Goal: Task Accomplishment & Management: Manage account settings

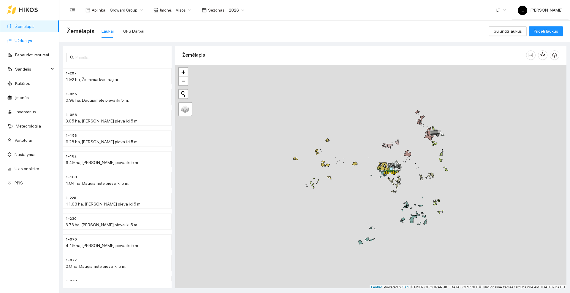
click at [25, 38] on link "Užduotys" at bounding box center [24, 40] width 18 height 5
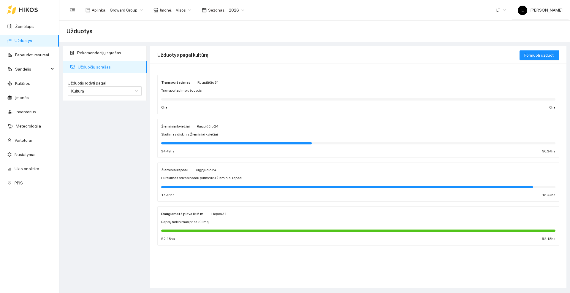
click at [231, 221] on div "Rapsų nokinimas prieš kūlimą" at bounding box center [358, 223] width 394 height 6
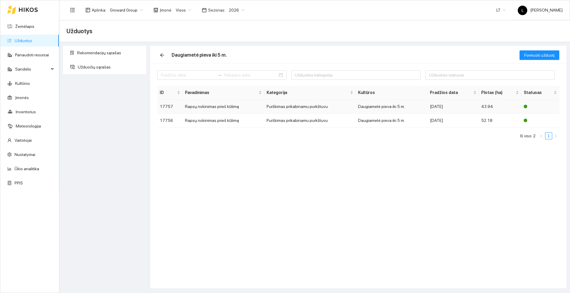
click at [206, 107] on td "Rapsų nokinimas prieš kūlimą" at bounding box center [224, 107] width 82 height 14
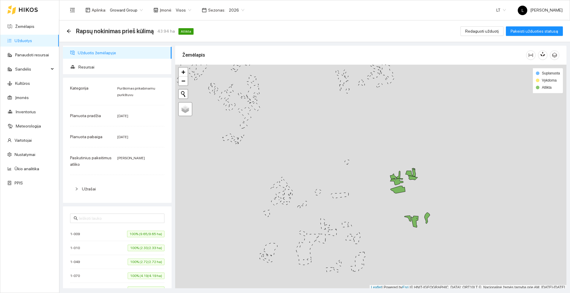
scroll to position [2, 0]
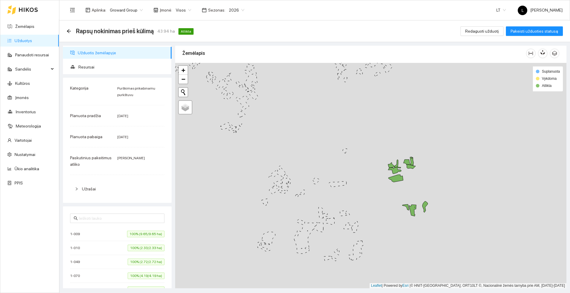
drag, startPoint x: 438, startPoint y: 201, endPoint x: 435, endPoint y: 192, distance: 10.0
click at [435, 192] on div at bounding box center [370, 176] width 391 height 226
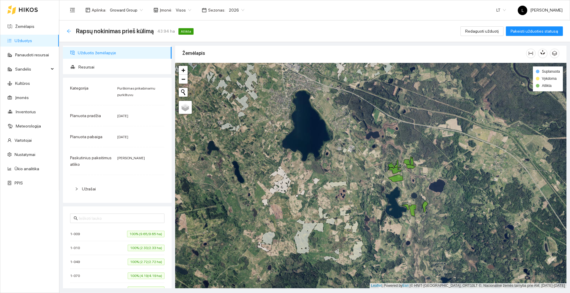
click at [69, 30] on icon "arrow-left" at bounding box center [69, 31] width 5 height 5
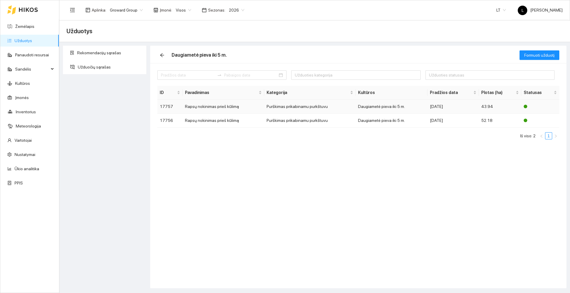
click at [212, 107] on td "Rapsų nokinimas prieš kūlimą" at bounding box center [224, 107] width 82 height 14
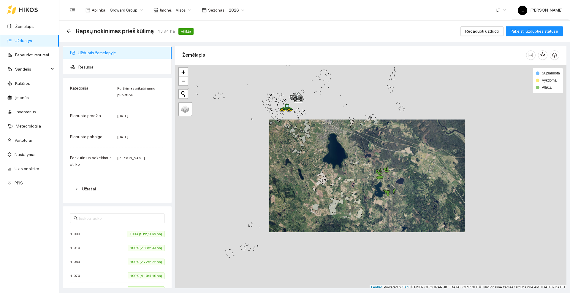
scroll to position [2, 0]
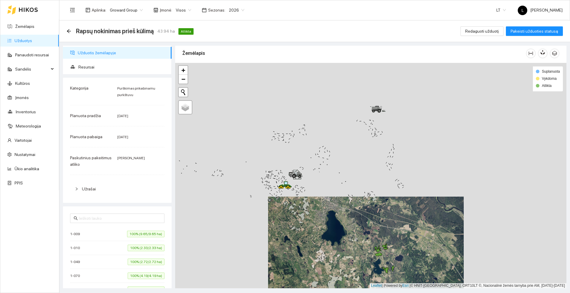
drag, startPoint x: 345, startPoint y: 155, endPoint x: 343, endPoint y: 235, distance: 79.6
click at [343, 235] on div at bounding box center [370, 176] width 391 height 226
drag, startPoint x: 359, startPoint y: 155, endPoint x: 346, endPoint y: 222, distance: 68.3
click at [346, 222] on div at bounding box center [370, 176] width 391 height 226
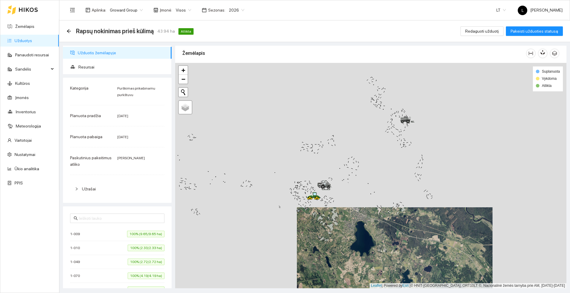
drag, startPoint x: 323, startPoint y: 231, endPoint x: 416, endPoint y: 108, distance: 153.5
click at [414, 112] on div at bounding box center [370, 176] width 391 height 226
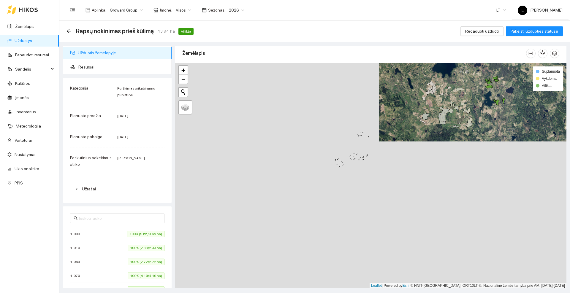
drag, startPoint x: 388, startPoint y: 137, endPoint x: 388, endPoint y: 133, distance: 3.9
click at [388, 133] on div at bounding box center [370, 176] width 391 height 226
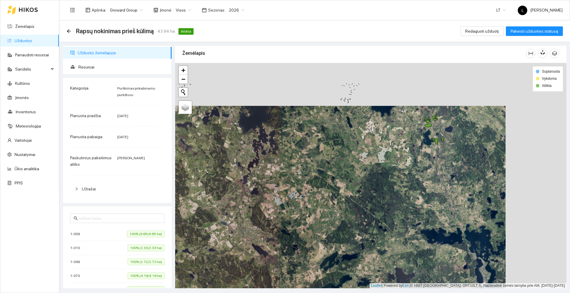
drag, startPoint x: 396, startPoint y: 151, endPoint x: 335, endPoint y: 194, distance: 74.4
click at [335, 194] on div at bounding box center [370, 176] width 391 height 226
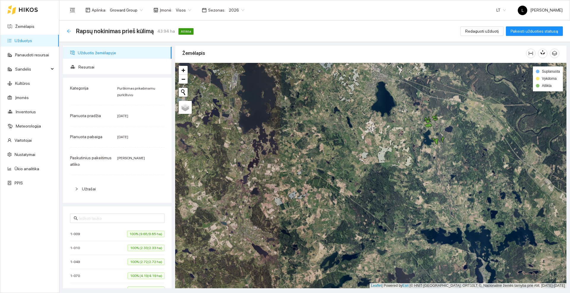
click at [68, 30] on icon "arrow-left" at bounding box center [69, 31] width 4 height 4
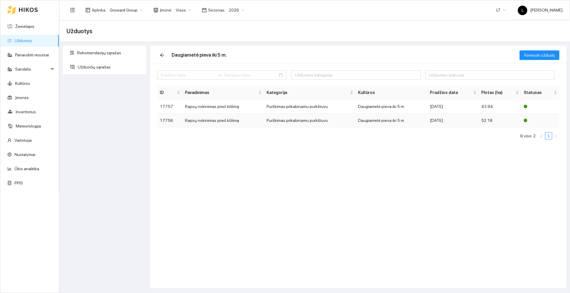
click at [233, 119] on td "Rapsų nokinimas prieš kūlimą" at bounding box center [224, 121] width 82 height 14
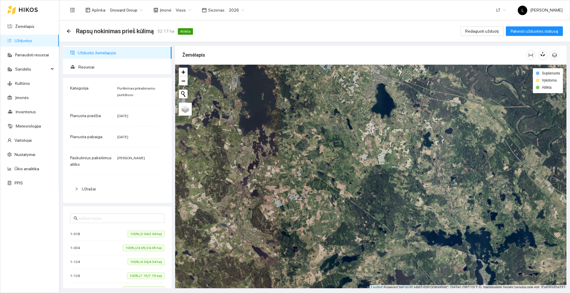
scroll to position [2, 0]
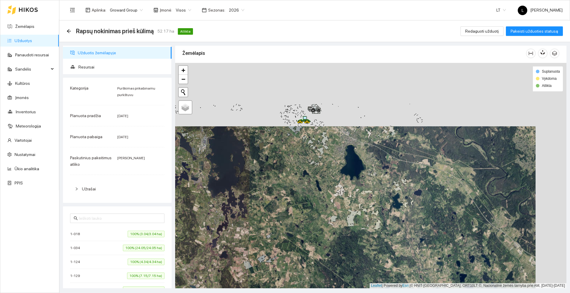
drag, startPoint x: 352, startPoint y: 102, endPoint x: 305, endPoint y: 184, distance: 94.7
click at [305, 185] on div at bounding box center [370, 176] width 391 height 226
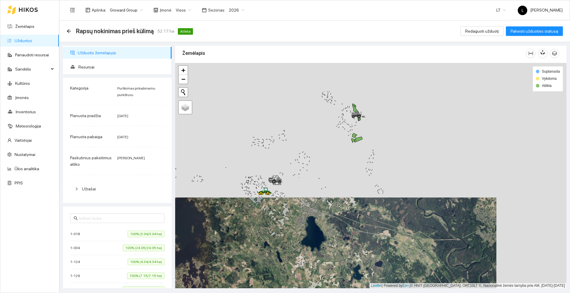
click at [325, 168] on div at bounding box center [370, 176] width 391 height 226
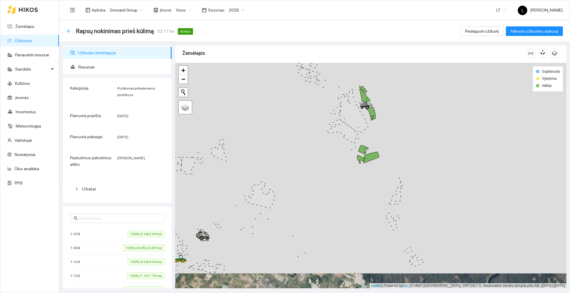
click at [70, 30] on icon "arrow-left" at bounding box center [69, 31] width 5 height 5
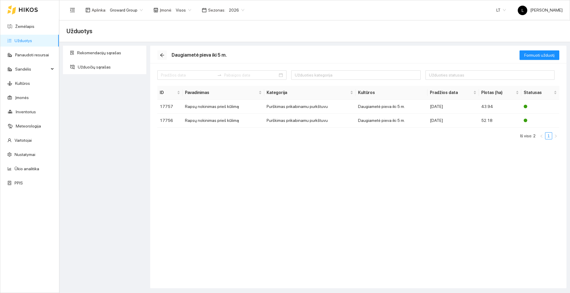
click at [162, 54] on icon "arrow-left" at bounding box center [162, 55] width 4 height 4
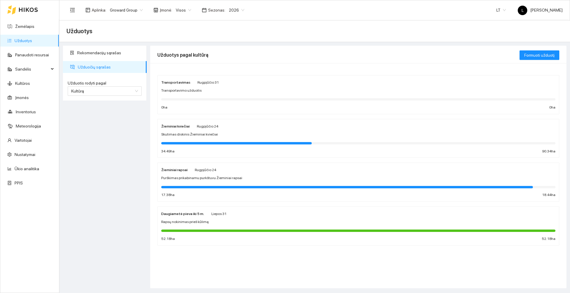
click at [203, 170] on span "Rugpjūčio 24" at bounding box center [205, 170] width 21 height 4
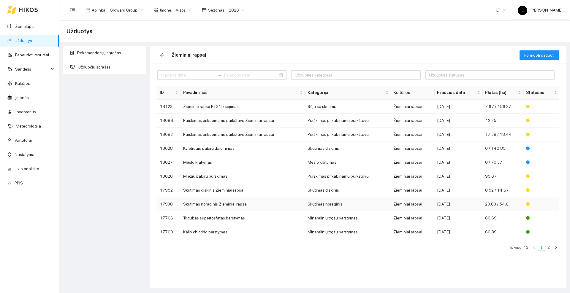
click at [214, 203] on td "Skutimas noraginis Žieminiai rapsai" at bounding box center [243, 205] width 124 height 14
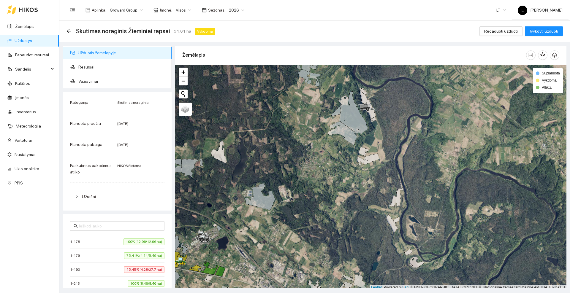
scroll to position [2, 0]
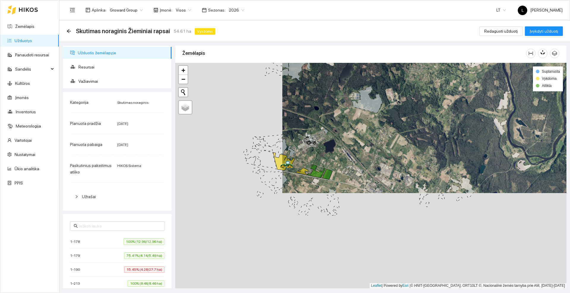
drag, startPoint x: 208, startPoint y: 221, endPoint x: 324, endPoint y: 116, distance: 156.1
click at [324, 116] on div at bounding box center [370, 176] width 391 height 226
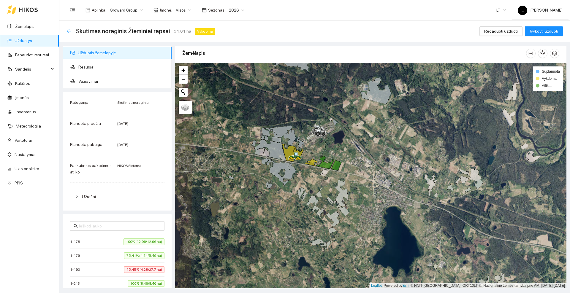
click at [71, 30] on icon "arrow-left" at bounding box center [69, 31] width 5 height 5
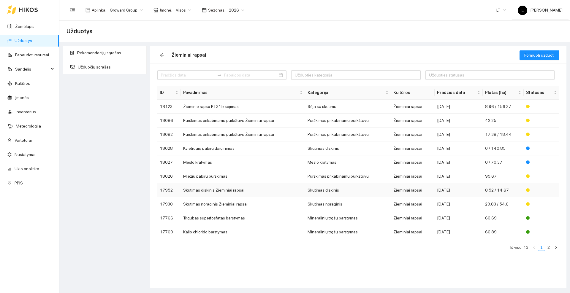
click at [218, 191] on td "Skutimas diskinis Žieminiai rapsai" at bounding box center [243, 191] width 124 height 14
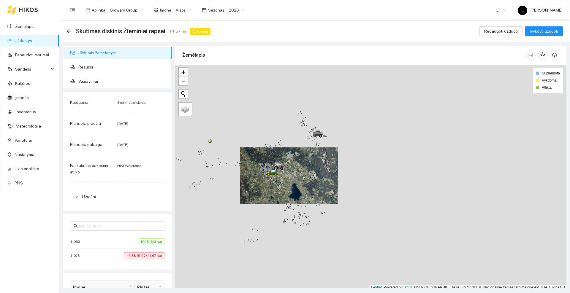
scroll to position [2, 0]
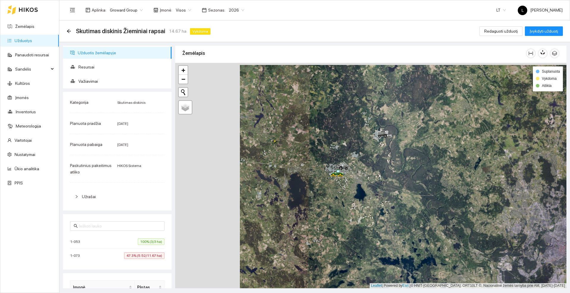
drag, startPoint x: 235, startPoint y: 163, endPoint x: 286, endPoint y: 151, distance: 51.9
click at [300, 164] on div at bounding box center [370, 176] width 391 height 226
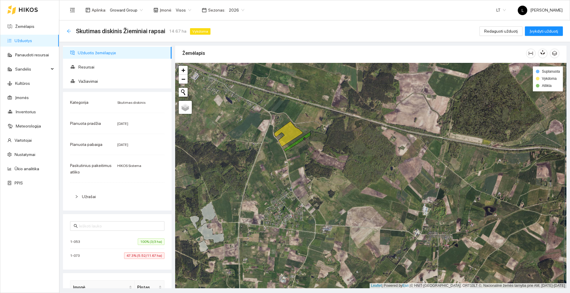
click at [68, 33] on div "Atgal" at bounding box center [69, 31] width 5 height 5
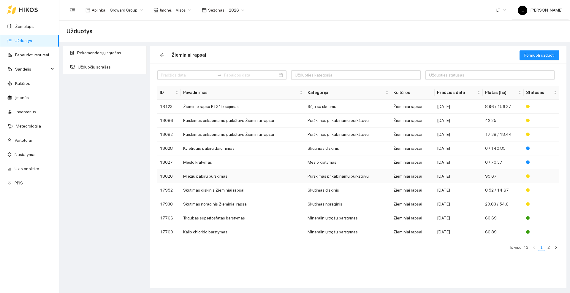
click at [220, 177] on td "Miežių pabirų purškimas" at bounding box center [243, 177] width 124 height 14
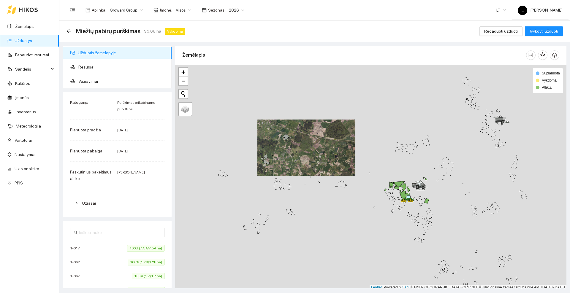
scroll to position [2, 0]
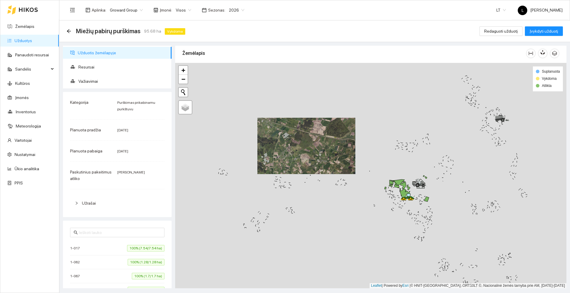
drag, startPoint x: 375, startPoint y: 191, endPoint x: 320, endPoint y: 155, distance: 66.4
click at [320, 155] on div at bounding box center [370, 176] width 391 height 226
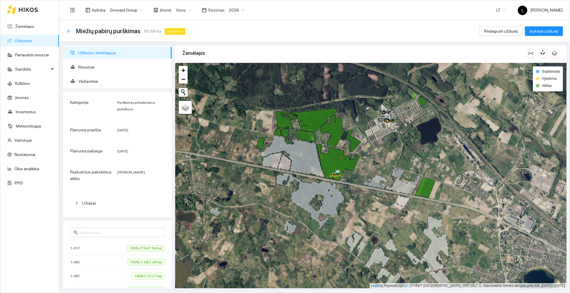
click at [71, 31] on icon "arrow-left" at bounding box center [69, 31] width 5 height 5
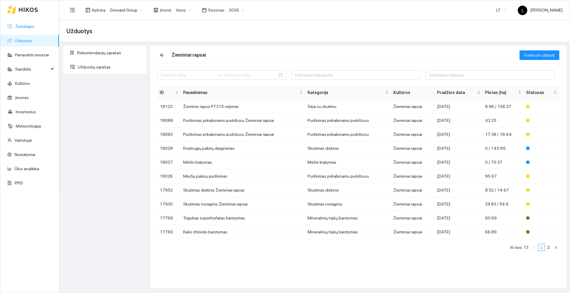
click at [24, 24] on link "Žemėlapis" at bounding box center [24, 26] width 19 height 5
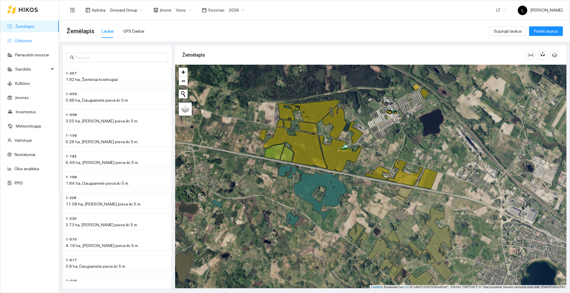
click at [28, 40] on link "Užduotys" at bounding box center [24, 40] width 18 height 5
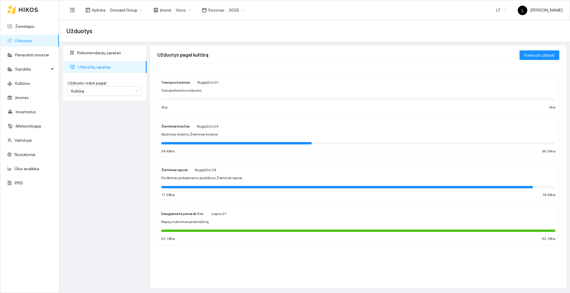
click at [229, 173] on div "Žieminiai rapsai Rugpjūčio 24 Purškimas prikabinamu purkštuvu Žieminiai rapsai …" at bounding box center [358, 182] width 394 height 31
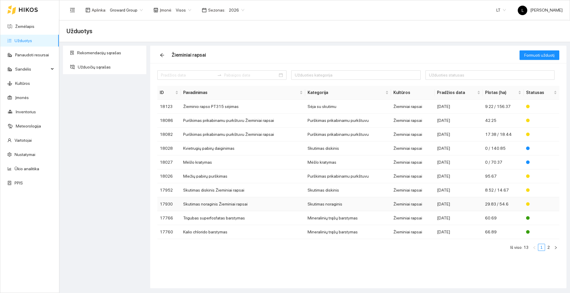
click at [219, 204] on td "Skutimas noraginis Žieminiai rapsai" at bounding box center [243, 205] width 124 height 14
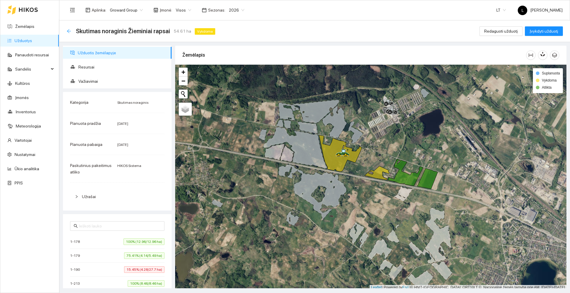
click at [68, 31] on icon "arrow-left" at bounding box center [69, 31] width 5 height 5
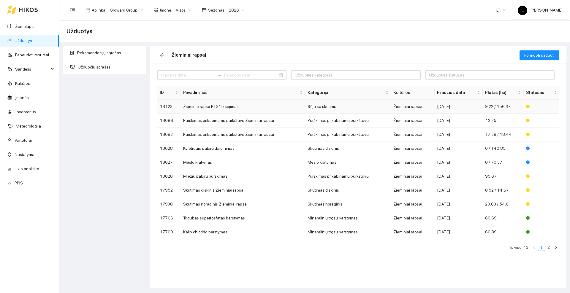
click at [207, 105] on td "Žieminio rapso PT315 sėjimas" at bounding box center [243, 107] width 124 height 14
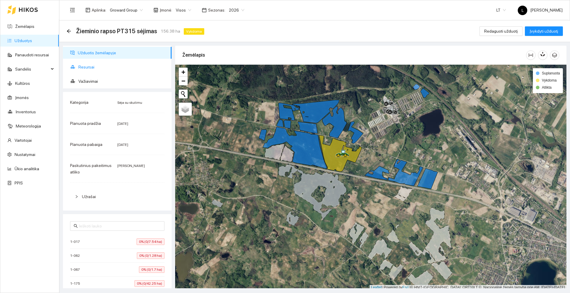
click at [84, 67] on span "Resursai" at bounding box center [122, 67] width 89 height 12
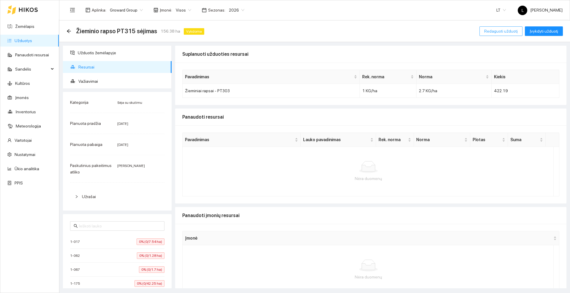
click at [494, 31] on span "Redaguoti užduotį" at bounding box center [501, 31] width 34 height 7
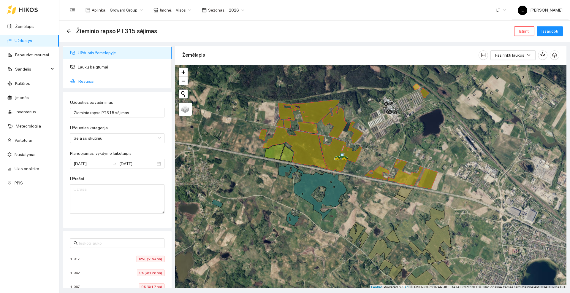
click at [90, 78] on span "Resursai" at bounding box center [122, 81] width 89 height 12
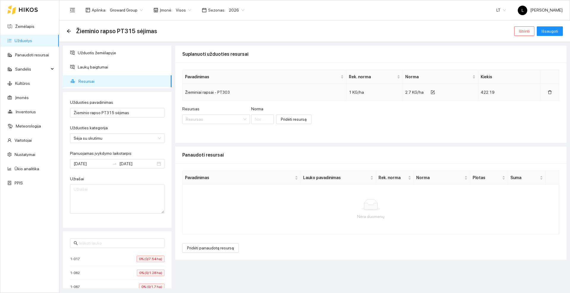
click at [219, 93] on div "Žieminiai rapsai - PT303" at bounding box center [264, 92] width 159 height 7
click at [197, 119] on input "Resursas" at bounding box center [214, 119] width 56 height 9
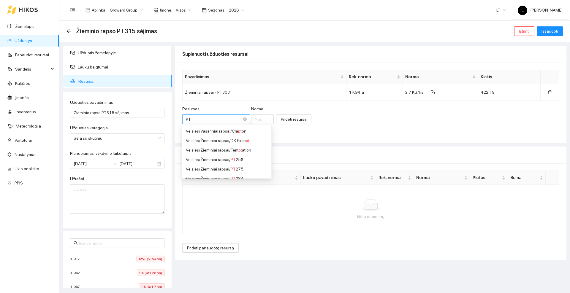
type input "P"
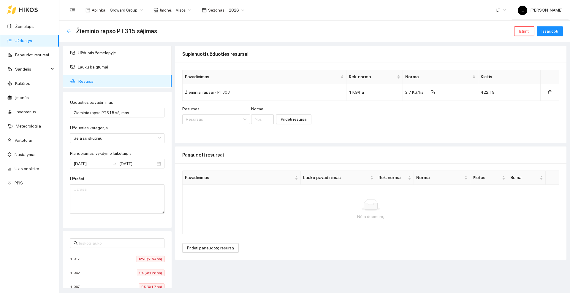
click at [69, 29] on icon "arrow-left" at bounding box center [69, 31] width 4 height 4
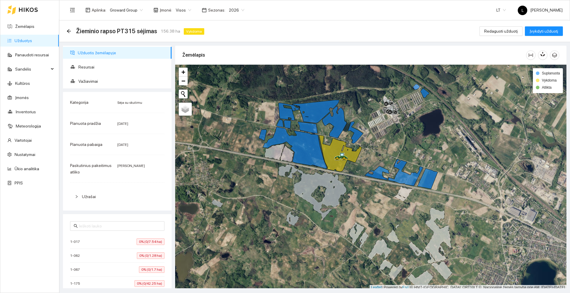
click at [69, 29] on icon "arrow-left" at bounding box center [69, 31] width 4 height 4
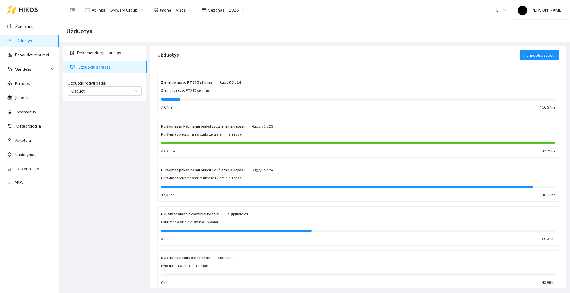
click at [206, 81] on strong "Žieminio rapso PT315 sėjimas" at bounding box center [186, 82] width 51 height 4
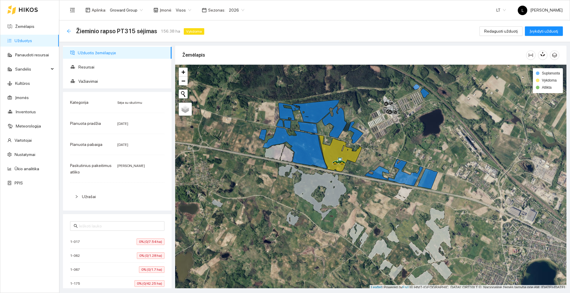
click at [67, 29] on icon "arrow-left" at bounding box center [69, 31] width 5 height 5
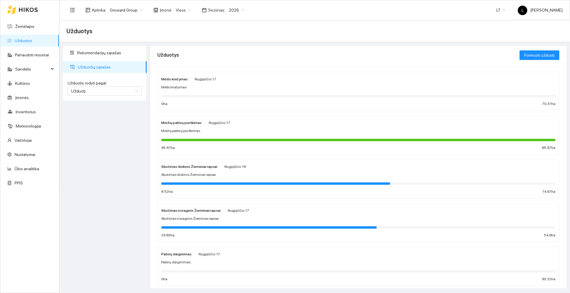
scroll to position [247, 0]
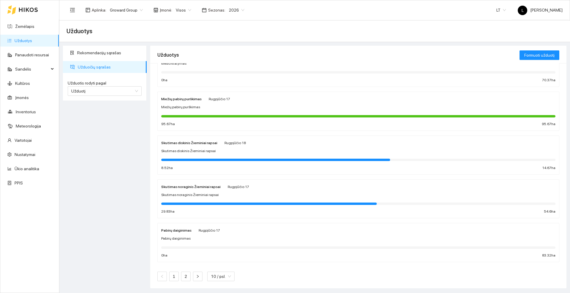
click at [29, 10] on icon at bounding box center [28, 9] width 19 height 5
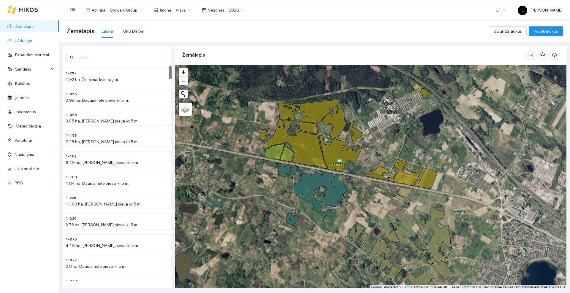
click at [27, 41] on link "Užduotys" at bounding box center [24, 40] width 18 height 5
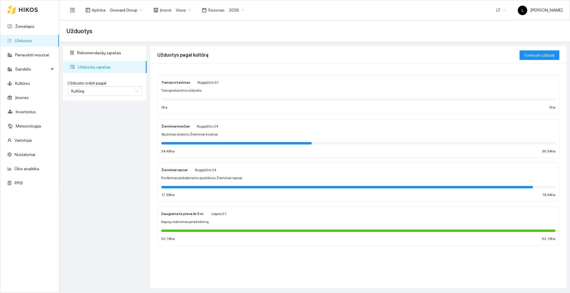
click at [210, 85] on div "Rugpjūčio 31" at bounding box center [208, 82] width 21 height 7
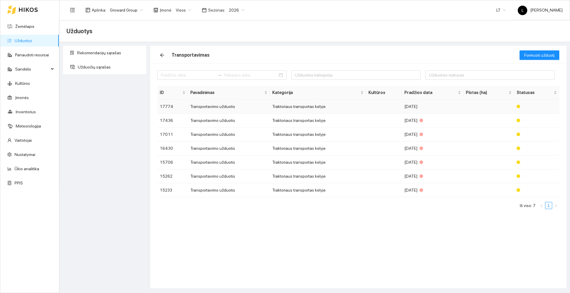
click at [222, 105] on td "Transportavimo užduotis" at bounding box center [229, 107] width 82 height 14
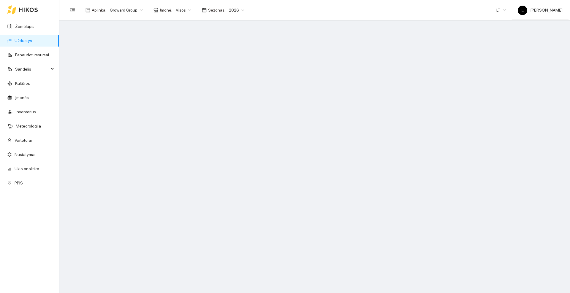
click at [26, 6] on div at bounding box center [22, 9] width 31 height 19
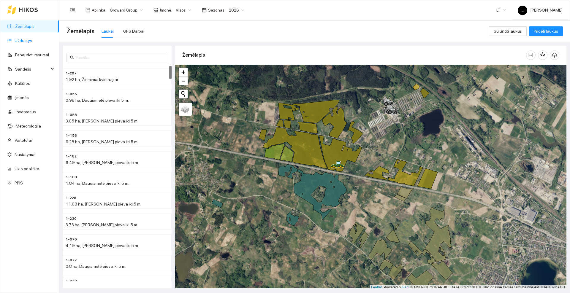
click at [24, 39] on link "Užduotys" at bounding box center [24, 40] width 18 height 5
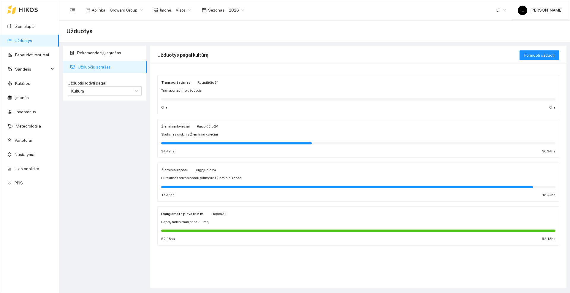
click at [249, 82] on div "Transportavimas Rugpjūčio 31" at bounding box center [358, 82] width 394 height 7
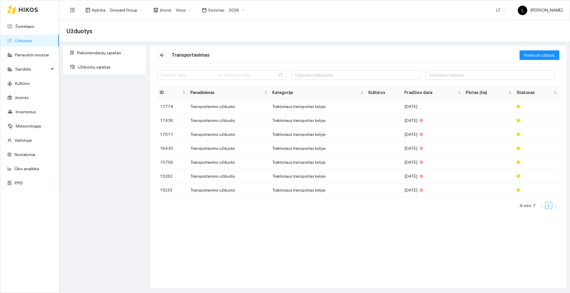
click at [161, 55] on icon "arrow-left" at bounding box center [162, 55] width 4 height 4
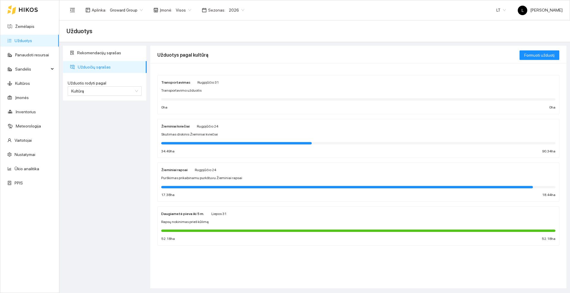
click at [222, 176] on span "Purškimas prikabinamu purkštuvu Žieminiai rapsai" at bounding box center [201, 179] width 81 height 6
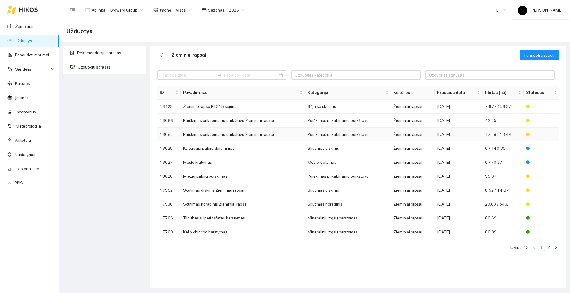
click at [214, 134] on td "Purškimas prikabinamu purkštuvu Žieminiai rapsai" at bounding box center [243, 135] width 124 height 14
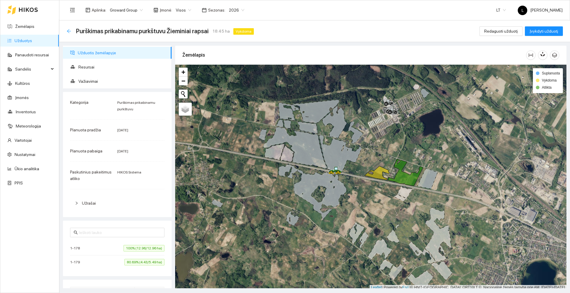
click at [69, 31] on icon "arrow-left" at bounding box center [69, 31] width 5 height 5
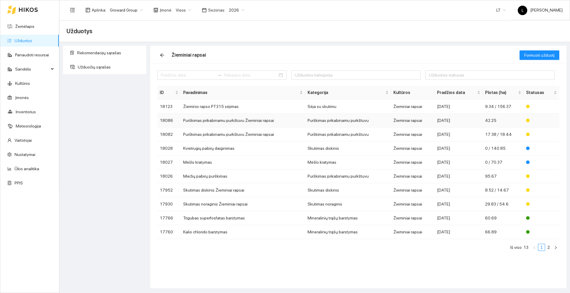
click at [209, 121] on td "Purškimas prikabinamu purkštuvu Žieminiai rapsai" at bounding box center [243, 121] width 124 height 14
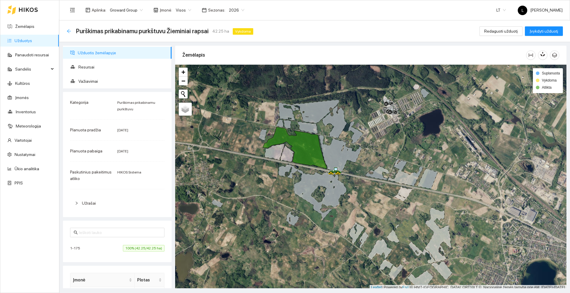
click at [69, 31] on icon "arrow-left" at bounding box center [69, 31] width 4 height 4
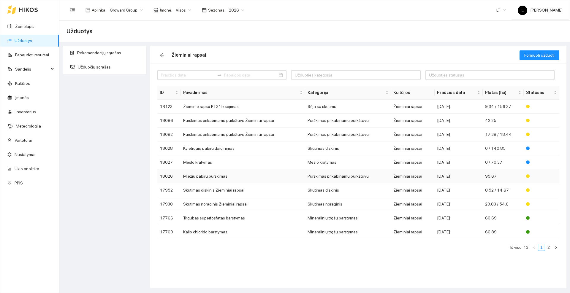
click at [218, 177] on td "Miežių pabirų purškimas" at bounding box center [243, 177] width 124 height 14
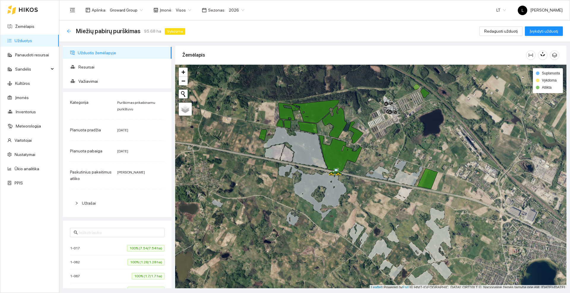
click at [68, 30] on icon "arrow-left" at bounding box center [69, 31] width 4 height 4
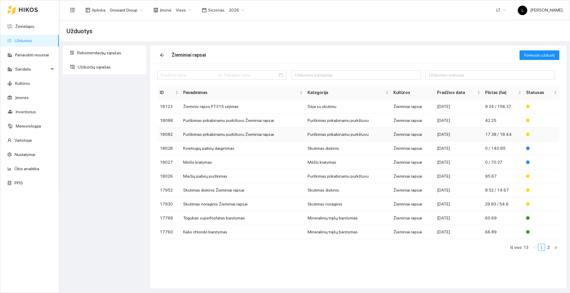
click at [250, 132] on td "Purškimas prikabinamu purkštuvu Žieminiai rapsai" at bounding box center [243, 135] width 124 height 14
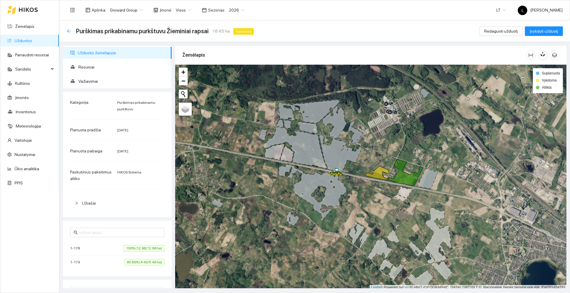
click at [71, 30] on icon "arrow-left" at bounding box center [69, 31] width 5 height 5
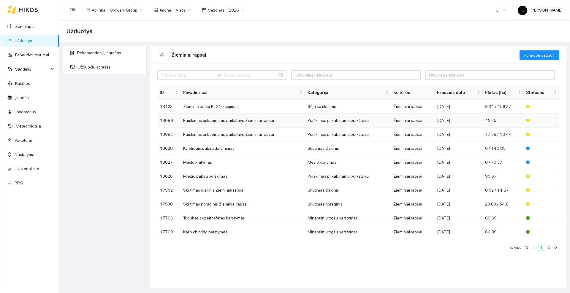
click at [210, 123] on td "Purškimas prikabinamu purkštuvu Žieminiai rapsai" at bounding box center [243, 121] width 124 height 14
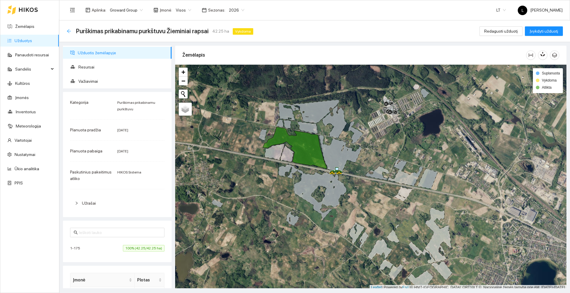
click at [69, 30] on icon "arrow-left" at bounding box center [69, 31] width 5 height 5
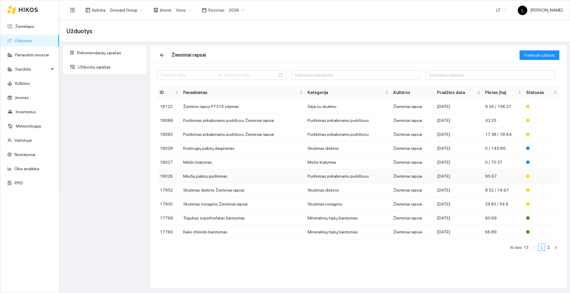
click at [203, 176] on td "Miežių pabirų purškimas" at bounding box center [243, 177] width 124 height 14
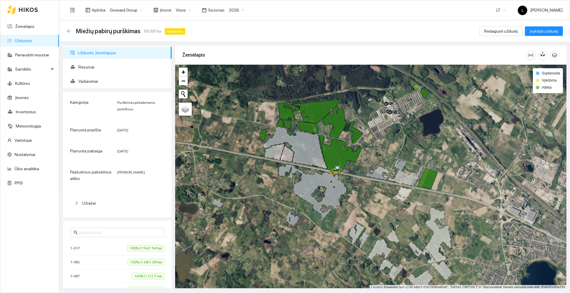
click at [69, 30] on icon "arrow-left" at bounding box center [69, 31] width 5 height 5
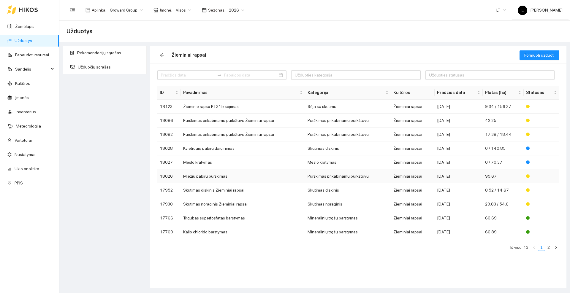
click at [207, 178] on td "Miežių pabirų purškimas" at bounding box center [243, 177] width 124 height 14
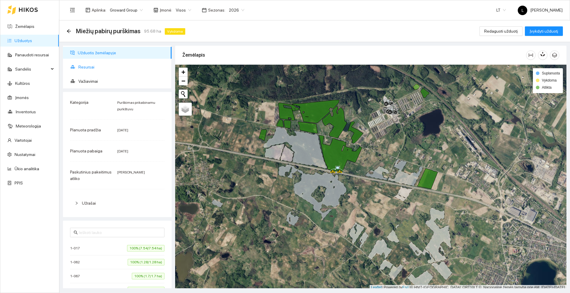
click at [93, 67] on span "Resursai" at bounding box center [122, 67] width 89 height 12
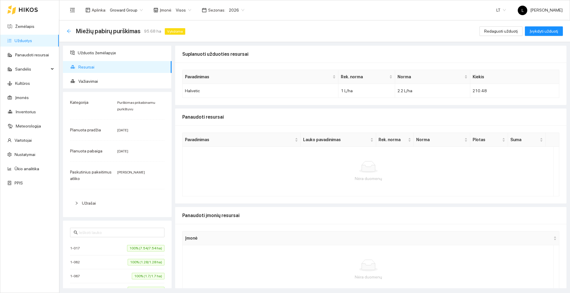
click at [70, 30] on icon "arrow-left" at bounding box center [69, 31] width 5 height 5
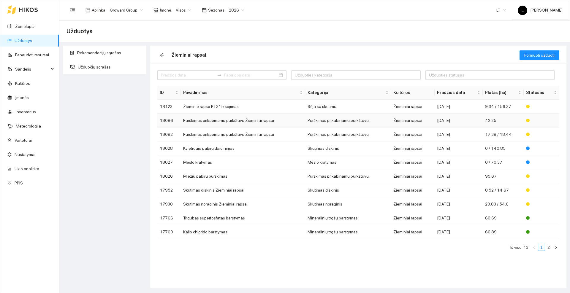
click at [217, 120] on td "Purškimas prikabinamu purkštuvu Žieminiai rapsai" at bounding box center [243, 121] width 124 height 14
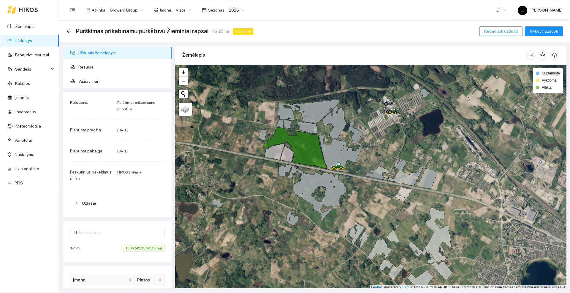
click at [492, 29] on span "Redaguoti užduotį" at bounding box center [501, 31] width 34 height 7
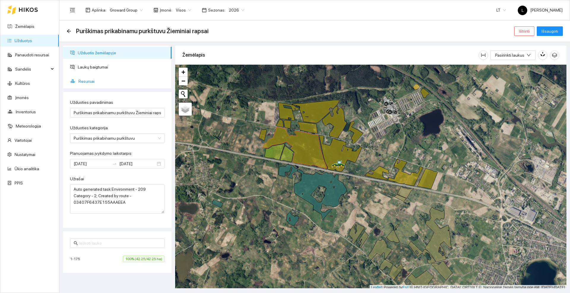
click at [94, 81] on span "Resursai" at bounding box center [122, 81] width 89 height 12
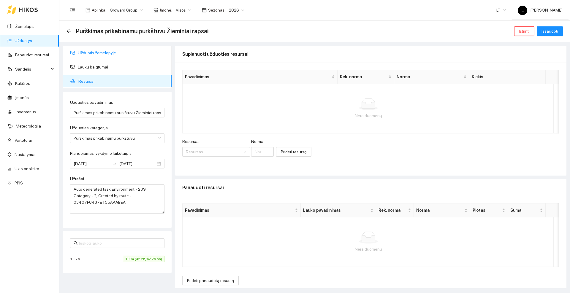
click at [85, 56] on span "Užduotis žemėlapyje" at bounding box center [122, 53] width 89 height 12
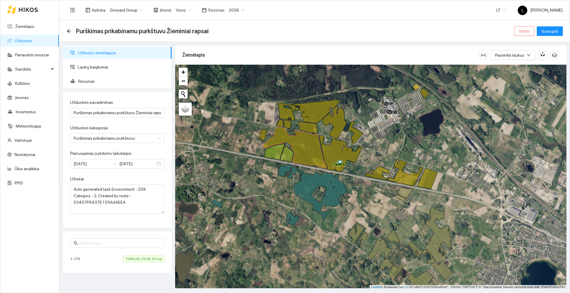
click at [518, 30] on button "Ištrinti" at bounding box center [524, 31] width 20 height 10
click at [523, 59] on span "Taip" at bounding box center [527, 60] width 8 height 7
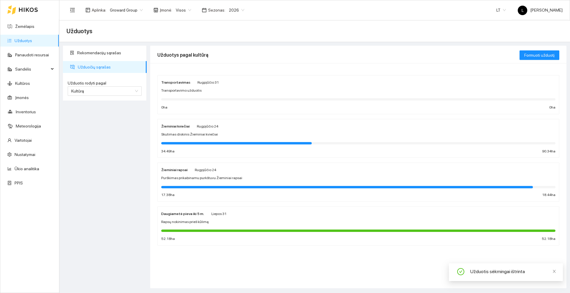
click at [202, 180] on span "Purškimas prikabinamu purkštuvu Žieminiai rapsai" at bounding box center [201, 179] width 81 height 6
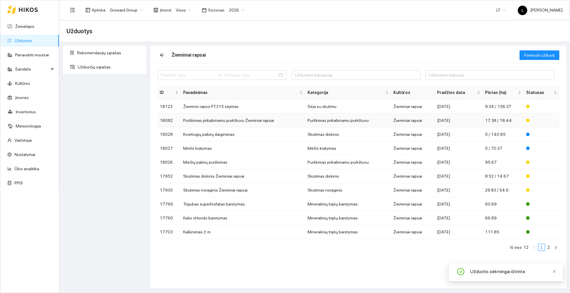
click at [207, 120] on td "Purškimas prikabinamu purkštuvu Žieminiai rapsai" at bounding box center [243, 121] width 124 height 14
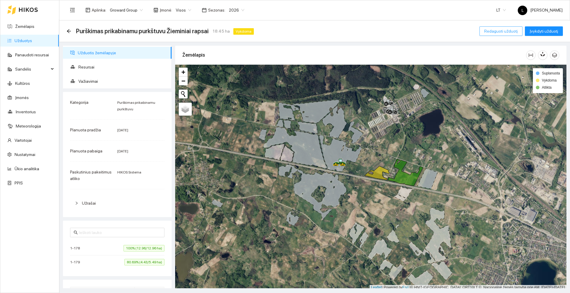
click at [507, 29] on span "Redaguoti užduotį" at bounding box center [501, 31] width 34 height 7
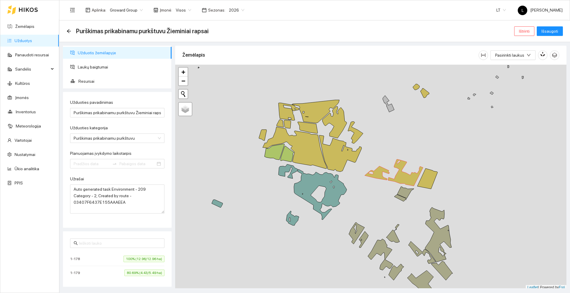
type input "[DATE]"
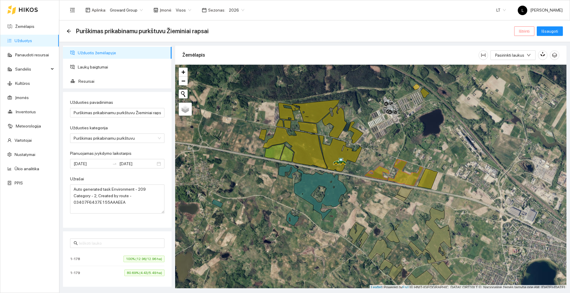
click at [526, 32] on span "Ištrinti" at bounding box center [524, 31] width 11 height 7
click at [523, 60] on span "Taip" at bounding box center [527, 60] width 8 height 7
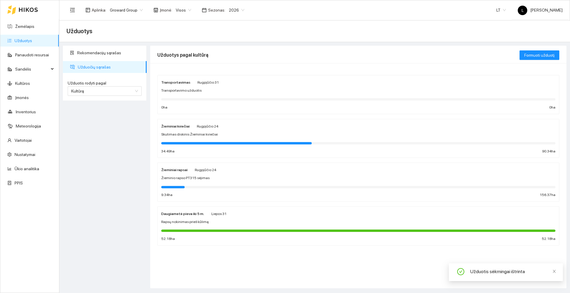
click at [208, 179] on div "Žieminio rapso PT315 sėjimas" at bounding box center [358, 179] width 394 height 6
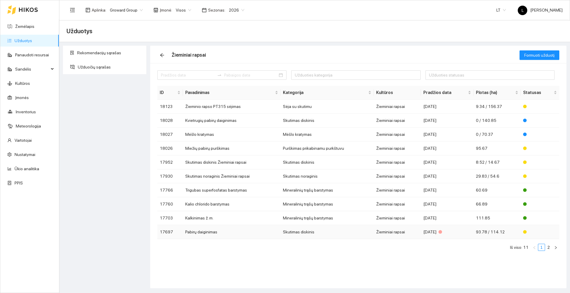
click at [209, 231] on td "Pabirų daiginimas" at bounding box center [232, 232] width 98 height 14
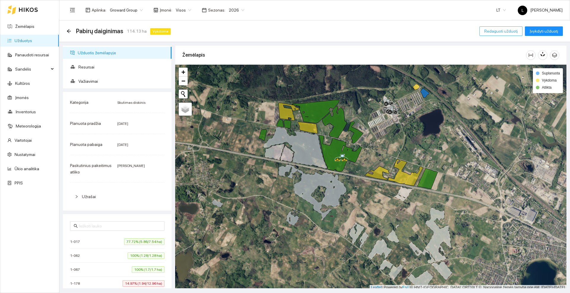
click at [492, 30] on span "Redaguoti užduotį" at bounding box center [501, 31] width 34 height 7
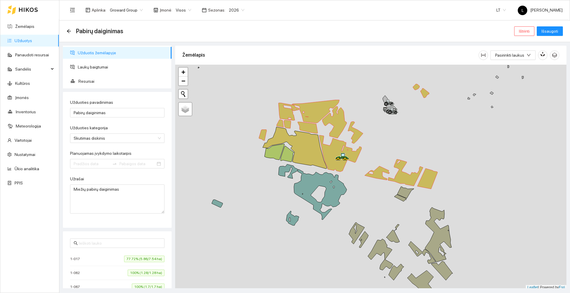
type input "[DATE]"
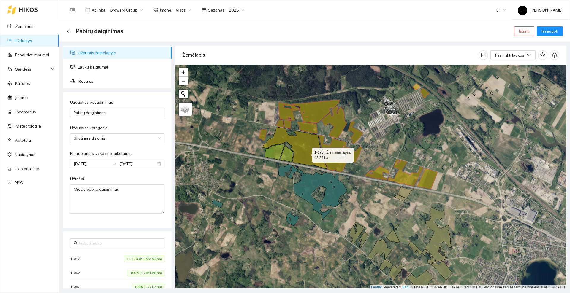
click at [307, 154] on icon at bounding box center [295, 148] width 64 height 42
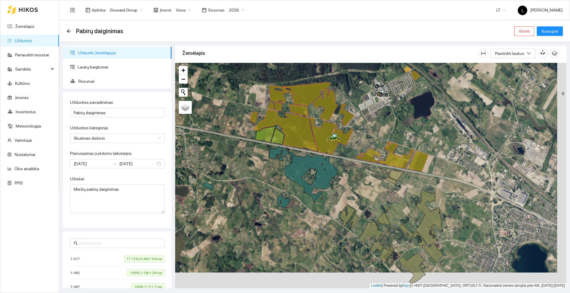
drag, startPoint x: 380, startPoint y: 149, endPoint x: 370, endPoint y: 133, distance: 18.2
click at [370, 133] on div at bounding box center [370, 176] width 391 height 226
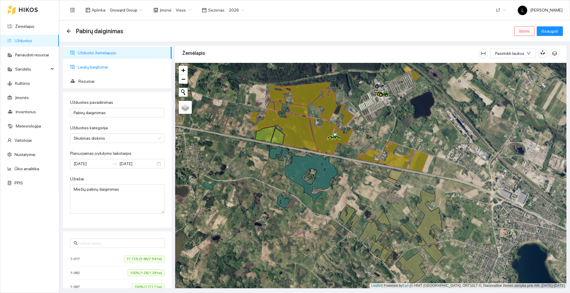
click at [102, 67] on span "Laukų baigtumai" at bounding box center [122, 67] width 89 height 12
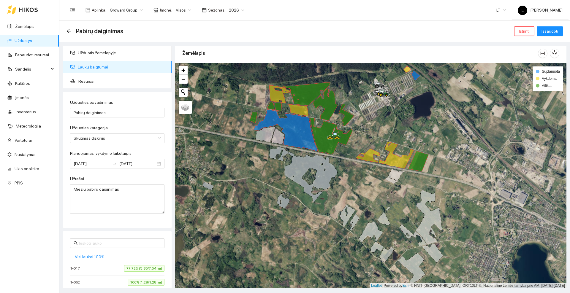
click at [92, 69] on span "Laukų baigtumai" at bounding box center [122, 67] width 89 height 12
click at [91, 256] on span "Visi laukai 100%" at bounding box center [90, 257] width 30 height 7
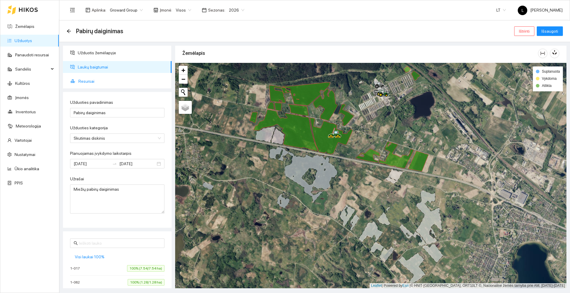
click at [90, 78] on span "Resursai" at bounding box center [122, 81] width 89 height 12
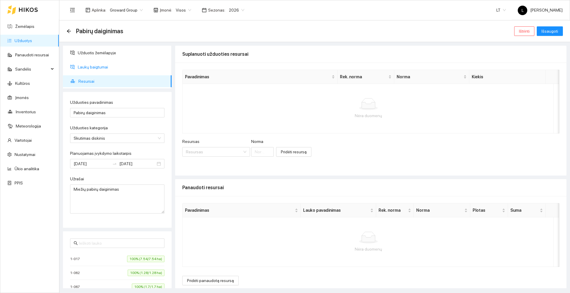
click at [91, 67] on span "Laukų baigtumai" at bounding box center [122, 67] width 89 height 12
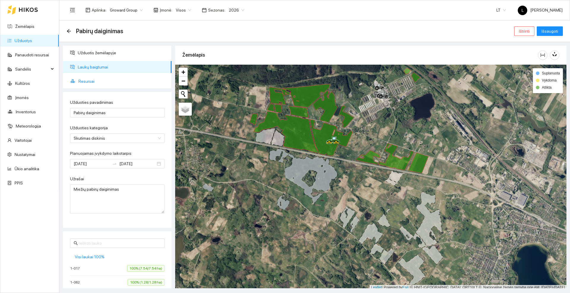
click at [93, 81] on span "Resursai" at bounding box center [122, 81] width 89 height 12
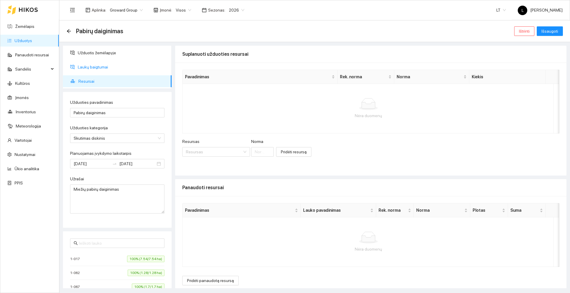
click at [99, 66] on span "Laukų baigtumai" at bounding box center [122, 67] width 89 height 12
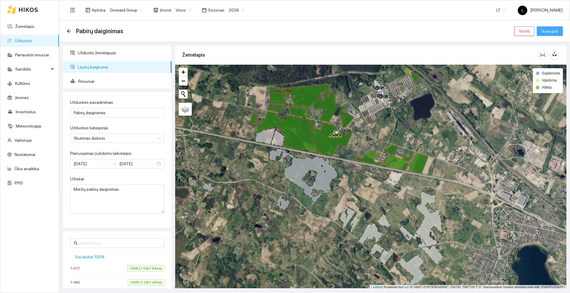
click at [557, 31] on span "Išsaugoti" at bounding box center [550, 31] width 17 height 7
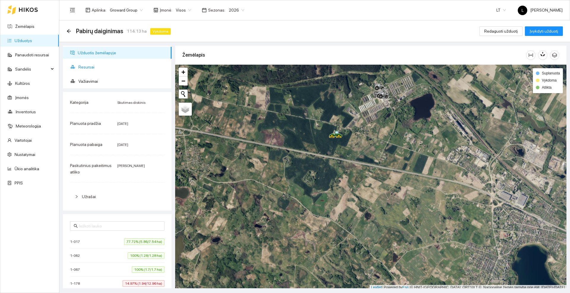
click at [86, 83] on span "Važiavimai" at bounding box center [122, 81] width 89 height 12
click at [89, 85] on span "Važiavimai" at bounding box center [122, 81] width 89 height 12
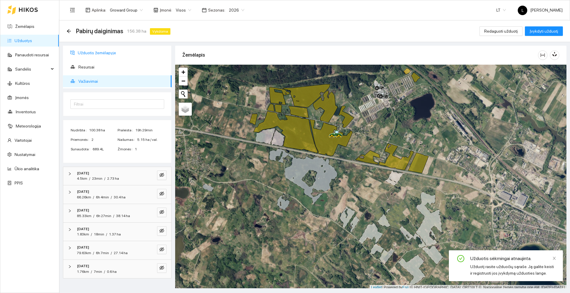
click at [87, 54] on span "Užduotis žemėlapyje" at bounding box center [122, 53] width 89 height 12
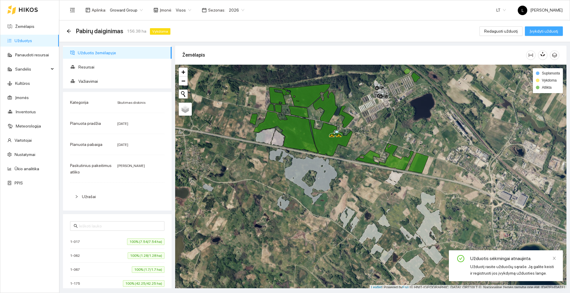
click at [548, 28] on span "Įvykdyti užduotį" at bounding box center [544, 31] width 29 height 7
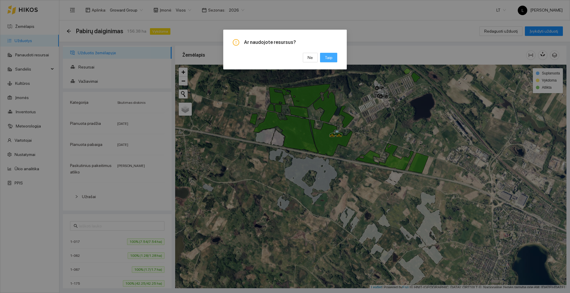
click at [333, 58] on button "Taip" at bounding box center [328, 58] width 17 height 10
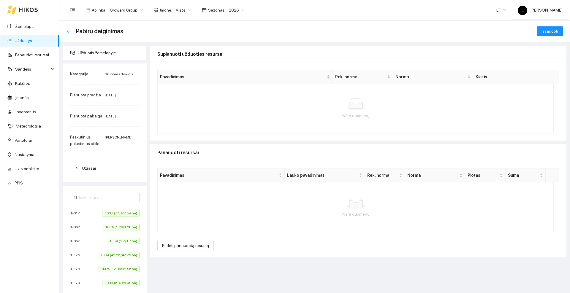
click at [70, 31] on icon "arrow-left" at bounding box center [69, 31] width 4 height 4
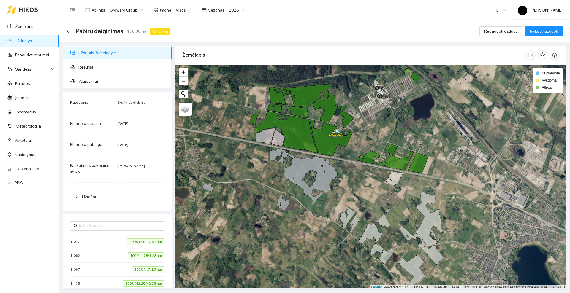
click at [70, 31] on icon "arrow-left" at bounding box center [69, 31] width 4 height 4
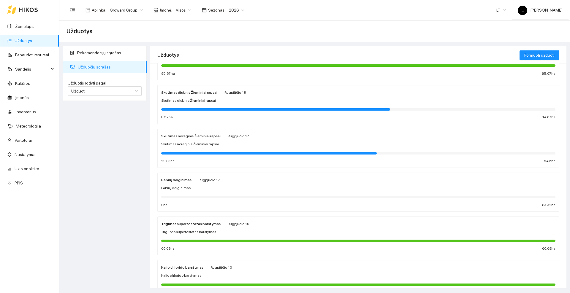
scroll to position [24, 0]
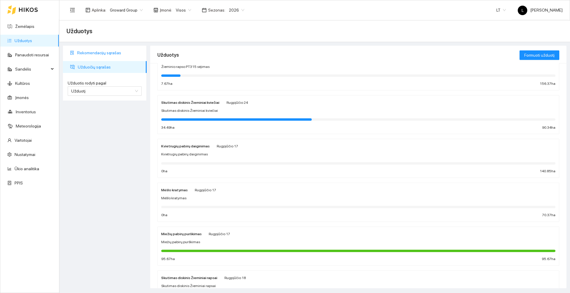
click at [94, 52] on span "Rekomendacijų sąrašas" at bounding box center [109, 53] width 65 height 12
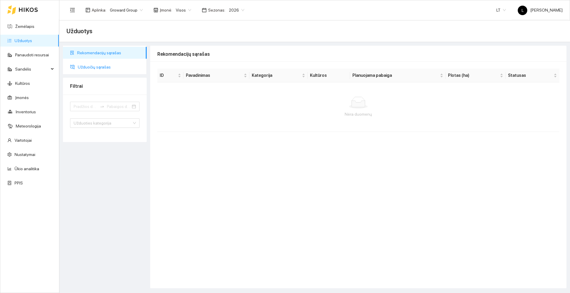
click at [100, 63] on span "Užduočių sąrašas" at bounding box center [110, 67] width 64 height 12
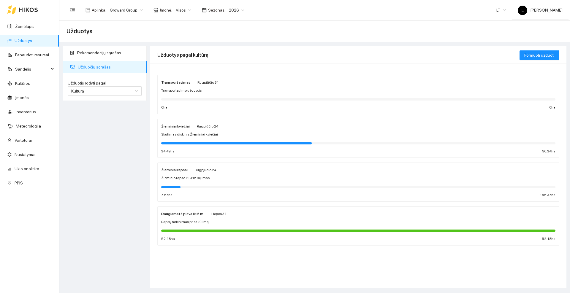
click at [22, 8] on icon at bounding box center [28, 10] width 19 height 4
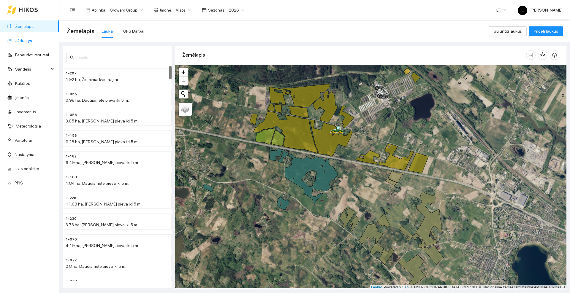
click at [23, 38] on link "Užduotys" at bounding box center [24, 40] width 18 height 5
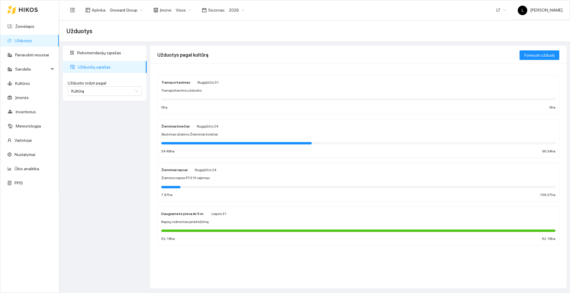
click at [192, 176] on span "Žieminio rapso PT315 sėjimas" at bounding box center [185, 179] width 48 height 6
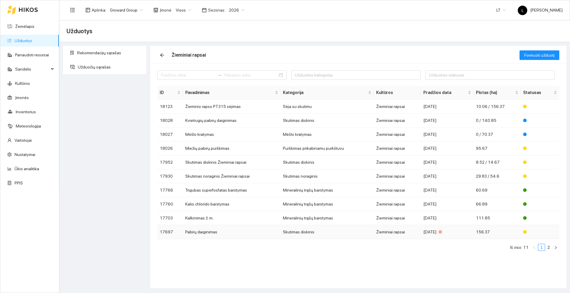
click at [210, 232] on td "Pabirų daiginimas" at bounding box center [232, 232] width 98 height 14
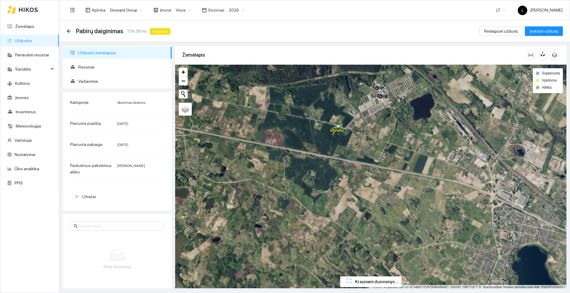
click at [362, 130] on div at bounding box center [370, 178] width 391 height 226
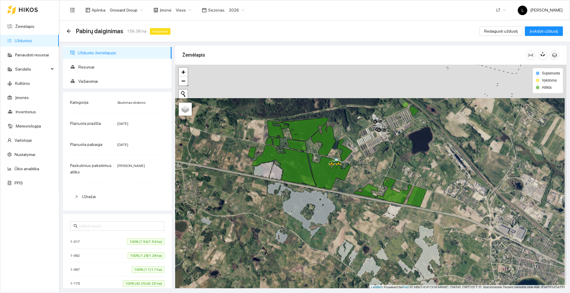
scroll to position [2, 0]
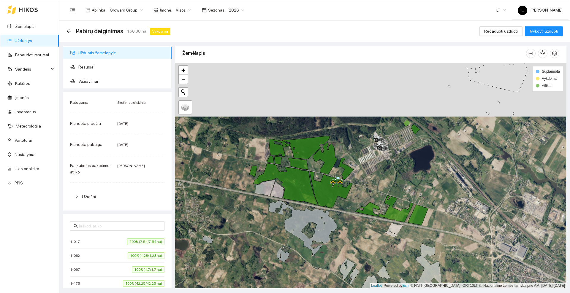
drag, startPoint x: 367, startPoint y: 124, endPoint x: 368, endPoint y: 145, distance: 20.3
click at [368, 145] on div at bounding box center [370, 176] width 391 height 226
click at [550, 31] on span "Įvykdyti užduotį" at bounding box center [544, 31] width 29 height 7
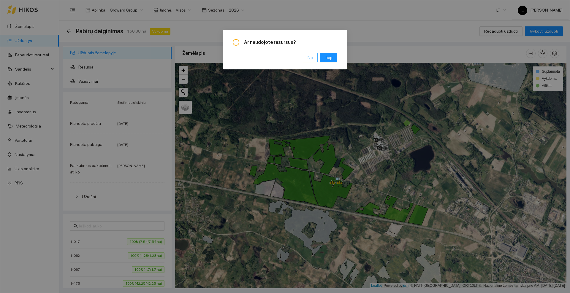
click at [311, 56] on span "Ne" at bounding box center [310, 57] width 5 height 7
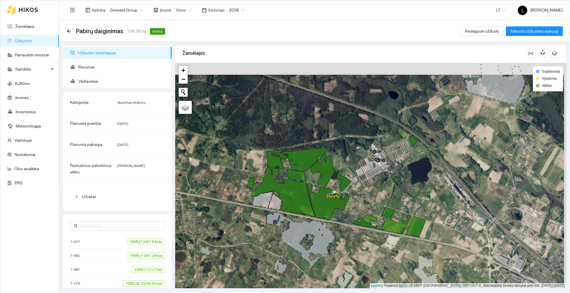
drag, startPoint x: 364, startPoint y: 158, endPoint x: 362, endPoint y: 170, distance: 12.1
click at [362, 170] on div at bounding box center [370, 176] width 391 height 226
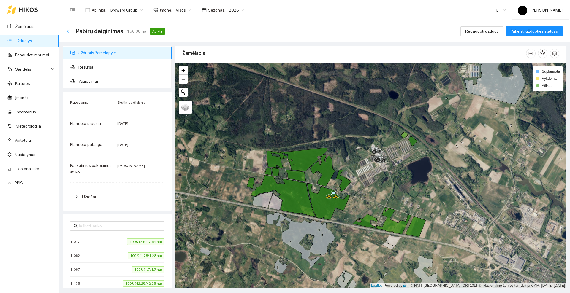
click at [70, 30] on icon "arrow-left" at bounding box center [69, 31] width 5 height 5
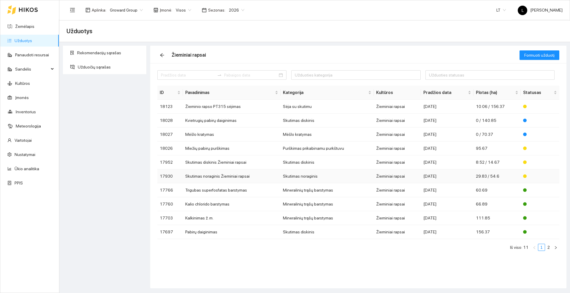
click at [212, 176] on td "Skutimas noraginis Žieminiai rapsai" at bounding box center [232, 177] width 98 height 14
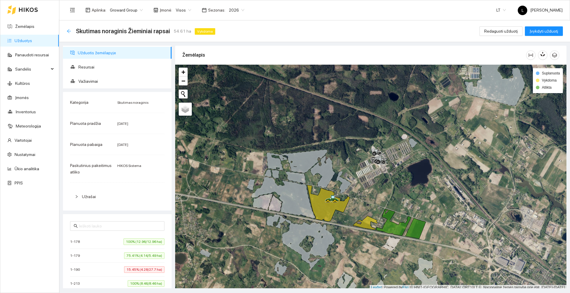
click at [70, 29] on icon "arrow-left" at bounding box center [69, 31] width 5 height 5
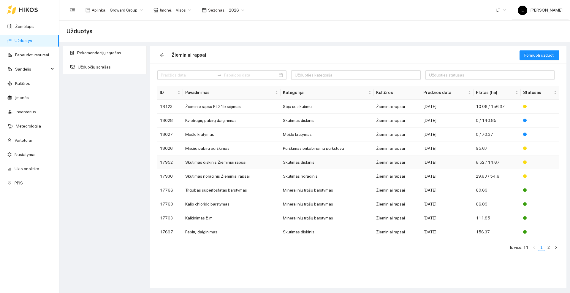
click at [215, 162] on td "Skutimas diskinis Žieminiai rapsai" at bounding box center [232, 163] width 98 height 14
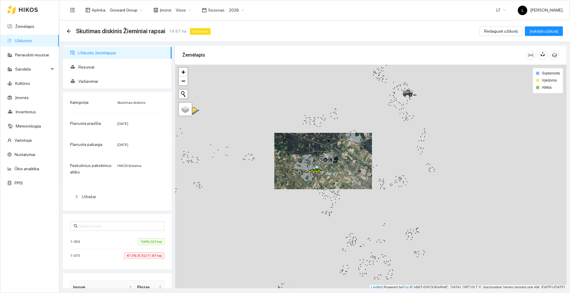
scroll to position [2, 0]
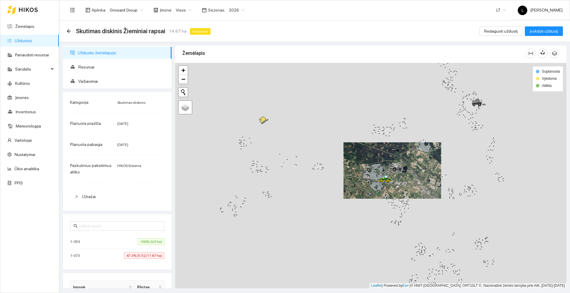
drag, startPoint x: 236, startPoint y: 129, endPoint x: 306, endPoint y: 140, distance: 70.1
click at [306, 140] on div at bounding box center [370, 176] width 391 height 226
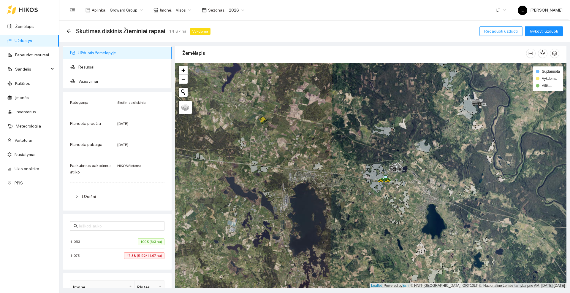
click at [504, 31] on span "Redaguoti užduotį" at bounding box center [501, 31] width 34 height 7
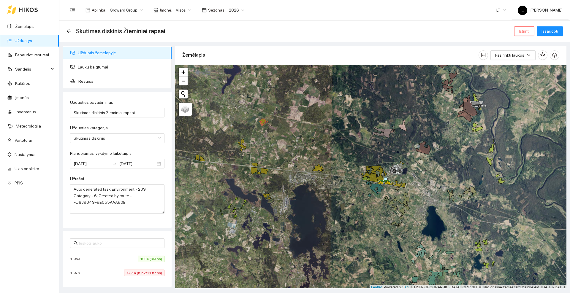
click at [523, 33] on span "Ištrinti" at bounding box center [524, 31] width 11 height 7
click at [526, 60] on span "Taip" at bounding box center [527, 60] width 8 height 7
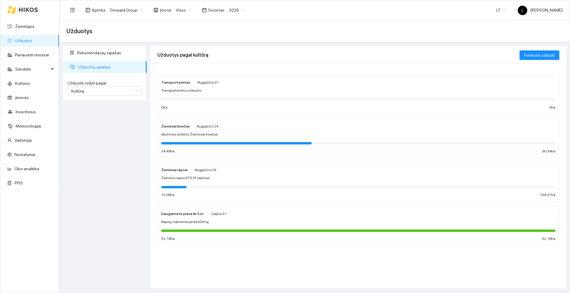
click at [195, 176] on span "Žieminio rapso PT315 sėjimas" at bounding box center [185, 179] width 48 height 6
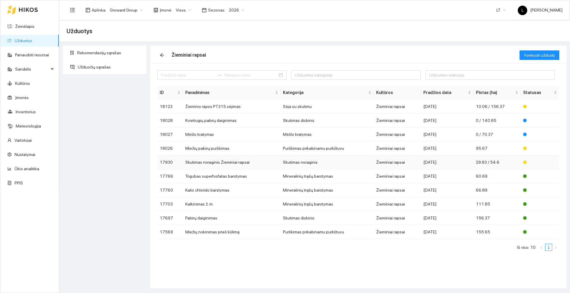
click at [208, 160] on td "Skutimas noraginis Žieminiai rapsai" at bounding box center [232, 163] width 98 height 14
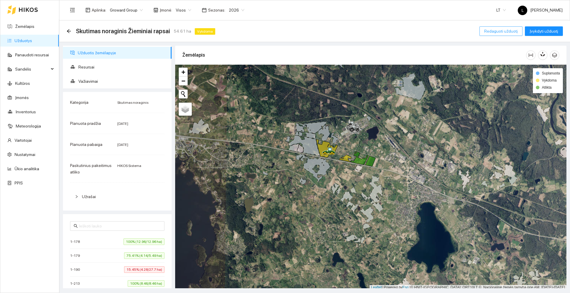
click at [498, 31] on span "Redaguoti užduotį" at bounding box center [501, 31] width 34 height 7
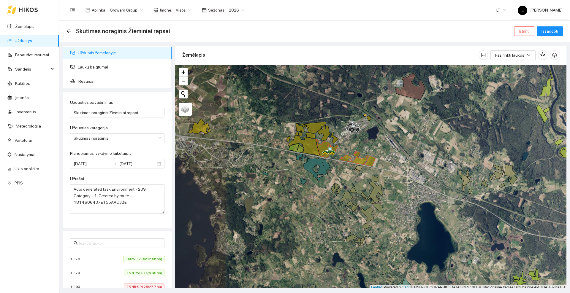
click at [523, 31] on span "Ištrinti" at bounding box center [524, 31] width 11 height 7
drag, startPoint x: 520, startPoint y: 53, endPoint x: 525, endPoint y: 59, distance: 8.0
click at [525, 59] on span "Taip" at bounding box center [527, 60] width 8 height 7
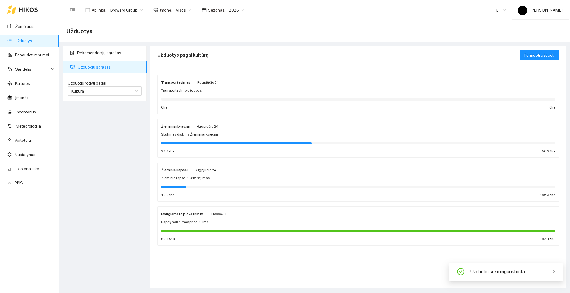
click at [213, 178] on div "Žieminio rapso PT315 sėjimas" at bounding box center [358, 179] width 394 height 6
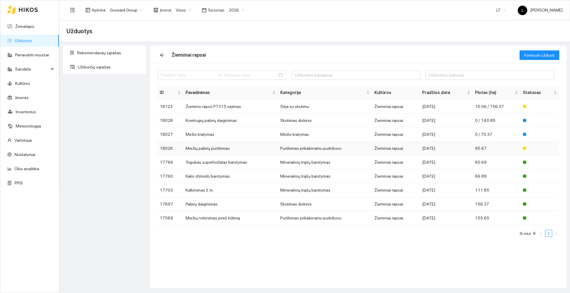
click at [220, 148] on td "Miežių pabirų purškimas" at bounding box center [230, 149] width 95 height 14
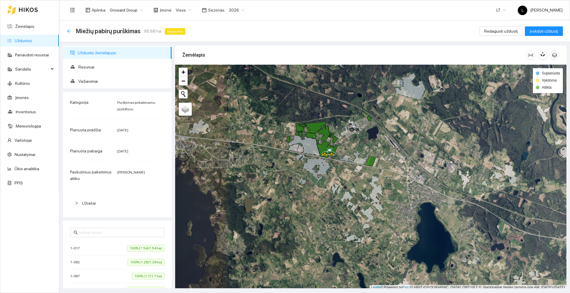
click at [69, 30] on icon "arrow-left" at bounding box center [69, 31] width 5 height 5
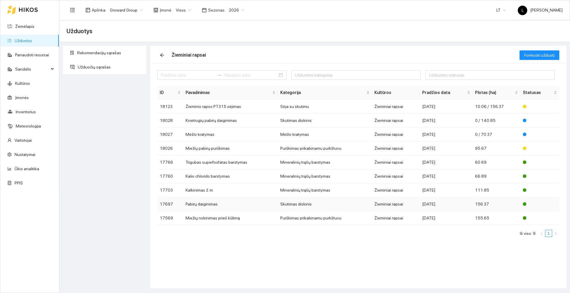
click at [202, 203] on td "Pabirų daiginimas" at bounding box center [230, 205] width 95 height 14
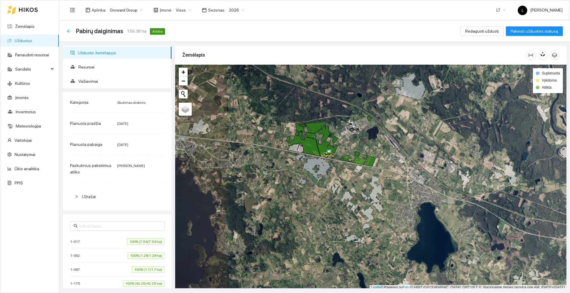
click at [70, 29] on icon "arrow-left" at bounding box center [69, 31] width 5 height 5
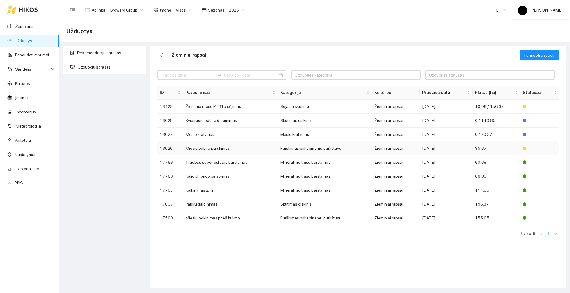
click at [205, 149] on td "Miežių pabirų purškimas" at bounding box center [230, 149] width 95 height 14
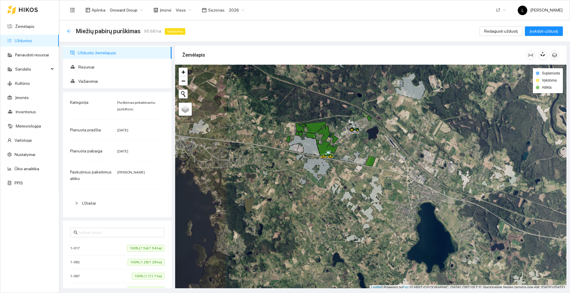
click at [69, 31] on icon "arrow-left" at bounding box center [69, 31] width 5 height 5
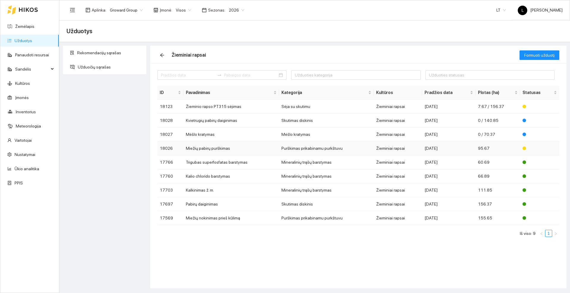
click at [206, 149] on td "Miežių pabirų purškimas" at bounding box center [232, 149] width 96 height 14
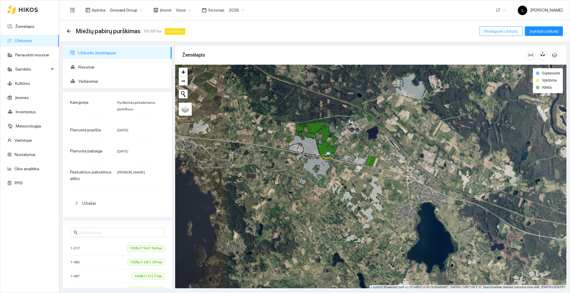
click at [494, 28] on span "Redaguoti užduotį" at bounding box center [501, 31] width 34 height 7
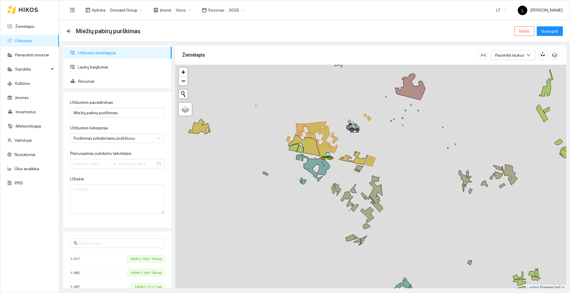
type input "[DATE]"
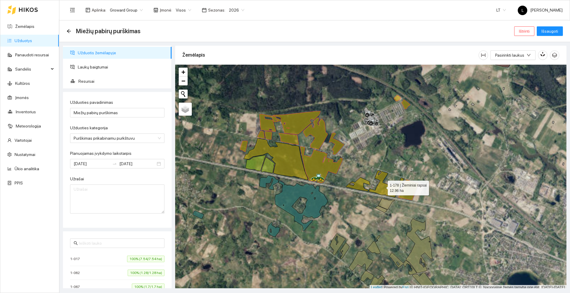
click at [383, 188] on icon at bounding box center [386, 184] width 35 height 27
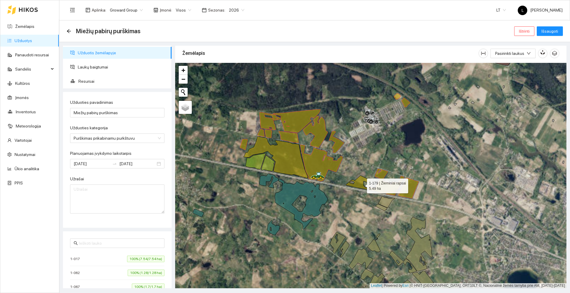
click at [362, 185] on icon at bounding box center [358, 183] width 25 height 14
click at [289, 157] on icon at bounding box center [276, 158] width 64 height 42
click at [86, 81] on span "Resursai" at bounding box center [122, 81] width 89 height 12
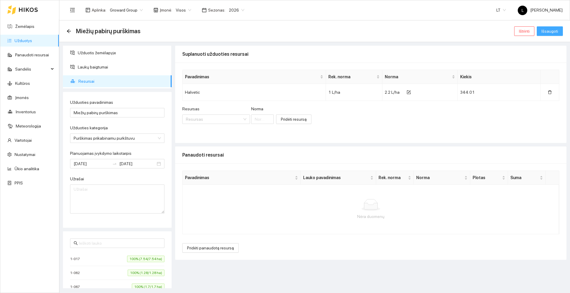
click at [554, 31] on span "Išsaugoti" at bounding box center [550, 31] width 17 height 7
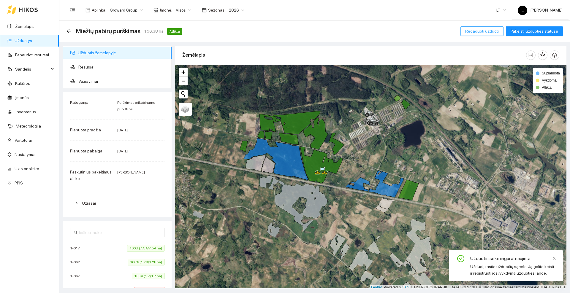
click at [476, 30] on span "Redaguoti užduotį" at bounding box center [482, 31] width 34 height 7
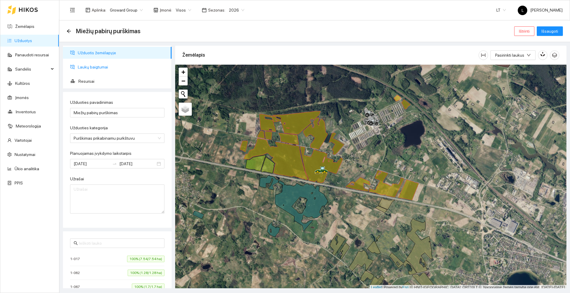
click at [92, 66] on span "Laukų baigtumai" at bounding box center [122, 67] width 89 height 12
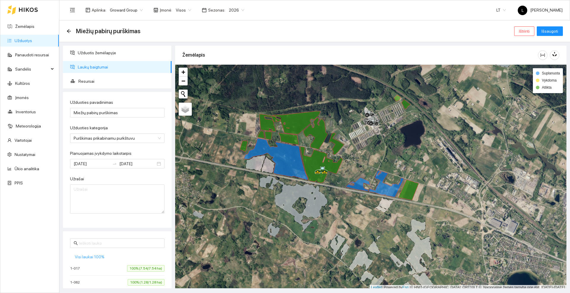
click at [97, 256] on span "Visi laukai 100%" at bounding box center [90, 257] width 30 height 7
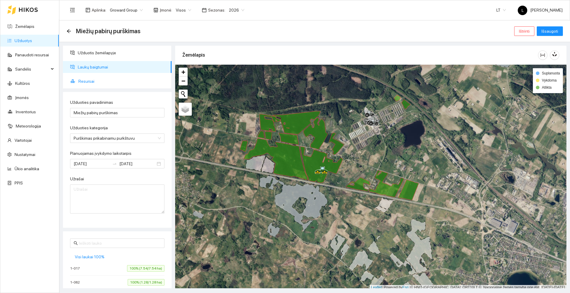
click at [88, 80] on span "Resursai" at bounding box center [122, 81] width 89 height 12
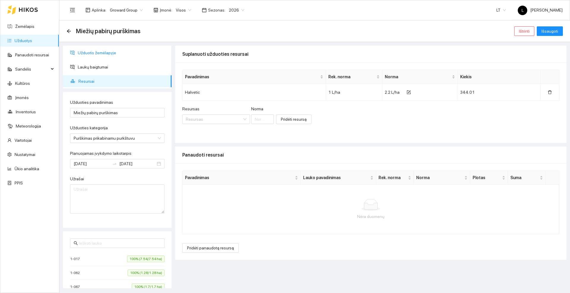
click at [105, 51] on span "Užduotis žemėlapyje" at bounding box center [122, 53] width 89 height 12
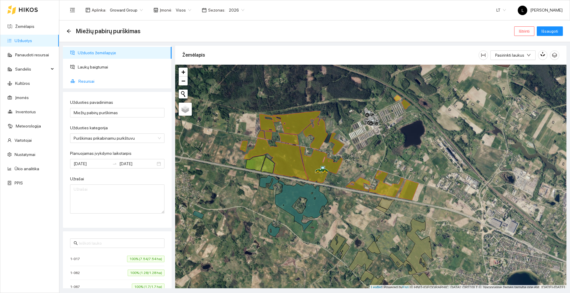
click at [92, 82] on span "Resursai" at bounding box center [122, 81] width 89 height 12
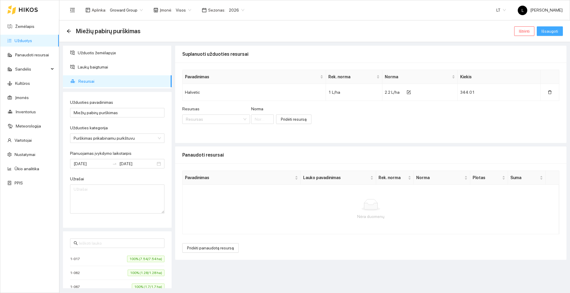
click at [553, 29] on span "Išsaugoti" at bounding box center [550, 31] width 17 height 7
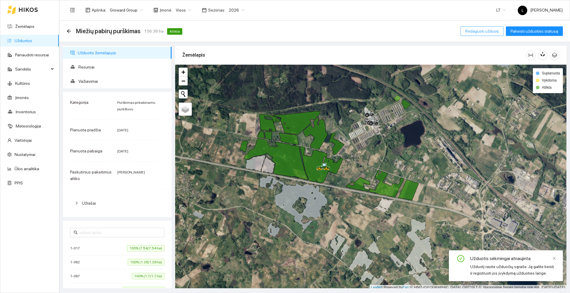
click at [485, 29] on span "Redaguoti užduotį" at bounding box center [482, 31] width 34 height 7
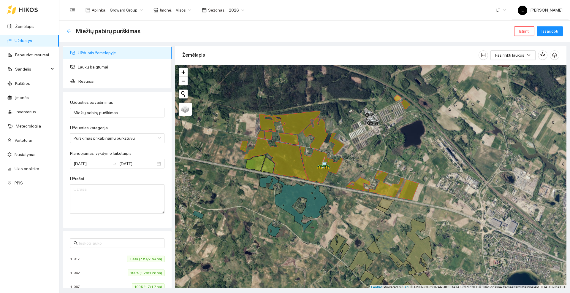
click at [68, 33] on icon "arrow-left" at bounding box center [69, 31] width 5 height 5
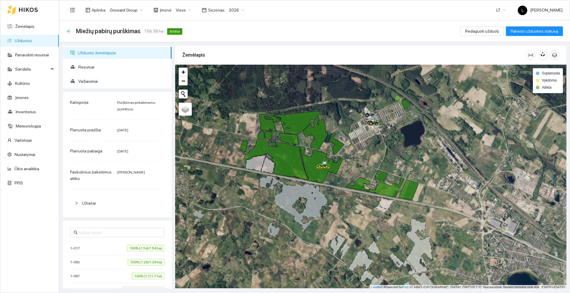
click at [68, 31] on icon "arrow-left" at bounding box center [69, 31] width 4 height 4
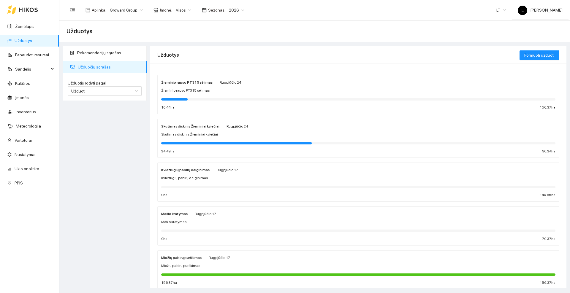
click at [203, 264] on div "Miežių pabirų purškimas" at bounding box center [358, 266] width 394 height 6
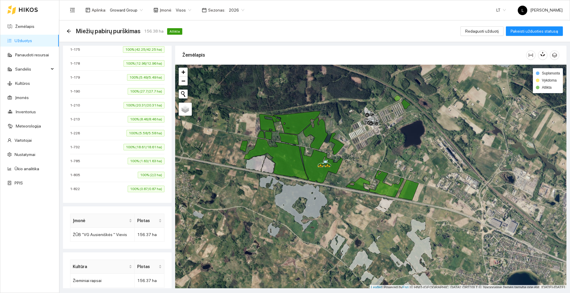
scroll to position [249, 0]
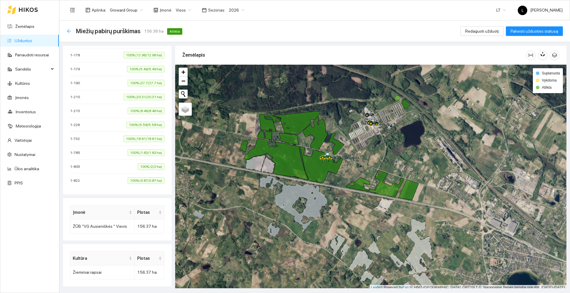
click at [70, 30] on icon "arrow-left" at bounding box center [69, 31] width 5 height 5
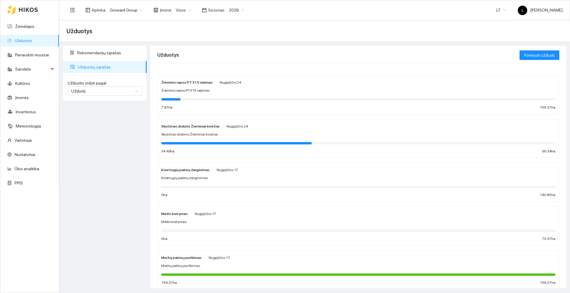
click at [26, 10] on icon at bounding box center [28, 10] width 19 height 4
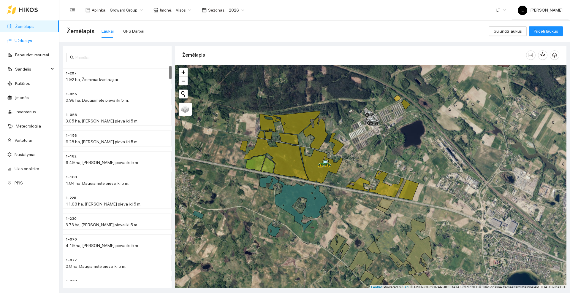
click at [29, 42] on link "Užduotys" at bounding box center [24, 40] width 18 height 5
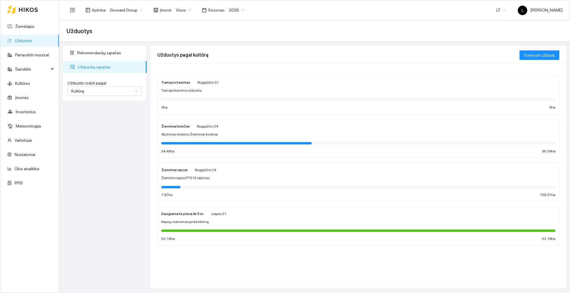
click at [221, 177] on div "Žieminio rapso PT315 sėjimas" at bounding box center [358, 179] width 394 height 6
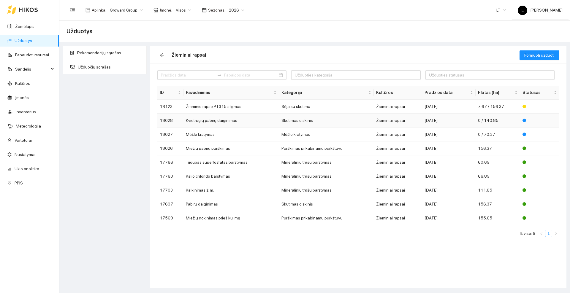
click at [206, 121] on td "Kvietrugių pabirų daiginimas" at bounding box center [232, 121] width 96 height 14
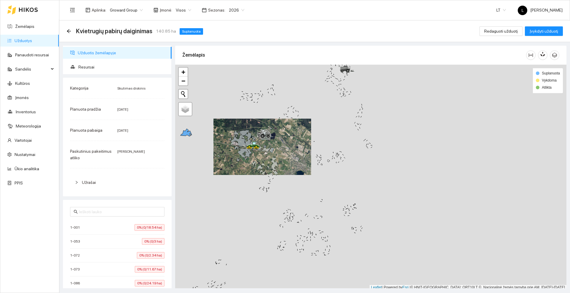
scroll to position [2, 0]
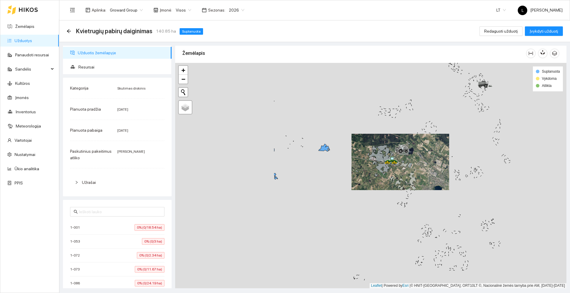
drag, startPoint x: 238, startPoint y: 137, endPoint x: 463, endPoint y: 164, distance: 227.0
click at [465, 166] on div at bounding box center [370, 176] width 391 height 226
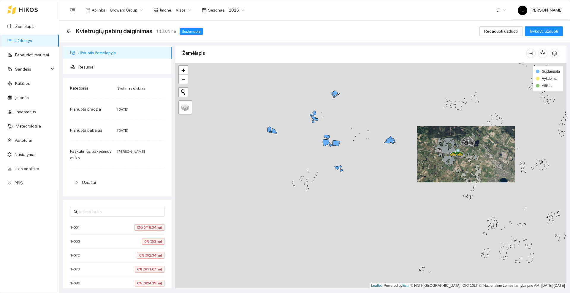
click at [366, 179] on div at bounding box center [370, 176] width 391 height 226
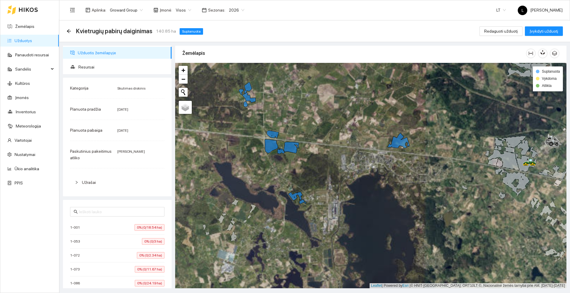
drag, startPoint x: 357, startPoint y: 135, endPoint x: 366, endPoint y: 151, distance: 18.5
click at [366, 151] on div at bounding box center [370, 176] width 391 height 226
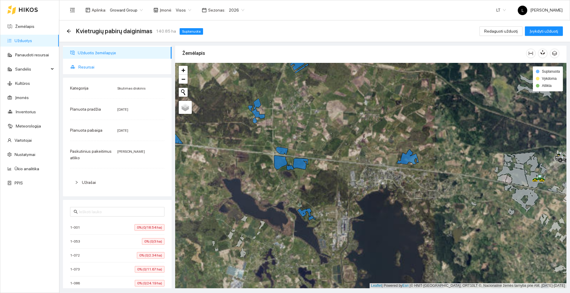
click at [87, 68] on span "Resursai" at bounding box center [122, 67] width 89 height 12
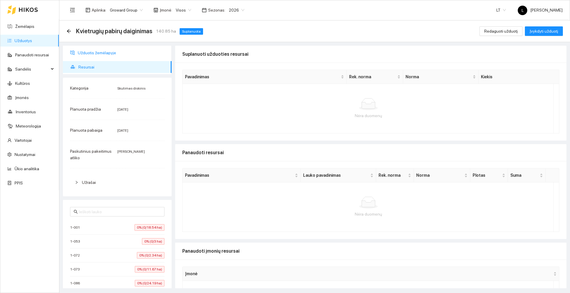
click at [87, 50] on span "Užduotis žemėlapyje" at bounding box center [122, 53] width 89 height 12
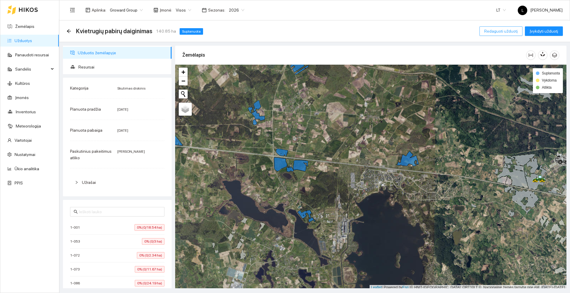
click at [505, 30] on span "Redaguoti užduotį" at bounding box center [501, 31] width 34 height 7
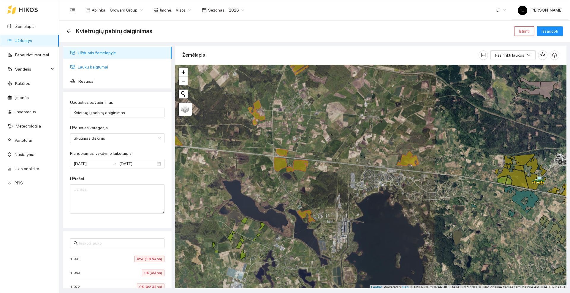
click at [101, 65] on span "Laukų baigtumai" at bounding box center [122, 67] width 89 height 12
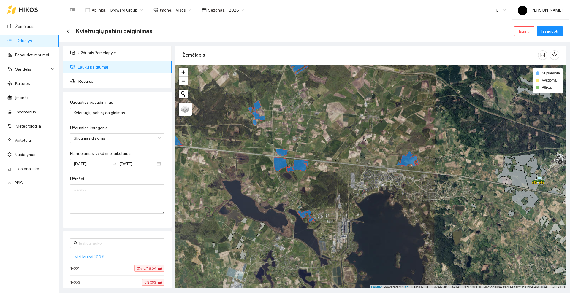
click at [92, 258] on span "Visi laukai 100%" at bounding box center [90, 257] width 30 height 7
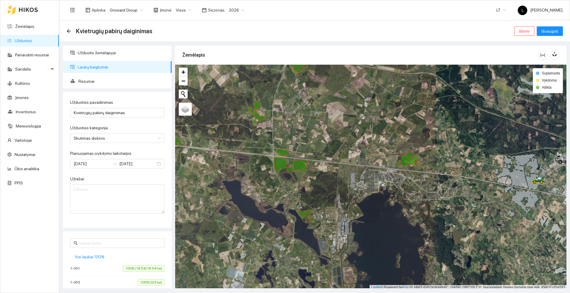
scroll to position [2, 0]
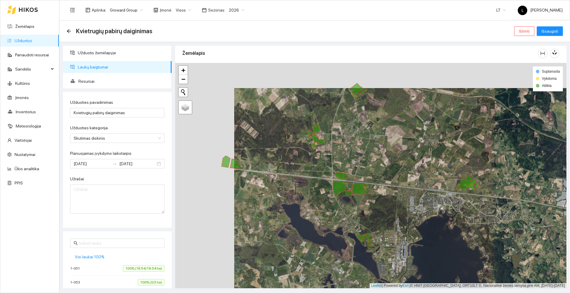
drag, startPoint x: 269, startPoint y: 216, endPoint x: 328, endPoint y: 241, distance: 64.2
click at [328, 241] on div at bounding box center [370, 176] width 391 height 226
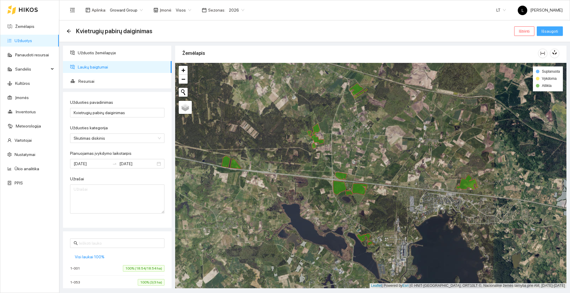
click at [558, 30] on span "Išsaugoti" at bounding box center [550, 31] width 17 height 7
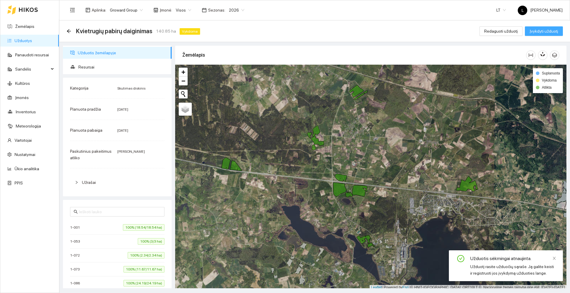
click at [553, 32] on span "Įvykdyti užduotį" at bounding box center [544, 31] width 29 height 7
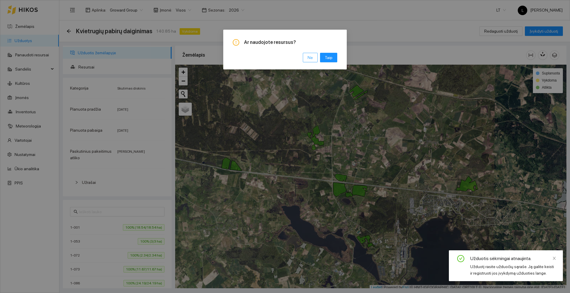
click at [314, 56] on button "Ne" at bounding box center [310, 58] width 15 height 10
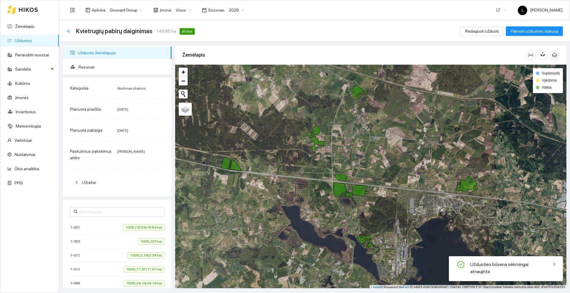
click at [69, 30] on icon "arrow-left" at bounding box center [69, 31] width 5 height 5
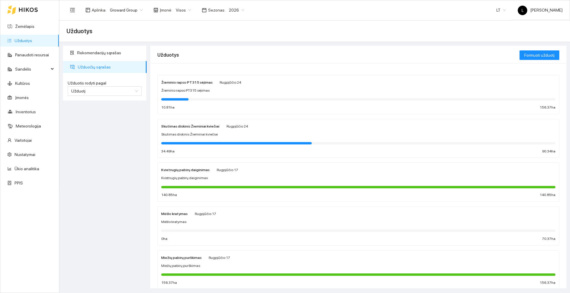
click at [27, 10] on icon at bounding box center [28, 10] width 19 height 4
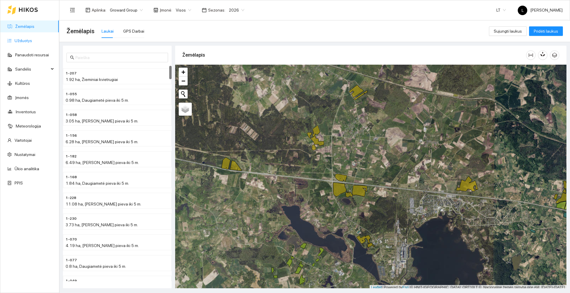
click at [28, 39] on link "Užduotys" at bounding box center [24, 40] width 18 height 5
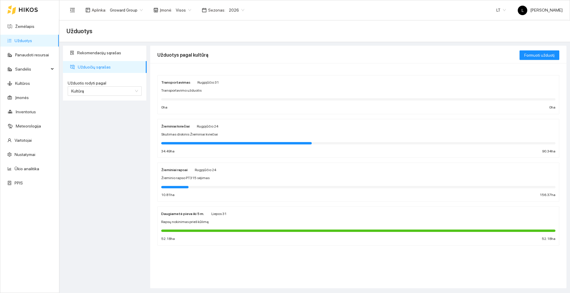
click at [198, 179] on span "Žieminio rapso PT315 sėjimas" at bounding box center [185, 179] width 48 height 6
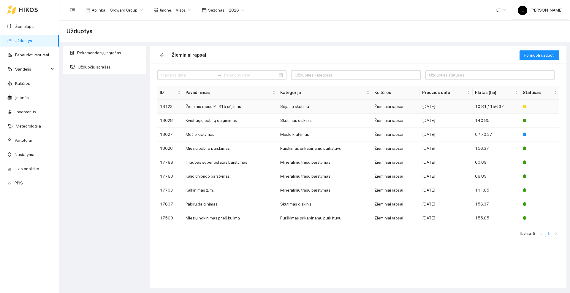
click at [209, 106] on td "Žieminio rapso PT315 sėjimas" at bounding box center [230, 107] width 95 height 14
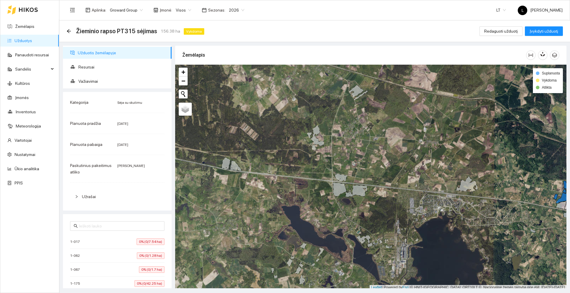
scroll to position [2, 0]
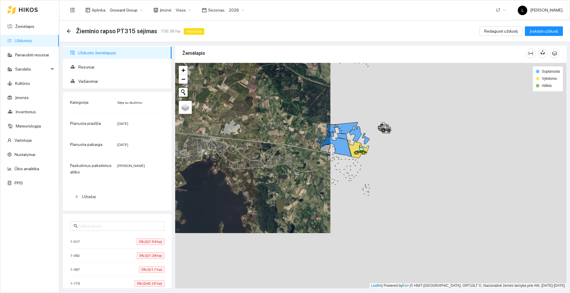
drag, startPoint x: 215, startPoint y: 107, endPoint x: 172, endPoint y: 99, distance: 43.8
click at [172, 99] on div "Užduotis žemėlapyje Resursai Važiavimai Kategorija Sėja su skutimu Planuota pra…" at bounding box center [313, 165] width 511 height 247
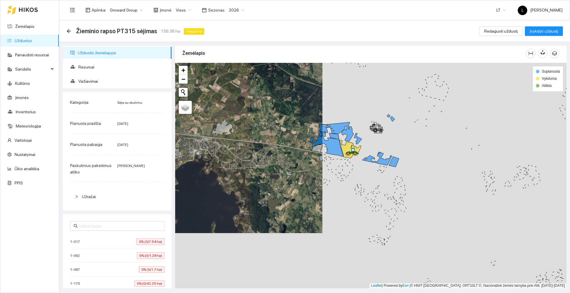
drag, startPoint x: 313, startPoint y: 117, endPoint x: 277, endPoint y: 115, distance: 36.3
click at [277, 115] on div at bounding box center [370, 176] width 391 height 226
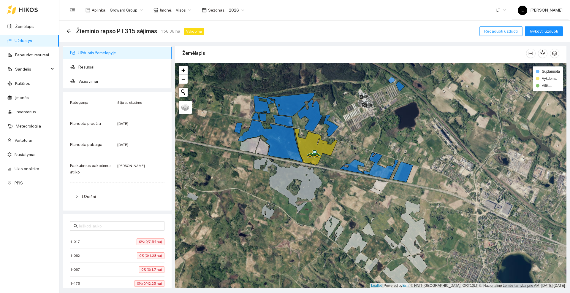
click at [490, 32] on span "Redaguoti užduotį" at bounding box center [501, 31] width 34 height 7
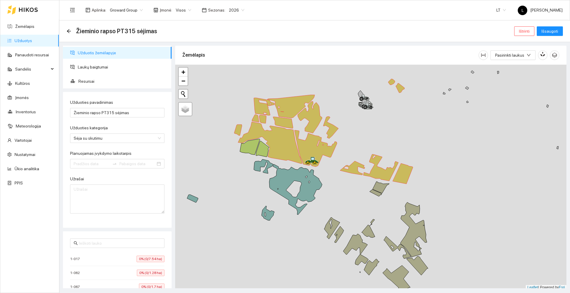
type input "[DATE]"
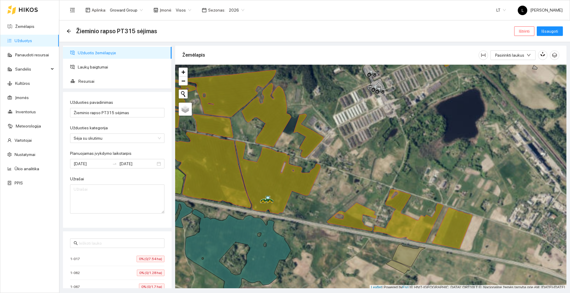
scroll to position [2, 0]
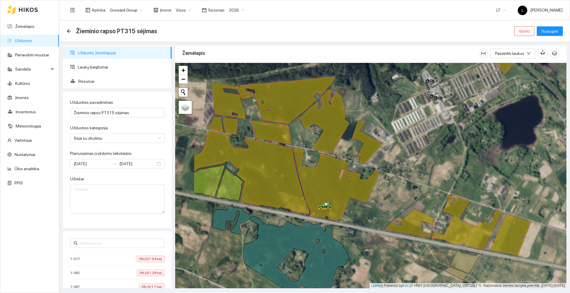
drag, startPoint x: 334, startPoint y: 114, endPoint x: 392, endPoint y: 122, distance: 58.8
click at [392, 122] on div at bounding box center [370, 176] width 391 height 226
click at [93, 68] on span "Laukų baigtumai" at bounding box center [122, 67] width 89 height 12
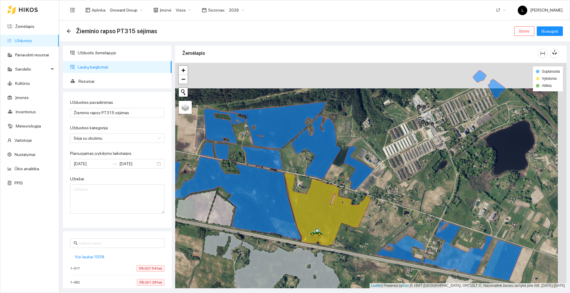
drag, startPoint x: 455, startPoint y: 145, endPoint x: 448, endPoint y: 126, distance: 20.6
click at [448, 126] on div at bounding box center [370, 176] width 391 height 226
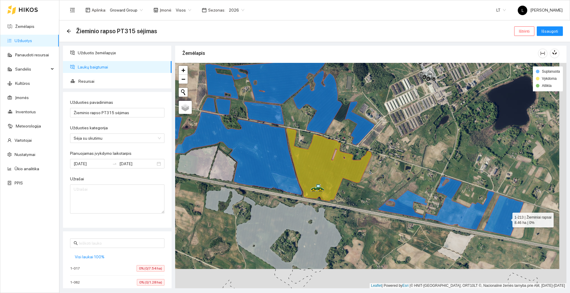
click at [507, 219] on icon at bounding box center [504, 215] width 40 height 41
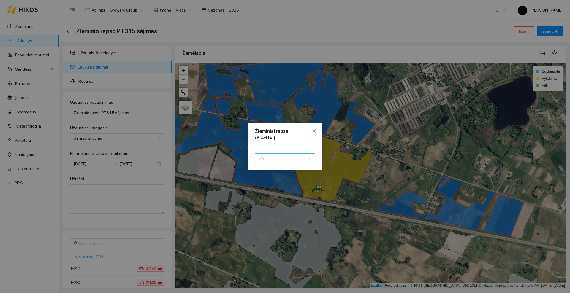
click at [309, 159] on span "0 %" at bounding box center [285, 158] width 53 height 9
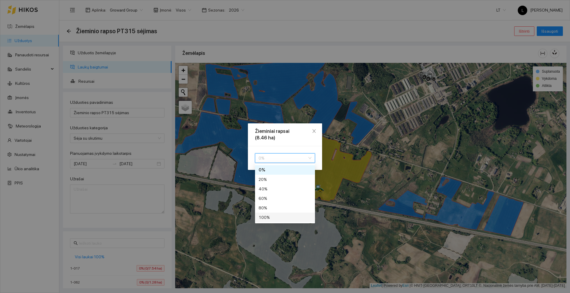
click at [269, 218] on div "100 %" at bounding box center [285, 217] width 53 height 7
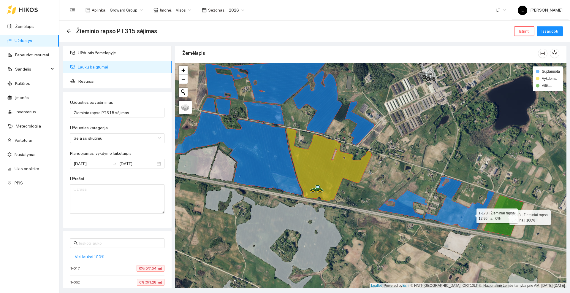
click at [471, 215] on icon at bounding box center [460, 203] width 70 height 53
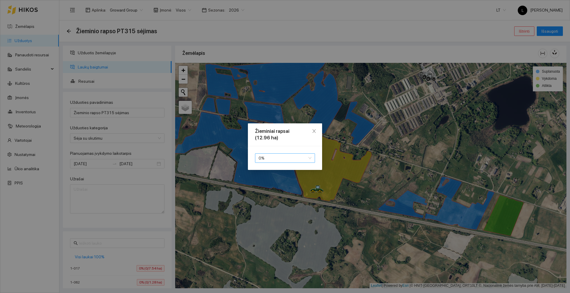
click at [312, 156] on div "0 %" at bounding box center [285, 159] width 60 height 10
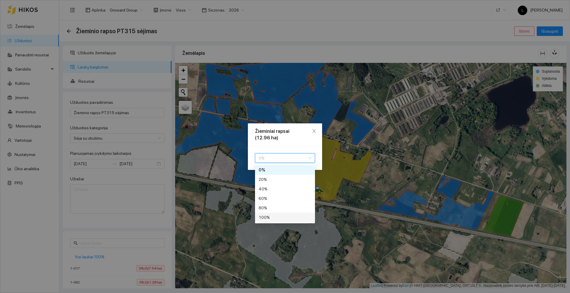
click at [273, 217] on div "100 %" at bounding box center [285, 217] width 53 height 7
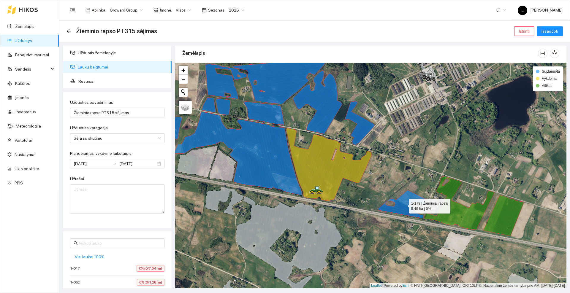
click at [398, 208] on icon at bounding box center [402, 204] width 49 height 28
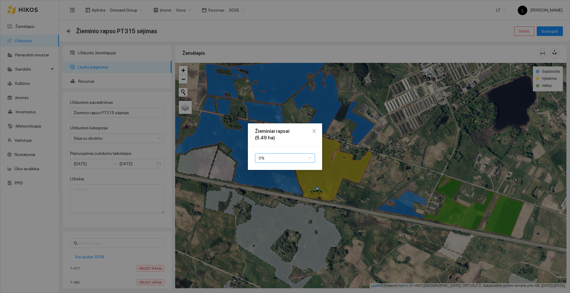
click at [310, 159] on span "0 %" at bounding box center [285, 158] width 53 height 9
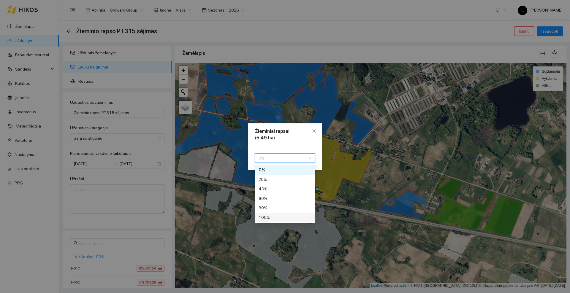
click at [272, 217] on div "100 %" at bounding box center [285, 217] width 53 height 7
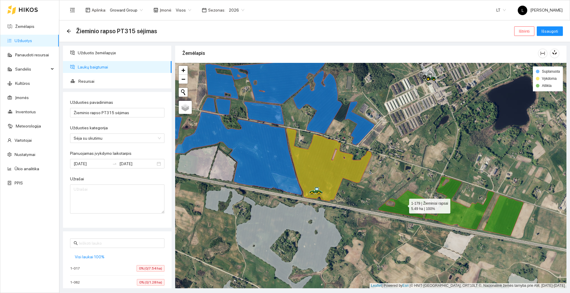
drag, startPoint x: 417, startPoint y: 158, endPoint x: 438, endPoint y: 184, distance: 32.7
click at [438, 184] on div at bounding box center [370, 176] width 391 height 226
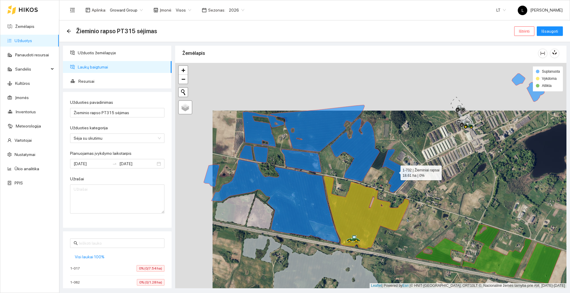
click at [395, 172] on icon at bounding box center [371, 156] width 82 height 75
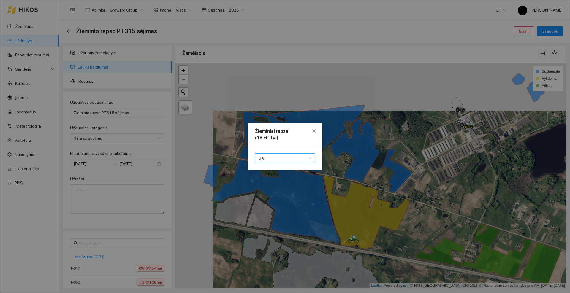
click at [286, 158] on span "0 %" at bounding box center [285, 158] width 53 height 9
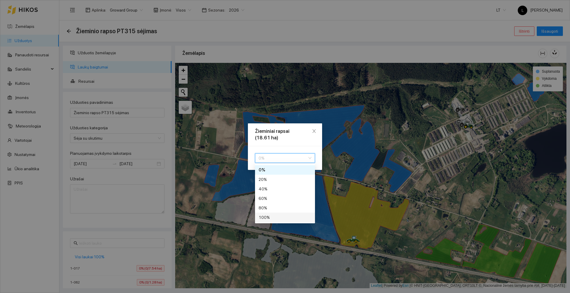
click at [271, 217] on div "100 %" at bounding box center [285, 217] width 53 height 7
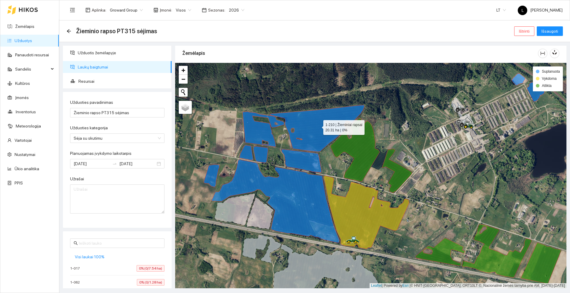
click at [306, 132] on icon at bounding box center [317, 128] width 95 height 47
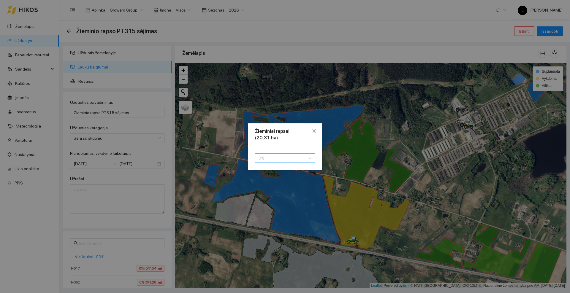
click at [276, 157] on span "0 %" at bounding box center [285, 158] width 53 height 9
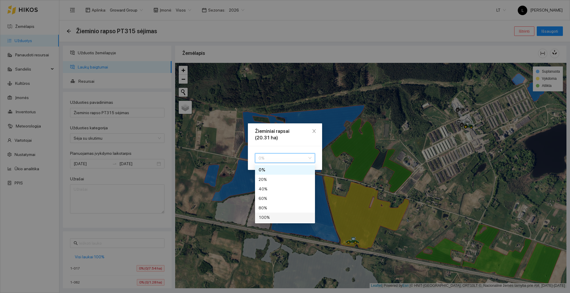
click at [270, 217] on div "100 %" at bounding box center [285, 217] width 53 height 7
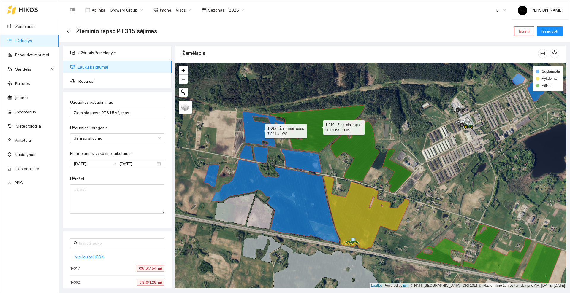
click at [260, 130] on icon at bounding box center [264, 129] width 42 height 35
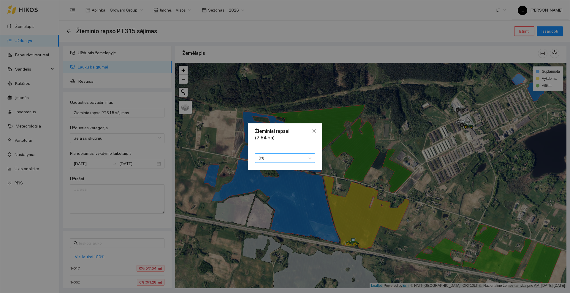
click at [267, 155] on span "0 %" at bounding box center [285, 158] width 53 height 9
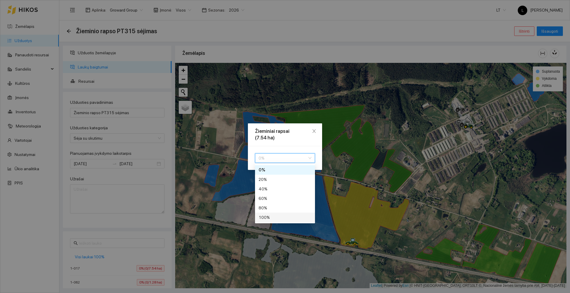
click at [269, 217] on div "100 %" at bounding box center [285, 217] width 53 height 7
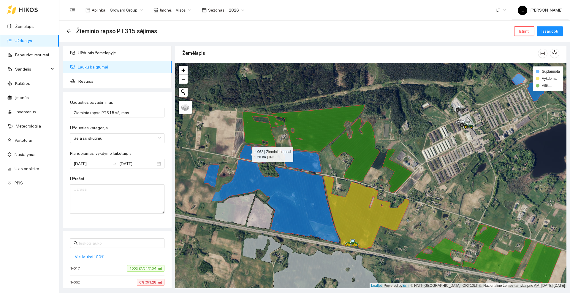
click at [247, 152] on icon at bounding box center [246, 152] width 14 height 15
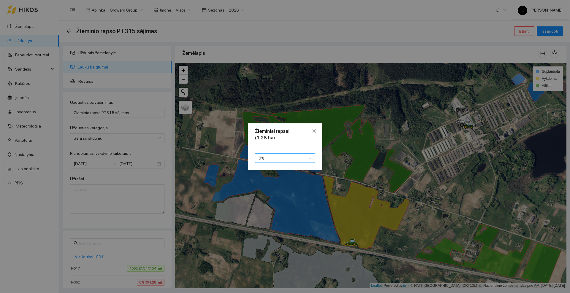
click at [273, 157] on span "0 %" at bounding box center [285, 158] width 53 height 9
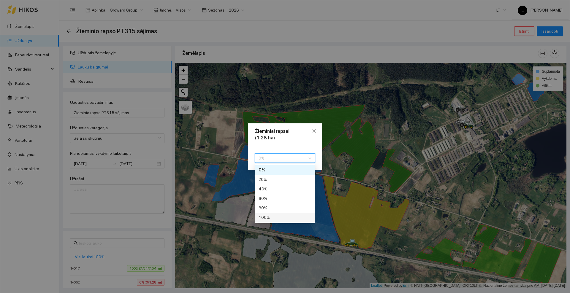
click at [271, 217] on div "100 %" at bounding box center [285, 217] width 53 height 7
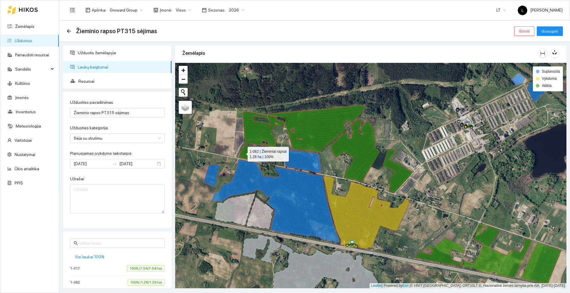
click at [242, 153] on icon at bounding box center [246, 152] width 14 height 15
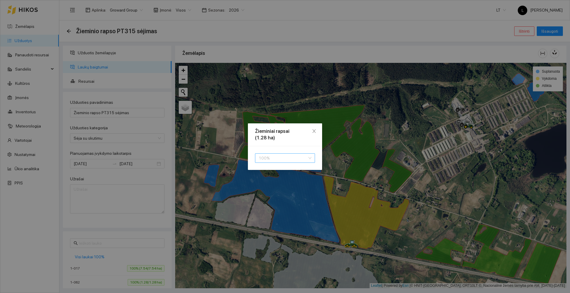
click at [269, 158] on span "100 %" at bounding box center [285, 158] width 53 height 9
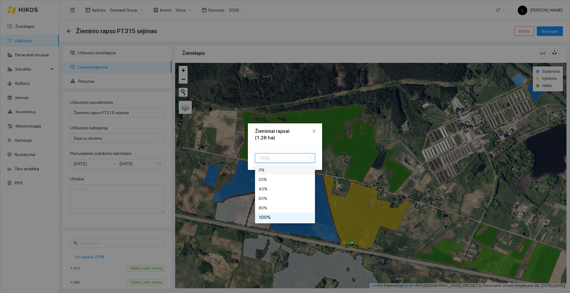
click at [269, 169] on div "0 %" at bounding box center [285, 170] width 53 height 7
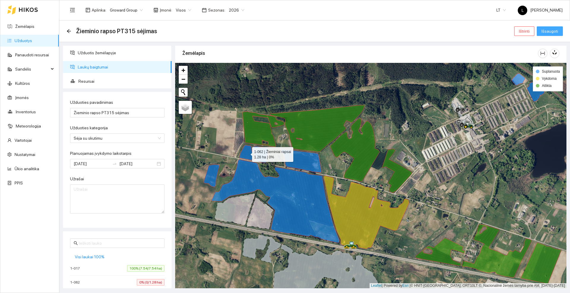
click at [551, 31] on span "Išsaugoti" at bounding box center [550, 31] width 17 height 7
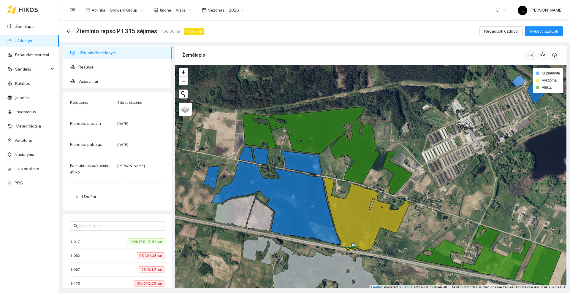
click at [30, 9] on icon at bounding box center [28, 9] width 19 height 5
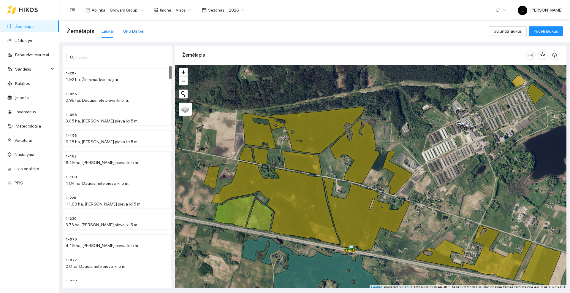
click at [130, 33] on div "GPS Darbai" at bounding box center [133, 31] width 21 height 7
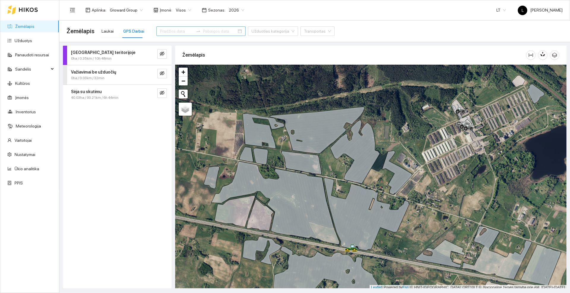
click at [187, 32] on input at bounding box center [177, 31] width 34 height 7
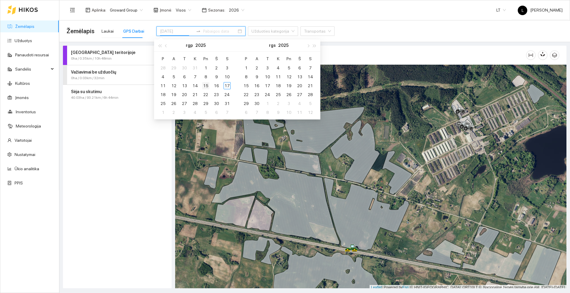
type input "[DATE]"
drag, startPoint x: 205, startPoint y: 85, endPoint x: 218, endPoint y: 88, distance: 13.3
click at [205, 85] on div "15" at bounding box center [205, 85] width 7 height 7
type input "[DATE]"
click at [226, 85] on div "17" at bounding box center [227, 85] width 7 height 7
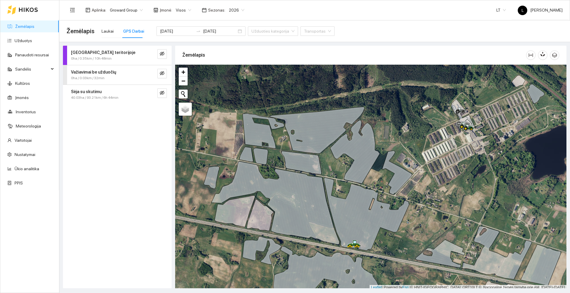
click at [227, 40] on div "[DATE] [DATE]" at bounding box center [201, 31] width 89 height 24
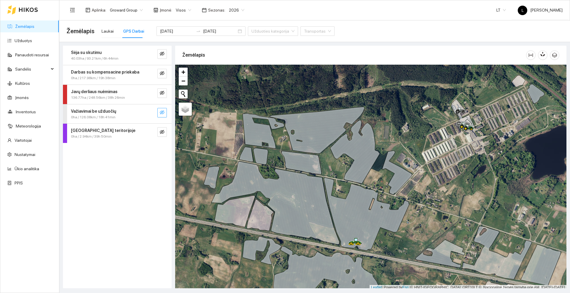
click at [163, 110] on button "button" at bounding box center [162, 113] width 10 height 10
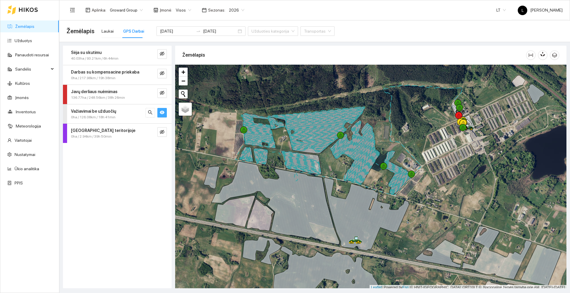
click at [162, 112] on icon "eye" at bounding box center [162, 113] width 5 height 4
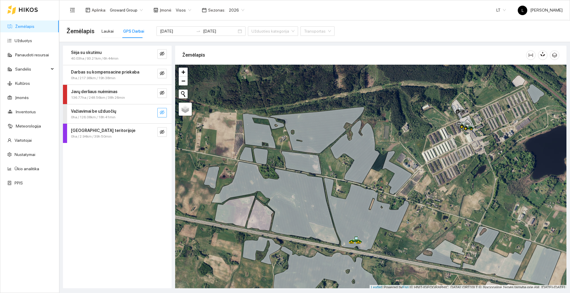
click at [162, 112] on icon "eye-invisible" at bounding box center [162, 112] width 5 height 4
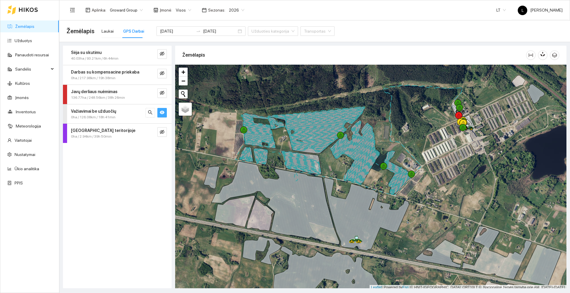
click at [162, 112] on icon "eye" at bounding box center [162, 113] width 5 height 4
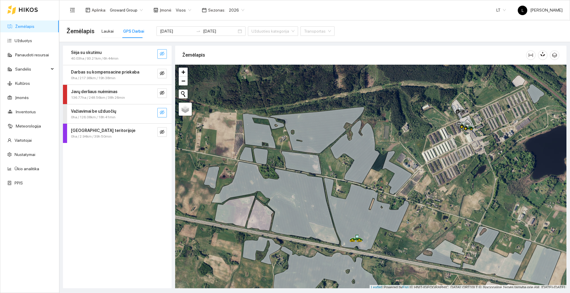
click at [162, 55] on icon "eye-invisible" at bounding box center [162, 53] width 5 height 5
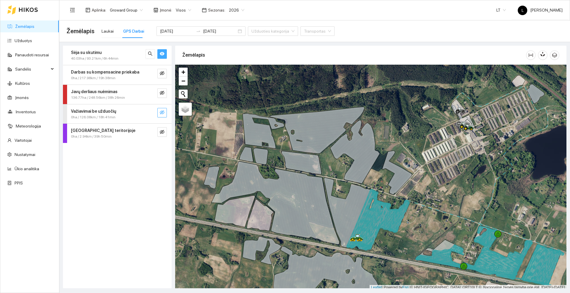
click at [162, 110] on icon "eye-invisible" at bounding box center [162, 112] width 5 height 5
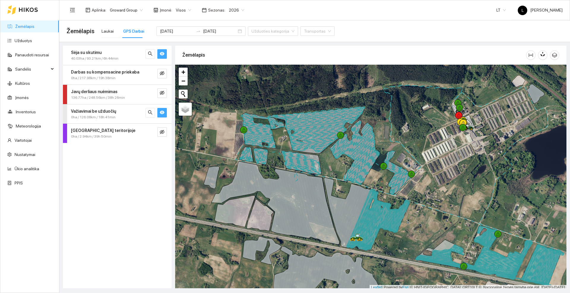
click at [162, 110] on icon "eye" at bounding box center [162, 112] width 5 height 5
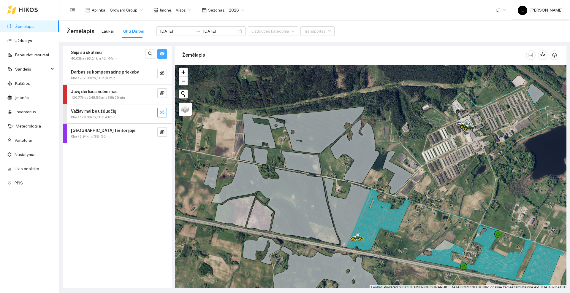
click at [162, 110] on icon "eye-invisible" at bounding box center [162, 112] width 5 height 5
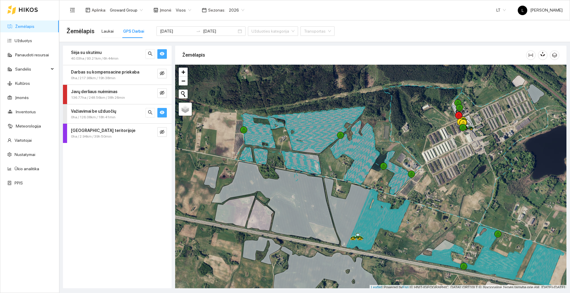
click at [162, 110] on icon "eye" at bounding box center [162, 112] width 5 height 5
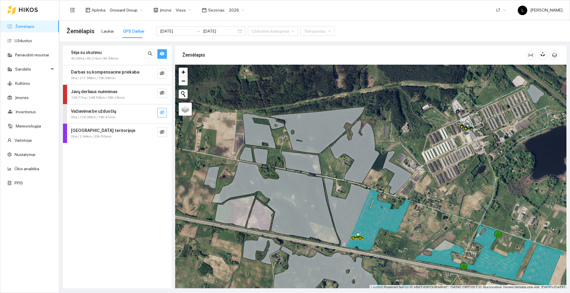
click at [158, 53] on button "button" at bounding box center [162, 54] width 10 height 10
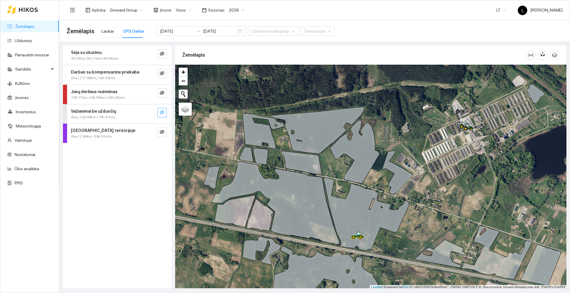
click at [167, 111] on button "button" at bounding box center [162, 113] width 10 height 10
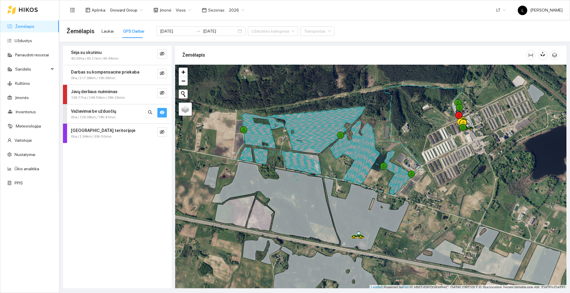
click at [167, 111] on button "button" at bounding box center [162, 113] width 10 height 10
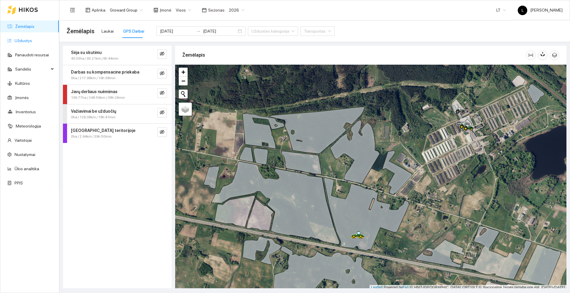
click at [29, 38] on link "Užduotys" at bounding box center [24, 40] width 18 height 5
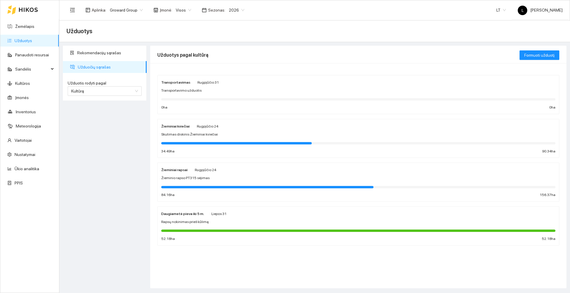
click at [205, 172] on span "Rugpjūčio 24" at bounding box center [205, 170] width 21 height 4
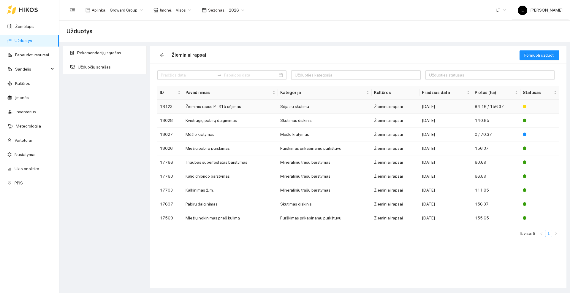
click at [234, 105] on td "Žieminio rapso PT315 sėjimas" at bounding box center [230, 107] width 95 height 14
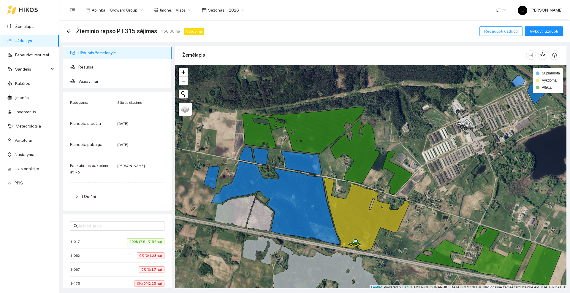
click at [499, 31] on span "Redaguoti užduotį" at bounding box center [501, 31] width 34 height 7
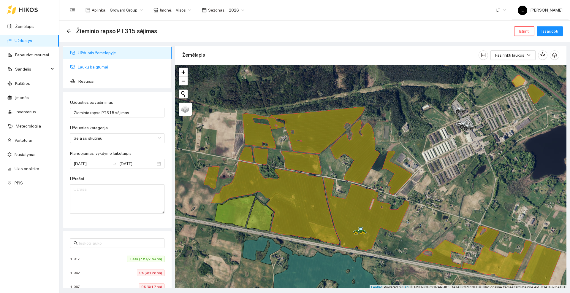
click at [88, 68] on span "Laukų baigtumai" at bounding box center [122, 67] width 89 height 12
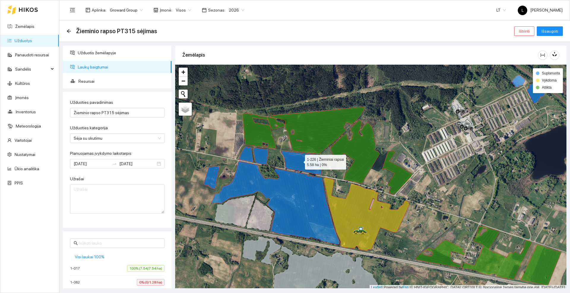
click at [300, 161] on icon at bounding box center [302, 162] width 40 height 23
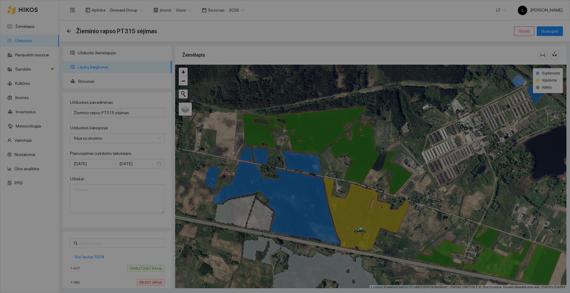
scroll to position [2, 0]
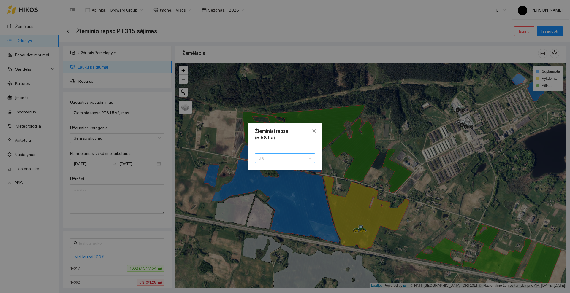
click at [286, 159] on span "0 %" at bounding box center [285, 158] width 53 height 9
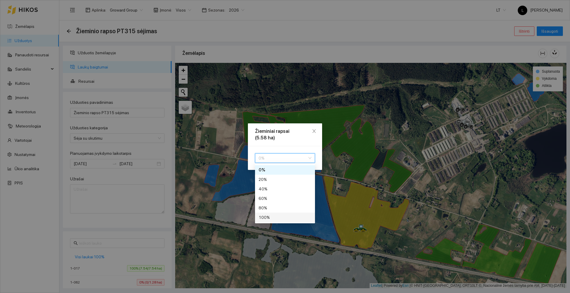
click at [273, 219] on div "100 %" at bounding box center [285, 217] width 53 height 7
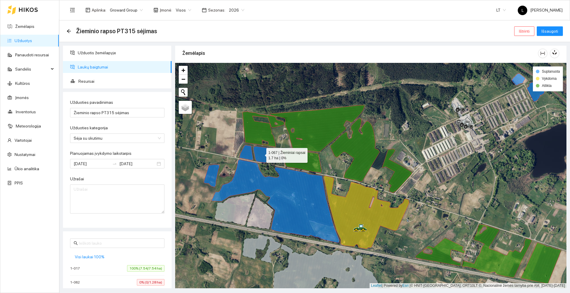
click at [263, 154] on icon at bounding box center [260, 154] width 15 height 17
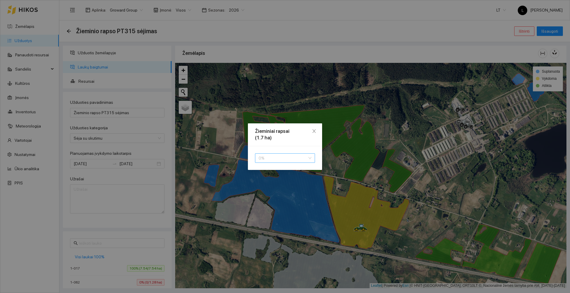
click at [264, 158] on span "0 %" at bounding box center [285, 158] width 53 height 9
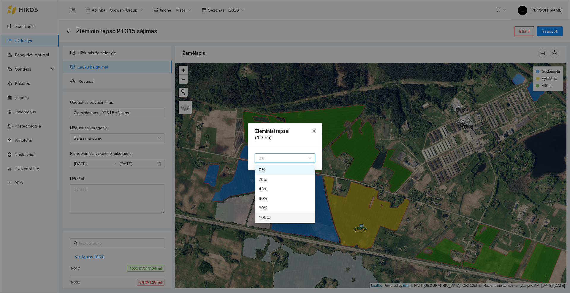
click at [265, 217] on div "100 %" at bounding box center [285, 217] width 53 height 7
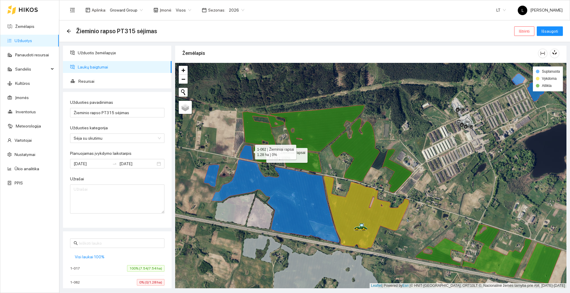
click at [250, 151] on icon at bounding box center [246, 152] width 14 height 15
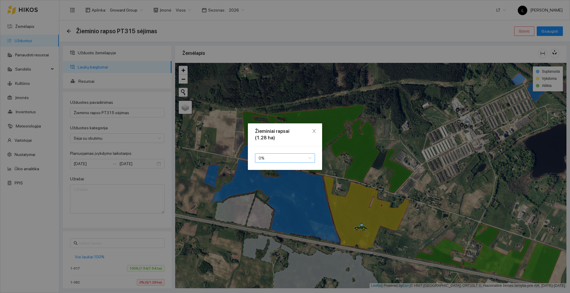
click at [266, 158] on span "0 %" at bounding box center [285, 158] width 53 height 9
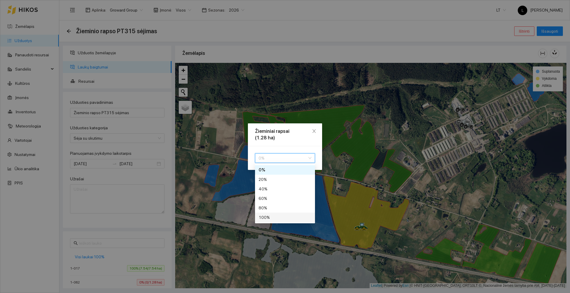
click at [266, 216] on div "100 %" at bounding box center [285, 217] width 53 height 7
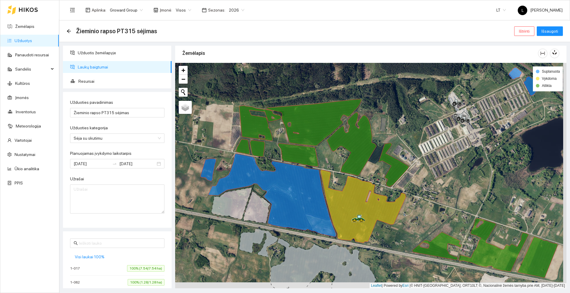
drag, startPoint x: 227, startPoint y: 146, endPoint x: 206, endPoint y: 121, distance: 32.3
click at [206, 121] on div at bounding box center [370, 176] width 391 height 226
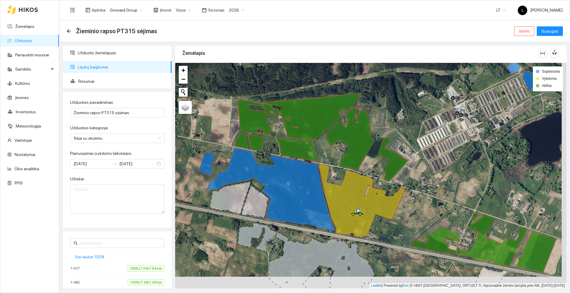
drag, startPoint x: 206, startPoint y: 121, endPoint x: 224, endPoint y: 137, distance: 24.0
click at [224, 137] on div at bounding box center [370, 176] width 391 height 226
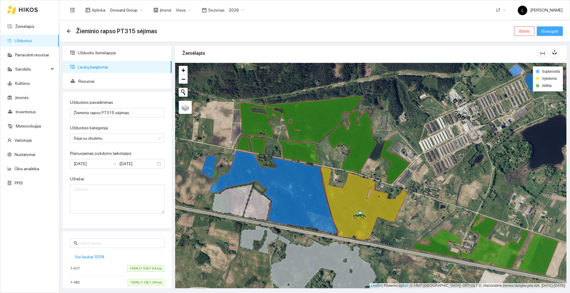
click at [550, 29] on span "Išsaugoti" at bounding box center [550, 31] width 17 height 7
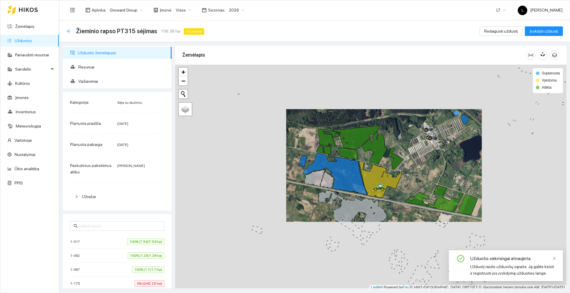
click at [70, 29] on icon "arrow-left" at bounding box center [69, 31] width 5 height 5
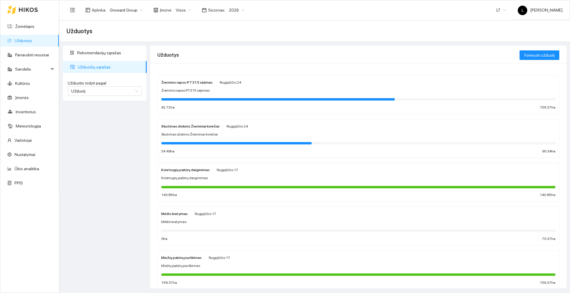
click at [22, 12] on icon at bounding box center [28, 9] width 19 height 5
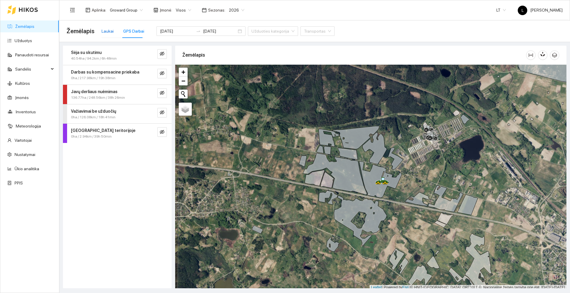
click at [107, 29] on div "Laukai" at bounding box center [108, 31] width 12 height 7
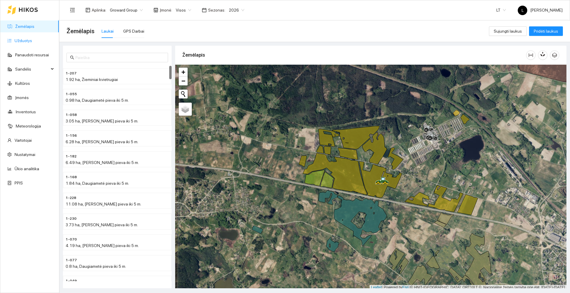
click at [19, 43] on link "Užduotys" at bounding box center [24, 40] width 18 height 5
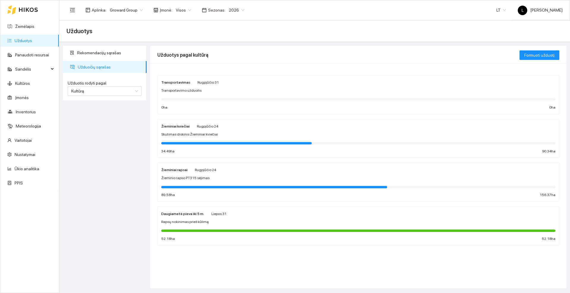
click at [219, 176] on div "Žieminio rapso PT315 sėjimas" at bounding box center [358, 179] width 394 height 6
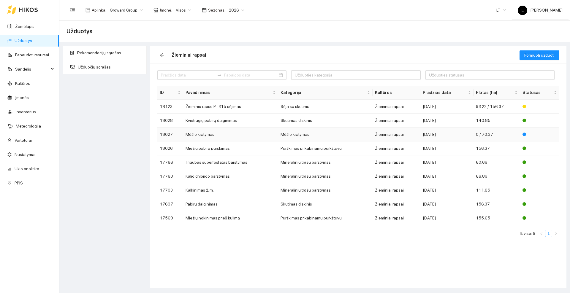
click at [205, 138] on td "Mėšlo kratymas" at bounding box center [230, 135] width 95 height 14
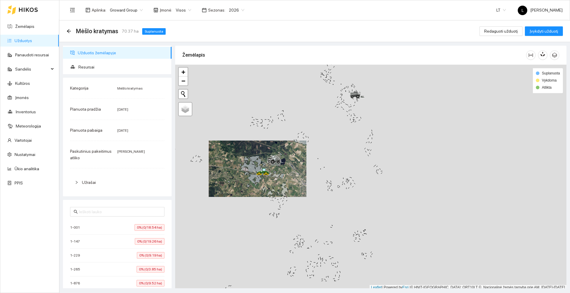
scroll to position [2, 0]
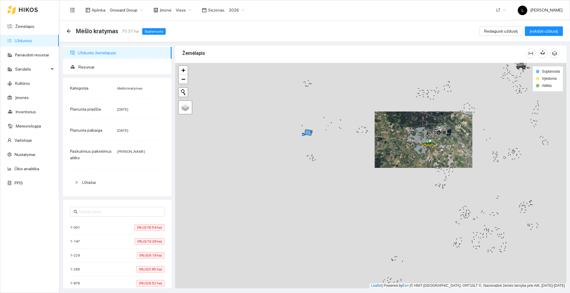
drag, startPoint x: 220, startPoint y: 165, endPoint x: 386, endPoint y: 137, distance: 168.6
click at [386, 137] on div at bounding box center [370, 176] width 391 height 226
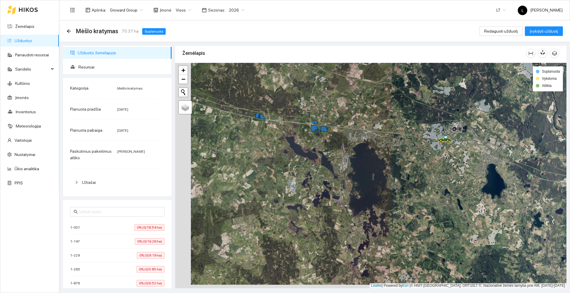
drag, startPoint x: 304, startPoint y: 113, endPoint x: 321, endPoint y: 107, distance: 17.6
click at [321, 107] on div at bounding box center [370, 176] width 391 height 226
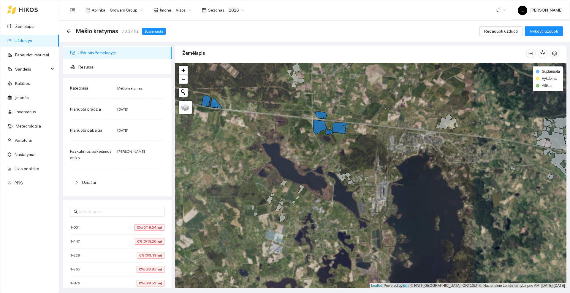
drag, startPoint x: 353, startPoint y: 148, endPoint x: 339, endPoint y: 161, distance: 19.3
click at [340, 167] on div at bounding box center [370, 176] width 391 height 226
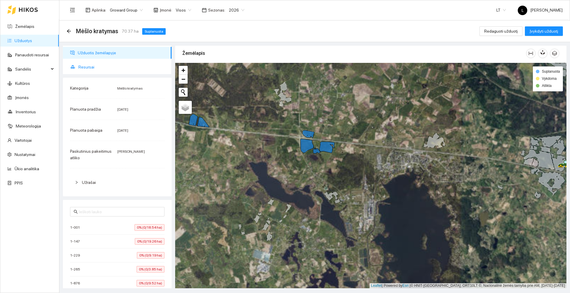
click at [91, 65] on span "Resursai" at bounding box center [122, 67] width 89 height 12
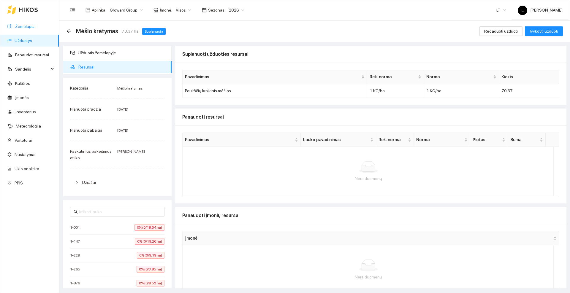
click at [21, 29] on link "Žemėlapis" at bounding box center [24, 26] width 19 height 5
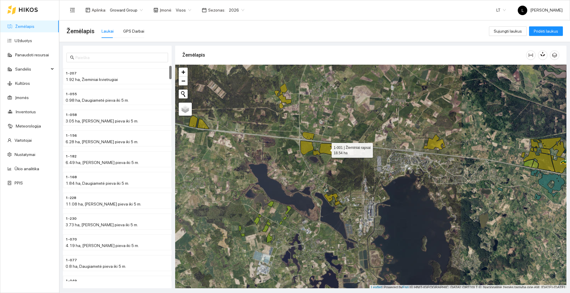
click at [326, 149] on icon at bounding box center [327, 149] width 15 height 11
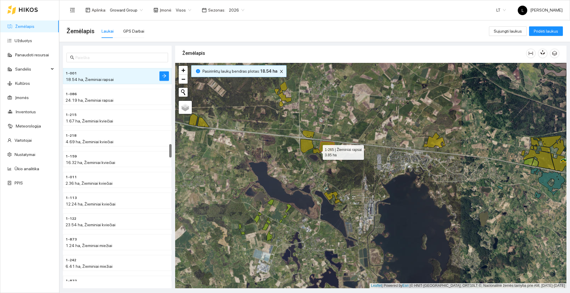
click at [318, 151] on icon at bounding box center [316, 151] width 7 height 6
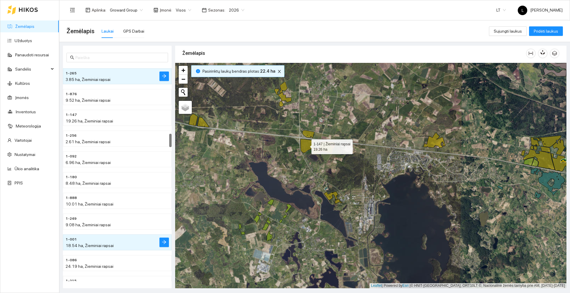
click at [307, 146] on icon at bounding box center [307, 146] width 13 height 14
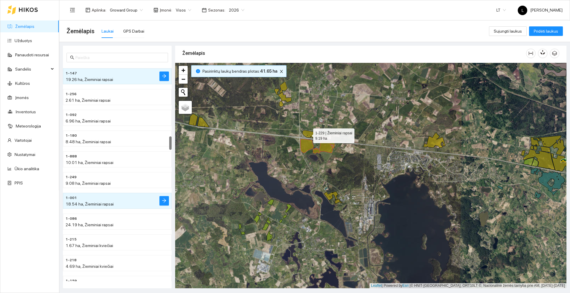
click at [308, 134] on icon at bounding box center [309, 134] width 12 height 8
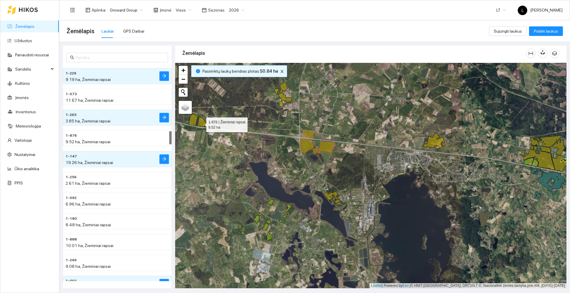
click at [201, 124] on icon at bounding box center [203, 122] width 12 height 10
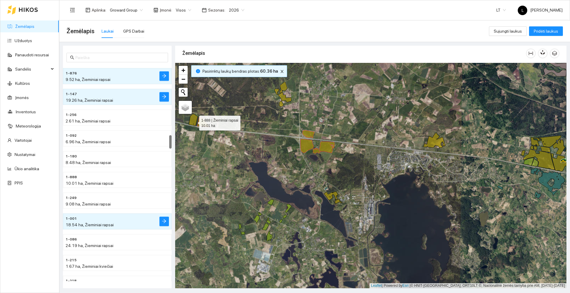
click at [194, 122] on icon at bounding box center [193, 120] width 9 height 12
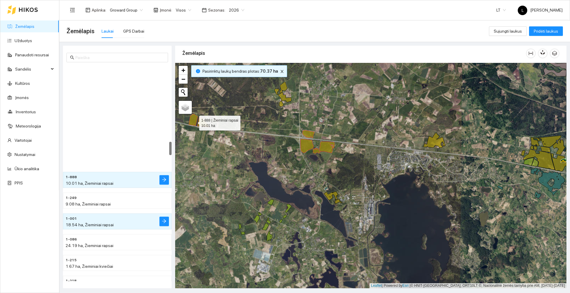
scroll to position [1204, 0]
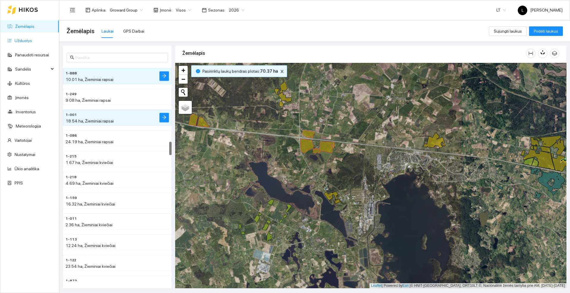
click at [25, 38] on link "Užduotys" at bounding box center [24, 40] width 18 height 5
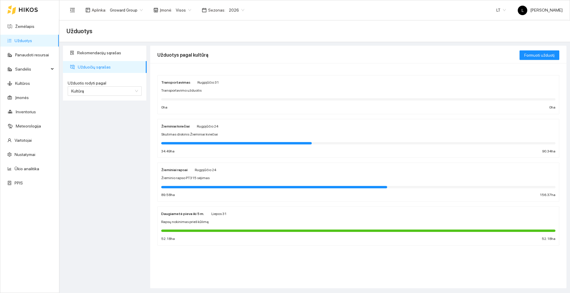
click at [180, 182] on div "Žieminiai rapsai Rugpjūčio 24 Žieminio rapso PT315 sėjimas 89.58 ha 156.37 ha" at bounding box center [358, 182] width 394 height 31
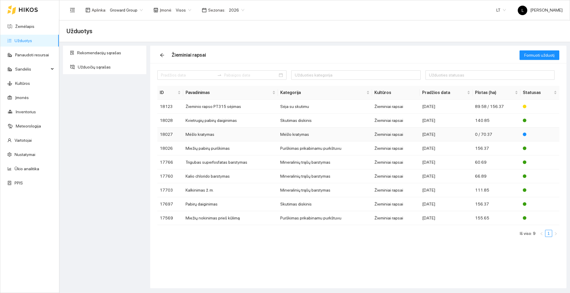
click at [215, 134] on td "Mėšlo kratymas" at bounding box center [230, 135] width 95 height 14
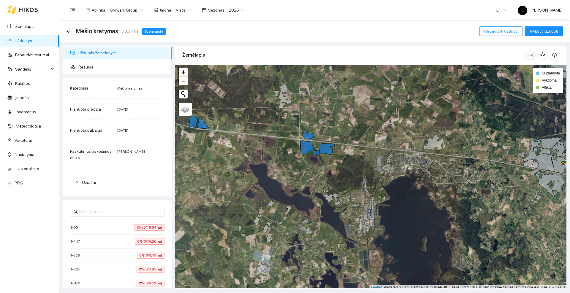
click at [486, 33] on button "Redaguoti užduotį" at bounding box center [501, 31] width 43 height 10
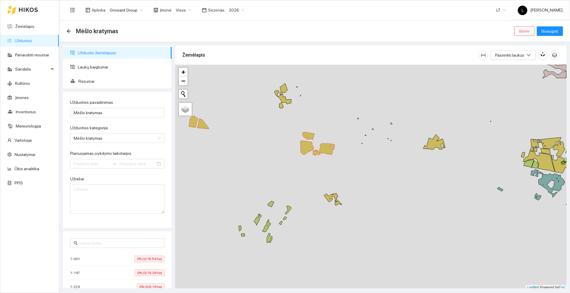
type input "[DATE]"
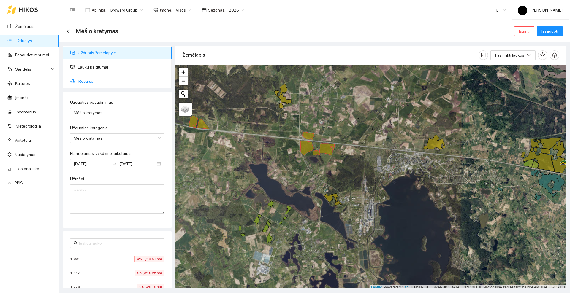
click at [91, 80] on span "Resursai" at bounding box center [122, 81] width 89 height 12
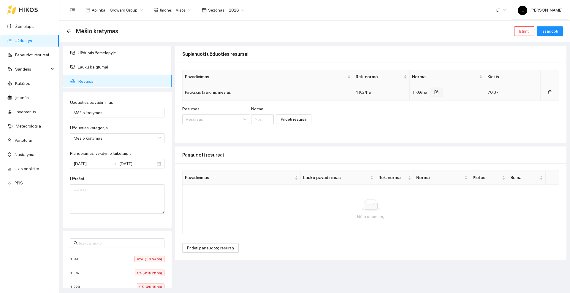
click at [436, 93] on icon "form" at bounding box center [437, 92] width 4 height 4
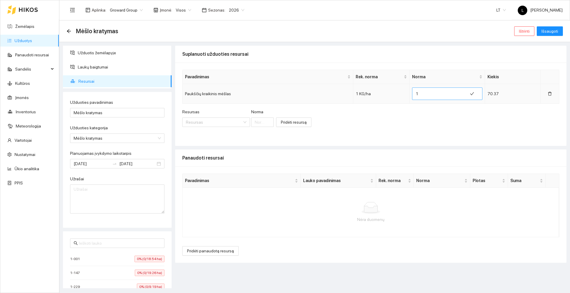
click at [425, 93] on input "1" at bounding box center [440, 94] width 48 height 10
type input "9936"
click at [420, 120] on div "Resursas Resursas [PERSON_NAME] resursą" at bounding box center [370, 122] width 377 height 26
click at [447, 93] on icon "check" at bounding box center [448, 93] width 4 height 3
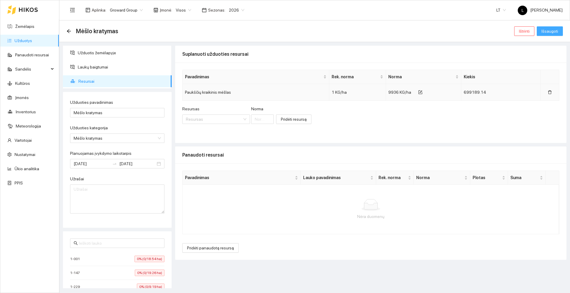
click at [555, 28] on span "Išsaugoti" at bounding box center [550, 31] width 17 height 7
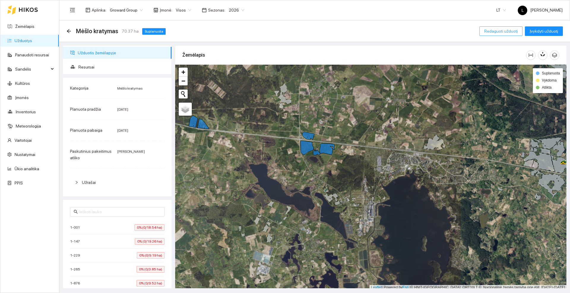
click at [510, 31] on span "Redaguoti užduotį" at bounding box center [501, 31] width 34 height 7
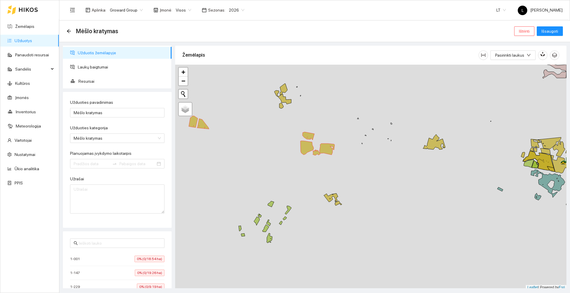
type input "[DATE]"
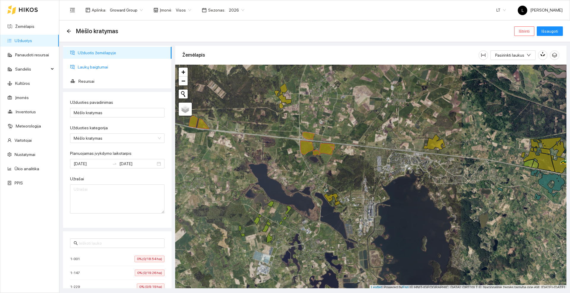
click at [95, 66] on span "Laukų baigtumai" at bounding box center [122, 67] width 89 height 12
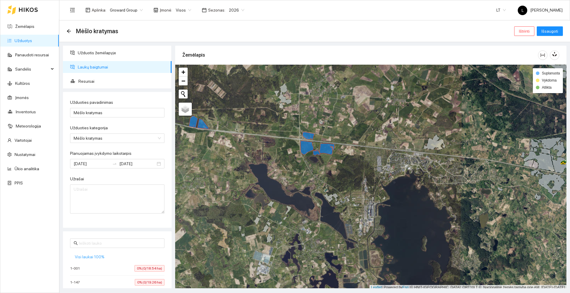
click at [93, 258] on span "Visi laukai 100%" at bounding box center [90, 257] width 30 height 7
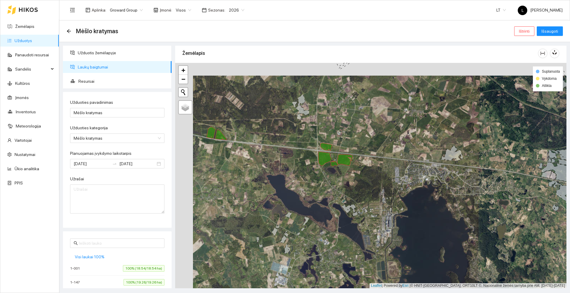
drag, startPoint x: 263, startPoint y: 165, endPoint x: 292, endPoint y: 183, distance: 33.8
click at [292, 183] on div at bounding box center [370, 176] width 391 height 226
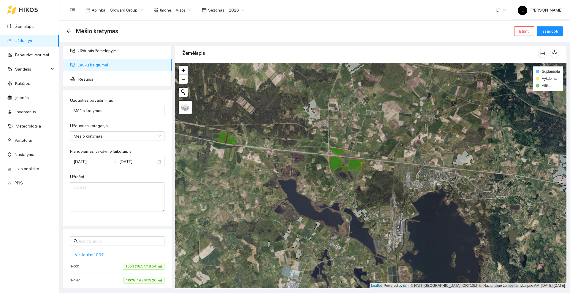
scroll to position [0, 0]
click at [88, 79] on span "Resursai" at bounding box center [122, 81] width 89 height 12
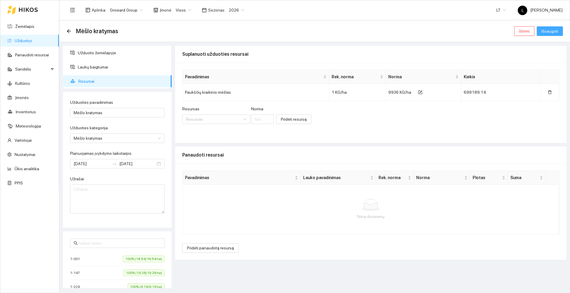
click at [550, 30] on span "Išsaugoti" at bounding box center [550, 31] width 17 height 7
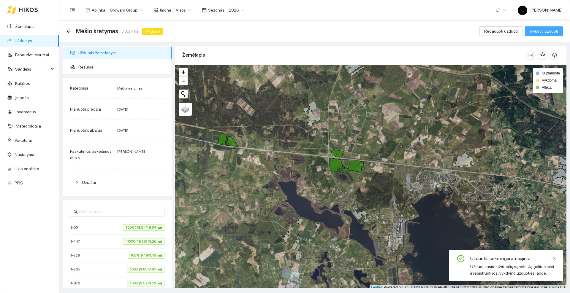
click at [538, 31] on span "Įvykdyti užduotį" at bounding box center [544, 31] width 29 height 7
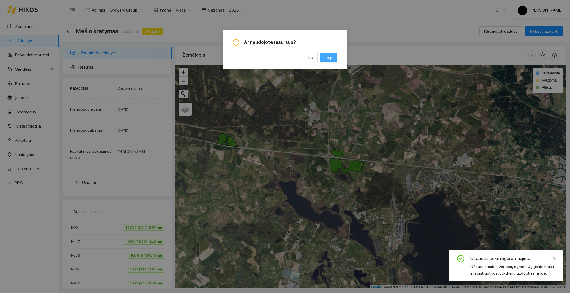
click at [327, 55] on span "Taip" at bounding box center [329, 57] width 8 height 7
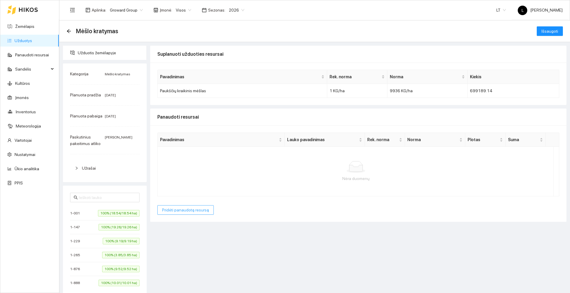
click at [187, 210] on span "Pridėti panaudotą resursą" at bounding box center [185, 210] width 47 height 7
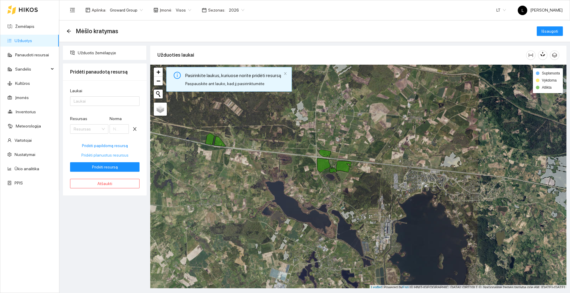
click at [100, 155] on span "Pridėti planuotus resursus" at bounding box center [104, 155] width 47 height 7
type input "9936"
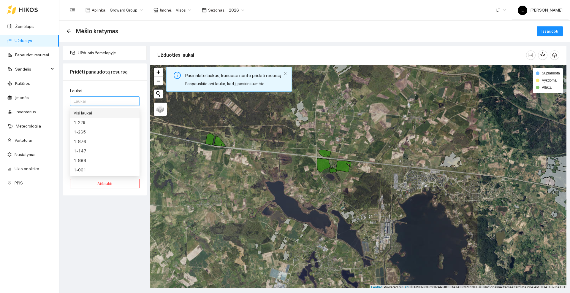
click at [92, 98] on div at bounding box center [102, 101] width 61 height 7
click at [88, 113] on div "Visi laukai" at bounding box center [105, 113] width 62 height 7
click at [110, 206] on div "Užduotis žemėlapyje Pridėti panaudotą resursą Laukai Visi laukai Resursas Organ…" at bounding box center [104, 167] width 87 height 243
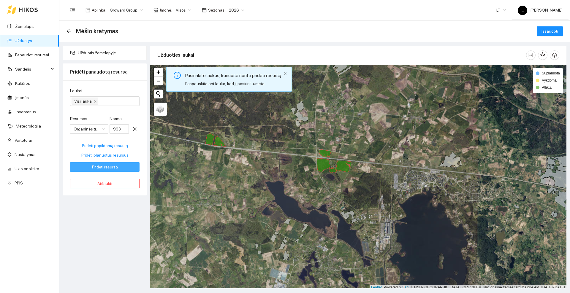
click at [100, 167] on span "Pridėti resursą" at bounding box center [105, 167] width 26 height 7
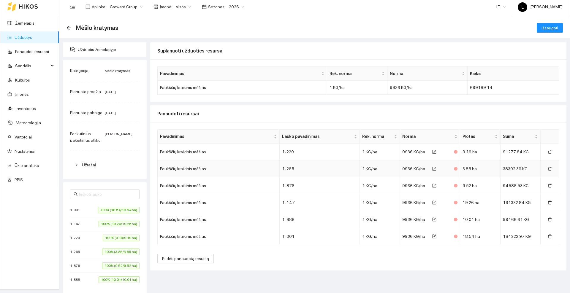
scroll to position [4, 0]
click at [542, 29] on span "Išsaugoti" at bounding box center [550, 27] width 17 height 7
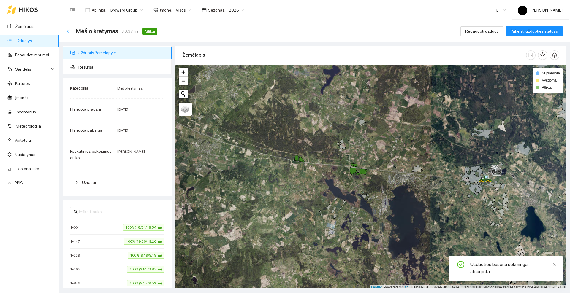
click at [67, 29] on icon "arrow-left" at bounding box center [69, 31] width 5 height 5
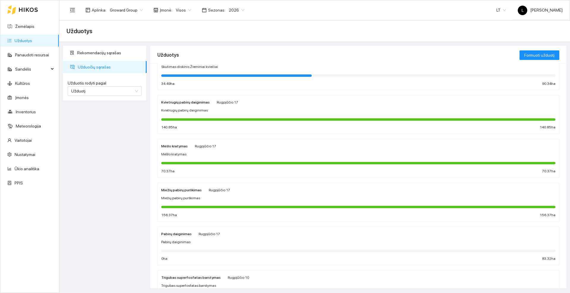
scroll to position [74, 0]
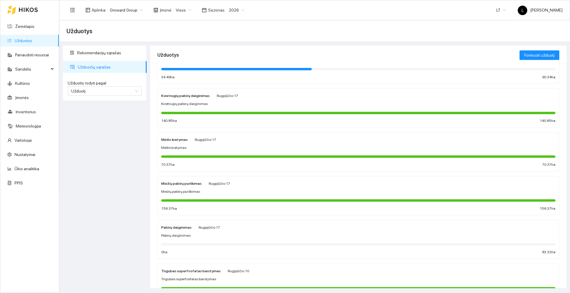
click at [197, 189] on span "Miežių pabirų purškimas" at bounding box center [180, 192] width 39 height 6
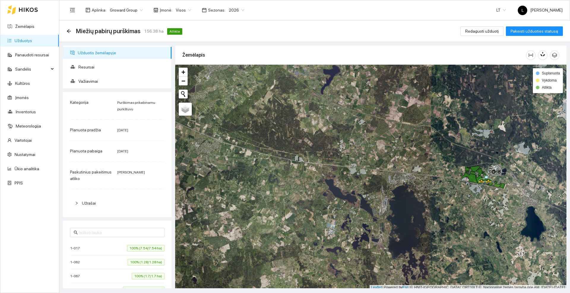
scroll to position [2, 0]
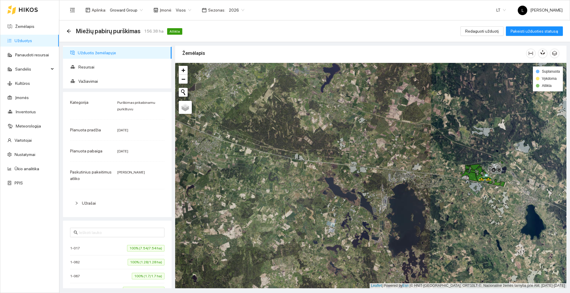
drag, startPoint x: 408, startPoint y: 168, endPoint x: 283, endPoint y: 127, distance: 131.6
click at [277, 127] on div at bounding box center [370, 176] width 391 height 226
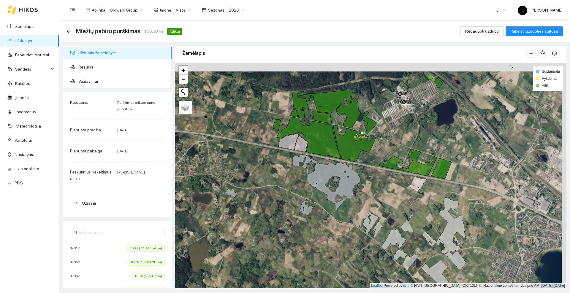
drag, startPoint x: 254, startPoint y: 102, endPoint x: 303, endPoint y: 97, distance: 49.3
click at [228, 124] on div at bounding box center [370, 176] width 391 height 226
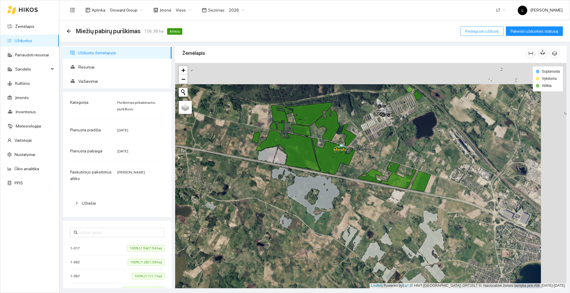
click at [484, 32] on span "Redaguoti užduotį" at bounding box center [482, 31] width 34 height 7
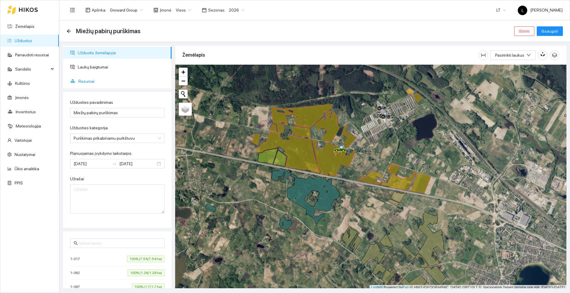
click at [90, 83] on span "Resursai" at bounding box center [122, 81] width 89 height 12
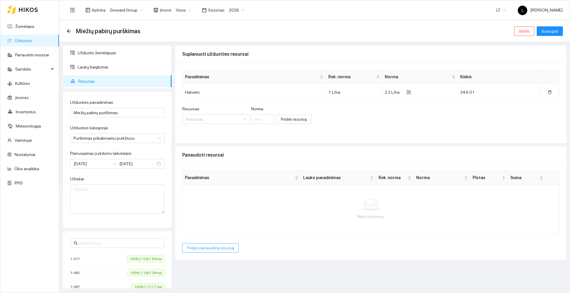
click at [213, 247] on span "Pridėti panaudotą resursą" at bounding box center [210, 248] width 47 height 7
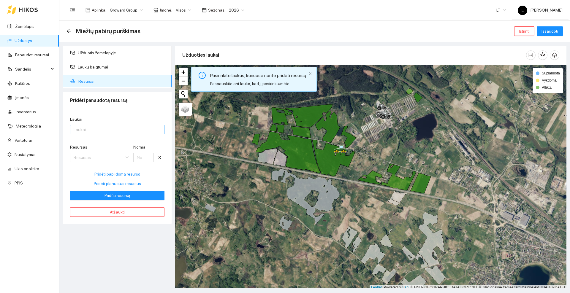
click at [97, 126] on div at bounding box center [115, 129] width 86 height 7
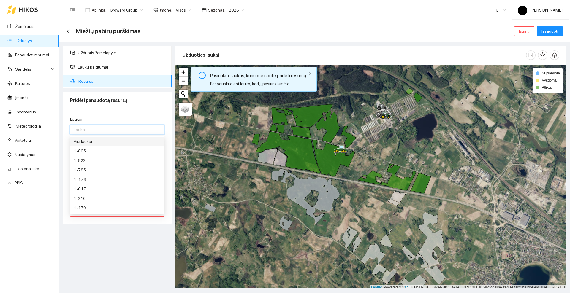
click at [92, 143] on div "Visi laukai" at bounding box center [117, 141] width 87 height 7
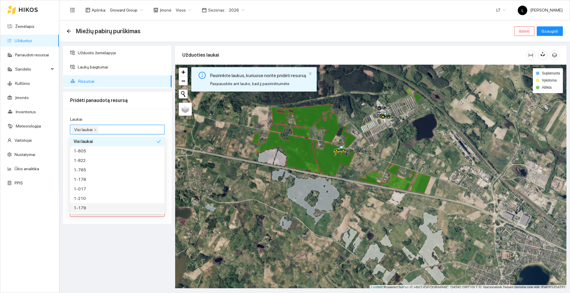
click at [101, 239] on div "Užduotis žemėlapyje Laukų baigtumai Resursai Pridėti panaudotą resursą Laukai V…" at bounding box center [117, 167] width 112 height 243
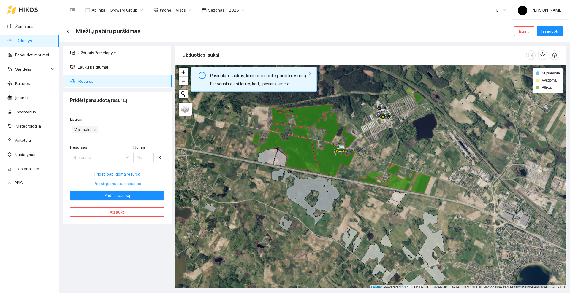
click at [103, 184] on span "Pridėti planuotus resursus" at bounding box center [117, 184] width 47 height 7
type input "2.2"
click at [113, 196] on span "Pridėti resursą" at bounding box center [118, 195] width 26 height 7
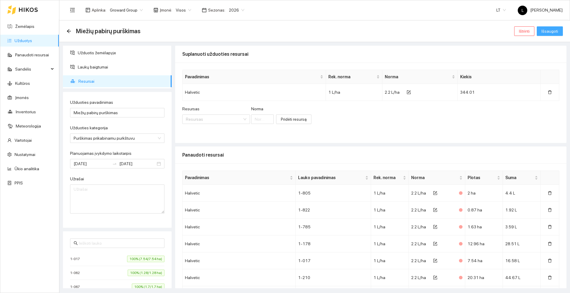
click at [551, 31] on span "Išsaugoti" at bounding box center [550, 31] width 17 height 7
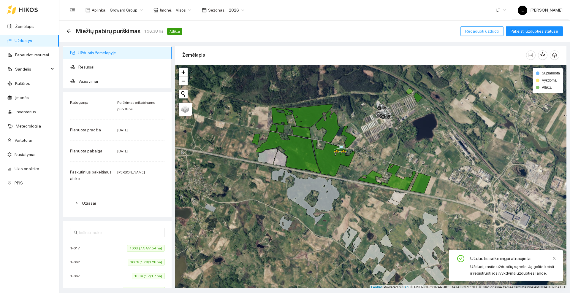
click at [470, 31] on button "Redaguoti užduotį" at bounding box center [482, 31] width 43 height 10
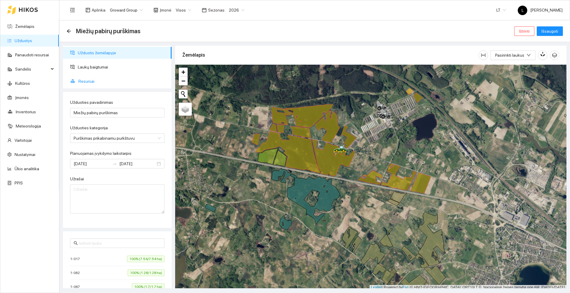
click at [83, 77] on span "Resursai" at bounding box center [122, 81] width 89 height 12
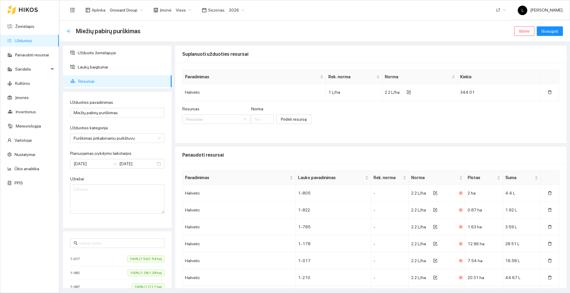
click at [70, 31] on icon "arrow-left" at bounding box center [69, 31] width 5 height 5
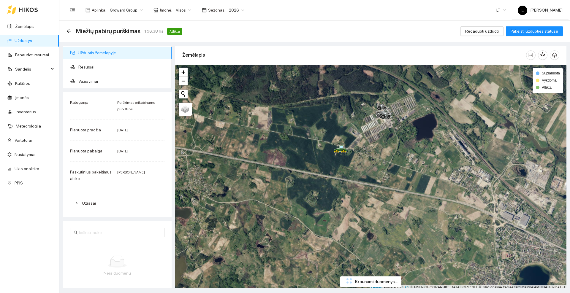
click at [33, 7] on icon at bounding box center [28, 9] width 19 height 5
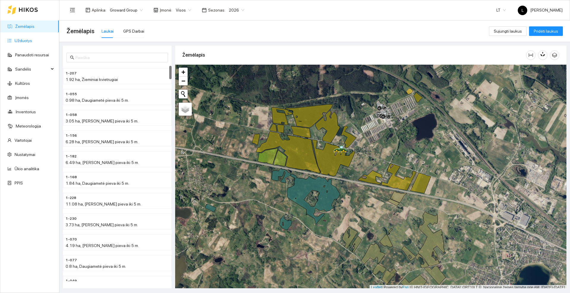
click at [31, 42] on link "Užduotys" at bounding box center [24, 40] width 18 height 5
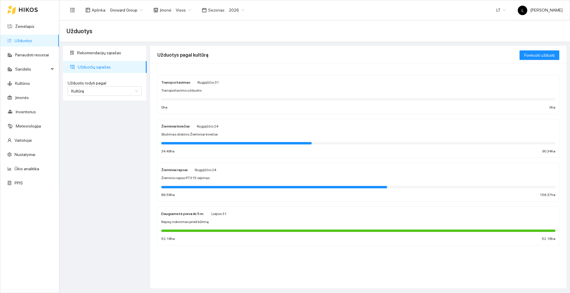
click at [207, 176] on div "Žieminio rapso PT315 sėjimas" at bounding box center [358, 179] width 394 height 6
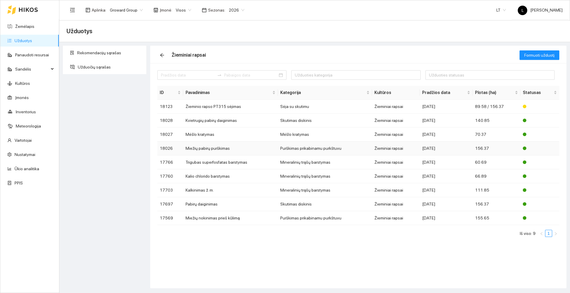
click at [210, 149] on td "Miežių pabirų purškimas" at bounding box center [230, 149] width 95 height 14
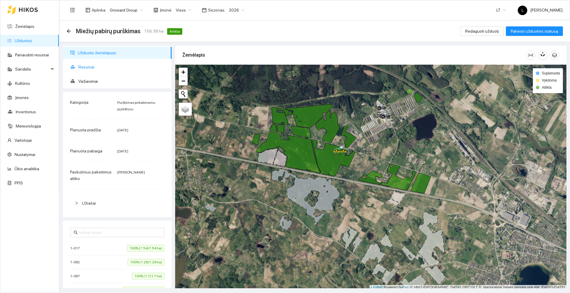
click at [96, 69] on span "Resursai" at bounding box center [122, 67] width 89 height 12
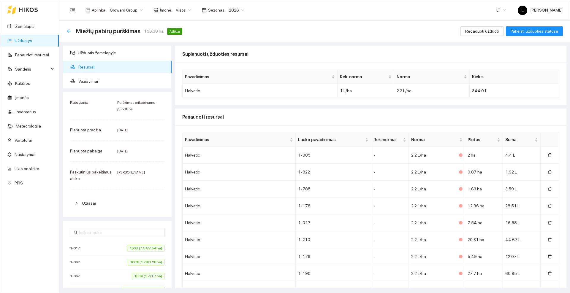
click at [70, 31] on icon "arrow-left" at bounding box center [69, 31] width 5 height 5
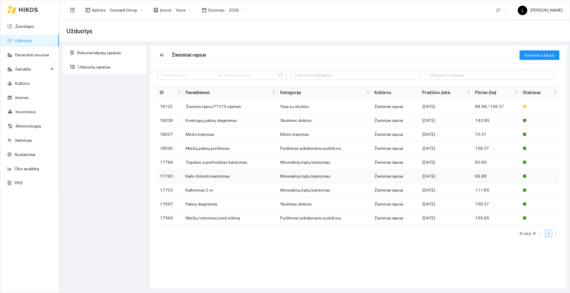
click at [217, 178] on td "Kalio chlorido barstymas" at bounding box center [230, 177] width 95 height 14
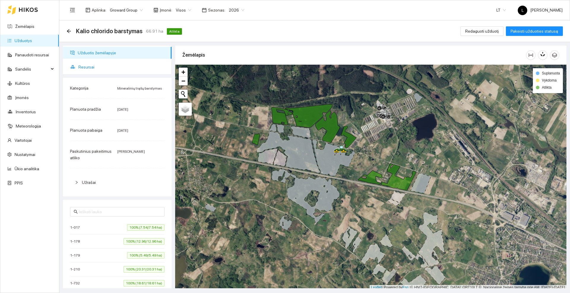
click at [80, 67] on span "Resursai" at bounding box center [122, 67] width 89 height 12
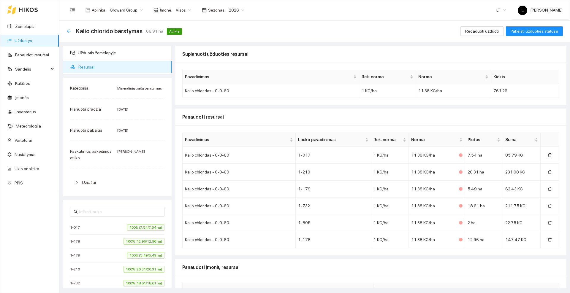
click at [69, 29] on icon "arrow-left" at bounding box center [69, 31] width 5 height 5
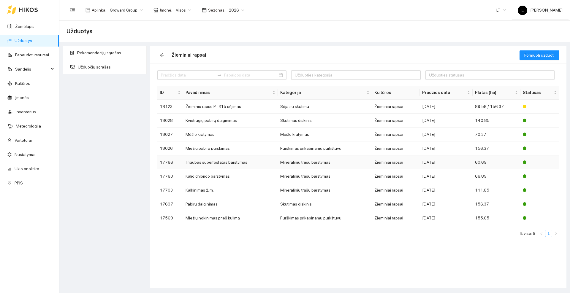
click at [203, 160] on td "Trigubas superfosfatas barstymas" at bounding box center [230, 163] width 95 height 14
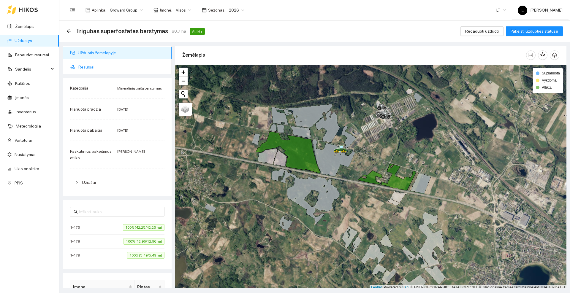
click at [89, 65] on span "Resursai" at bounding box center [122, 67] width 89 height 12
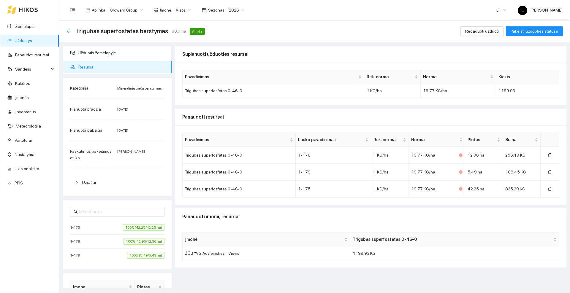
click at [67, 30] on icon "arrow-left" at bounding box center [69, 31] width 5 height 5
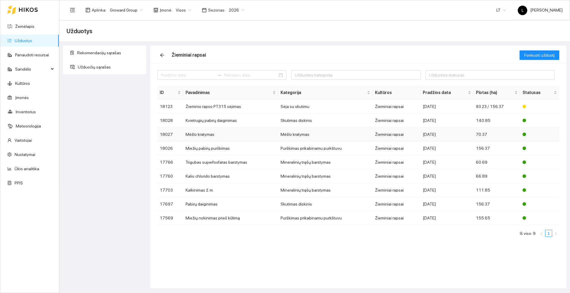
click at [205, 135] on td "Mėšlo kratymas" at bounding box center [230, 135] width 95 height 14
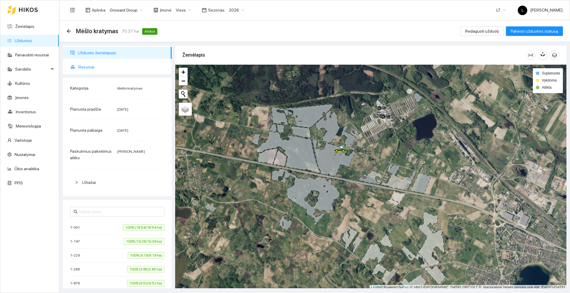
click at [91, 67] on span "Resursai" at bounding box center [122, 67] width 89 height 12
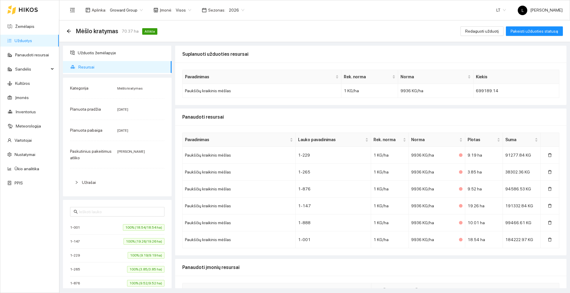
click at [21, 9] on icon at bounding box center [28, 9] width 19 height 5
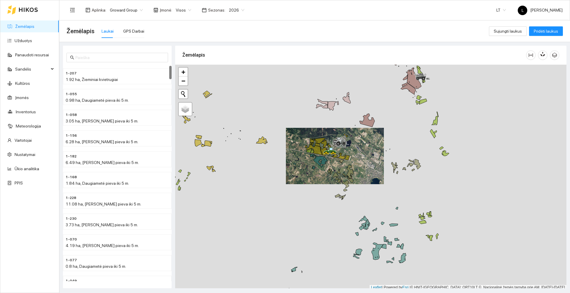
scroll to position [2, 0]
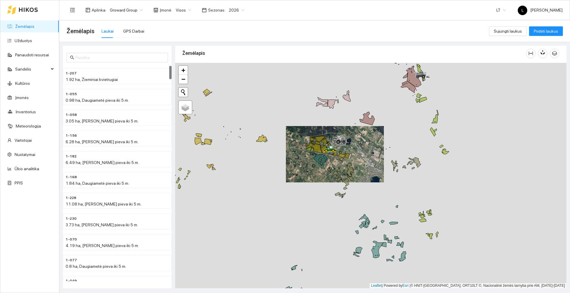
drag, startPoint x: 266, startPoint y: 148, endPoint x: 313, endPoint y: 171, distance: 52.3
click at [313, 171] on div at bounding box center [370, 176] width 391 height 226
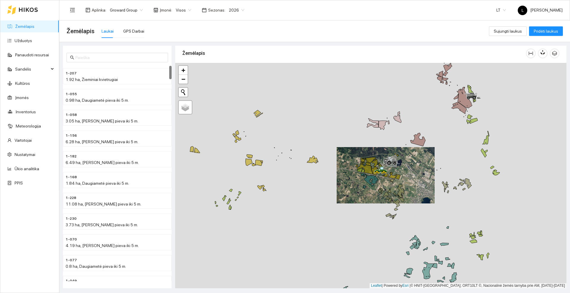
drag, startPoint x: 306, startPoint y: 187, endPoint x: 316, endPoint y: 190, distance: 10.3
click at [316, 190] on div at bounding box center [370, 176] width 391 height 226
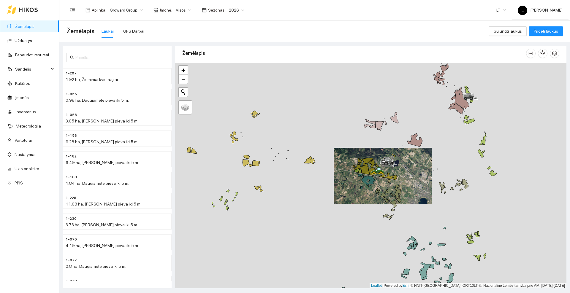
drag, startPoint x: 358, startPoint y: 130, endPoint x: 333, endPoint y: 128, distance: 25.0
click at [333, 128] on div at bounding box center [370, 176] width 391 height 226
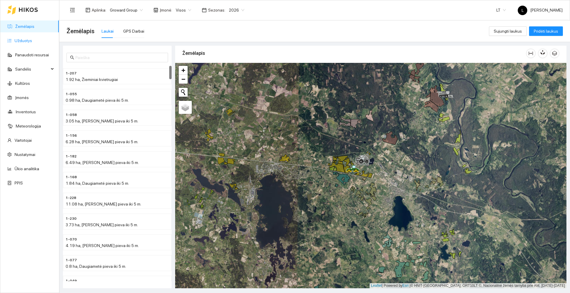
click at [26, 41] on link "Užduotys" at bounding box center [24, 40] width 18 height 5
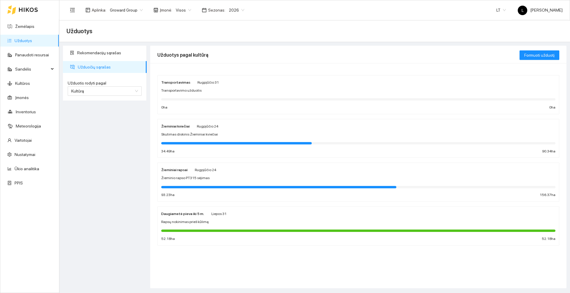
click at [209, 176] on div "Žieminio rapso PT315 sėjimas" at bounding box center [358, 179] width 394 height 6
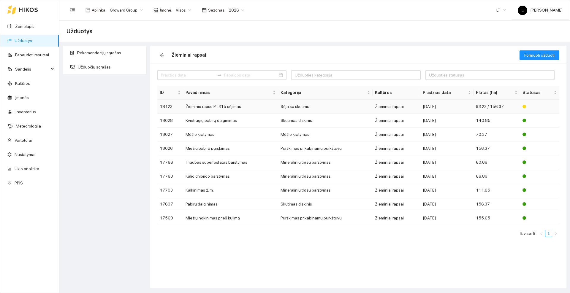
click at [221, 104] on td "Žieminio rapso PT315 sėjimas" at bounding box center [230, 107] width 95 height 14
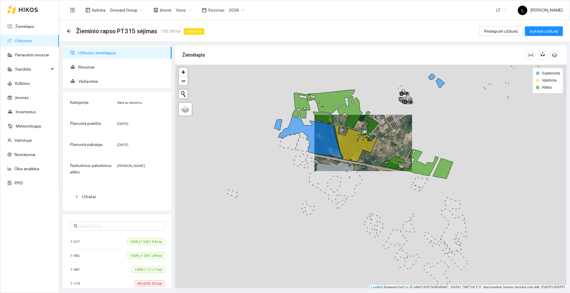
scroll to position [2, 0]
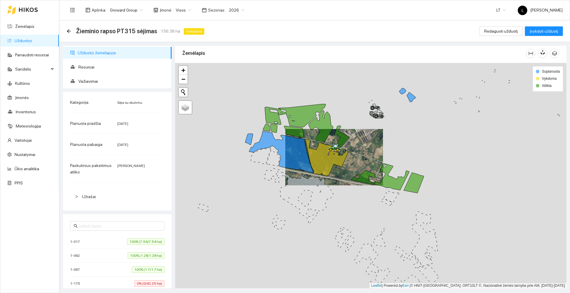
drag, startPoint x: 289, startPoint y: 177, endPoint x: 260, endPoint y: 193, distance: 33.2
click at [260, 193] on div at bounding box center [370, 176] width 391 height 226
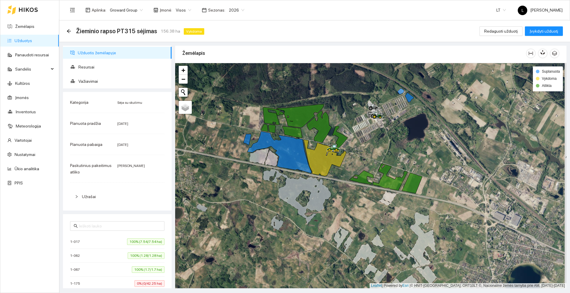
drag, startPoint x: 408, startPoint y: 126, endPoint x: 389, endPoint y: 132, distance: 19.6
click at [389, 132] on div at bounding box center [370, 176] width 391 height 226
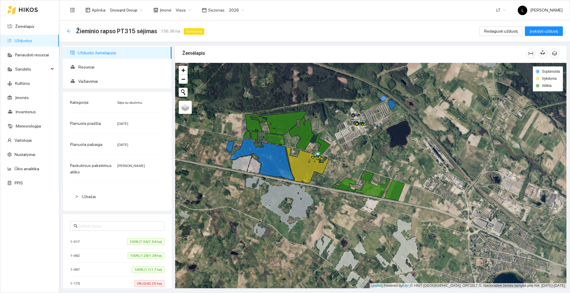
click at [69, 29] on icon "arrow-left" at bounding box center [69, 31] width 5 height 5
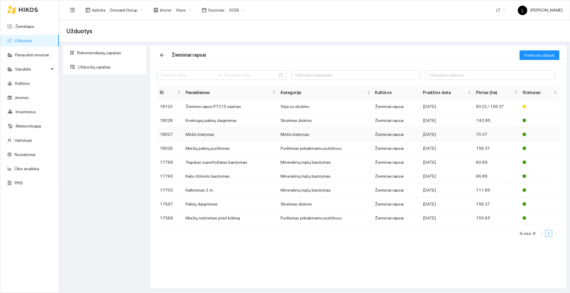
click at [203, 137] on td "Mėšlo kratymas" at bounding box center [230, 135] width 95 height 14
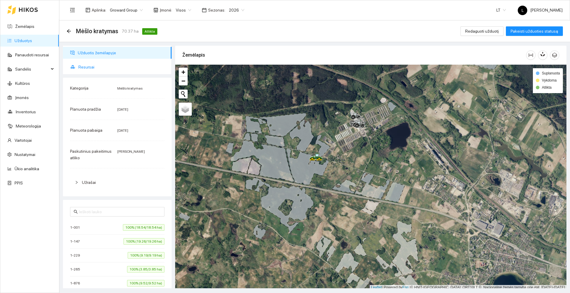
click at [84, 64] on span "Resursai" at bounding box center [122, 67] width 89 height 12
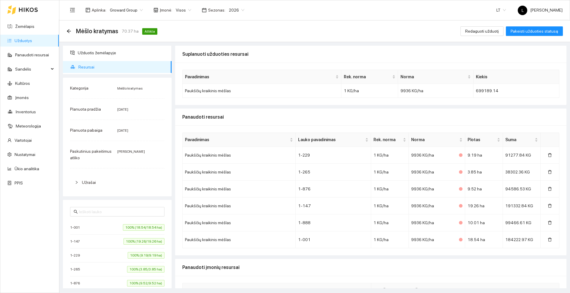
click at [26, 11] on icon at bounding box center [28, 10] width 19 height 4
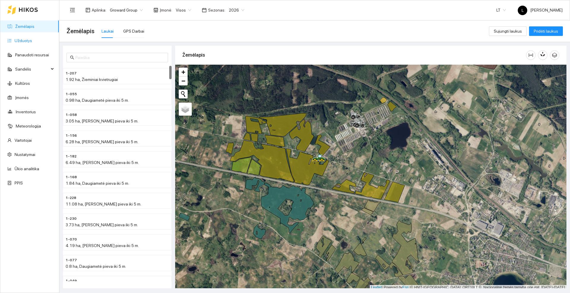
click at [31, 43] on link "Užduotys" at bounding box center [24, 40] width 18 height 5
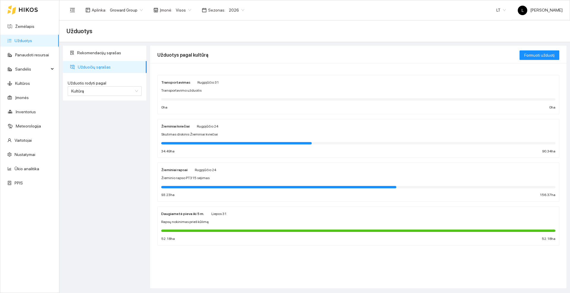
click at [198, 130] on div "Žieminiai kviečiai Rugpjūčio 24 Skutimas diskinis Žieminiai kviečiai 34.49 ha 9…" at bounding box center [358, 138] width 394 height 31
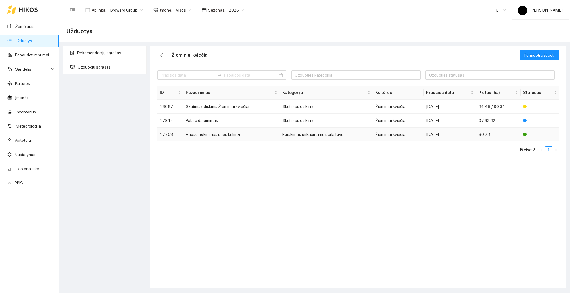
click at [214, 135] on td "Rapsų nokinimas prieš kūlimą" at bounding box center [232, 135] width 97 height 14
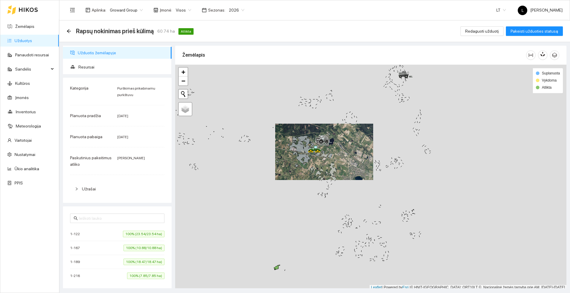
scroll to position [2, 0]
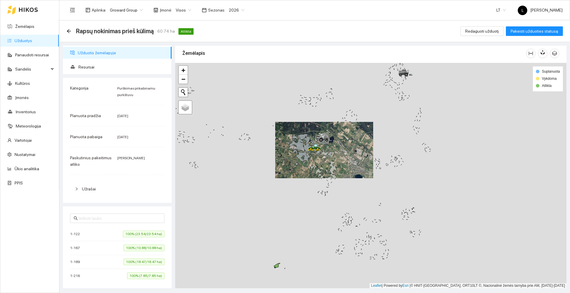
drag, startPoint x: 324, startPoint y: 217, endPoint x: 289, endPoint y: 79, distance: 141.7
click at [289, 79] on div at bounding box center [370, 176] width 391 height 226
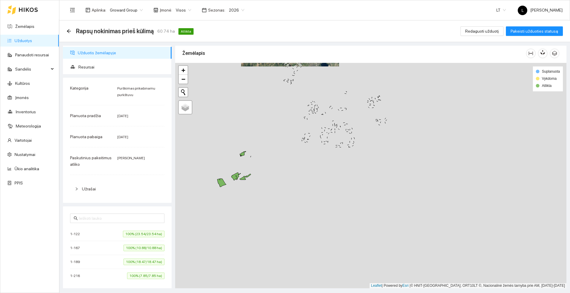
drag, startPoint x: 296, startPoint y: 146, endPoint x: 319, endPoint y: 134, distance: 26.4
click at [319, 134] on div at bounding box center [370, 176] width 391 height 226
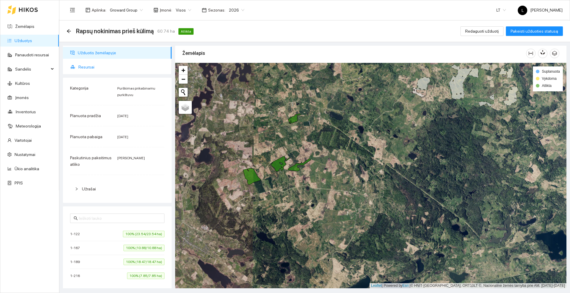
click at [99, 66] on span "Resursai" at bounding box center [122, 67] width 89 height 12
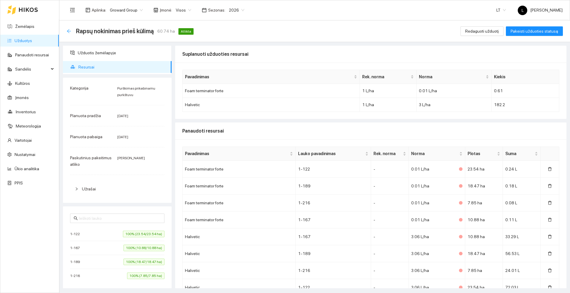
click at [68, 32] on icon "arrow-left" at bounding box center [69, 31] width 4 height 4
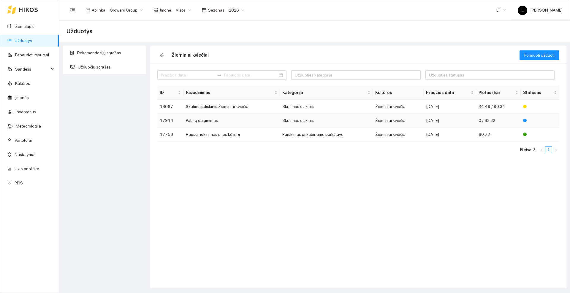
click at [212, 120] on td "Pabirų daiginimas" at bounding box center [232, 121] width 97 height 14
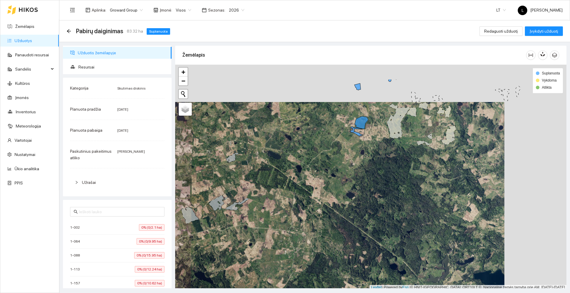
scroll to position [2, 0]
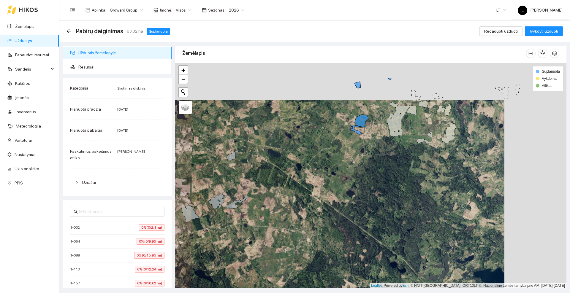
drag, startPoint x: 316, startPoint y: 158, endPoint x: 291, endPoint y: 184, distance: 35.9
click at [291, 184] on div at bounding box center [370, 176] width 391 height 226
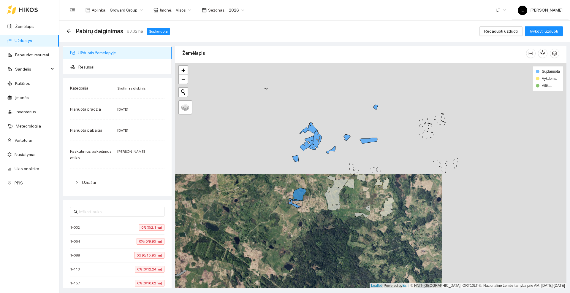
click at [253, 171] on div at bounding box center [370, 176] width 391 height 226
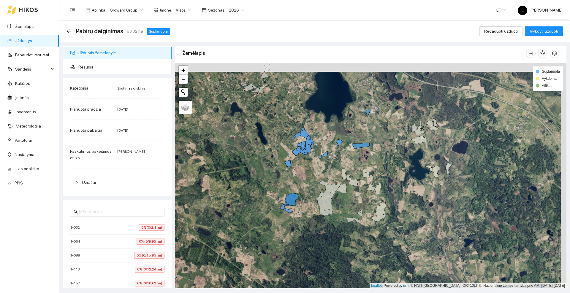
drag, startPoint x: 354, startPoint y: 142, endPoint x: 348, endPoint y: 152, distance: 11.4
click at [348, 152] on div at bounding box center [370, 176] width 391 height 226
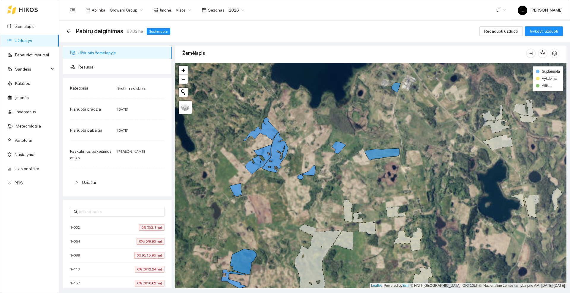
drag, startPoint x: 338, startPoint y: 156, endPoint x: 338, endPoint y: 173, distance: 17.2
click at [338, 173] on div at bounding box center [370, 176] width 391 height 226
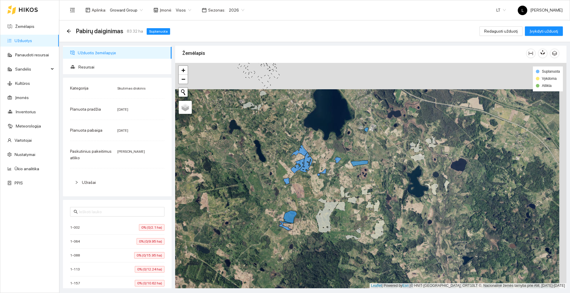
drag, startPoint x: 337, startPoint y: 184, endPoint x: 337, endPoint y: 175, distance: 8.9
click at [337, 175] on div at bounding box center [370, 176] width 391 height 226
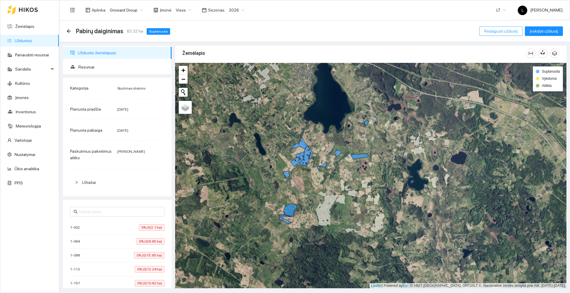
click at [492, 32] on span "Redaguoti užduotį" at bounding box center [501, 31] width 34 height 7
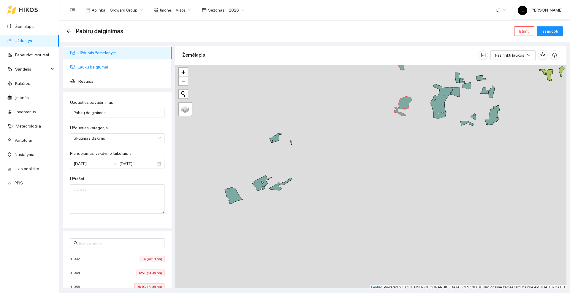
click at [87, 68] on span "Laukų baigtumai" at bounding box center [122, 67] width 89 height 12
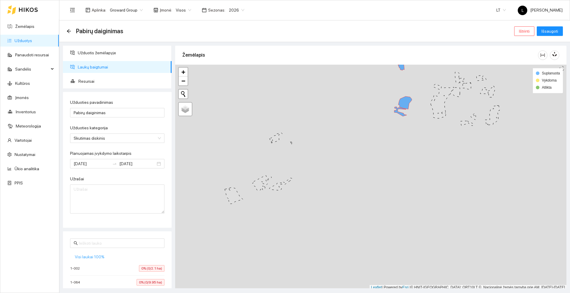
click at [93, 256] on span "Visi laukai 100%" at bounding box center [90, 257] width 30 height 7
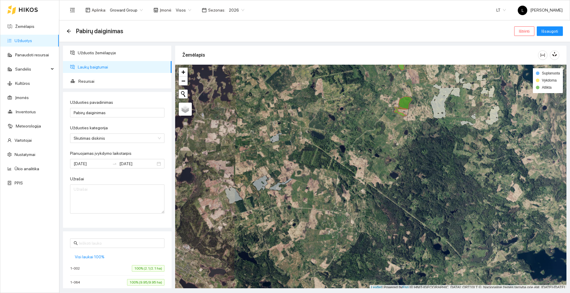
scroll to position [2, 0]
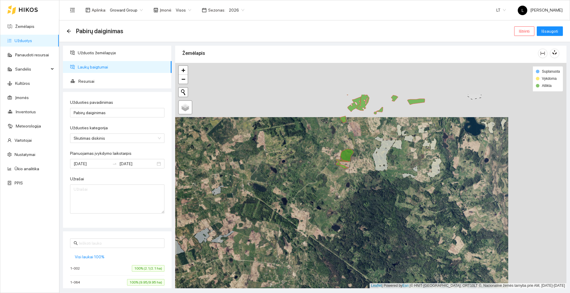
drag, startPoint x: 326, startPoint y: 140, endPoint x: 271, endPoint y: 185, distance: 70.9
click at [266, 195] on div at bounding box center [370, 176] width 391 height 226
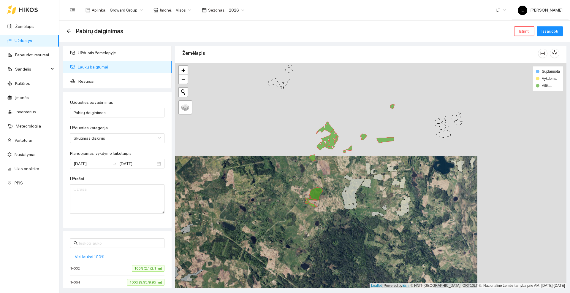
click at [285, 152] on div at bounding box center [370, 176] width 391 height 226
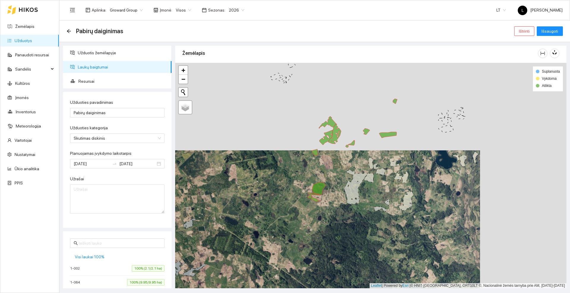
drag, startPoint x: 267, startPoint y: 177, endPoint x: 300, endPoint y: 148, distance: 43.8
click at [300, 148] on div at bounding box center [370, 176] width 391 height 226
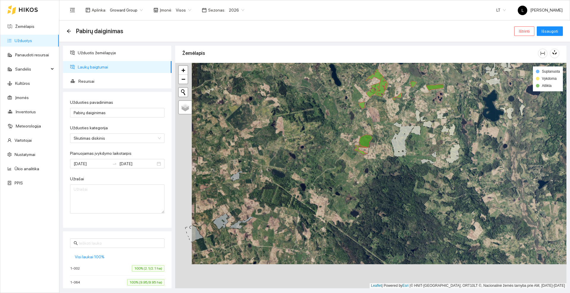
click at [243, 143] on div at bounding box center [370, 176] width 391 height 226
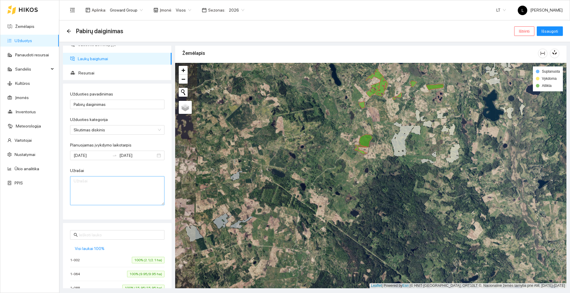
scroll to position [0, 0]
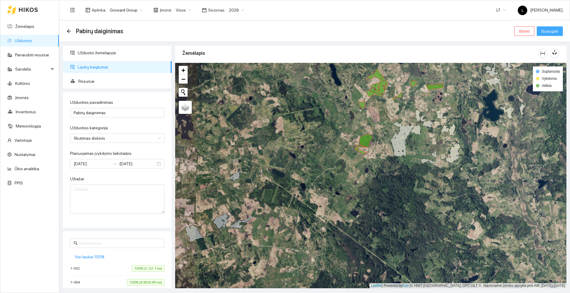
click at [558, 31] on span "Išsaugoti" at bounding box center [550, 31] width 17 height 7
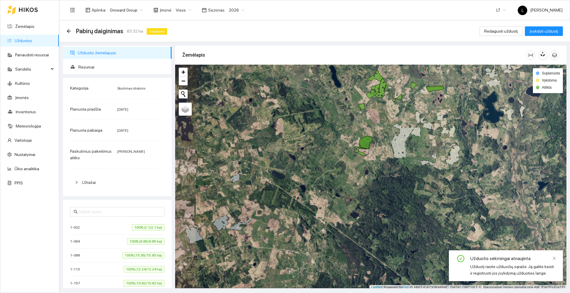
scroll to position [2, 0]
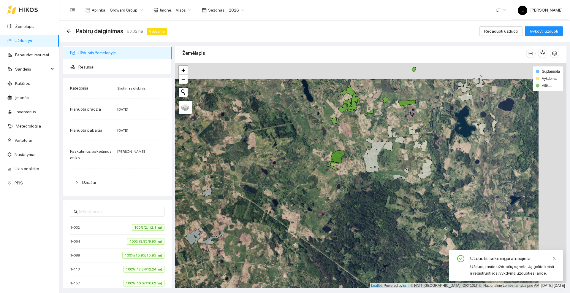
drag, startPoint x: 374, startPoint y: 110, endPoint x: 313, endPoint y: 137, distance: 66.5
click at [313, 137] on div at bounding box center [370, 176] width 391 height 226
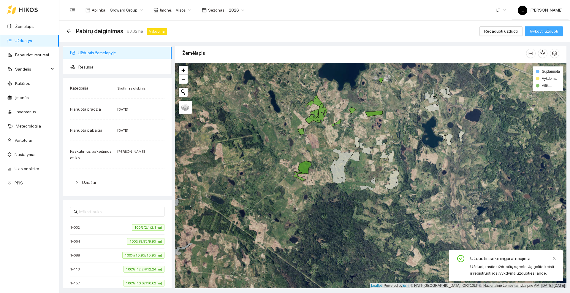
click at [557, 30] on span "Įvykdyti užduotį" at bounding box center [544, 31] width 29 height 7
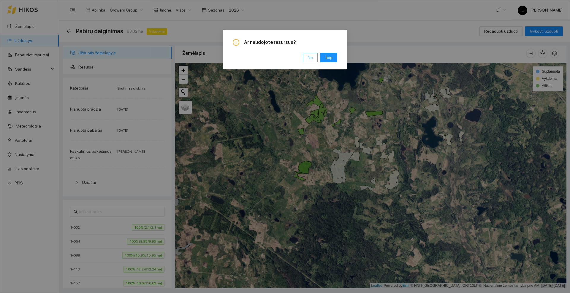
click at [307, 59] on button "Ne" at bounding box center [310, 58] width 15 height 10
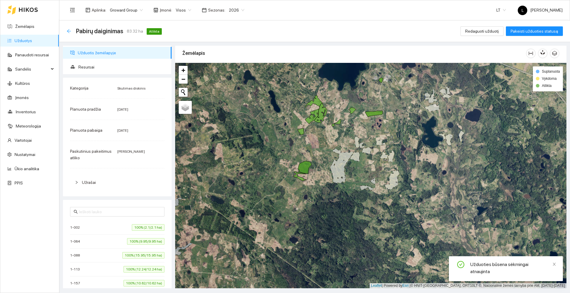
click at [68, 31] on icon "arrow-left" at bounding box center [69, 31] width 5 height 5
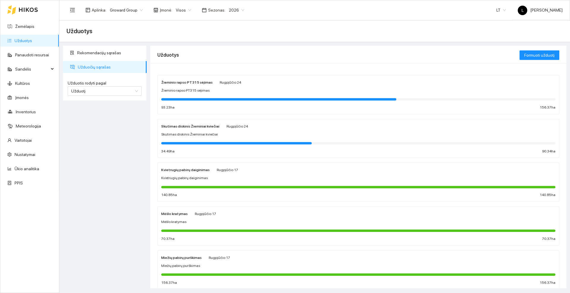
click at [18, 7] on div at bounding box center [22, 9] width 31 height 19
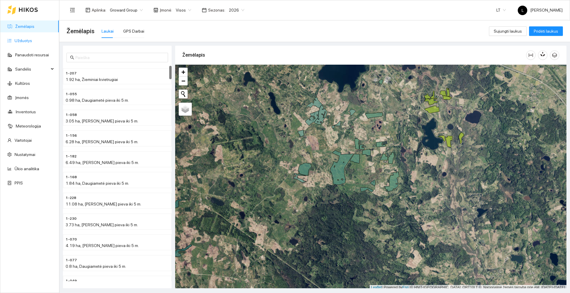
click at [26, 39] on link "Užduotys" at bounding box center [24, 40] width 18 height 5
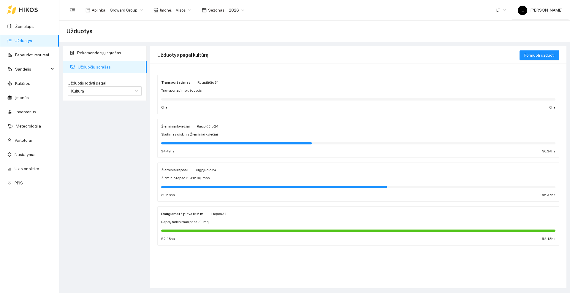
click at [209, 135] on span "Skutimas diskinis Žieminiai kviečiai" at bounding box center [189, 135] width 57 height 6
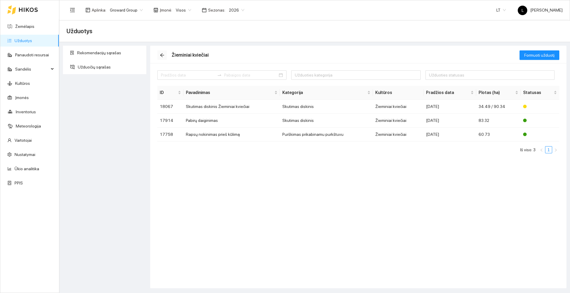
click at [163, 56] on icon "arrow-left" at bounding box center [162, 55] width 5 height 5
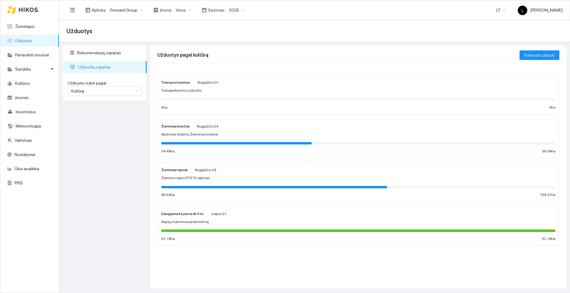
click at [27, 10] on icon at bounding box center [28, 9] width 19 height 5
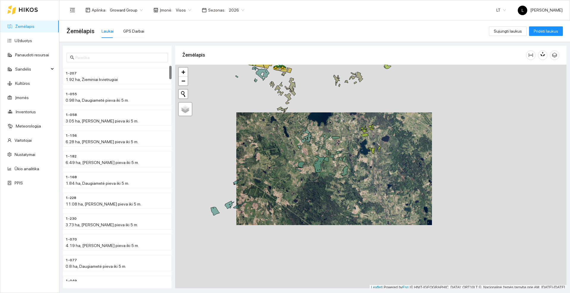
scroll to position [2, 0]
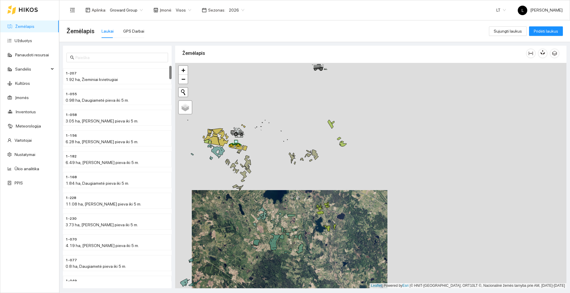
drag, startPoint x: 321, startPoint y: 113, endPoint x: 276, endPoint y: 192, distance: 91.2
click at [276, 192] on div at bounding box center [370, 176] width 391 height 226
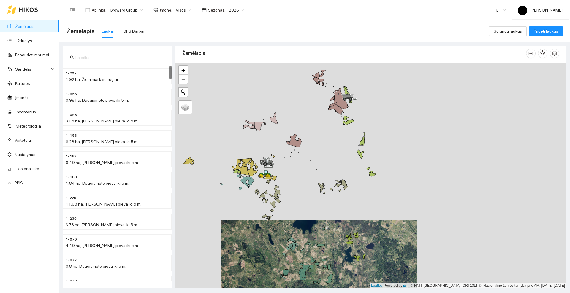
drag, startPoint x: 300, startPoint y: 113, endPoint x: 328, endPoint y: 141, distance: 39.5
click at [328, 141] on div at bounding box center [370, 176] width 391 height 226
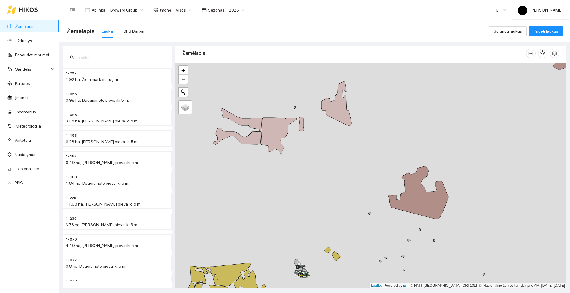
drag, startPoint x: 281, startPoint y: 100, endPoint x: 299, endPoint y: 97, distance: 18.4
click at [299, 97] on div at bounding box center [370, 176] width 391 height 226
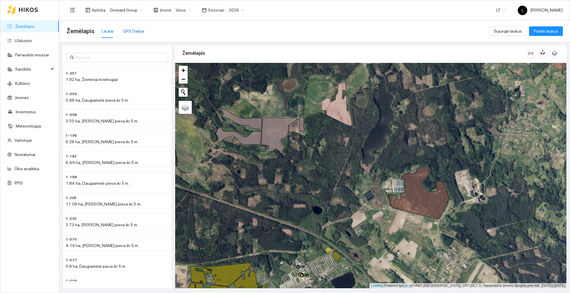
click at [138, 29] on div "GPS Darbai" at bounding box center [133, 31] width 21 height 7
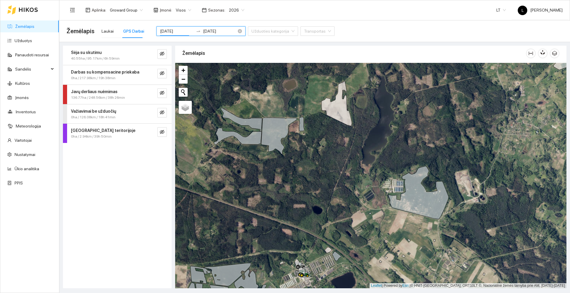
click at [181, 32] on input "[DATE]" at bounding box center [177, 31] width 34 height 7
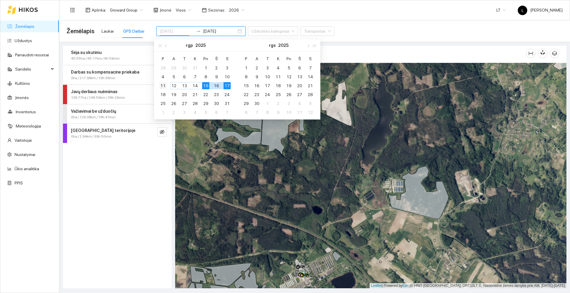
type input "[DATE]"
click at [165, 85] on div "11" at bounding box center [163, 85] width 7 height 7
type input "[DATE]"
click at [227, 85] on div "17" at bounding box center [227, 85] width 7 height 7
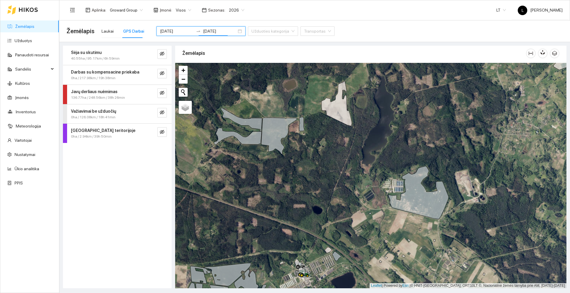
click at [150, 164] on div "Sėja su skutimu 40.55ha / 95.17km / 6h 59min Darbas su kompensacine priekaba 0h…" at bounding box center [117, 167] width 109 height 243
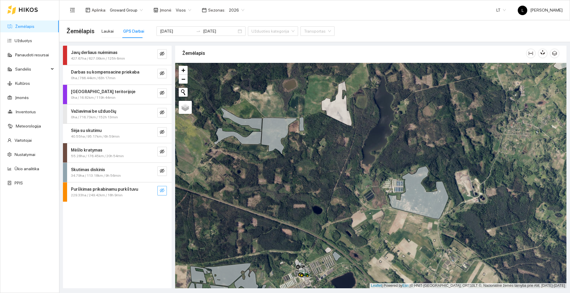
click at [161, 191] on icon "eye-invisible" at bounding box center [162, 190] width 5 height 5
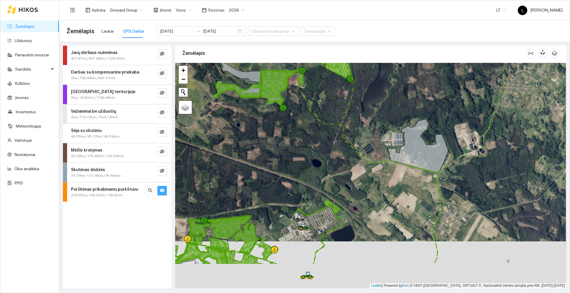
drag, startPoint x: 311, startPoint y: 195, endPoint x: 310, endPoint y: 139, distance: 55.3
click at [310, 139] on div at bounding box center [370, 176] width 391 height 226
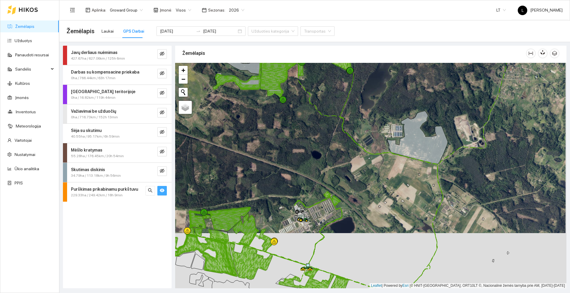
drag, startPoint x: 275, startPoint y: 191, endPoint x: 308, endPoint y: 142, distance: 59.0
click at [308, 142] on div at bounding box center [370, 176] width 391 height 226
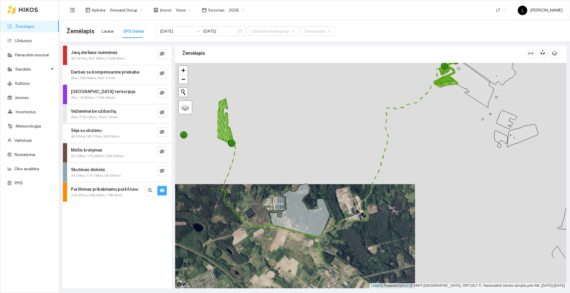
drag, startPoint x: 283, startPoint y: 152, endPoint x: 369, endPoint y: 95, distance: 102.4
click at [369, 95] on div at bounding box center [370, 176] width 391 height 226
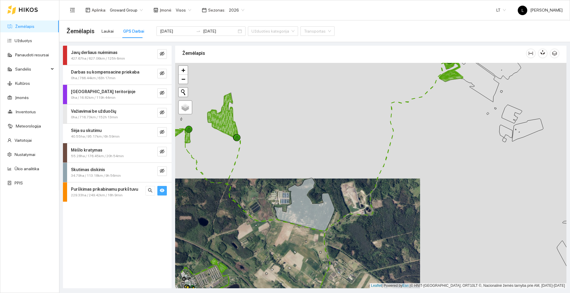
drag, startPoint x: 304, startPoint y: 138, endPoint x: 372, endPoint y: 99, distance: 78.1
click at [372, 99] on div at bounding box center [370, 176] width 391 height 226
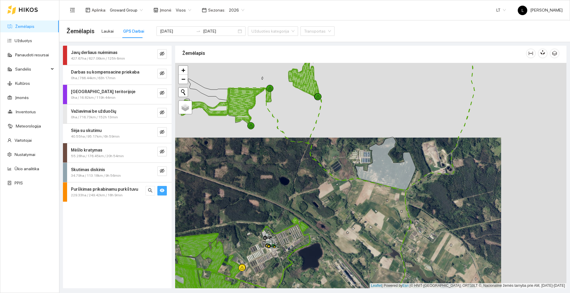
drag, startPoint x: 224, startPoint y: 146, endPoint x: 245, endPoint y: 139, distance: 22.3
click at [240, 149] on div at bounding box center [370, 176] width 391 height 226
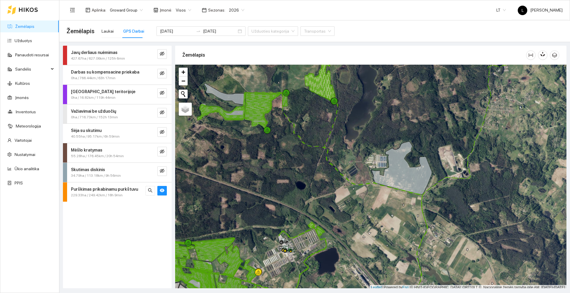
scroll to position [2, 0]
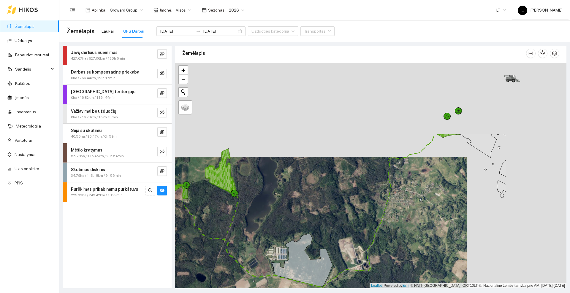
drag, startPoint x: 394, startPoint y: 99, endPoint x: 290, endPoint y: 195, distance: 142.5
click at [290, 195] on div at bounding box center [370, 176] width 391 height 226
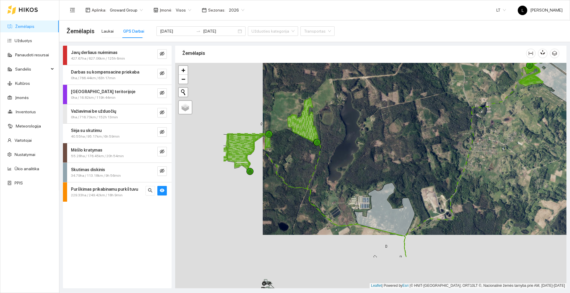
drag, startPoint x: 380, startPoint y: 156, endPoint x: 463, endPoint y: 113, distance: 94.1
click at [463, 113] on div at bounding box center [370, 176] width 391 height 226
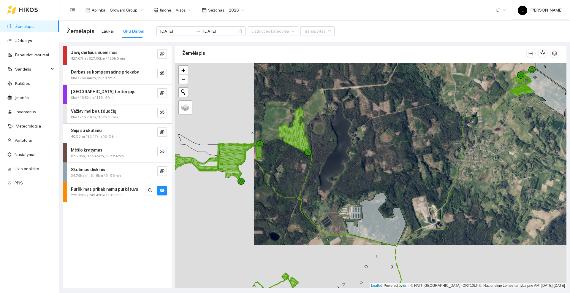
drag, startPoint x: 468, startPoint y: 109, endPoint x: 445, endPoint y: 125, distance: 28.3
click at [445, 125] on div at bounding box center [370, 176] width 391 height 226
click at [31, 11] on icon at bounding box center [28, 10] width 19 height 4
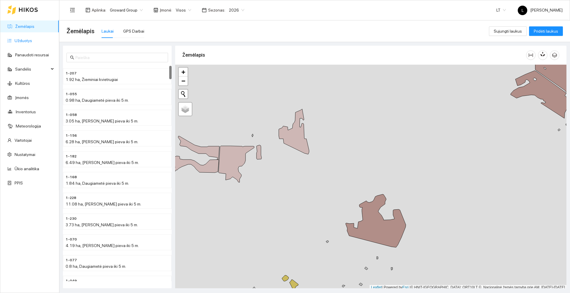
click at [24, 40] on link "Užduotys" at bounding box center [24, 40] width 18 height 5
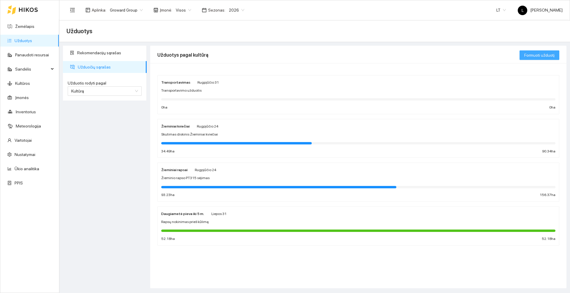
click at [540, 55] on span "Formuoti užduotį" at bounding box center [540, 55] width 30 height 7
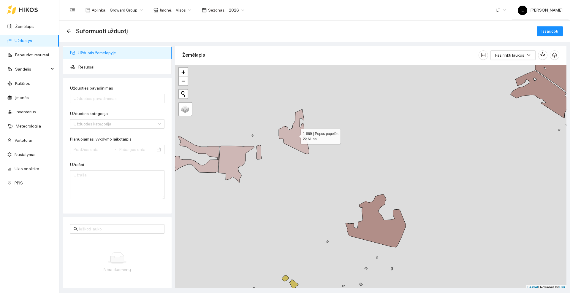
click at [291, 138] on icon at bounding box center [294, 131] width 30 height 45
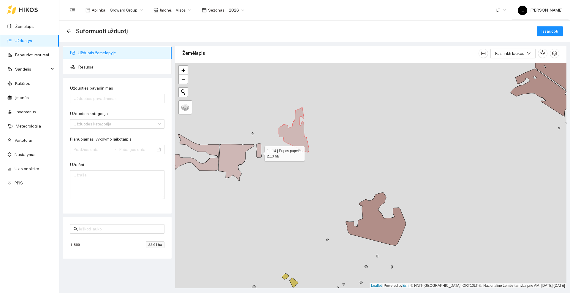
click at [260, 152] on icon at bounding box center [259, 150] width 5 height 14
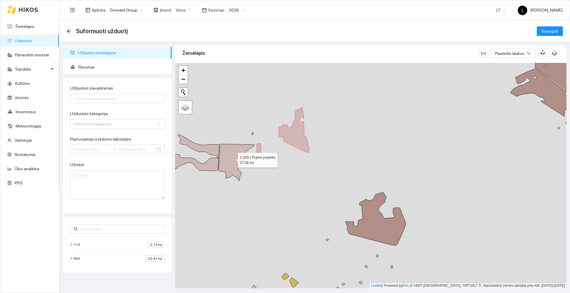
click at [236, 154] on icon at bounding box center [237, 162] width 36 height 37
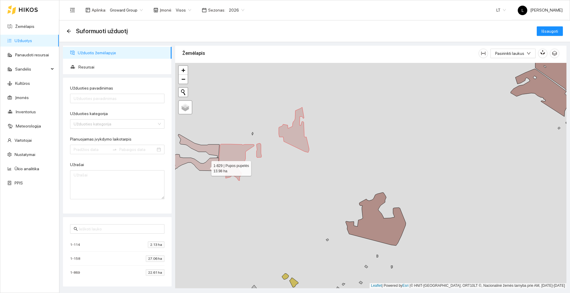
click at [206, 167] on icon at bounding box center [195, 162] width 48 height 17
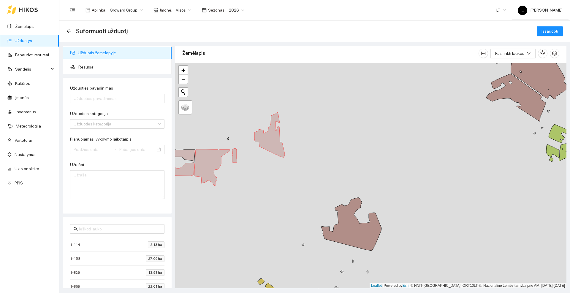
drag, startPoint x: 472, startPoint y: 151, endPoint x: 383, endPoint y: 175, distance: 92.1
click at [383, 175] on div at bounding box center [370, 176] width 391 height 226
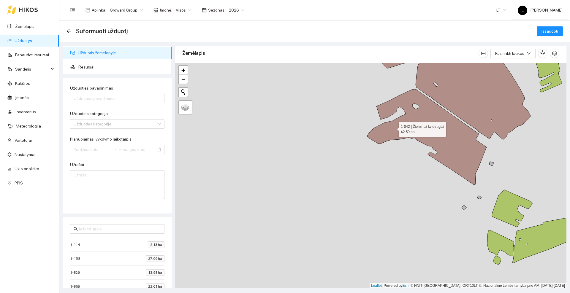
click at [394, 128] on icon at bounding box center [426, 137] width 119 height 96
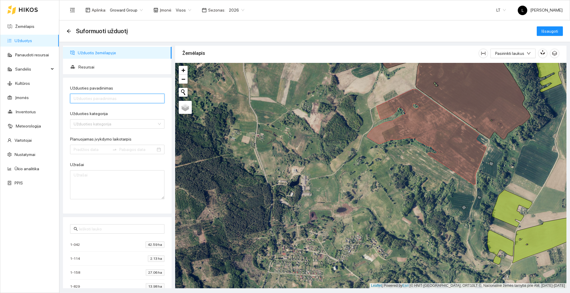
click at [108, 98] on input "Užduoties pavadinimas" at bounding box center [117, 99] width 94 height 10
type input "Piktžolių purškimas prieš pjovimą"
click at [121, 127] on input "Užduoties kategorija" at bounding box center [115, 124] width 83 height 9
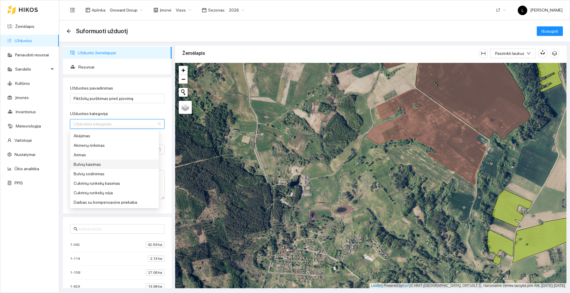
scroll to position [223, 0]
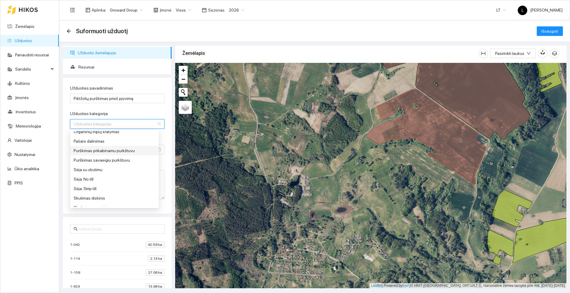
click at [102, 152] on div "Purškimas prikabinamu purkštuvu" at bounding box center [115, 151] width 82 height 7
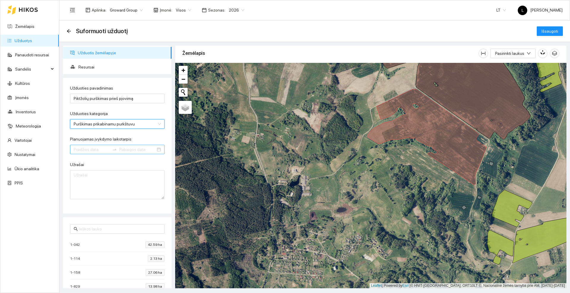
click at [94, 150] on input "Planuojamas įvykdymo laikotarpis" at bounding box center [92, 149] width 36 height 7
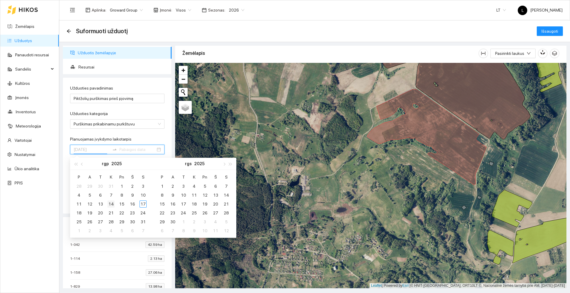
type input "[DATE]"
click at [110, 204] on div "14" at bounding box center [111, 204] width 7 height 7
type input "[DATE]"
click at [144, 203] on div "17" at bounding box center [143, 204] width 7 height 7
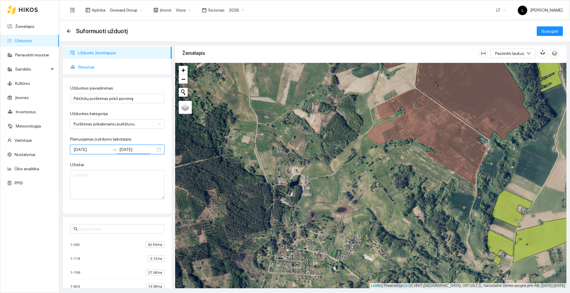
click at [94, 66] on span "Resursai" at bounding box center [122, 67] width 89 height 12
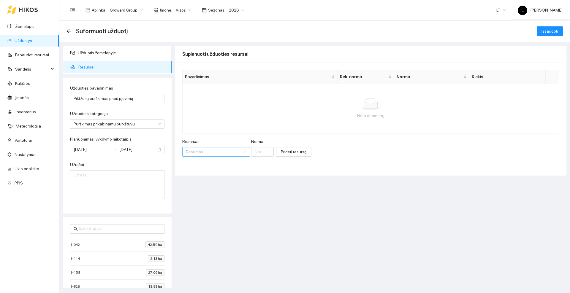
click at [206, 151] on input "Resursas" at bounding box center [214, 152] width 56 height 9
type input "Halvet"
click at [209, 163] on span "Halvet" at bounding box center [212, 164] width 12 height 5
type input "1"
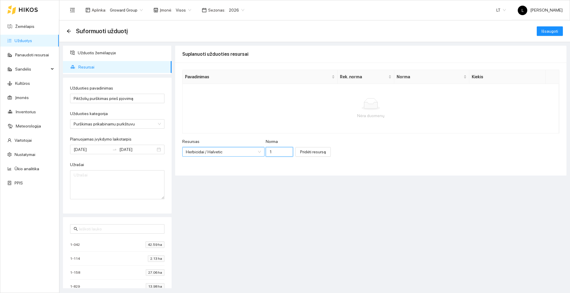
click at [268, 151] on input "1" at bounding box center [279, 152] width 27 height 10
type input "3.0"
click at [316, 152] on button "Pridėti resursą" at bounding box center [313, 152] width 35 height 10
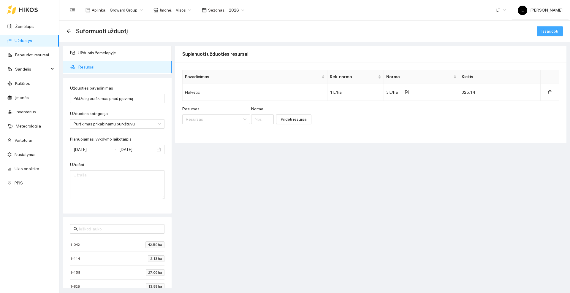
click at [551, 31] on span "Išsaugoti" at bounding box center [550, 31] width 17 height 7
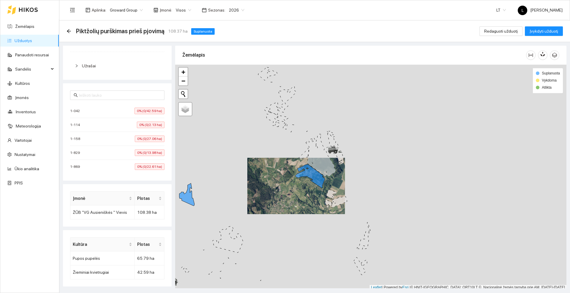
scroll to position [2, 0]
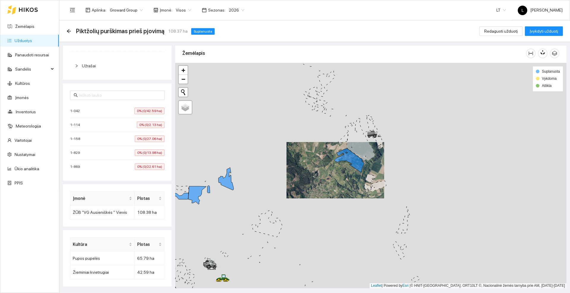
drag, startPoint x: 269, startPoint y: 194, endPoint x: 308, endPoint y: 180, distance: 41.6
click at [308, 180] on div at bounding box center [370, 176] width 391 height 226
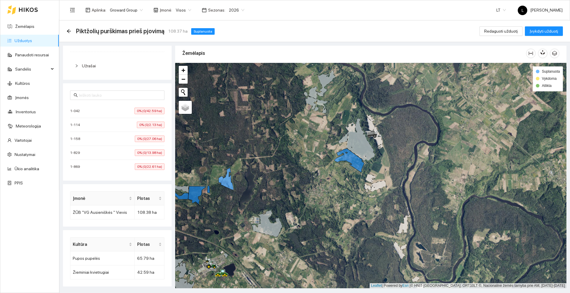
click at [25, 10] on icon at bounding box center [28, 9] width 19 height 5
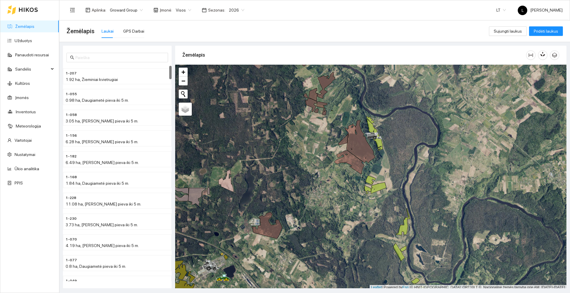
scroll to position [2, 0]
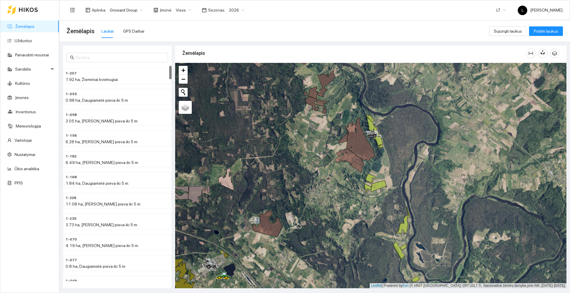
drag, startPoint x: 276, startPoint y: 159, endPoint x: 315, endPoint y: 134, distance: 46.3
click at [315, 134] on div at bounding box center [370, 176] width 391 height 226
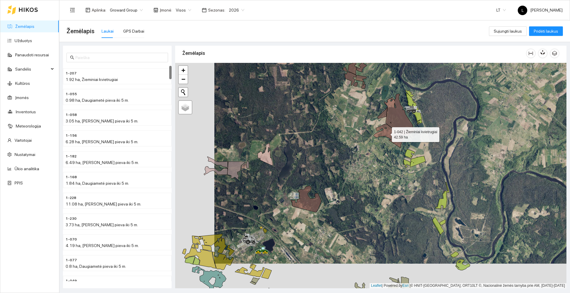
click at [387, 133] on icon at bounding box center [389, 136] width 30 height 24
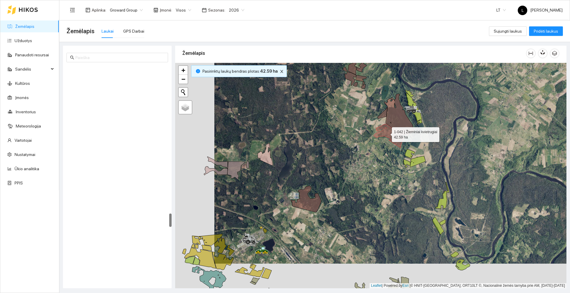
scroll to position [2344, 0]
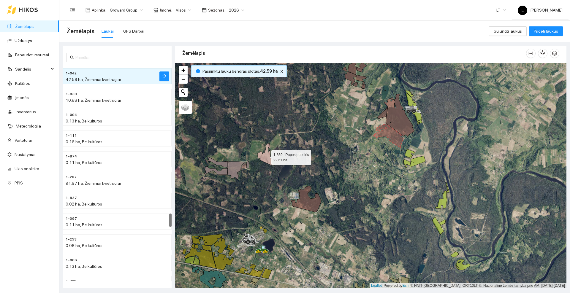
click at [268, 158] on icon at bounding box center [265, 154] width 15 height 23
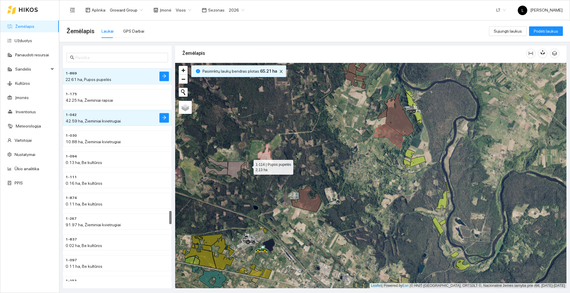
click at [248, 166] on icon at bounding box center [248, 164] width 3 height 7
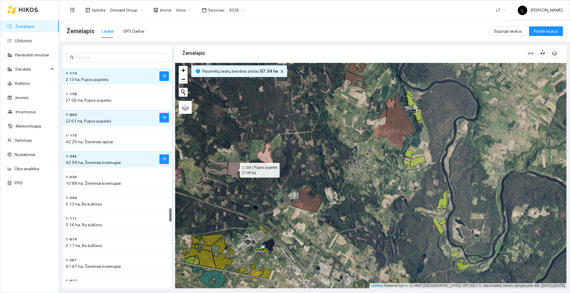
click at [236, 170] on icon at bounding box center [237, 171] width 18 height 18
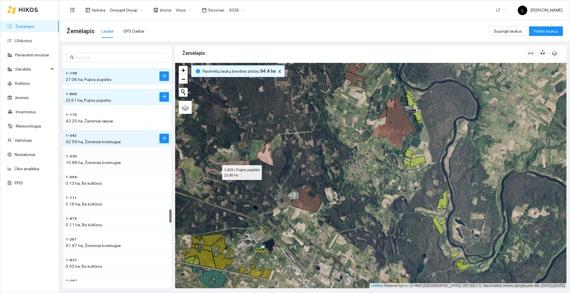
click at [225, 173] on icon at bounding box center [216, 171] width 24 height 9
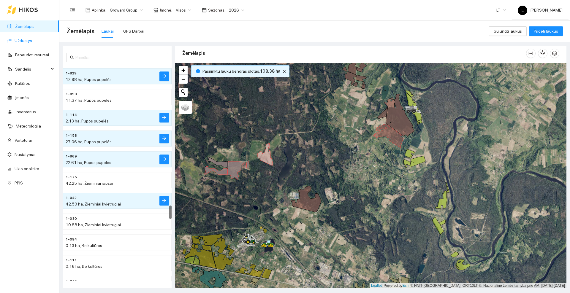
click at [26, 38] on link "Užduotys" at bounding box center [24, 40] width 18 height 5
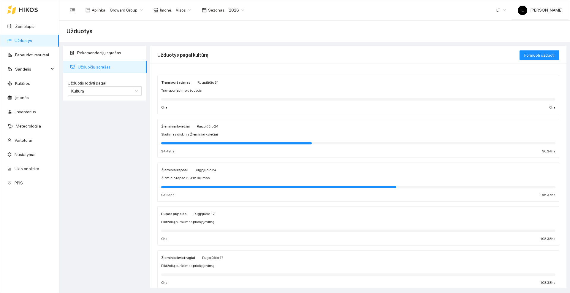
click at [204, 175] on div "Žieminiai rapsai Rugpjūčio 24 Žieminio rapso PT315 sėjimas 93.23 ha 156.37 ha" at bounding box center [358, 182] width 394 height 31
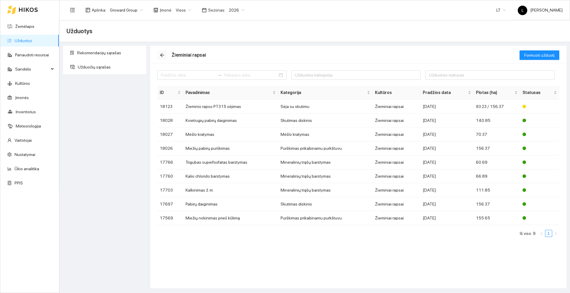
click at [166, 53] on span "arrow-left" at bounding box center [162, 55] width 9 height 5
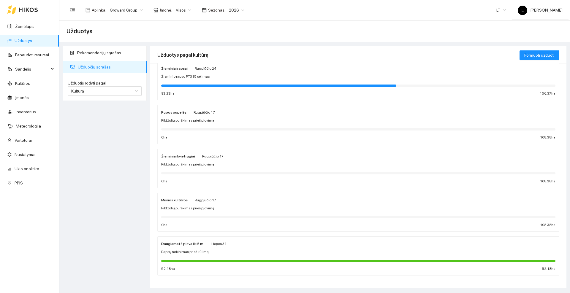
scroll to position [105, 0]
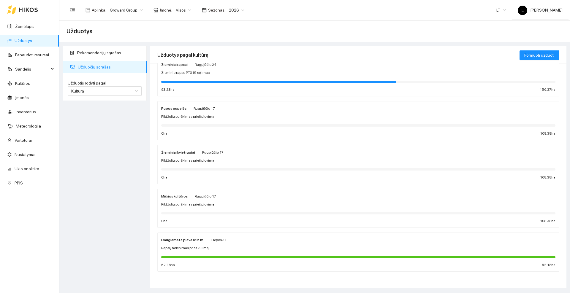
click at [196, 157] on div "Žieminiai kvietrugiai Rugpjūčio 17 Piktžolių purškimas prieš pjovimą 0 ha 108.3…" at bounding box center [358, 164] width 394 height 31
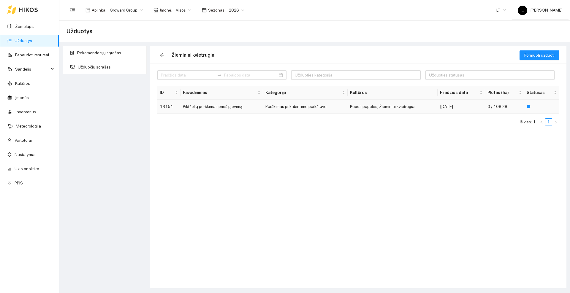
click at [247, 107] on td "Piktžolių purškimas prieš pjovimą" at bounding box center [222, 107] width 83 height 14
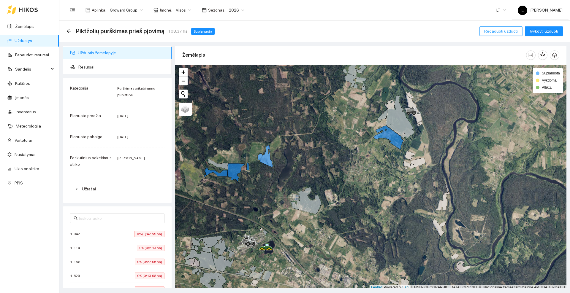
click at [498, 29] on span "Redaguoti užduotį" at bounding box center [501, 31] width 34 height 7
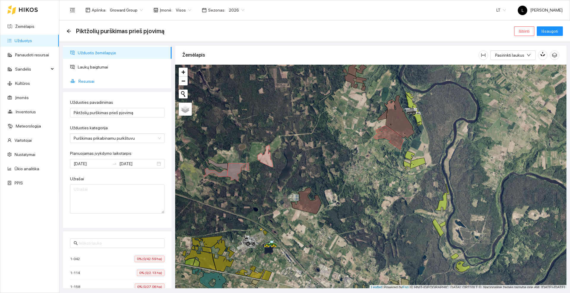
click at [86, 80] on span "Resursai" at bounding box center [122, 81] width 89 height 12
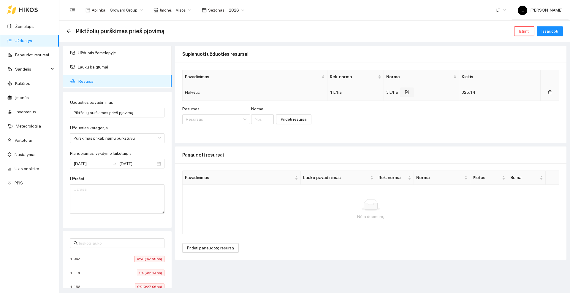
click at [408, 93] on button "button" at bounding box center [407, 93] width 14 height 10
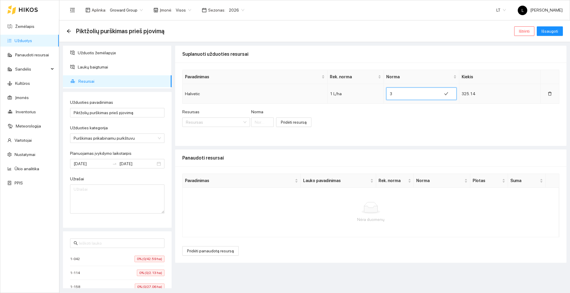
click at [399, 92] on input "3" at bounding box center [414, 94] width 48 height 10
type input "0.747"
click at [449, 91] on button "button" at bounding box center [453, 94] width 14 height 10
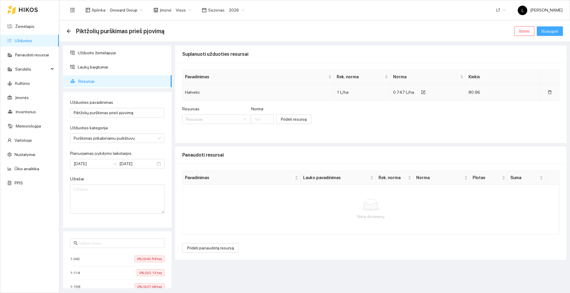
click at [548, 30] on span "Išsaugoti" at bounding box center [550, 31] width 17 height 7
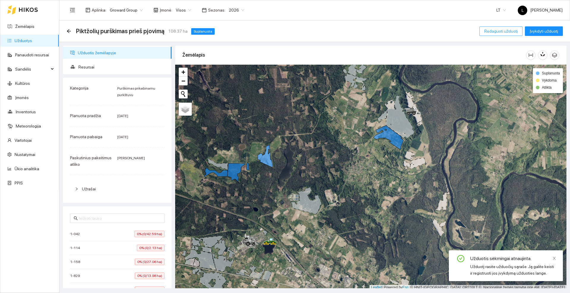
click at [509, 30] on span "Redaguoti užduotį" at bounding box center [501, 31] width 34 height 7
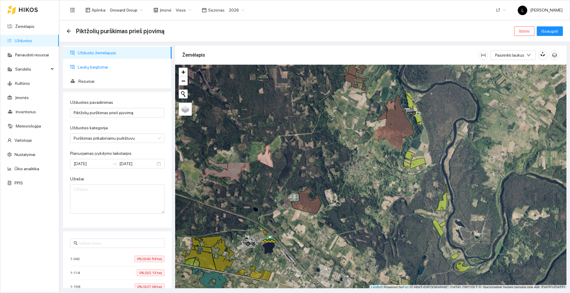
click at [101, 67] on span "Laukų baigtumai" at bounding box center [122, 67] width 89 height 12
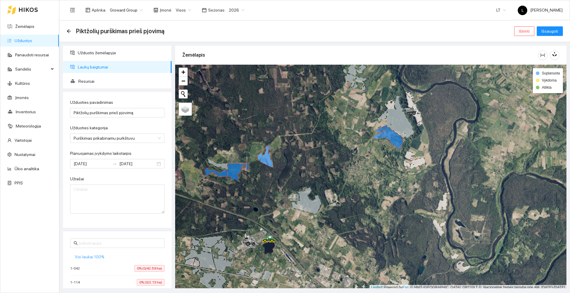
click at [86, 258] on span "Visi laukai 100%" at bounding box center [90, 257] width 30 height 7
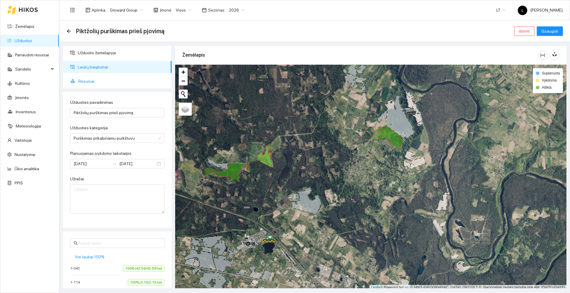
click at [84, 83] on span "Resursai" at bounding box center [122, 81] width 89 height 12
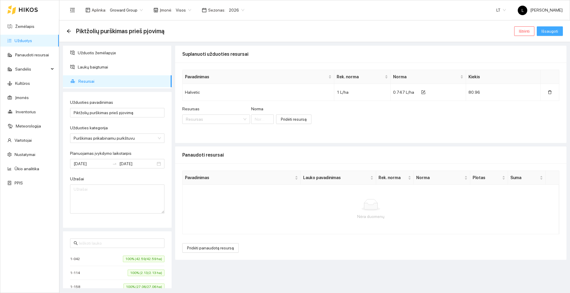
click at [548, 29] on span "Išsaugoti" at bounding box center [550, 31] width 17 height 7
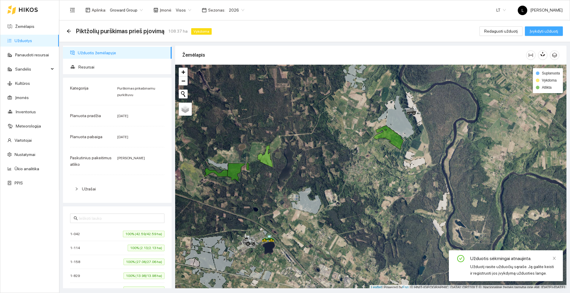
click at [537, 31] on span "Įvykdyti užduotį" at bounding box center [544, 31] width 29 height 7
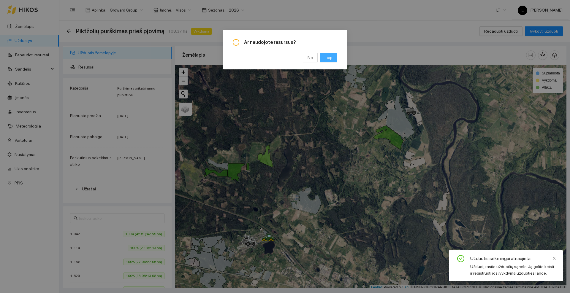
click at [332, 59] on span "Taip" at bounding box center [329, 57] width 8 height 7
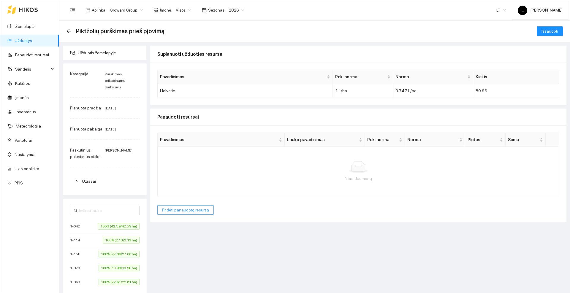
click at [190, 208] on span "Pridėti panaudotą resursą" at bounding box center [185, 210] width 47 height 7
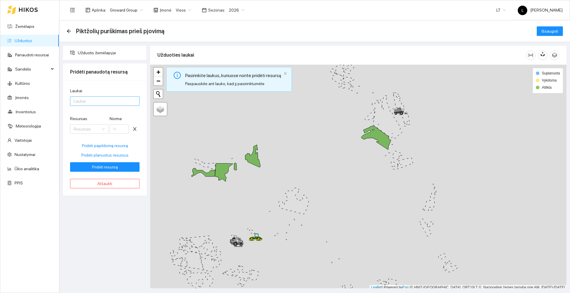
click at [99, 102] on div at bounding box center [102, 101] width 61 height 7
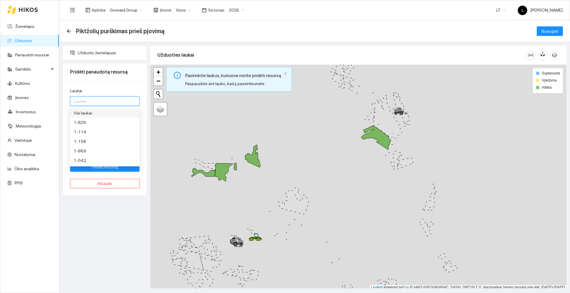
click at [88, 114] on div "Visi laukai" at bounding box center [105, 113] width 62 height 7
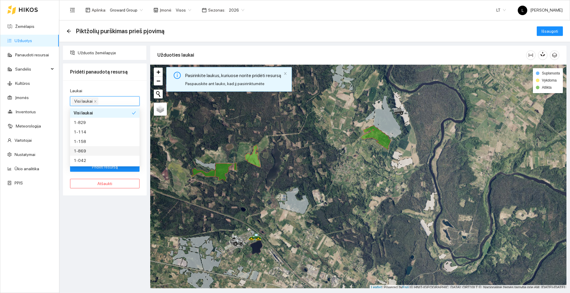
click at [112, 241] on div "Užduotis žemėlapyje Pridėti panaudotą resursą Laukai Visi laukai Visi laukai Re…" at bounding box center [104, 167] width 87 height 243
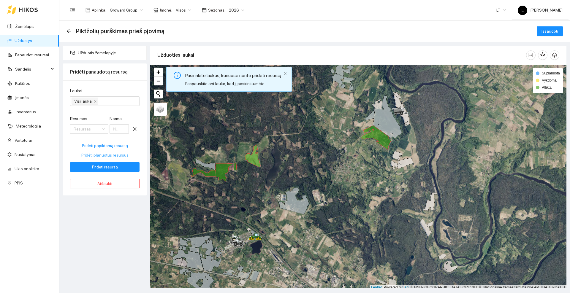
click at [100, 154] on span "Pridėti planuotus resursus" at bounding box center [104, 155] width 47 height 7
type input "0.747"
click at [106, 167] on span "Pridėti resursą" at bounding box center [105, 167] width 26 height 7
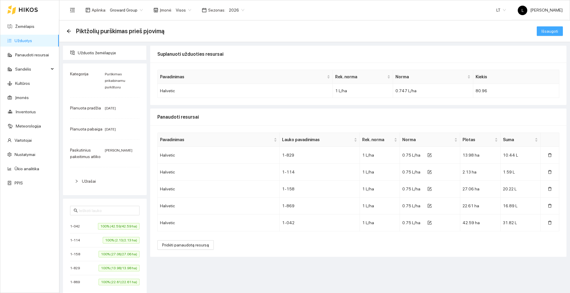
click at [551, 32] on span "Išsaugoti" at bounding box center [550, 31] width 17 height 7
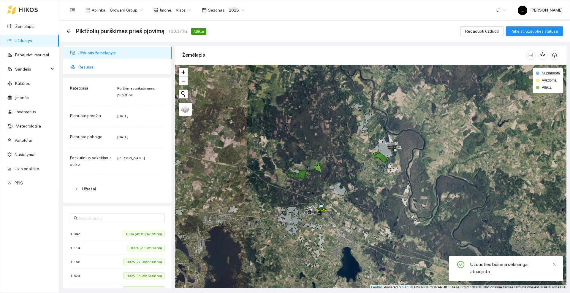
click at [102, 66] on span "Resursai" at bounding box center [122, 67] width 89 height 12
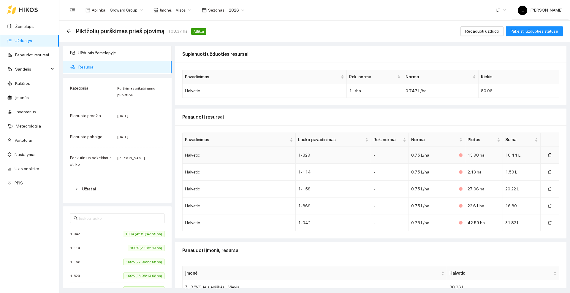
scroll to position [13, 0]
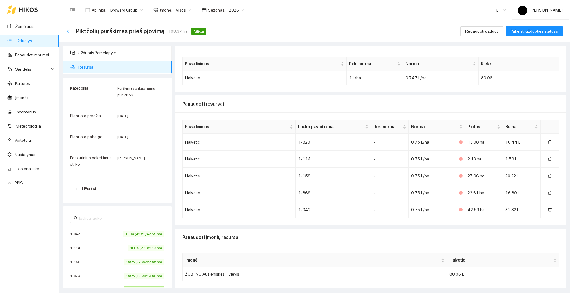
click at [68, 29] on icon "arrow-left" at bounding box center [69, 31] width 5 height 5
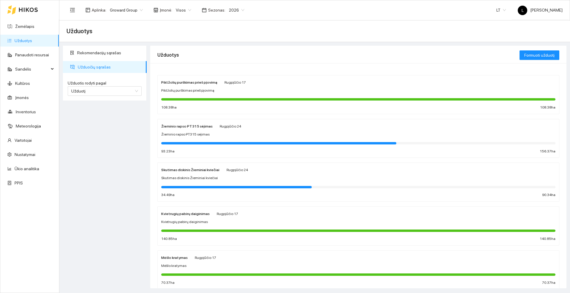
click at [26, 8] on icon at bounding box center [28, 9] width 19 height 5
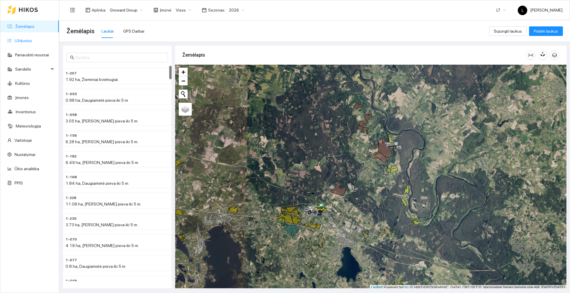
click at [23, 40] on link "Užduotys" at bounding box center [24, 40] width 18 height 5
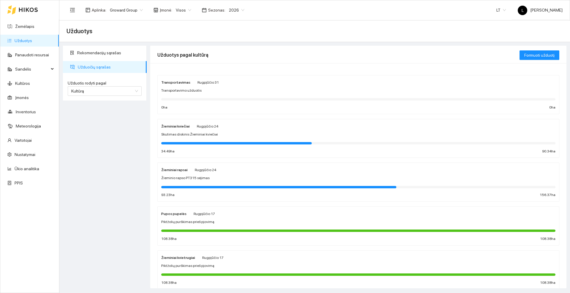
click at [203, 173] on div "Žieminiai rapsai Rugpjūčio 24 Žieminio rapso PT315 sėjimas 93.23 ha 156.37 ha" at bounding box center [358, 182] width 394 height 31
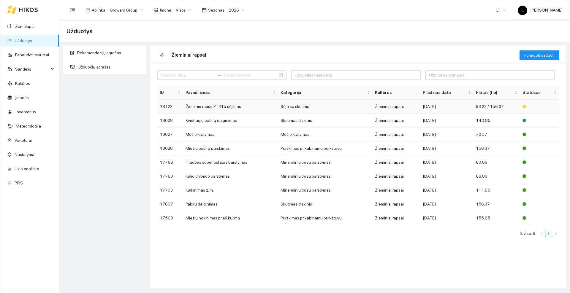
click at [258, 105] on td "Žieminio rapso PT315 sėjimas" at bounding box center [230, 107] width 95 height 14
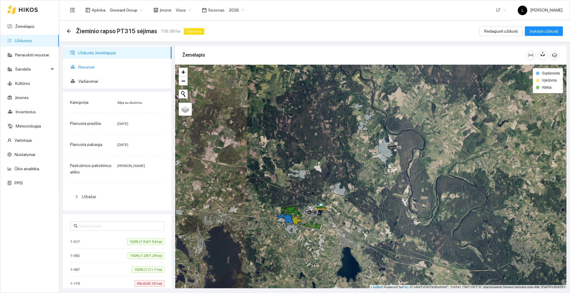
click at [94, 63] on span "Resursai" at bounding box center [122, 67] width 89 height 12
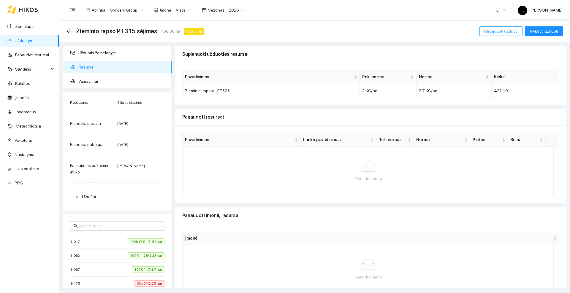
click at [492, 32] on span "Redaguoti užduotį" at bounding box center [501, 31] width 34 height 7
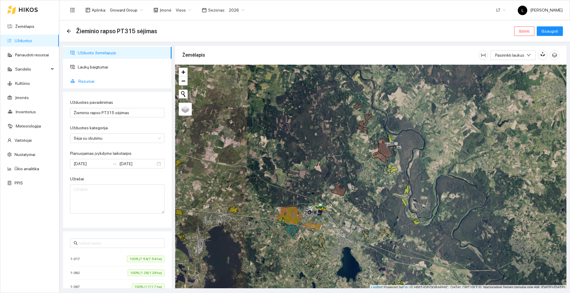
click at [89, 82] on span "Resursai" at bounding box center [122, 81] width 89 height 12
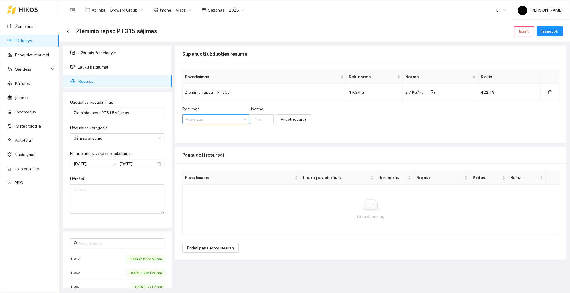
click at [203, 118] on input "Resursas" at bounding box center [214, 119] width 56 height 9
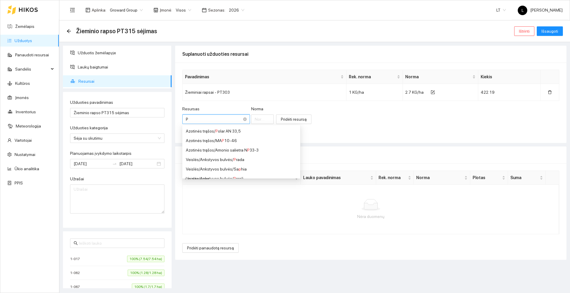
type input "PT"
click at [231, 142] on span "PT" at bounding box center [233, 140] width 5 height 5
type input "1"
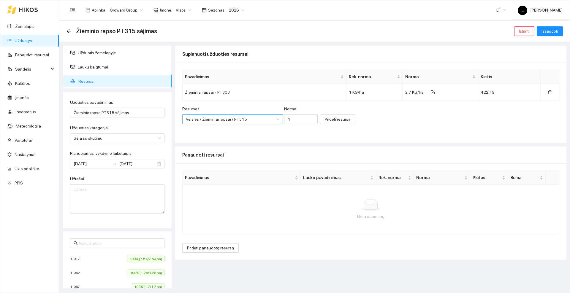
scroll to position [252, 0]
click at [289, 118] on input "1" at bounding box center [301, 120] width 34 height 10
type input "2.7"
click at [333, 118] on span "Pridėti resursą" at bounding box center [338, 119] width 26 height 7
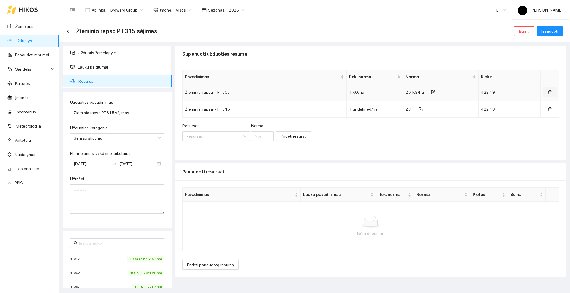
click at [552, 91] on button "button" at bounding box center [550, 93] width 14 height 10
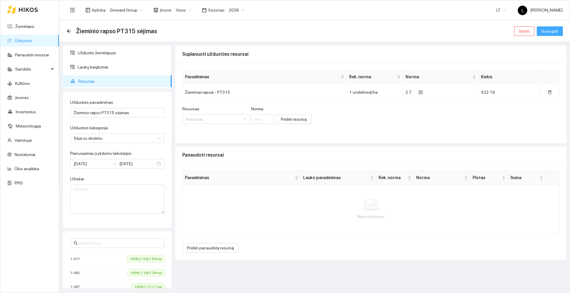
click at [559, 31] on button "Išsaugoti" at bounding box center [550, 31] width 26 height 10
click at [557, 31] on span "Išsaugoti" at bounding box center [550, 31] width 17 height 7
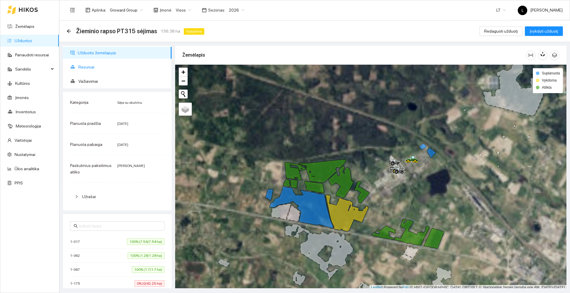
click at [80, 67] on span "Resursai" at bounding box center [122, 67] width 89 height 12
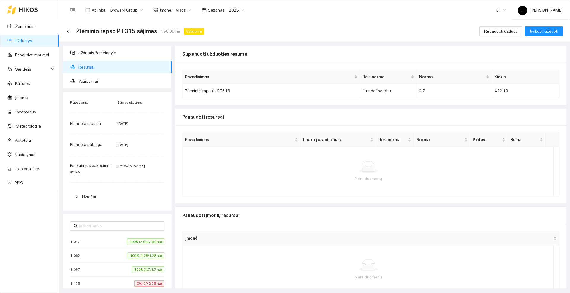
click at [20, 9] on icon at bounding box center [28, 9] width 19 height 5
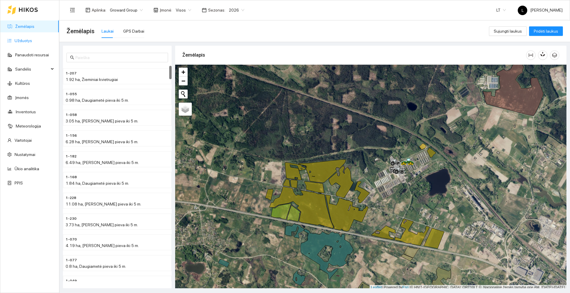
click at [32, 42] on link "Užduotys" at bounding box center [24, 40] width 18 height 5
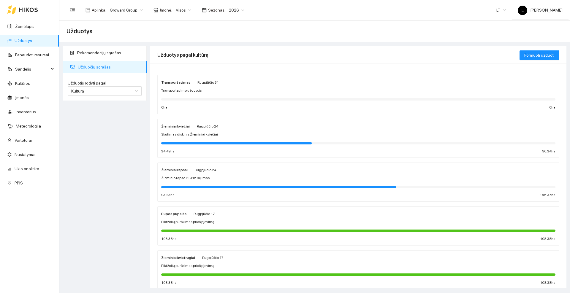
click at [211, 171] on span "Rugpjūčio 24" at bounding box center [205, 170] width 21 height 4
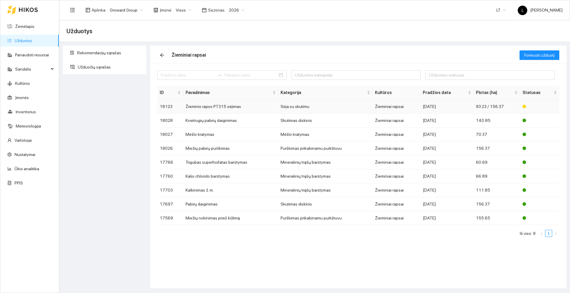
click at [247, 106] on td "Žieminio rapso PT315 sėjimas" at bounding box center [230, 107] width 95 height 14
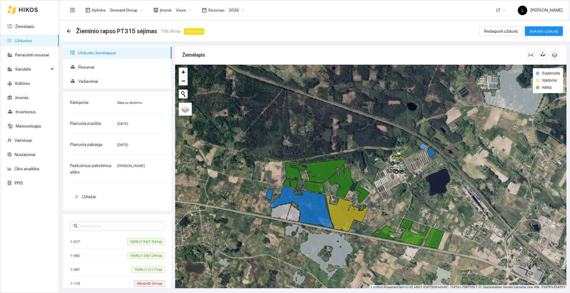
click at [68, 28] on div "Žieminio rapso PT315 sėjimas 156.38 ha Vykdoma" at bounding box center [137, 31] width 140 height 10
click at [68, 31] on icon "arrow-left" at bounding box center [69, 31] width 4 height 4
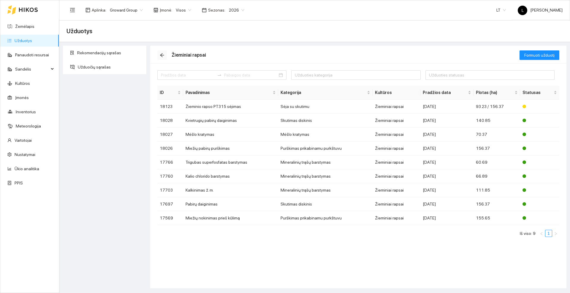
click at [160, 54] on icon "arrow-left" at bounding box center [162, 55] width 5 height 5
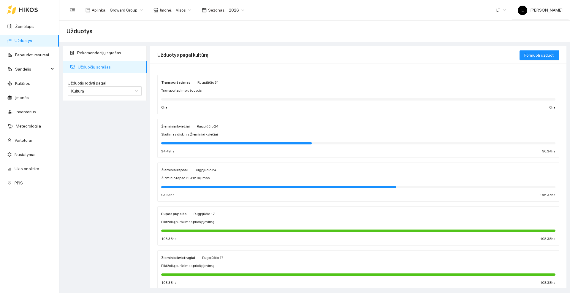
click at [24, 13] on div at bounding box center [22, 9] width 31 height 19
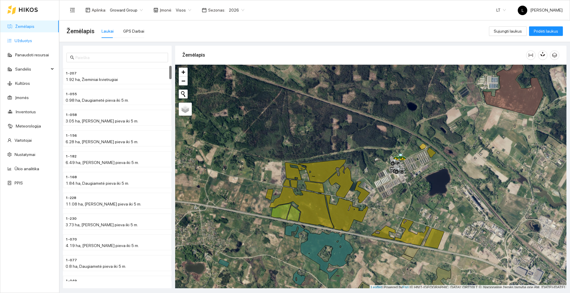
click at [28, 39] on link "Užduotys" at bounding box center [24, 40] width 18 height 5
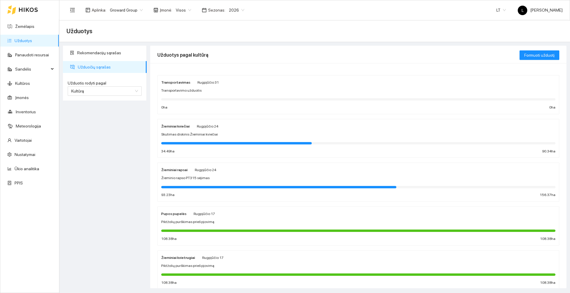
click at [187, 130] on div "Žieminiai kviečiai Rugpjūčio 24 Skutimas diskinis Žieminiai kviečiai 34.49 ha 9…" at bounding box center [358, 138] width 394 height 31
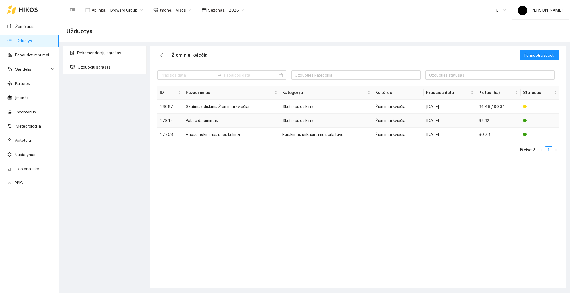
click at [227, 120] on td "Pabirų daiginimas" at bounding box center [232, 121] width 97 height 14
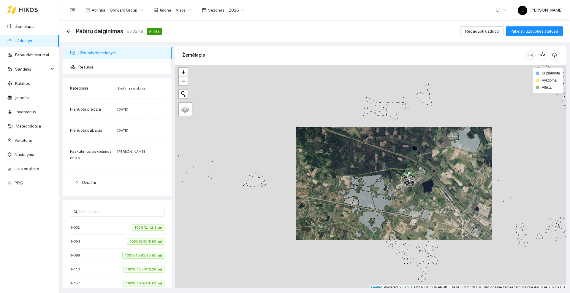
scroll to position [2, 0]
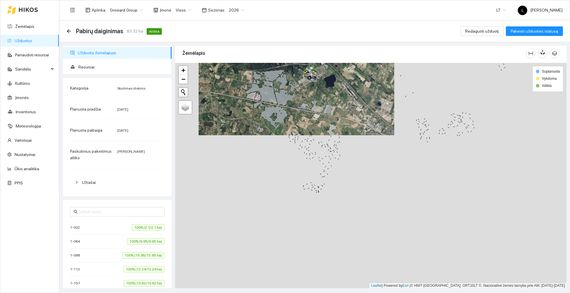
drag, startPoint x: 436, startPoint y: 203, endPoint x: 324, endPoint y: 91, distance: 158.8
click at [323, 91] on div at bounding box center [370, 176] width 391 height 226
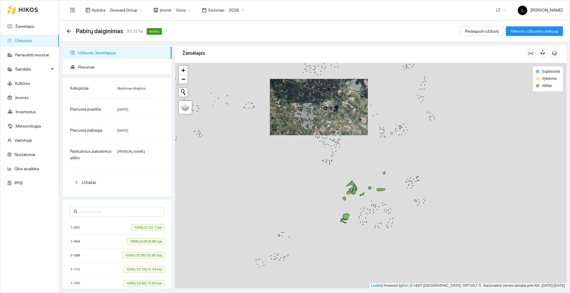
drag, startPoint x: 364, startPoint y: 170, endPoint x: 357, endPoint y: 150, distance: 20.9
click at [357, 150] on div at bounding box center [370, 176] width 391 height 226
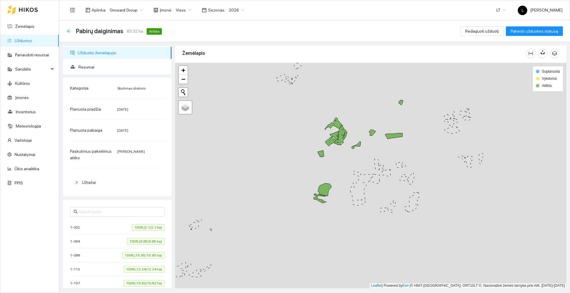
click at [67, 29] on icon "arrow-left" at bounding box center [69, 31] width 5 height 5
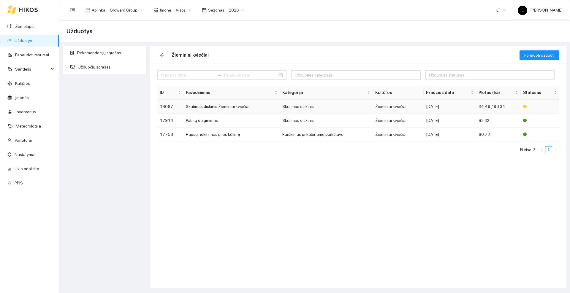
click at [222, 105] on td "Skutimas diskinis Žieminiai kviečiai" at bounding box center [232, 107] width 97 height 14
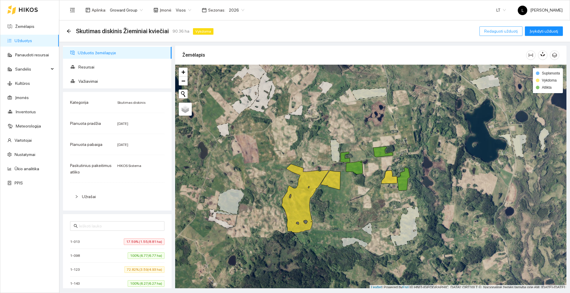
click at [506, 30] on span "Redaguoti užduotį" at bounding box center [501, 31] width 34 height 7
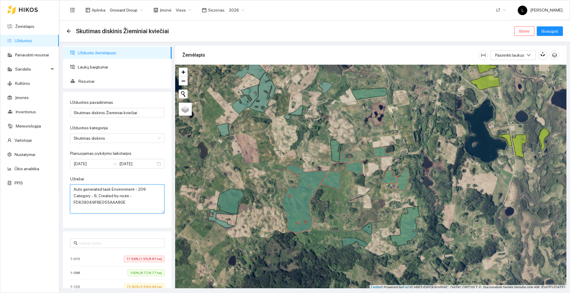
click at [142, 201] on textarea "Auto generated task Environment - 209 Category - 6; Created by route - FD639049…" at bounding box center [117, 199] width 94 height 29
type textarea "A"
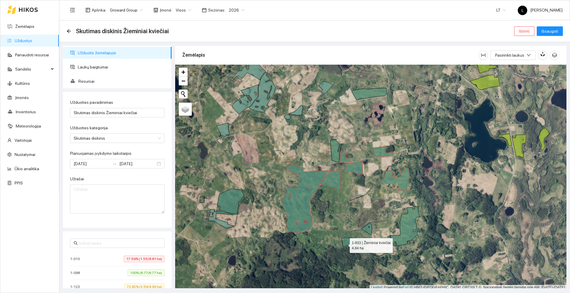
click at [345, 244] on icon at bounding box center [355, 243] width 27 height 10
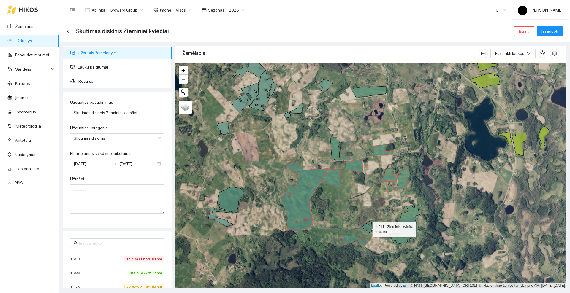
click at [368, 228] on icon at bounding box center [367, 228] width 10 height 12
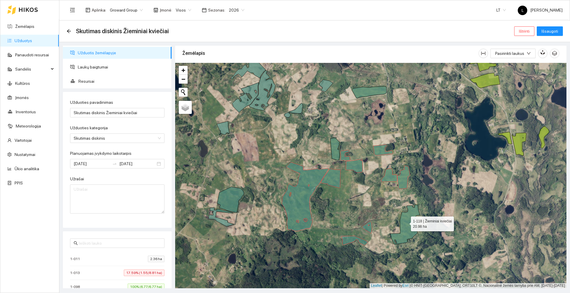
click at [406, 223] on icon at bounding box center [405, 225] width 29 height 40
click at [336, 153] on icon at bounding box center [336, 149] width 10 height 22
drag, startPoint x: 140, startPoint y: 112, endPoint x: 72, endPoint y: 109, distance: 67.2
click at [72, 109] on input "Skutimas diskinis Žieminiai kviečiai" at bounding box center [117, 113] width 94 height 10
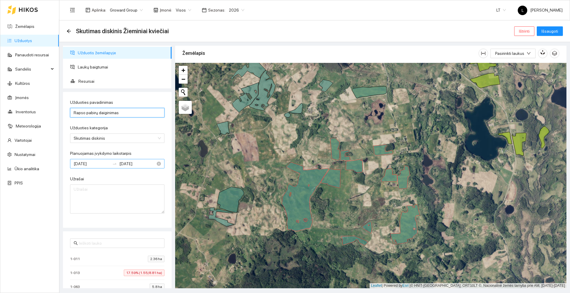
type input "Rapso pabirų daiginimas"
click at [140, 162] on input "[DATE]" at bounding box center [137, 164] width 36 height 7
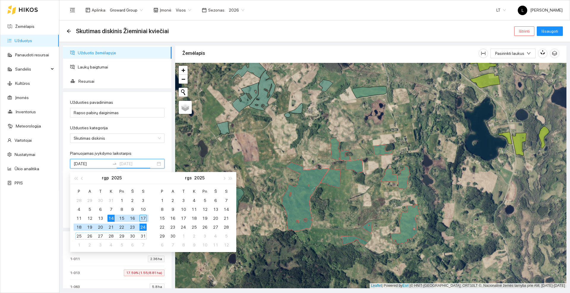
type input "[DATE]"
click at [143, 227] on div "24" at bounding box center [143, 227] width 7 height 7
type input "[DATE]"
click at [112, 218] on div "14" at bounding box center [111, 218] width 7 height 7
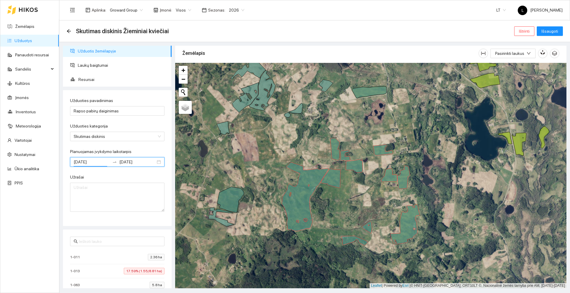
scroll to position [0, 0]
click at [552, 29] on span "Išsaugoti" at bounding box center [550, 31] width 17 height 7
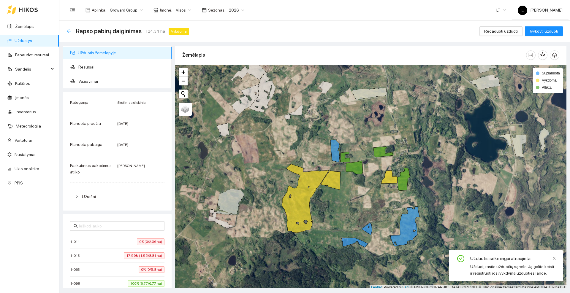
click at [70, 32] on icon "arrow-left" at bounding box center [69, 31] width 5 height 5
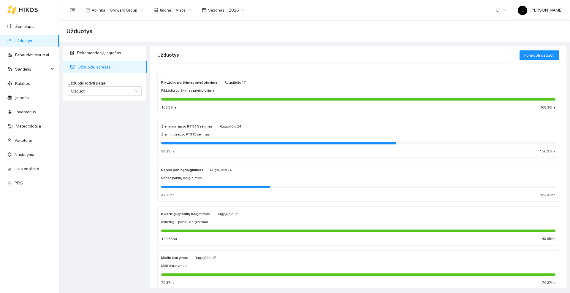
click at [191, 173] on div "Rapso pabirų daiginimas Rugpjūčio 24 Rapso pabirų daiginimas 34.49 ha 124.32 ha" at bounding box center [358, 182] width 394 height 31
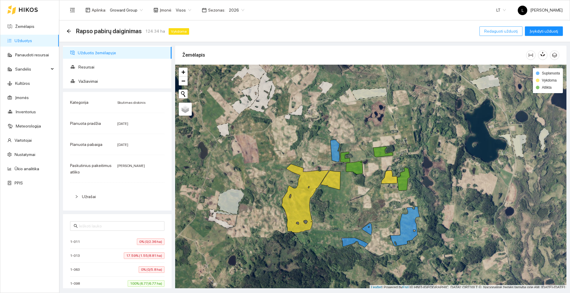
click at [507, 28] on span "Redaguoti užduotį" at bounding box center [501, 31] width 34 height 7
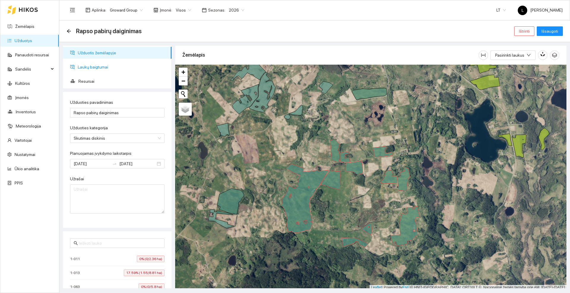
click at [104, 64] on span "Laukų baigtumai" at bounding box center [122, 67] width 89 height 12
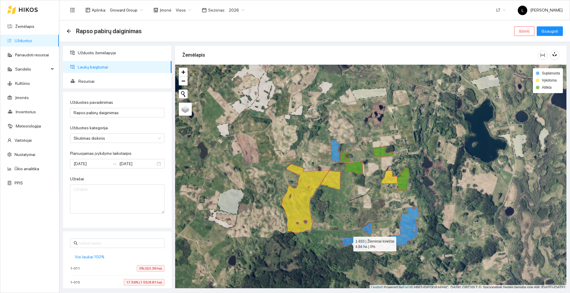
click at [348, 243] on icon at bounding box center [355, 243] width 27 height 10
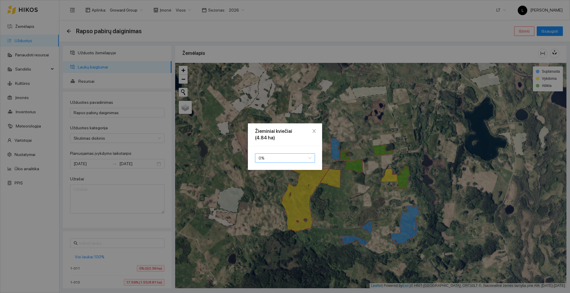
click at [274, 156] on span "0 %" at bounding box center [285, 158] width 53 height 9
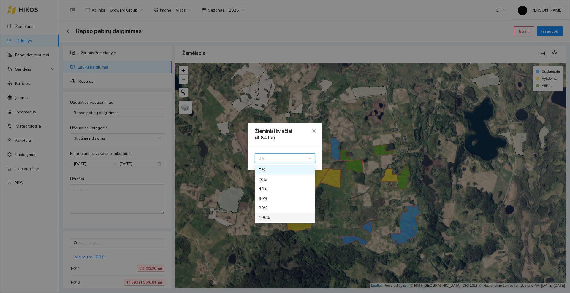
click at [269, 217] on div "100 %" at bounding box center [285, 217] width 53 height 7
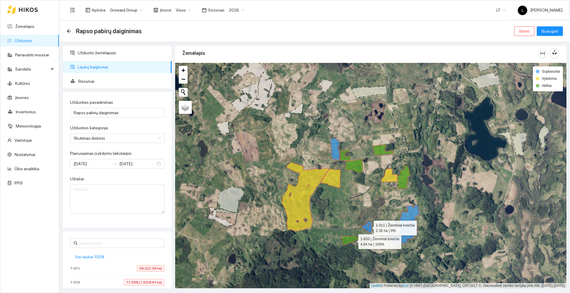
click at [369, 228] on icon at bounding box center [367, 228] width 10 height 12
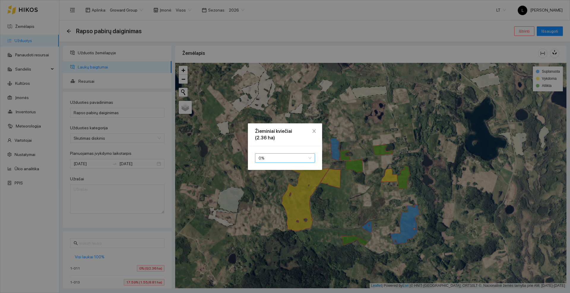
click at [276, 155] on span "0 %" at bounding box center [285, 158] width 53 height 9
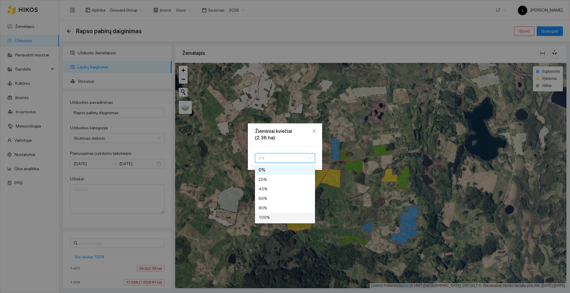
click at [271, 218] on div "100 %" at bounding box center [285, 217] width 53 height 7
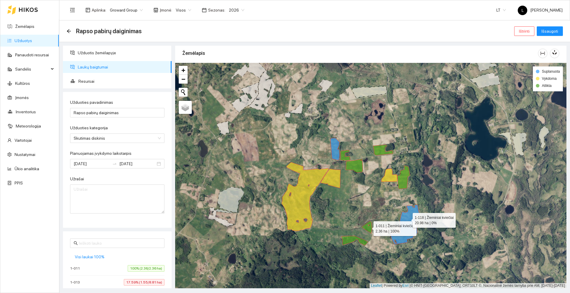
click at [408, 219] on icon at bounding box center [405, 225] width 29 height 40
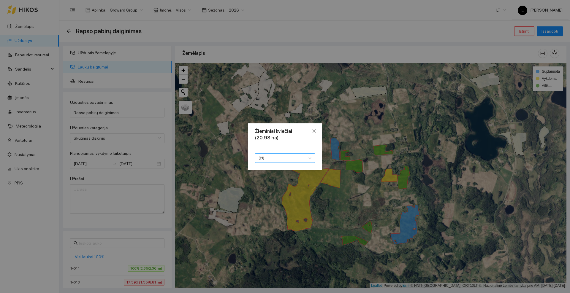
click at [267, 160] on span "0 %" at bounding box center [285, 158] width 53 height 9
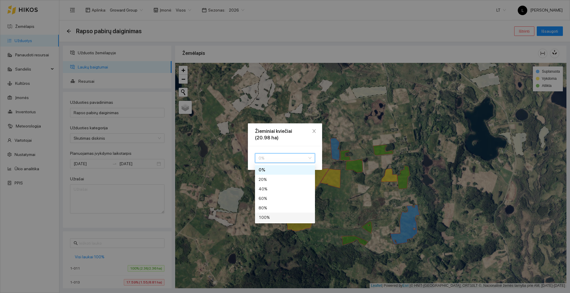
click at [268, 216] on div "100 %" at bounding box center [285, 217] width 53 height 7
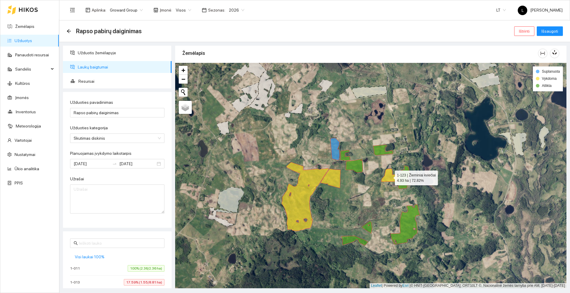
click at [392, 178] on icon at bounding box center [389, 175] width 16 height 13
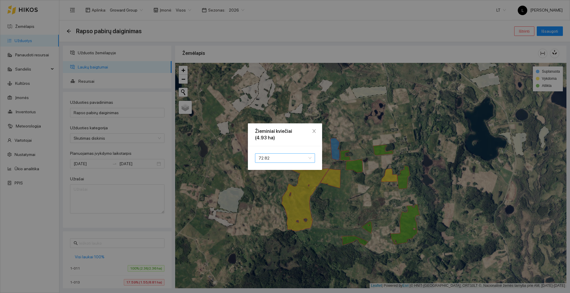
click at [285, 159] on span "72.82" at bounding box center [285, 158] width 53 height 9
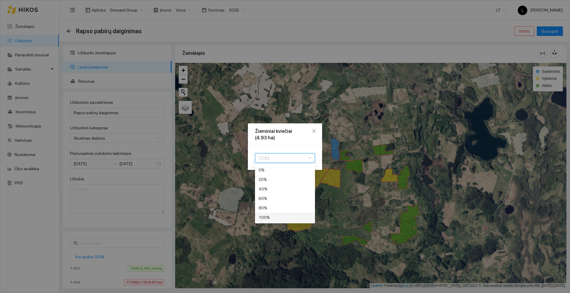
click at [270, 218] on div "100 %" at bounding box center [285, 217] width 53 height 7
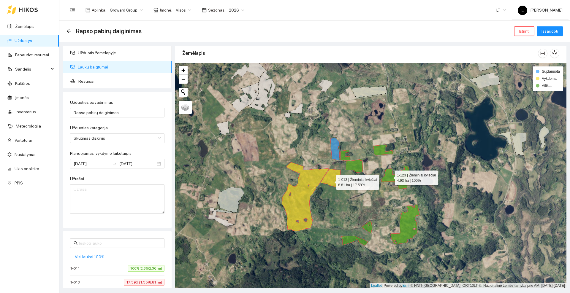
click at [331, 181] on icon at bounding box center [331, 178] width 20 height 19
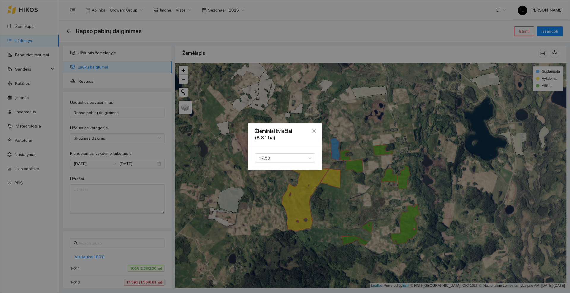
click at [335, 179] on div "Žieminiai kviečiai (8.81 ha) 17.59 80 100 0 % 20 % 40 % 60 % 80 % 100 %" at bounding box center [285, 146] width 570 height 293
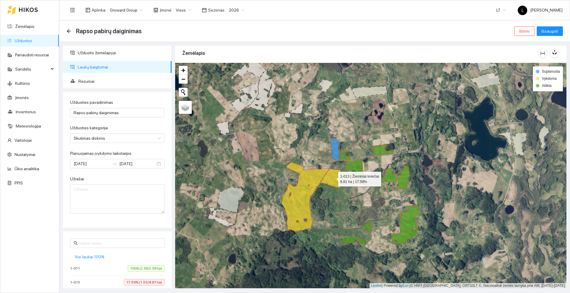
click at [333, 178] on icon at bounding box center [331, 178] width 20 height 19
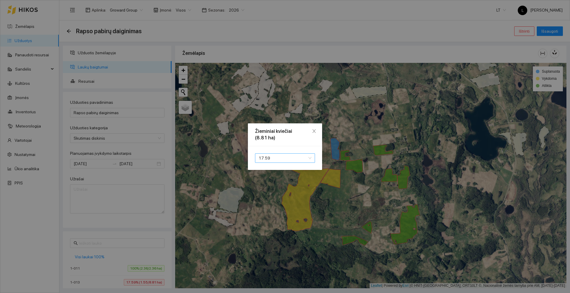
click at [279, 159] on span "17.59" at bounding box center [285, 158] width 53 height 9
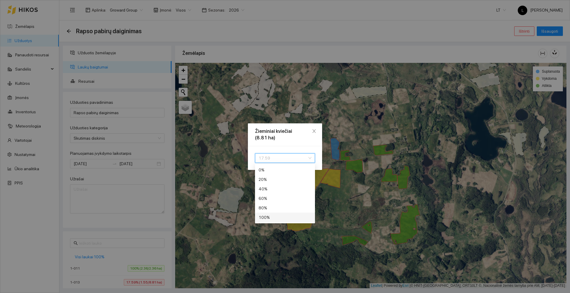
click at [271, 217] on div "100 %" at bounding box center [285, 217] width 53 height 7
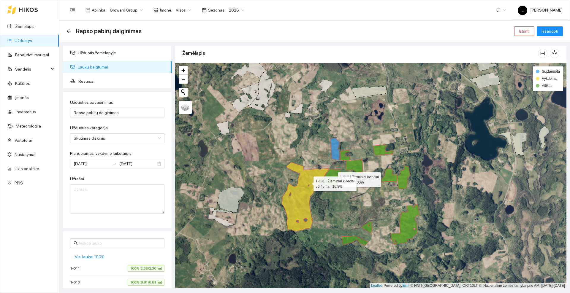
click at [308, 183] on icon at bounding box center [305, 196] width 47 height 69
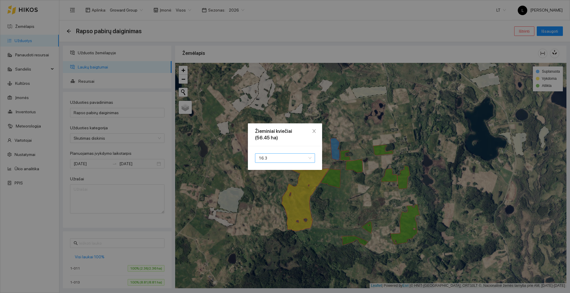
click at [289, 159] on span "16.3" at bounding box center [285, 158] width 53 height 9
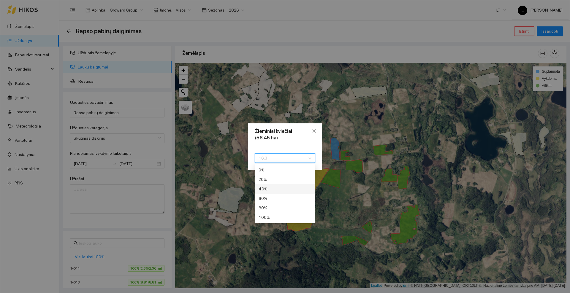
click at [265, 188] on div "40 %" at bounding box center [285, 189] width 53 height 7
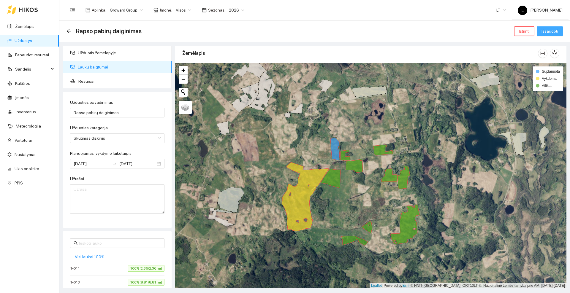
click at [550, 28] on span "Išsaugoti" at bounding box center [550, 31] width 17 height 7
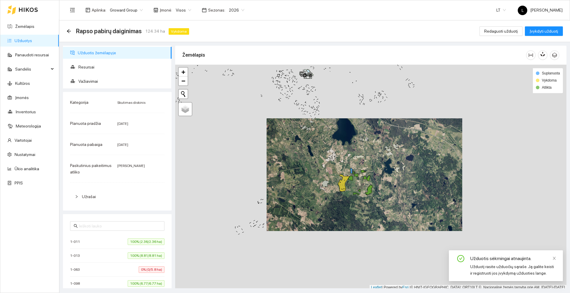
scroll to position [2, 0]
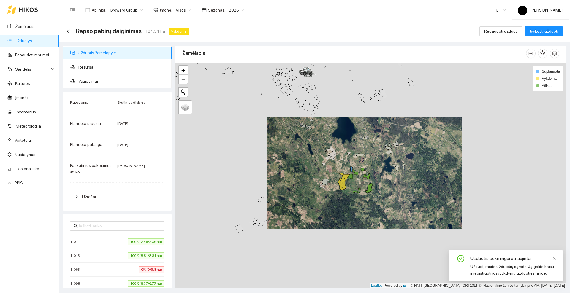
drag, startPoint x: 335, startPoint y: 212, endPoint x: 351, endPoint y: 186, distance: 30.5
click at [351, 186] on div at bounding box center [370, 176] width 391 height 226
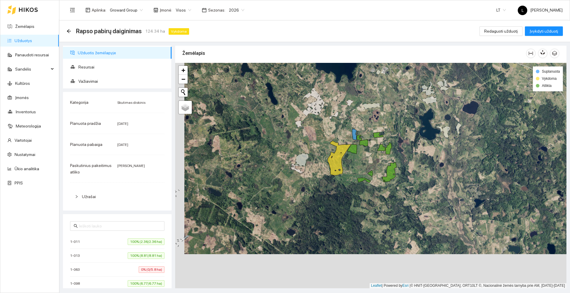
drag, startPoint x: 370, startPoint y: 157, endPoint x: 359, endPoint y: 168, distance: 16.2
click at [359, 168] on div at bounding box center [370, 176] width 391 height 226
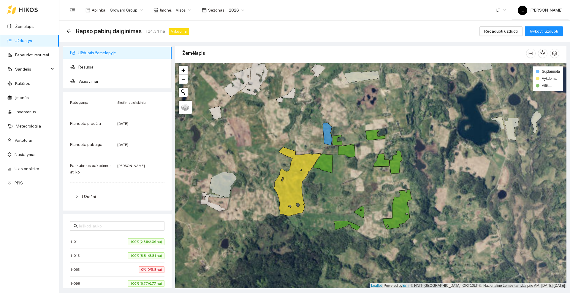
drag, startPoint x: 351, startPoint y: 176, endPoint x: 334, endPoint y: 178, distance: 16.7
click at [340, 199] on div at bounding box center [370, 176] width 391 height 226
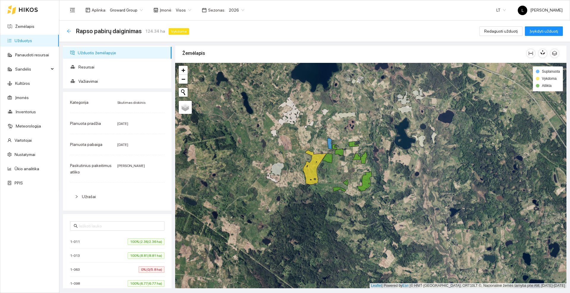
click at [69, 30] on icon "arrow-left" at bounding box center [69, 31] width 5 height 5
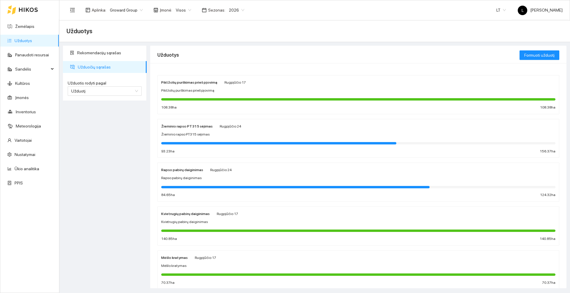
click at [26, 9] on icon at bounding box center [28, 10] width 19 height 4
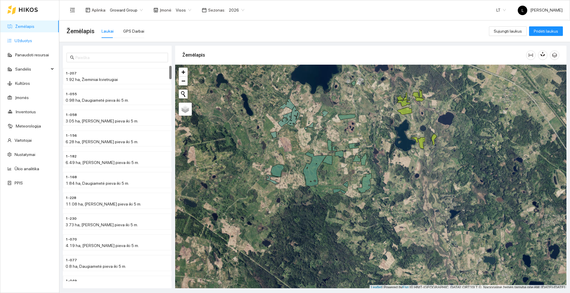
click at [28, 39] on link "Užduotys" at bounding box center [24, 40] width 18 height 5
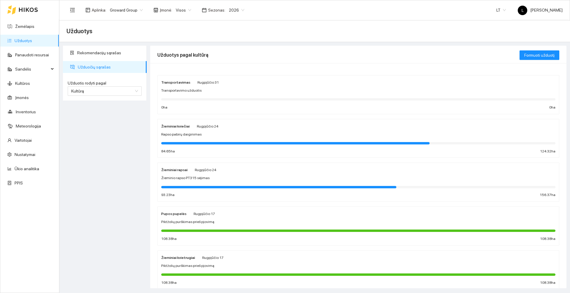
click at [27, 11] on icon at bounding box center [28, 9] width 19 height 5
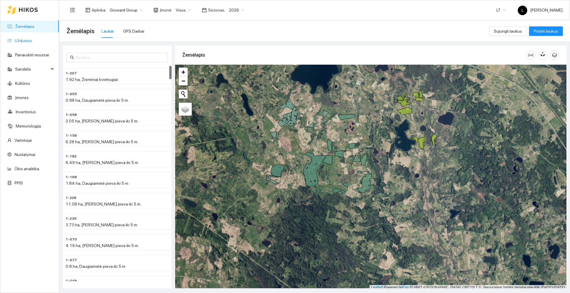
click at [25, 41] on link "Užduotys" at bounding box center [24, 40] width 18 height 5
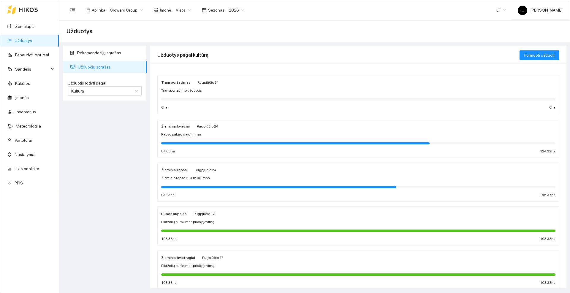
click at [207, 177] on div "Žieminio rapso PT315 sėjimas" at bounding box center [358, 179] width 394 height 6
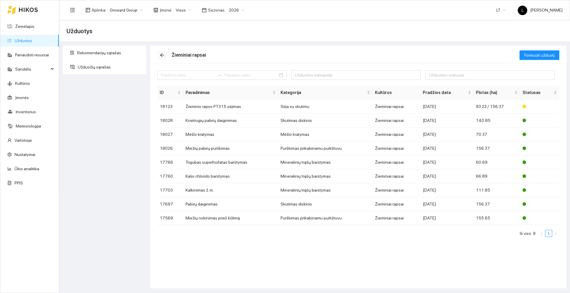
click at [161, 56] on icon "arrow-left" at bounding box center [162, 55] width 4 height 4
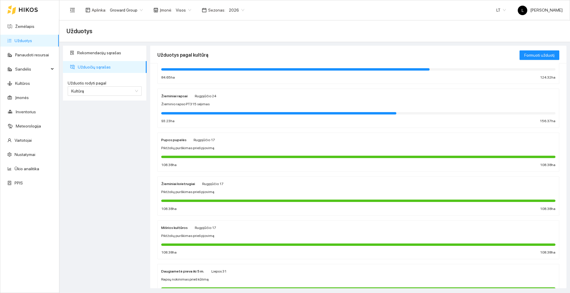
scroll to position [74, 0]
click at [206, 190] on span "Piktžolių purškimas prieš pjovimą" at bounding box center [187, 192] width 53 height 6
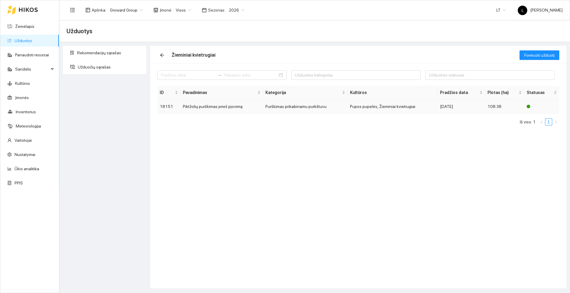
click at [219, 107] on td "Piktžolių purškimas prieš pjovimą" at bounding box center [222, 107] width 83 height 14
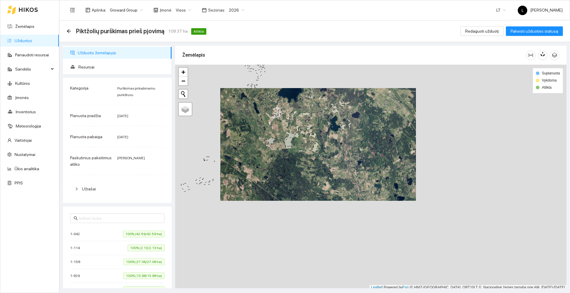
scroll to position [2, 0]
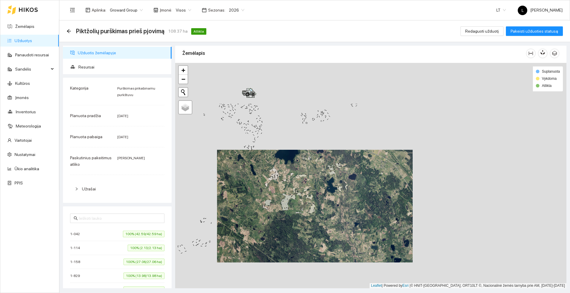
drag, startPoint x: 271, startPoint y: 101, endPoint x: 265, endPoint y: 200, distance: 99.4
click at [265, 200] on div at bounding box center [370, 176] width 391 height 226
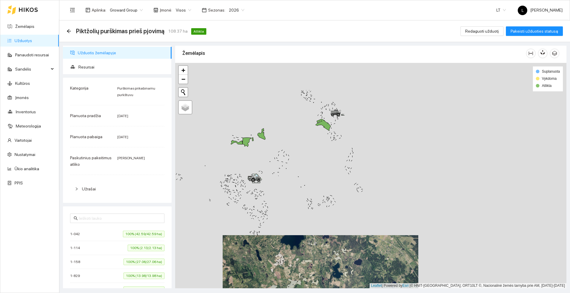
drag, startPoint x: 282, startPoint y: 167, endPoint x: 283, endPoint y: 170, distance: 3.5
click at [283, 170] on div at bounding box center [370, 176] width 391 height 226
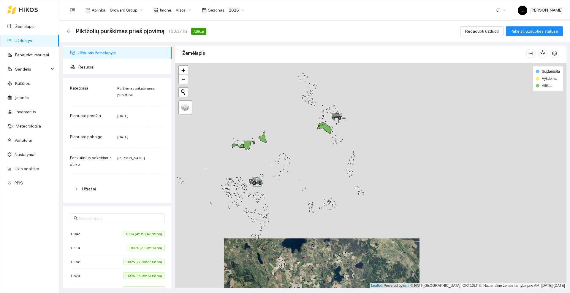
click at [70, 31] on icon "arrow-left" at bounding box center [69, 31] width 5 height 5
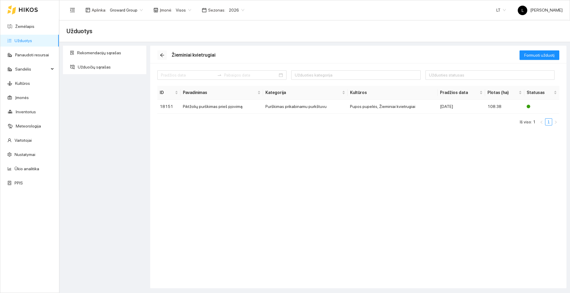
click at [163, 53] on icon "arrow-left" at bounding box center [162, 55] width 5 height 5
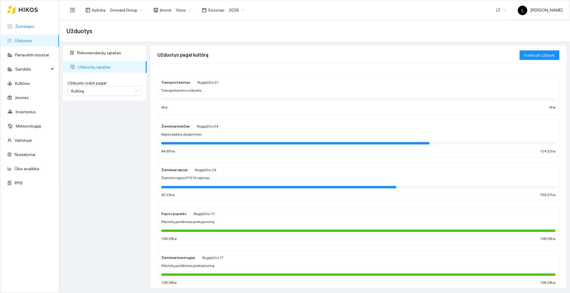
click at [27, 26] on link "Žemėlapis" at bounding box center [24, 26] width 19 height 5
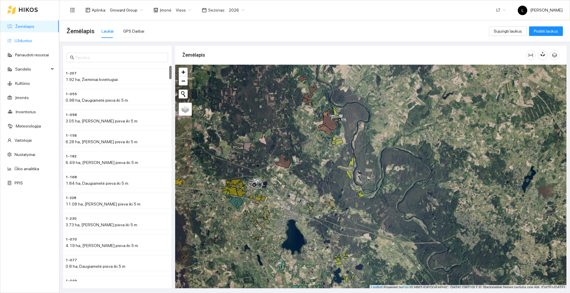
click at [29, 38] on link "Užduotys" at bounding box center [24, 40] width 18 height 5
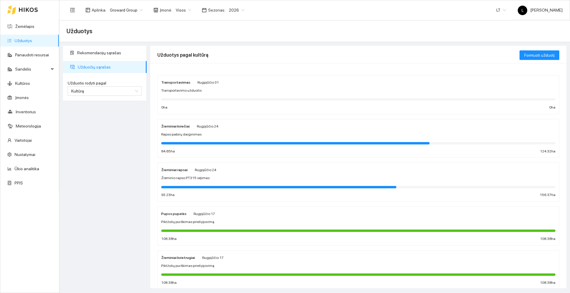
click at [33, 12] on div at bounding box center [22, 9] width 31 height 19
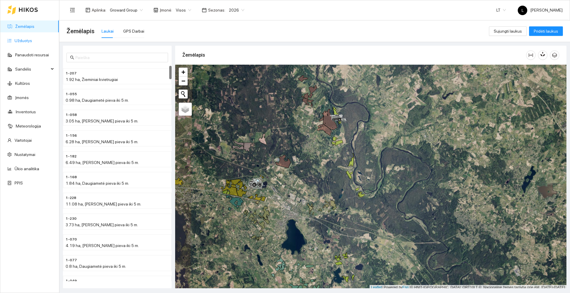
click at [23, 40] on link "Užduotys" at bounding box center [24, 40] width 18 height 5
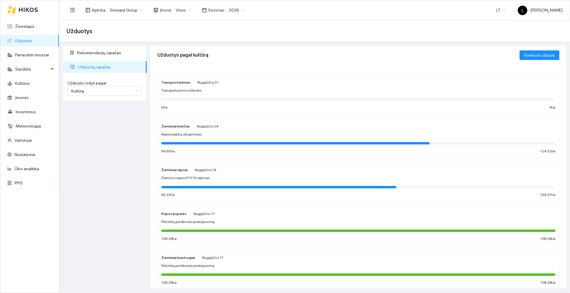
click at [186, 127] on strong "Žieminiai kviečiai" at bounding box center [175, 126] width 29 height 4
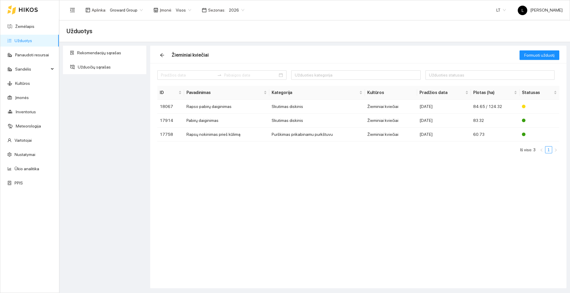
click at [27, 11] on icon at bounding box center [28, 9] width 19 height 5
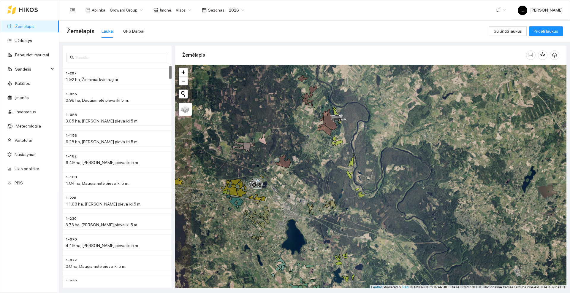
scroll to position [2, 0]
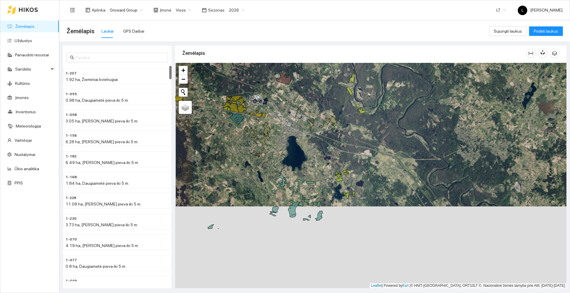
drag, startPoint x: 298, startPoint y: 239, endPoint x: 299, endPoint y: 156, distance: 82.9
click at [299, 156] on div at bounding box center [370, 176] width 391 height 226
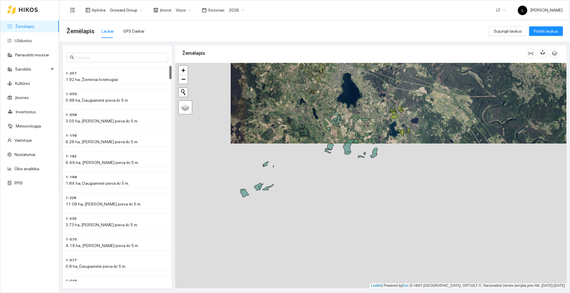
drag, startPoint x: 236, startPoint y: 206, endPoint x: 297, endPoint y: 137, distance: 92.2
click at [297, 137] on div at bounding box center [370, 176] width 391 height 226
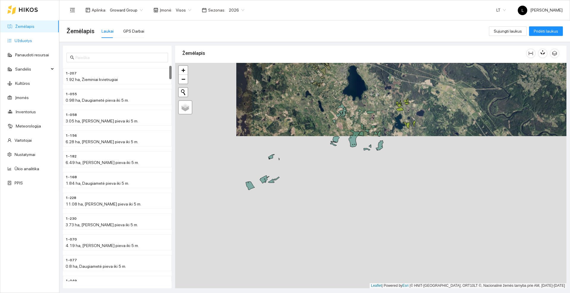
click at [28, 38] on link "Užduotys" at bounding box center [24, 40] width 18 height 5
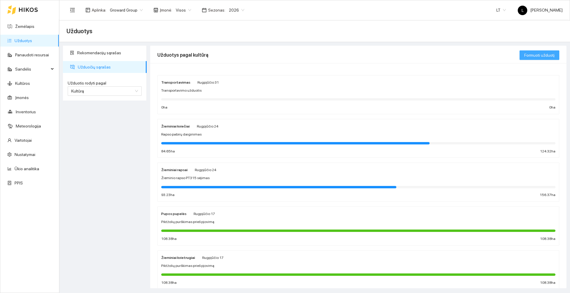
click at [542, 54] on span "Formuoti užduotį" at bounding box center [540, 55] width 30 height 7
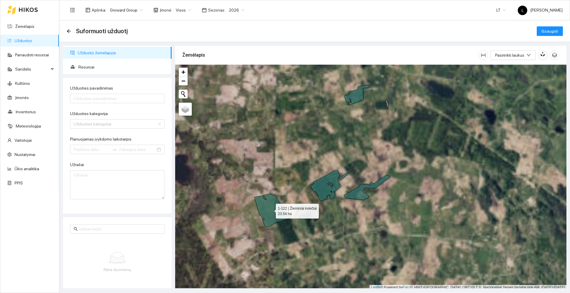
click at [263, 211] on icon at bounding box center [273, 210] width 37 height 33
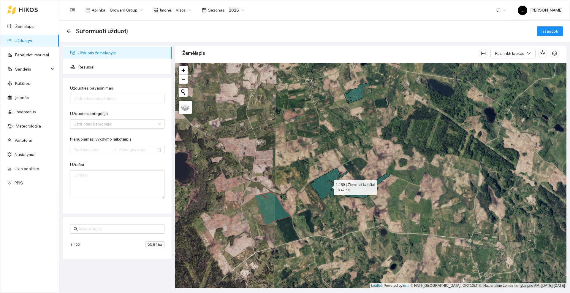
click at [328, 186] on icon at bounding box center [329, 184] width 38 height 31
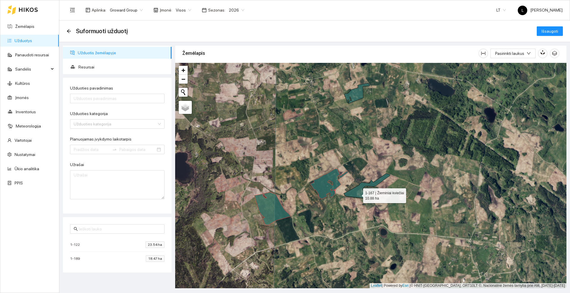
click at [358, 195] on icon at bounding box center [367, 186] width 46 height 25
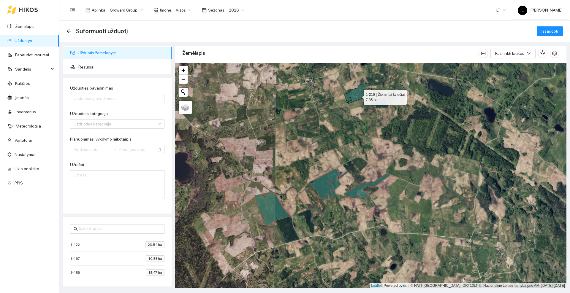
click at [359, 95] on icon at bounding box center [357, 93] width 25 height 20
click at [95, 68] on span "Resursai" at bounding box center [122, 67] width 89 height 12
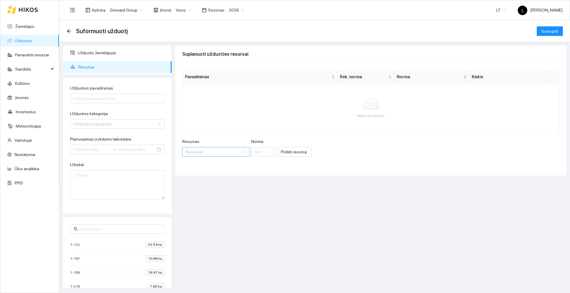
click at [209, 153] on input "Resursas" at bounding box center [214, 152] width 56 height 9
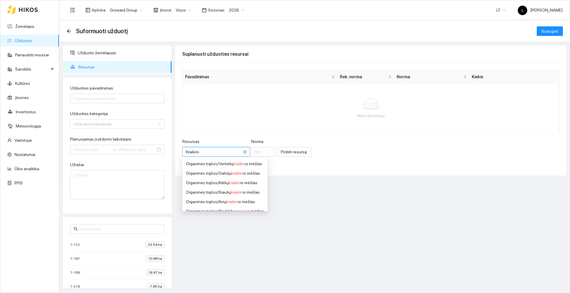
type input "Kraikinis"
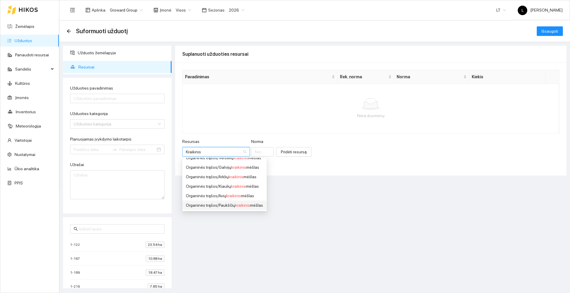
click at [236, 206] on span "kraikinis" at bounding box center [242, 205] width 15 height 5
type input "1"
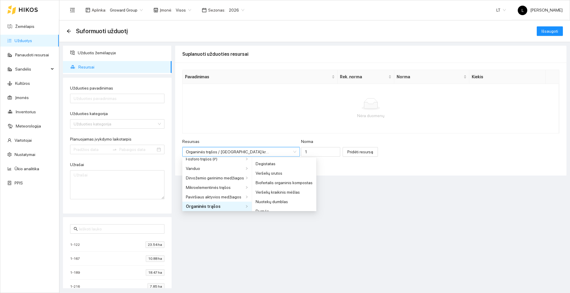
scroll to position [147, 0]
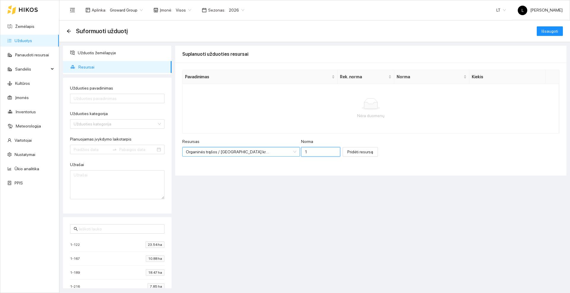
click at [305, 153] on input "1" at bounding box center [320, 152] width 39 height 10
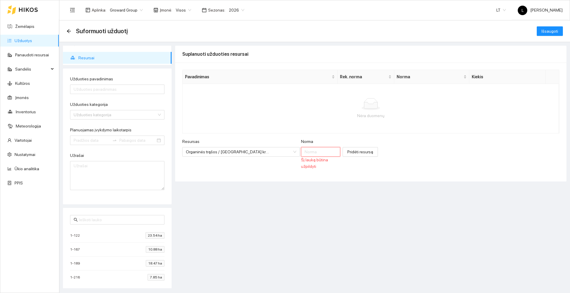
scroll to position [14, 0]
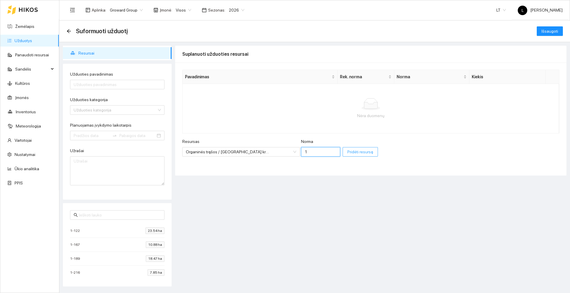
type input "1"
click at [348, 153] on span "Pridėti resursą" at bounding box center [361, 152] width 26 height 7
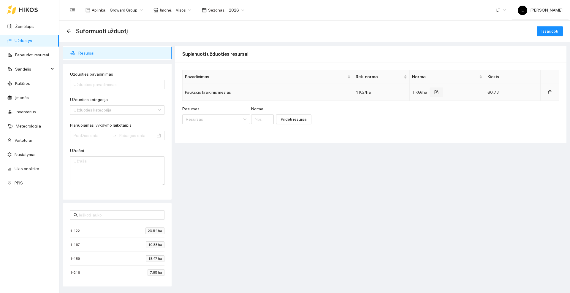
click at [435, 90] on button "button" at bounding box center [437, 93] width 14 height 10
click at [428, 96] on input "1" at bounding box center [440, 94] width 48 height 10
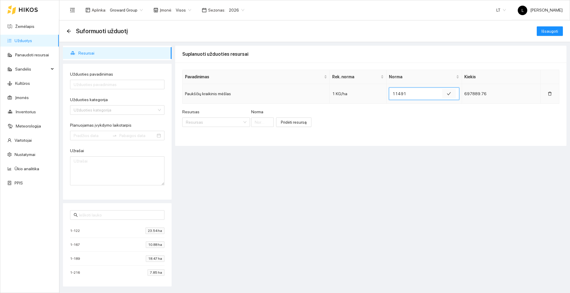
type input "11491"
click at [447, 95] on icon "check" at bounding box center [449, 94] width 4 height 4
click at [125, 89] on input "Užduoties pavadinimas" at bounding box center [117, 85] width 94 height 10
type input "Mėšlo kratymas"
click at [121, 110] on input "Užduoties kategorija" at bounding box center [115, 110] width 83 height 9
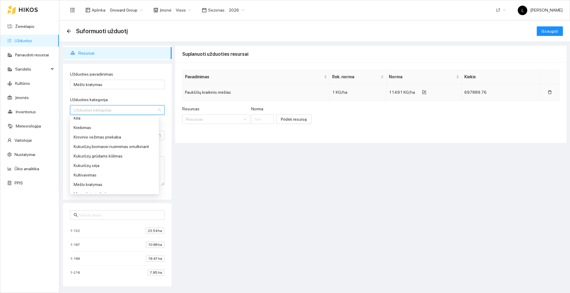
scroll to position [149, 0]
click at [94, 172] on div "Mėšlo kratymas" at bounding box center [115, 173] width 82 height 7
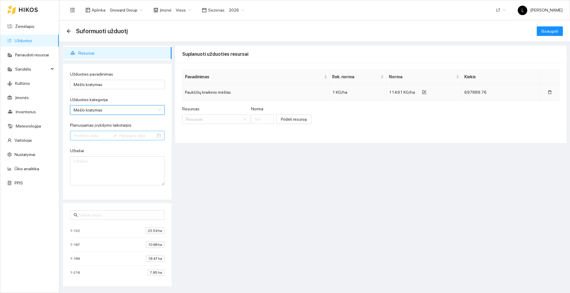
click at [99, 137] on input "Planuojamas įvykdymo laikotarpis" at bounding box center [92, 135] width 36 height 7
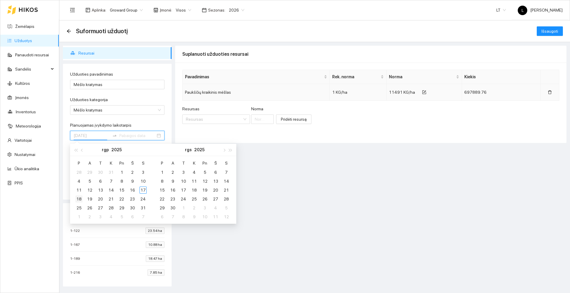
type input "[DATE]"
click at [82, 198] on div "18" at bounding box center [78, 199] width 7 height 7
type input "[DATE]"
click at [145, 199] on div "24" at bounding box center [143, 199] width 7 height 7
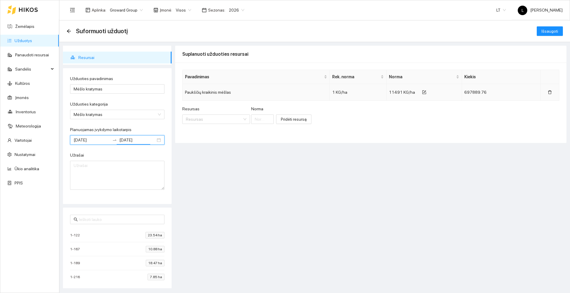
scroll to position [14, 0]
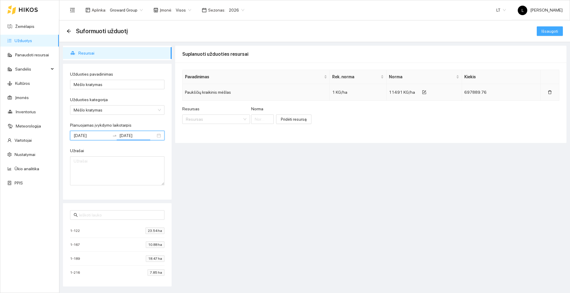
click at [548, 28] on span "Išsaugoti" at bounding box center [550, 31] width 17 height 7
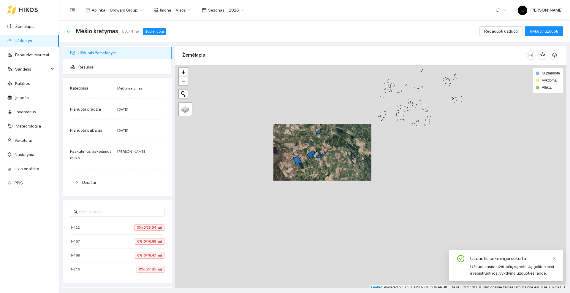
click at [67, 29] on icon "arrow-left" at bounding box center [69, 31] width 5 height 5
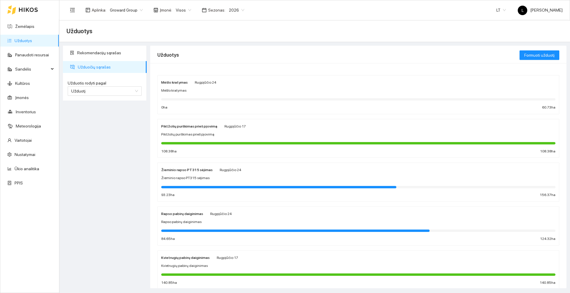
click at [29, 5] on div at bounding box center [22, 9] width 31 height 19
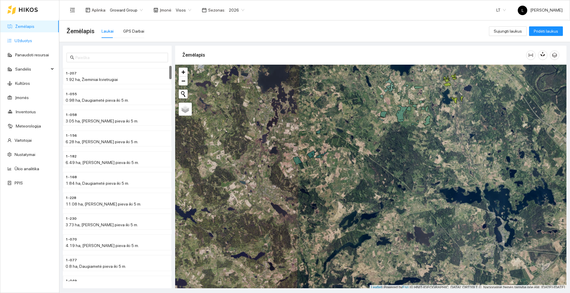
click at [22, 39] on link "Užduotys" at bounding box center [24, 40] width 18 height 5
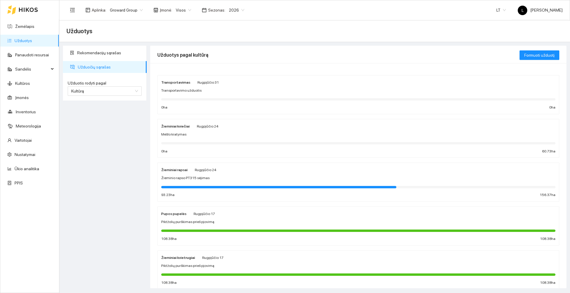
click at [221, 175] on div "Žieminiai rapsai Rugpjūčio 24 Žieminio rapso PT315 sėjimas 93.23 ha 156.37 ha" at bounding box center [358, 182] width 394 height 31
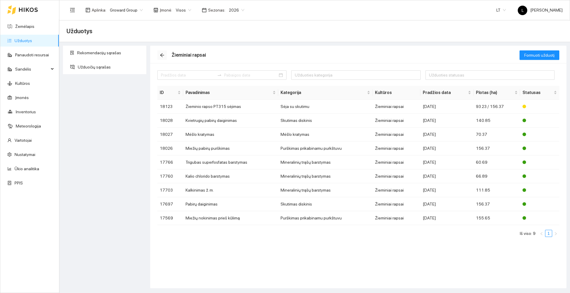
click at [160, 53] on icon "arrow-left" at bounding box center [162, 55] width 5 height 5
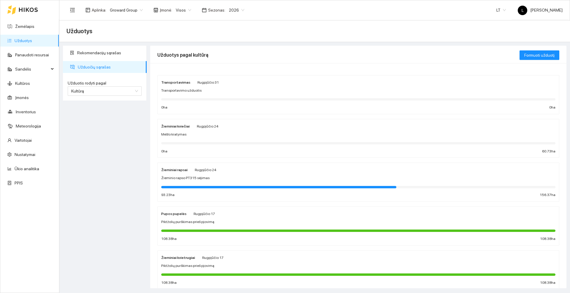
click at [195, 173] on div "Žieminiai rapsai Rugpjūčio 24 Žieminio rapso PT315 sėjimas 93.23 ha 156.37 ha" at bounding box center [358, 182] width 394 height 31
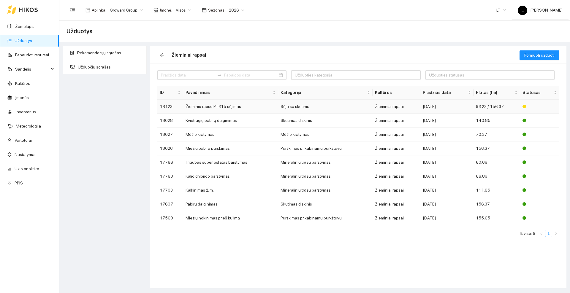
click at [211, 107] on td "Žieminio rapso PT315 sėjimas" at bounding box center [230, 107] width 95 height 14
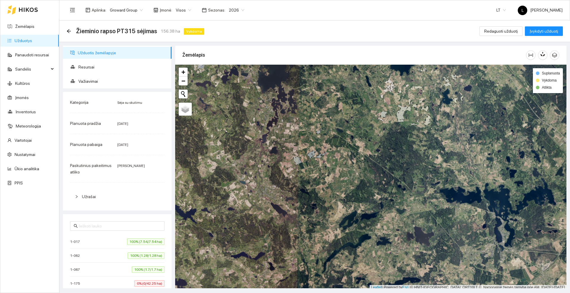
scroll to position [2, 0]
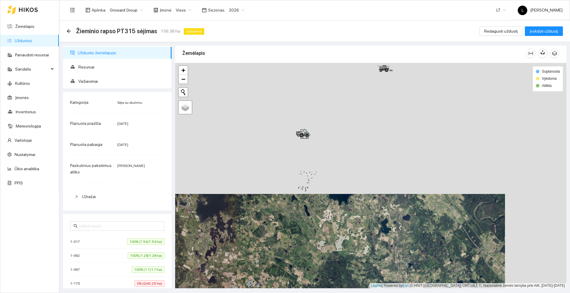
drag, startPoint x: 353, startPoint y: 104, endPoint x: 289, endPoint y: 227, distance: 138.3
click at [290, 236] on div at bounding box center [370, 176] width 391 height 226
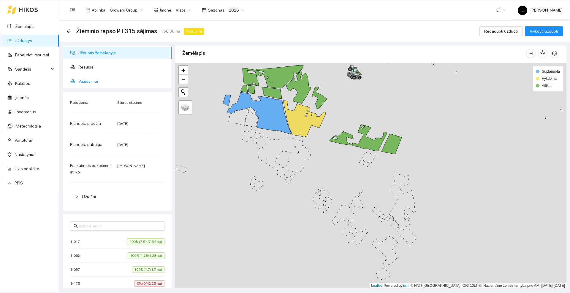
click at [90, 80] on span "Važiavimai" at bounding box center [122, 81] width 89 height 12
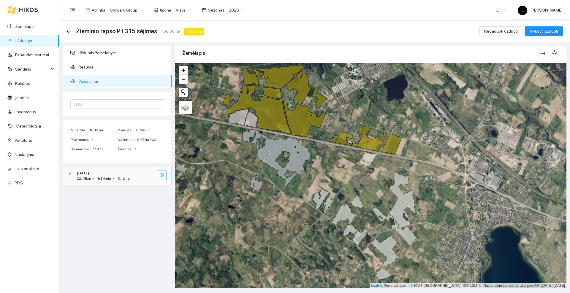
click at [162, 175] on icon "eye-invisible" at bounding box center [162, 175] width 5 height 4
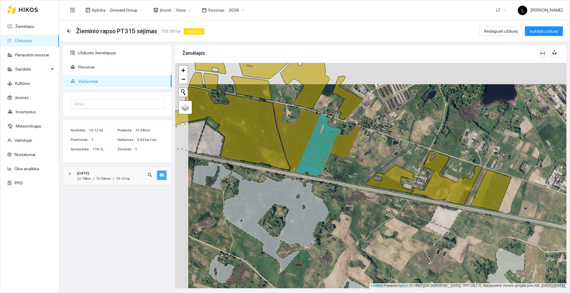
drag, startPoint x: 336, startPoint y: 169, endPoint x: 352, endPoint y: 199, distance: 34.6
click at [352, 199] on div at bounding box center [370, 176] width 391 height 226
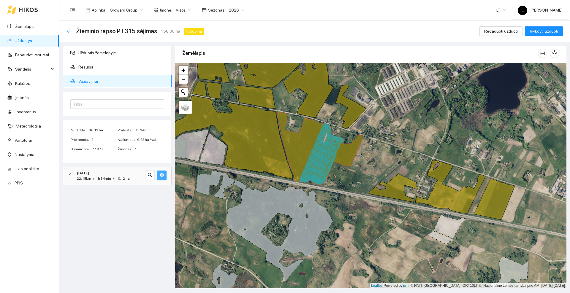
click at [71, 29] on icon "arrow-left" at bounding box center [69, 31] width 5 height 5
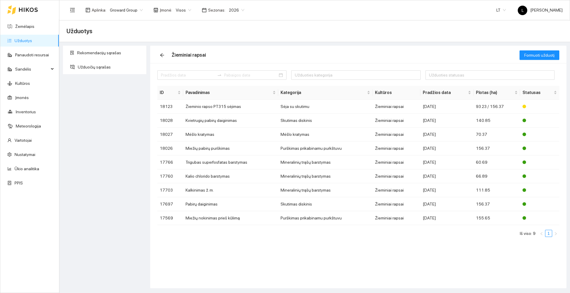
click at [26, 8] on icon at bounding box center [28, 10] width 19 height 4
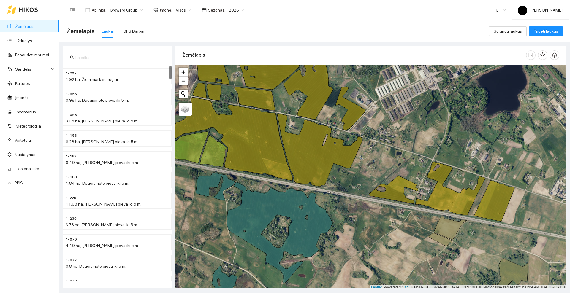
scroll to position [2, 0]
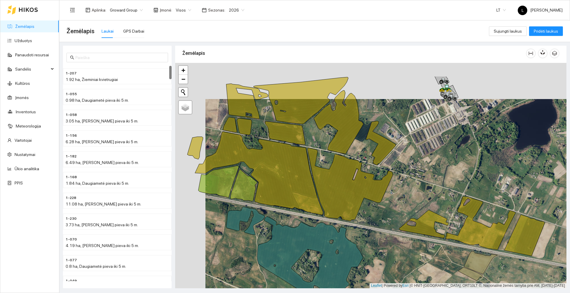
drag, startPoint x: 398, startPoint y: 115, endPoint x: 428, endPoint y: 151, distance: 47.2
click at [428, 151] on div at bounding box center [370, 176] width 391 height 226
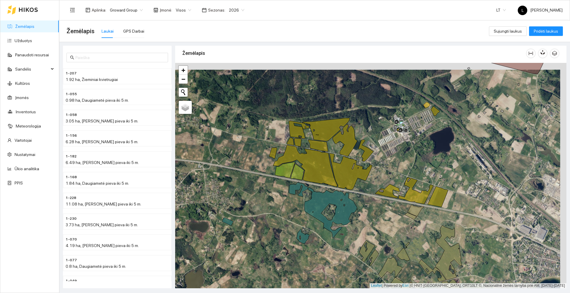
drag, startPoint x: 394, startPoint y: 142, endPoint x: 344, endPoint y: 172, distance: 58.2
click at [344, 173] on div at bounding box center [370, 176] width 391 height 226
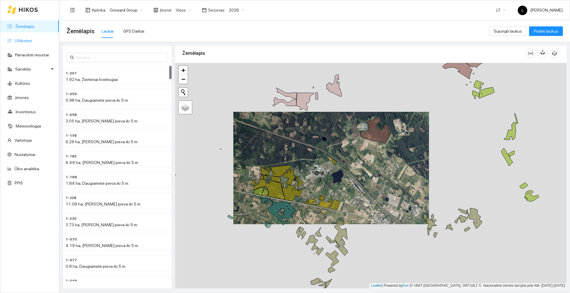
click at [29, 42] on link "Užduotys" at bounding box center [24, 40] width 18 height 5
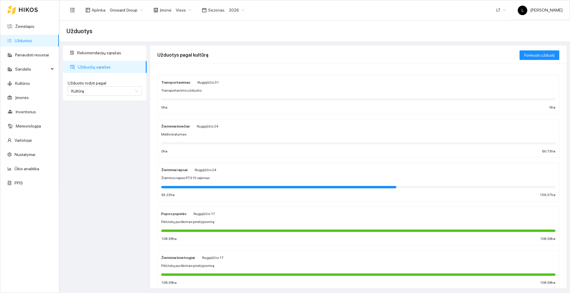
click at [27, 8] on icon at bounding box center [28, 9] width 19 height 5
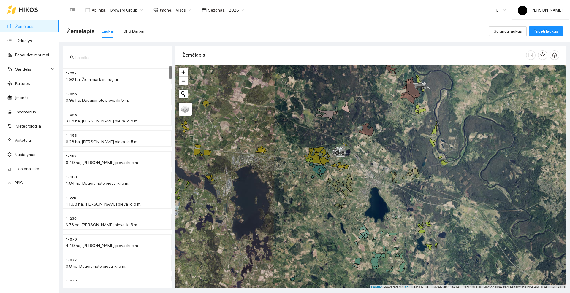
scroll to position [2, 0]
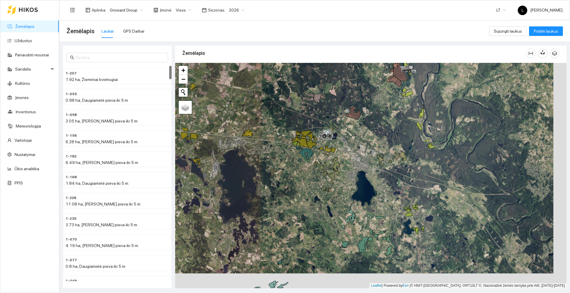
drag, startPoint x: 400, startPoint y: 159, endPoint x: 384, endPoint y: 142, distance: 23.1
click at [384, 142] on div at bounding box center [370, 176] width 391 height 226
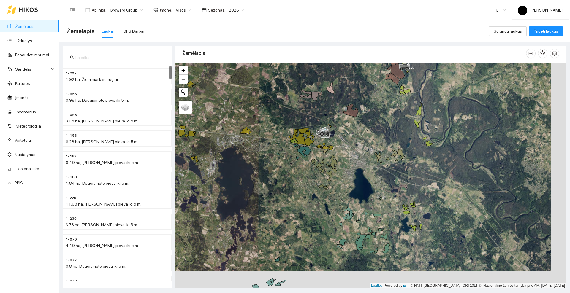
click at [236, 9] on span "2026" at bounding box center [236, 10] width 15 height 9
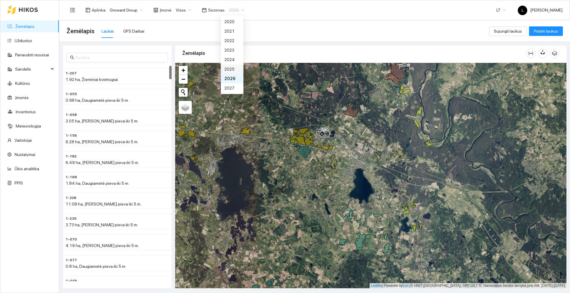
click at [229, 67] on div "2025" at bounding box center [232, 69] width 15 height 7
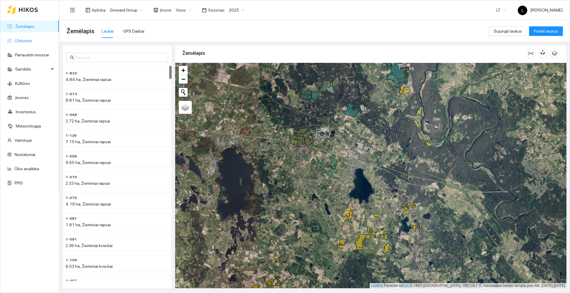
click at [17, 42] on link "Užduotys" at bounding box center [24, 40] width 18 height 5
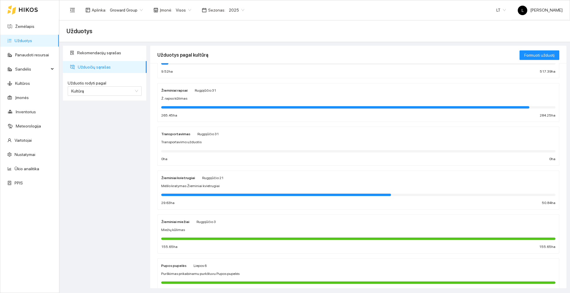
scroll to position [31, 0]
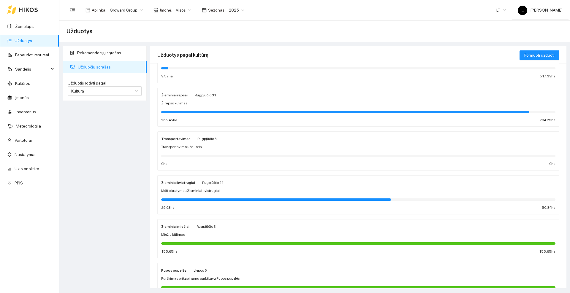
click at [231, 185] on div "Žieminiai kvietrugiai Rugpjūčio 21" at bounding box center [358, 182] width 394 height 7
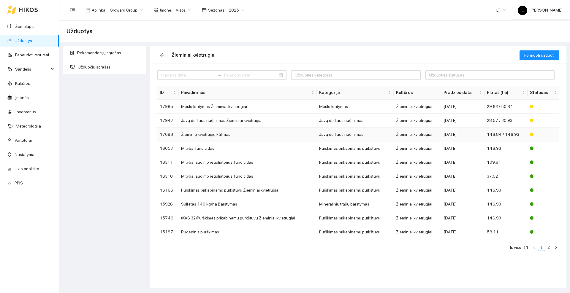
click at [206, 135] on td "Žieminių kvietrugių kūlimas" at bounding box center [248, 135] width 138 height 14
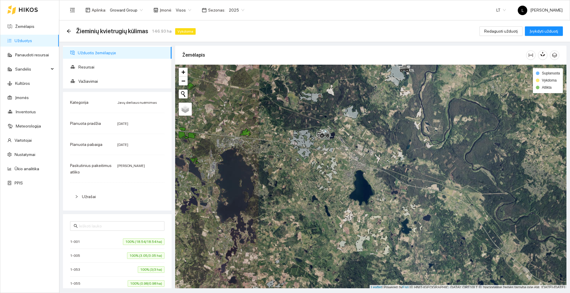
scroll to position [2, 0]
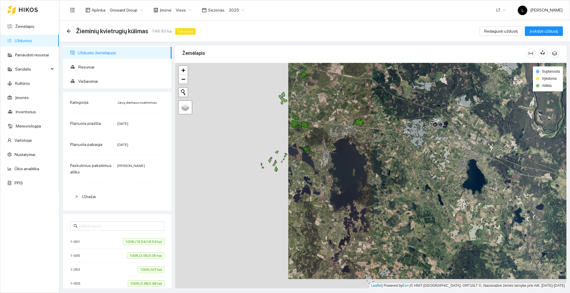
drag, startPoint x: 218, startPoint y: 150, endPoint x: 339, endPoint y: 140, distance: 120.8
click at [339, 140] on div at bounding box center [370, 176] width 391 height 226
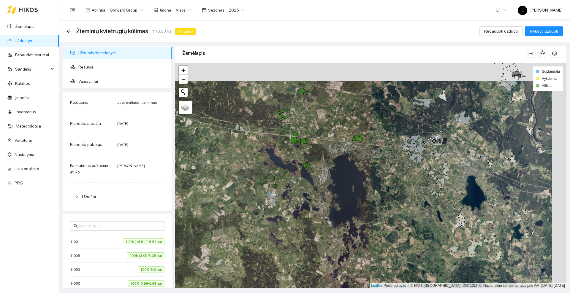
click at [322, 148] on div at bounding box center [370, 176] width 391 height 226
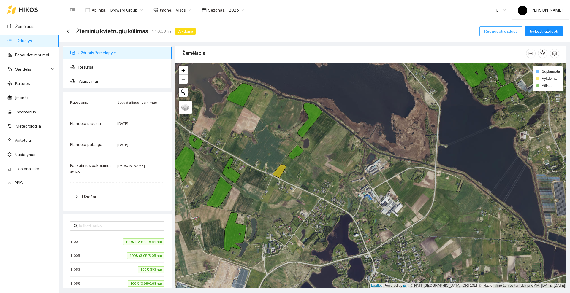
click at [500, 31] on span "Redaguoti užduotį" at bounding box center [501, 31] width 34 height 7
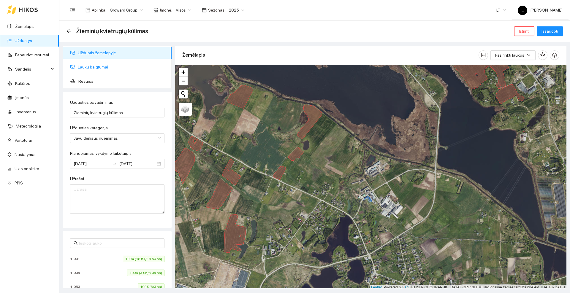
click at [95, 67] on span "Laukų baigtumai" at bounding box center [122, 67] width 89 height 12
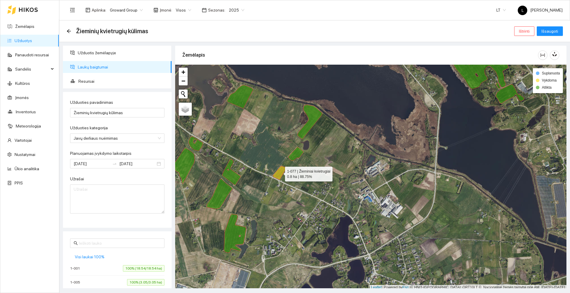
click at [283, 173] on icon at bounding box center [279, 173] width 13 height 14
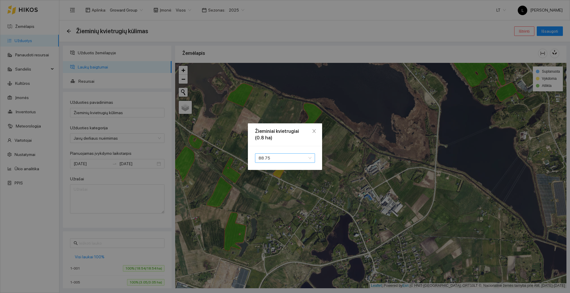
click at [279, 158] on span "88.75" at bounding box center [285, 158] width 53 height 9
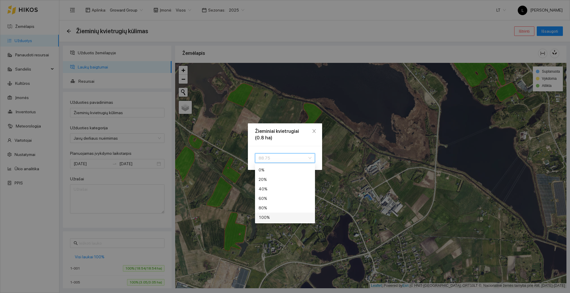
click at [271, 218] on div "100 %" at bounding box center [285, 217] width 53 height 7
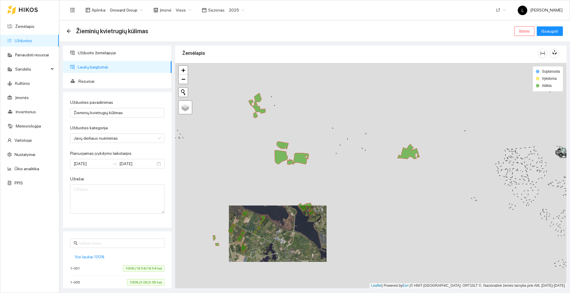
drag, startPoint x: 355, startPoint y: 120, endPoint x: 343, endPoint y: 186, distance: 67.1
click at [343, 186] on div at bounding box center [370, 176] width 391 height 226
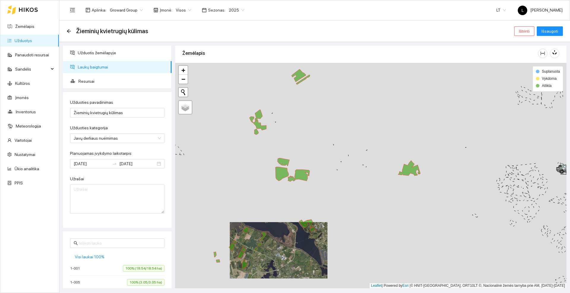
drag, startPoint x: 309, startPoint y: 132, endPoint x: 364, endPoint y: 119, distance: 56.5
click at [364, 119] on div at bounding box center [370, 176] width 391 height 226
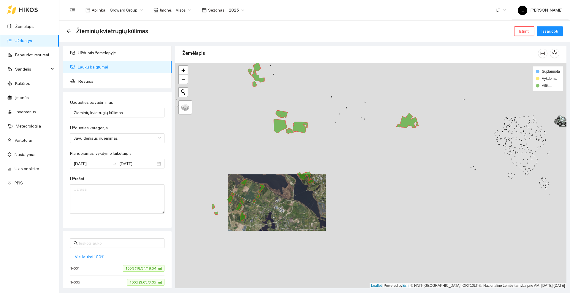
drag, startPoint x: 335, startPoint y: 137, endPoint x: 307, endPoint y: 84, distance: 60.0
click at [307, 84] on div at bounding box center [370, 176] width 391 height 226
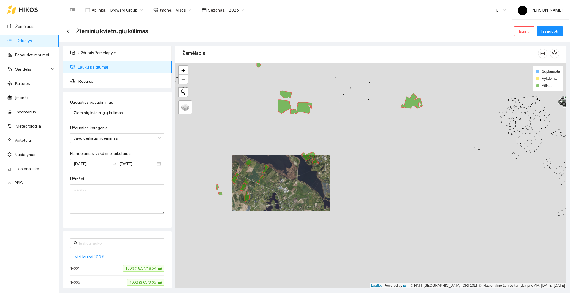
drag, startPoint x: 345, startPoint y: 157, endPoint x: 308, endPoint y: 146, distance: 38.6
click at [349, 138] on div at bounding box center [370, 176] width 391 height 226
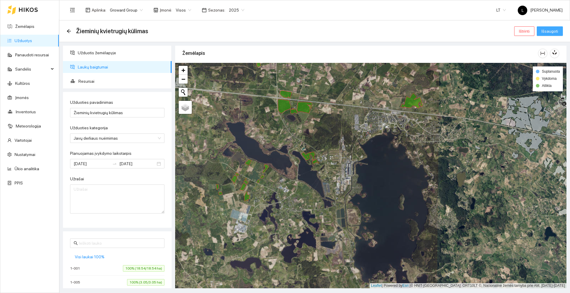
click at [549, 30] on span "Išsaugoti" at bounding box center [550, 31] width 17 height 7
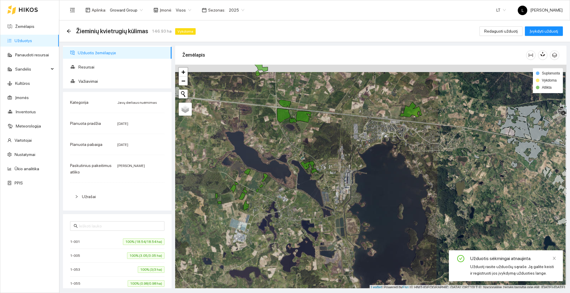
scroll to position [2, 0]
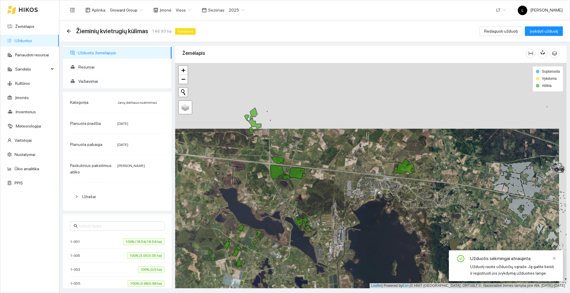
drag, startPoint x: 373, startPoint y: 101, endPoint x: 366, endPoint y: 167, distance: 66.4
click at [366, 167] on div at bounding box center [370, 176] width 391 height 226
click at [536, 32] on span "Įvykdyti užduotį" at bounding box center [544, 31] width 29 height 7
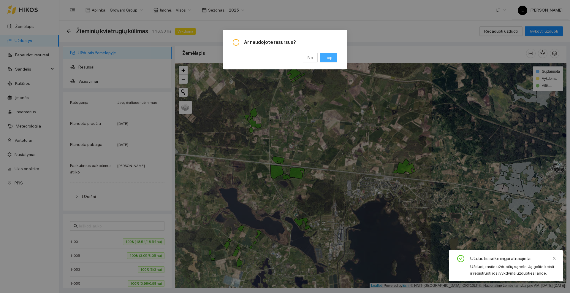
click at [331, 59] on span "Taip" at bounding box center [329, 57] width 8 height 7
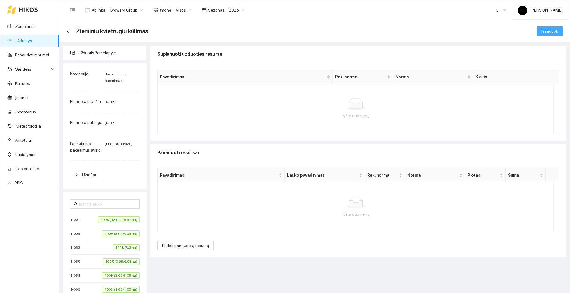
click at [542, 32] on span "Išsaugoti" at bounding box center [550, 31] width 17 height 7
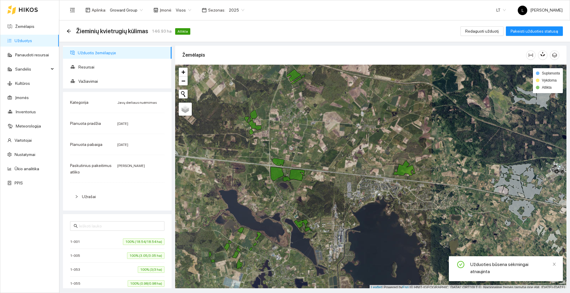
click at [72, 30] on div "Žieminių kvietrugių kūlimas 146.93 ha Atlikta" at bounding box center [130, 31] width 126 height 10
click at [66, 32] on div "Žieminių kvietrugių kūlimas 146.93 ha Atlikta Redaguoti užduotį Pakeisti užduot…" at bounding box center [314, 31] width 511 height 22
click at [69, 30] on icon "arrow-left" at bounding box center [69, 31] width 5 height 5
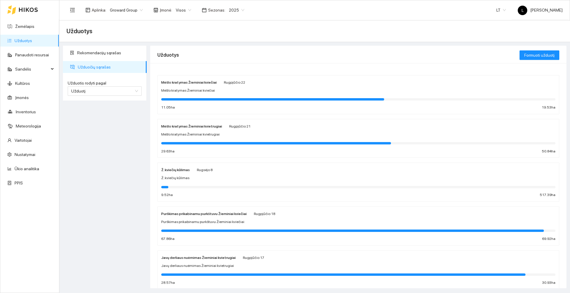
click at [27, 15] on div at bounding box center [22, 9] width 31 height 19
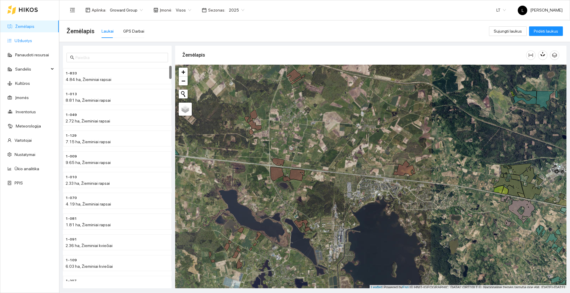
click at [31, 41] on link "Užduotys" at bounding box center [24, 40] width 18 height 5
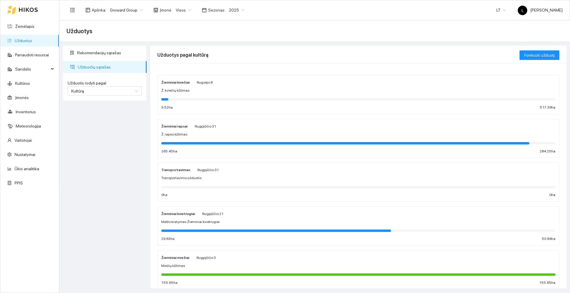
click at [220, 218] on div "Žieminiai kvietrugiai Rugpjūčio 21 Mėšlo kratymas Žieminiai kvietrugiai 29.63 h…" at bounding box center [358, 226] width 394 height 31
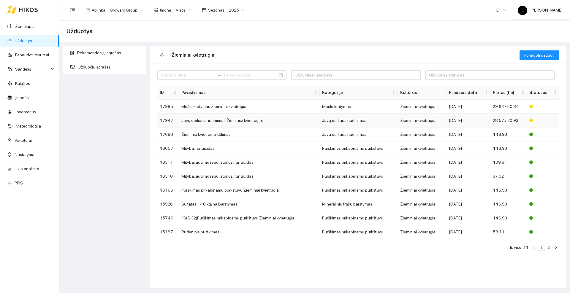
click at [203, 121] on td "Javų derliaus nuėmimas Žieminiai kvietrugiai" at bounding box center [249, 121] width 141 height 14
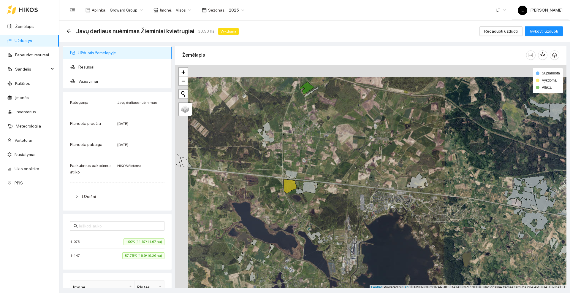
scroll to position [2, 0]
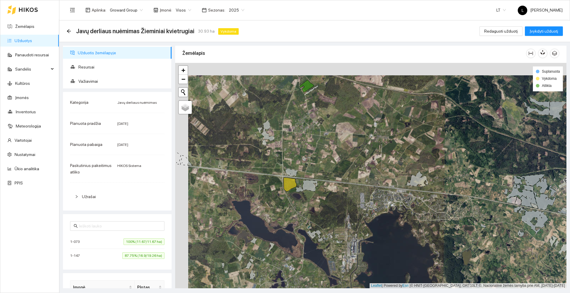
drag, startPoint x: 283, startPoint y: 116, endPoint x: 299, endPoint y: 131, distance: 22.5
click at [299, 131] on div at bounding box center [370, 176] width 391 height 226
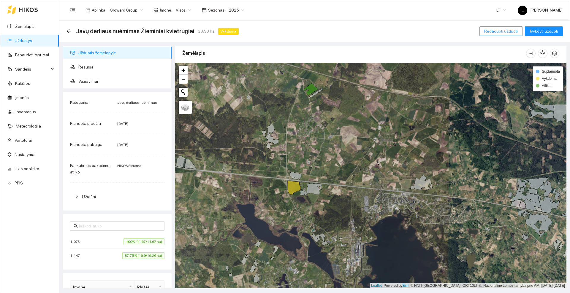
click at [514, 32] on span "Redaguoti užduotį" at bounding box center [501, 31] width 34 height 7
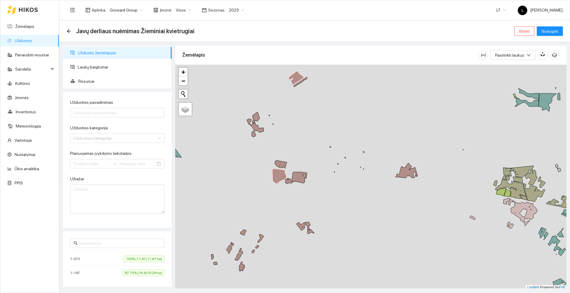
type input "Javų derliaus nuėmimas Žieminiai kvietrugiai"
type textarea "Auto generated task Environment - 209 Category - 4; Created by route - null"
type input "[DATE]"
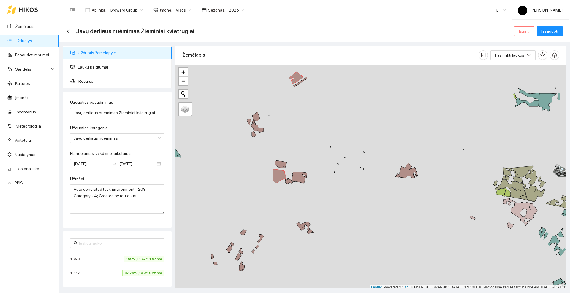
click at [521, 31] on span "Ištrinti" at bounding box center [524, 31] width 11 height 7
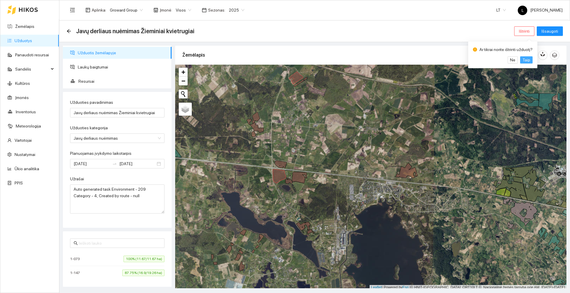
click at [523, 59] on span "Taip" at bounding box center [527, 60] width 8 height 7
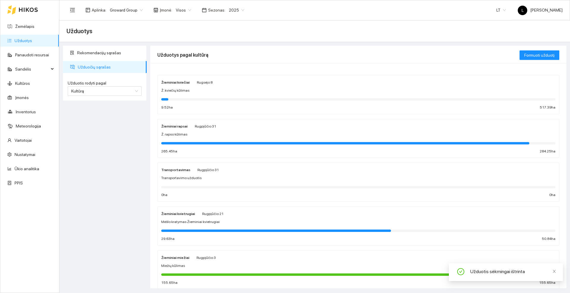
click at [188, 217] on div "Žieminiai kvietrugiai Rugpjūčio 21 Mėšlo kratymas Žieminiai kvietrugiai 29.63 h…" at bounding box center [358, 226] width 394 height 31
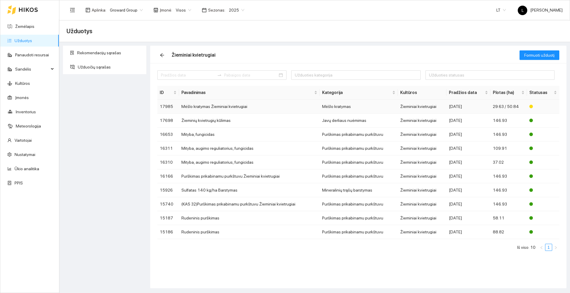
click at [216, 107] on td "Mėšlo kratymas Žieminiai kvietrugiai" at bounding box center [249, 107] width 141 height 14
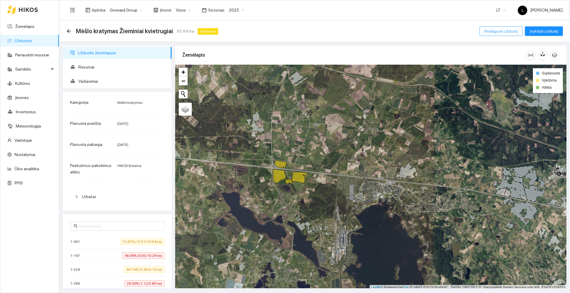
click at [503, 32] on span "Redaguoti užduotį" at bounding box center [501, 31] width 34 height 7
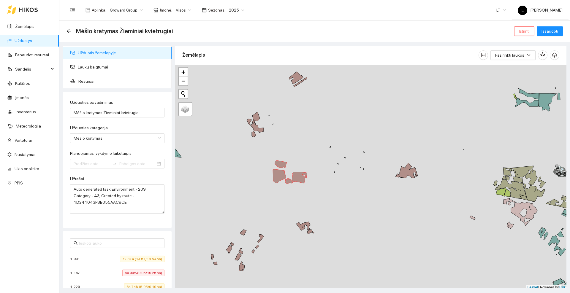
type input "[DATE]"
type input "2025-08-21"
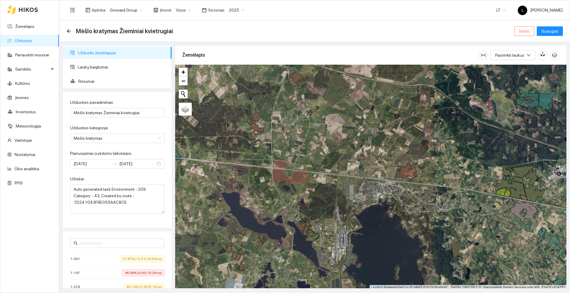
click at [529, 31] on span "Ištrinti" at bounding box center [524, 31] width 11 height 7
click at [525, 57] on span "Taip" at bounding box center [527, 60] width 8 height 7
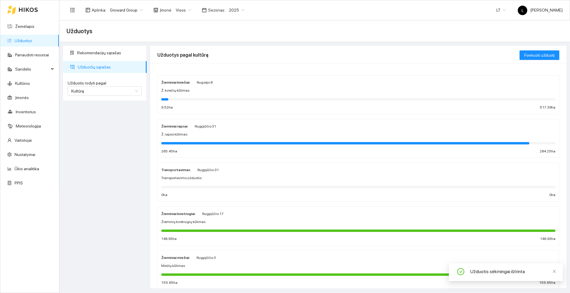
click at [214, 223] on div "Žieminių kvietrugių kūlimas" at bounding box center [358, 223] width 394 height 6
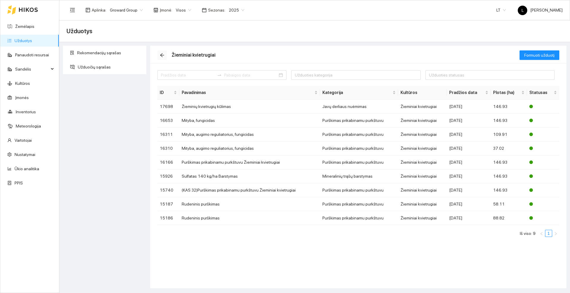
click at [164, 54] on icon "arrow-left" at bounding box center [162, 55] width 5 height 5
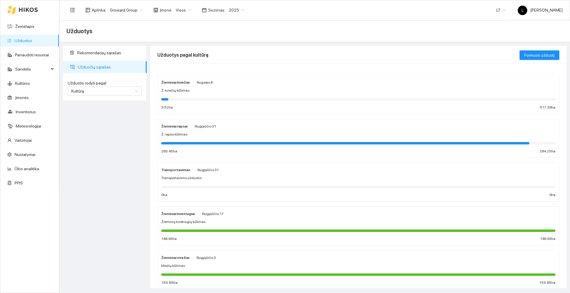
click at [187, 132] on div "Ž. rapso kūlimas" at bounding box center [358, 135] width 394 height 6
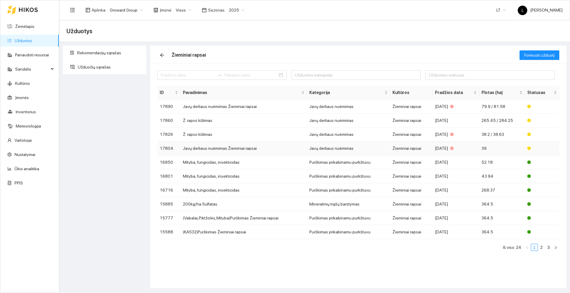
click at [209, 149] on td "Javų derliaus nuėmimas Žieminiai rapsai" at bounding box center [244, 149] width 127 height 14
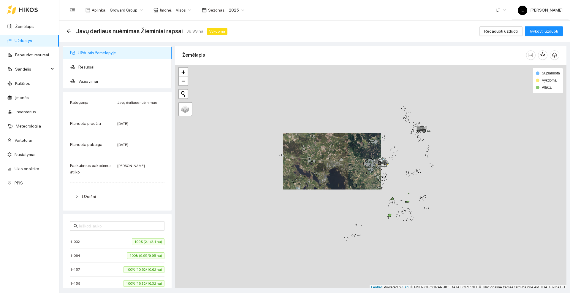
scroll to position [2, 0]
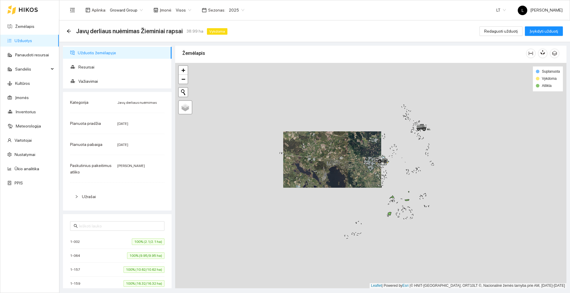
drag, startPoint x: 364, startPoint y: 167, endPoint x: 309, endPoint y: 123, distance: 70.3
click at [309, 123] on div at bounding box center [370, 176] width 391 height 226
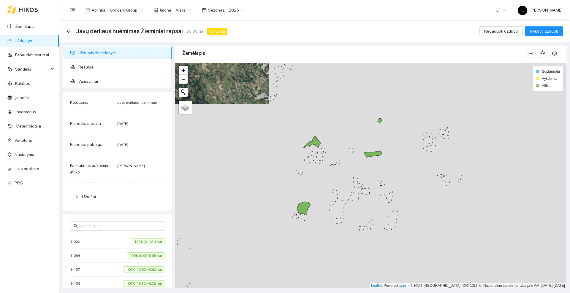
drag, startPoint x: 320, startPoint y: 199, endPoint x: 322, endPoint y: 184, distance: 15.0
click at [322, 184] on div at bounding box center [370, 176] width 391 height 226
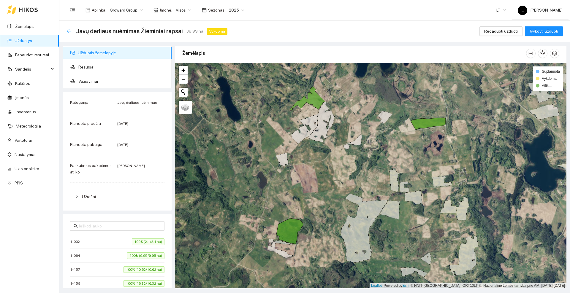
click at [69, 30] on icon "arrow-left" at bounding box center [69, 31] width 5 height 5
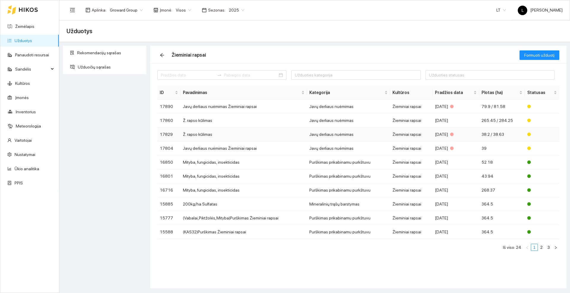
click at [206, 133] on td "Ž. rapso kūlimas" at bounding box center [244, 135] width 127 height 14
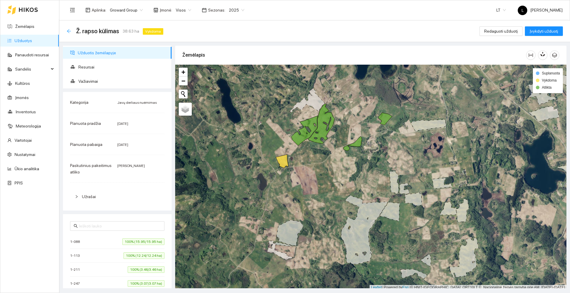
click at [67, 30] on icon "arrow-left" at bounding box center [69, 31] width 5 height 5
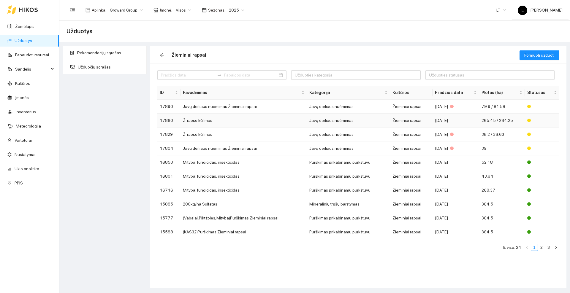
click at [203, 121] on td "Ž. rapso kūlimas" at bounding box center [244, 121] width 127 height 14
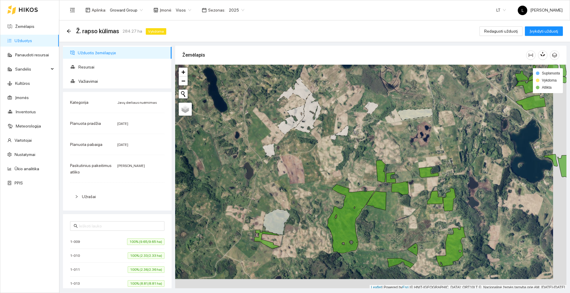
scroll to position [2, 0]
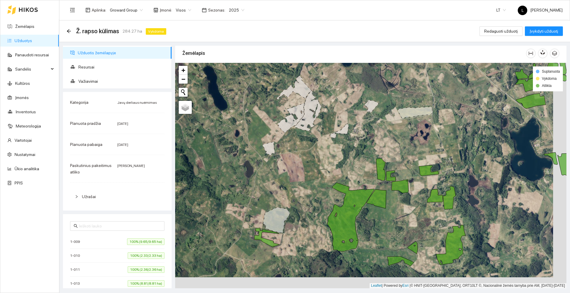
drag, startPoint x: 347, startPoint y: 176, endPoint x: 301, endPoint y: 150, distance: 52.3
click at [302, 151] on div at bounding box center [370, 176] width 391 height 226
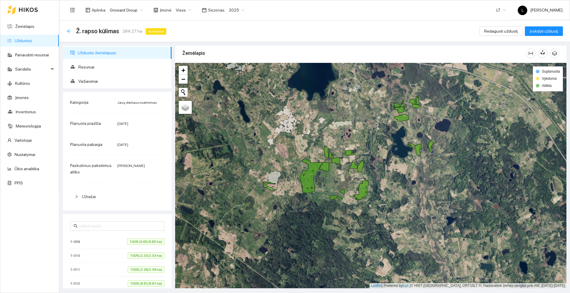
click at [70, 29] on icon "arrow-left" at bounding box center [69, 31] width 4 height 4
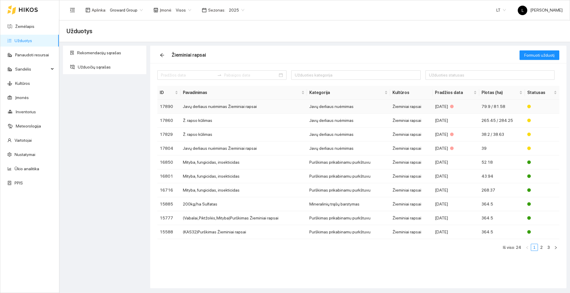
click at [210, 106] on td "Javų derliaus nuėmimas Žieminiai rapsai" at bounding box center [244, 107] width 127 height 14
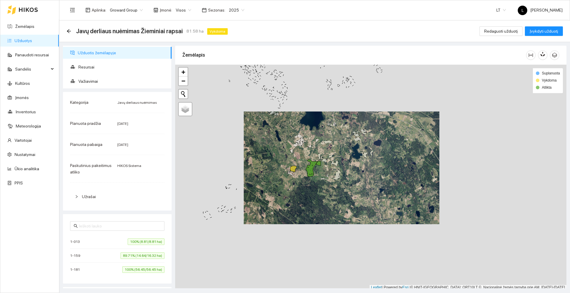
scroll to position [2, 0]
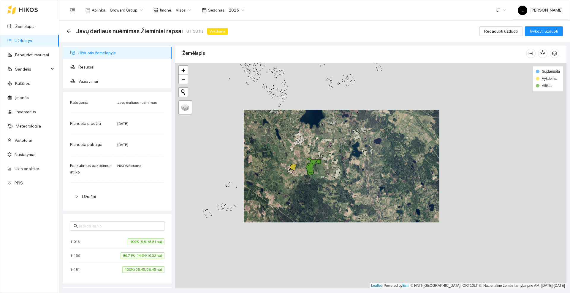
drag, startPoint x: 322, startPoint y: 123, endPoint x: 328, endPoint y: 167, distance: 44.1
click at [328, 167] on div at bounding box center [370, 176] width 391 height 226
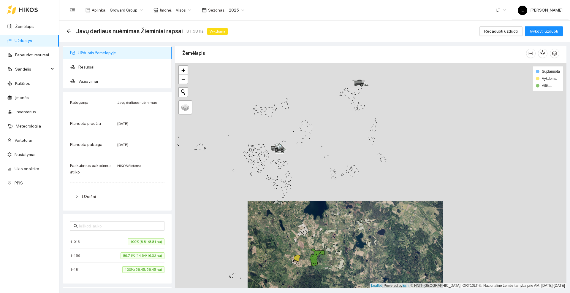
drag, startPoint x: 329, startPoint y: 140, endPoint x: 326, endPoint y: 195, distance: 55.4
click at [326, 195] on div at bounding box center [370, 176] width 391 height 226
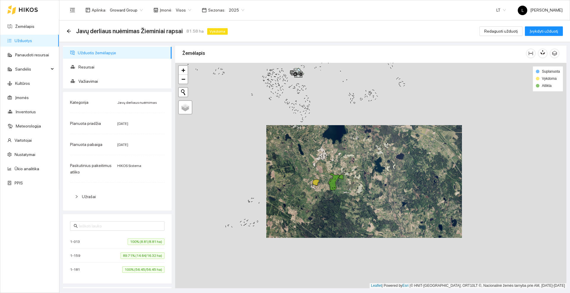
drag, startPoint x: 320, startPoint y: 203, endPoint x: 340, endPoint y: 119, distance: 85.5
click at [340, 118] on div at bounding box center [370, 176] width 391 height 226
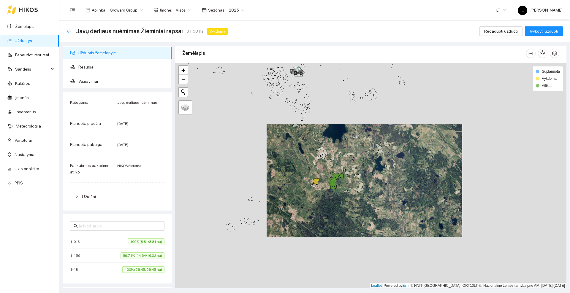
click at [70, 31] on icon "arrow-left" at bounding box center [69, 31] width 5 height 5
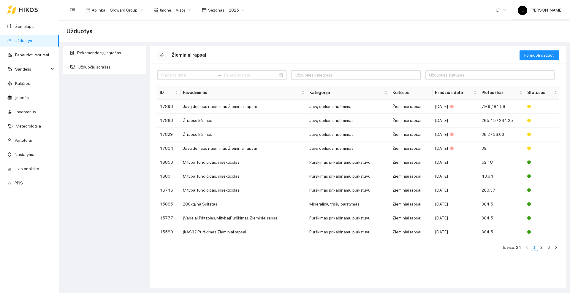
click at [162, 55] on icon "arrow-left" at bounding box center [162, 55] width 4 height 4
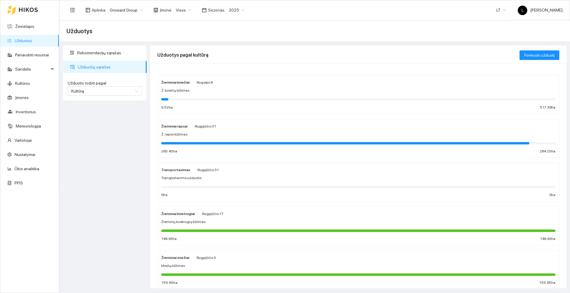
click at [189, 132] on div "Ž. rapso kūlimas" at bounding box center [358, 135] width 394 height 6
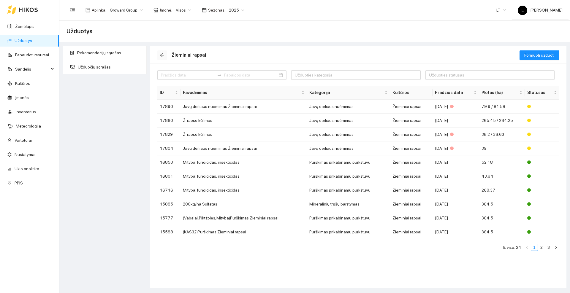
click at [162, 52] on button "button" at bounding box center [162, 55] width 10 height 10
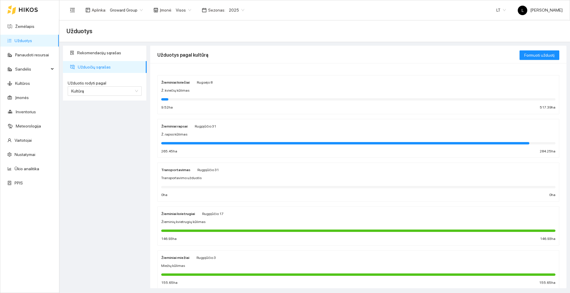
click at [192, 85] on div "Žieminiai kviečiai Rugsėjo 8" at bounding box center [186, 82] width 51 height 7
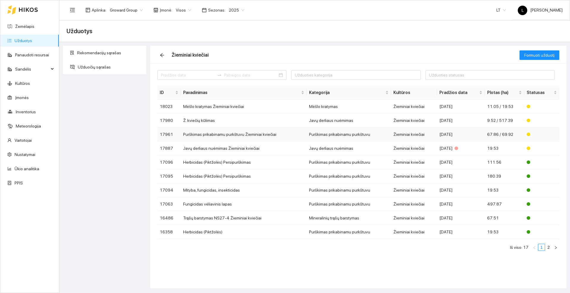
click at [205, 135] on td "Purškimas prikabinamu purkštuvu Žieminiai kviečiai" at bounding box center [244, 135] width 126 height 14
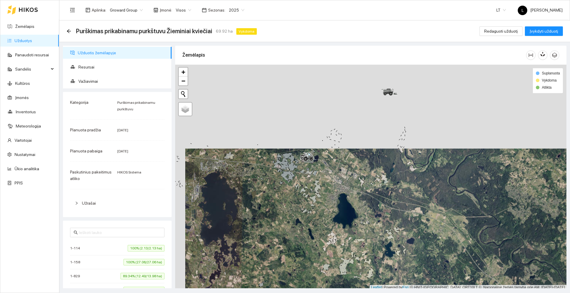
scroll to position [2, 0]
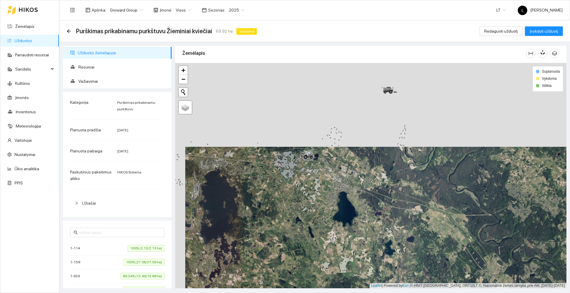
drag, startPoint x: 266, startPoint y: 179, endPoint x: 266, endPoint y: 214, distance: 34.8
click at [266, 214] on div at bounding box center [370, 176] width 391 height 226
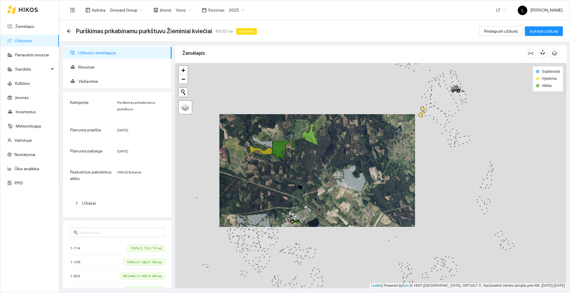
drag, startPoint x: 400, startPoint y: 111, endPoint x: 360, endPoint y: 133, distance: 45.8
click at [360, 133] on div at bounding box center [370, 176] width 391 height 226
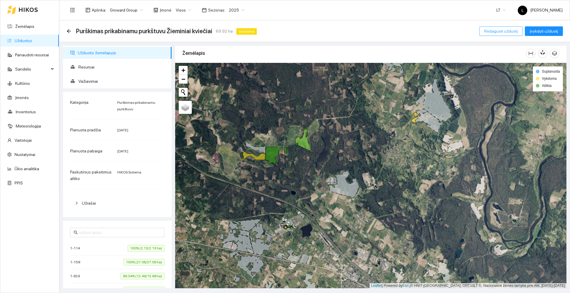
click at [506, 29] on span "Redaguoti užduotį" at bounding box center [501, 31] width 34 height 7
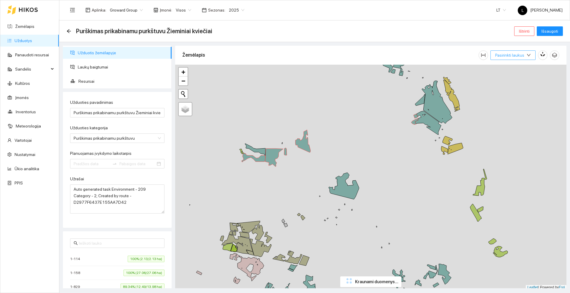
type input "[DATE]"
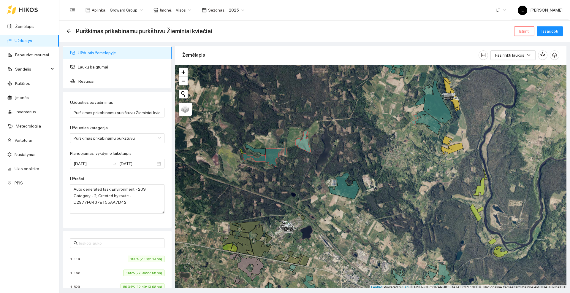
click at [524, 31] on span "Ištrinti" at bounding box center [524, 31] width 11 height 7
click at [524, 59] on span "Taip" at bounding box center [527, 60] width 8 height 7
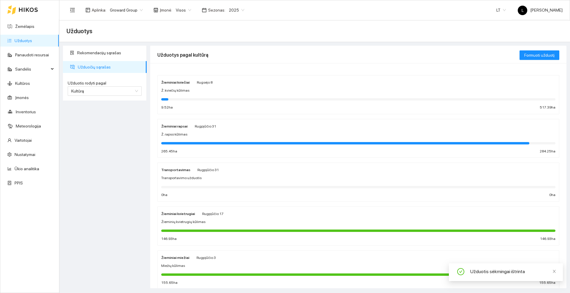
click at [190, 89] on div "Ž. kviečių kūlimas" at bounding box center [358, 91] width 394 height 6
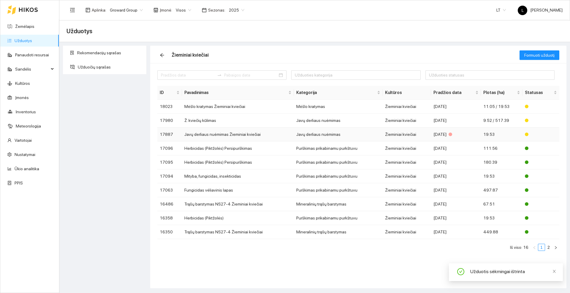
click at [212, 135] on td "Javų derliaus nuėmimas Žieminiai kviečiai" at bounding box center [238, 135] width 112 height 14
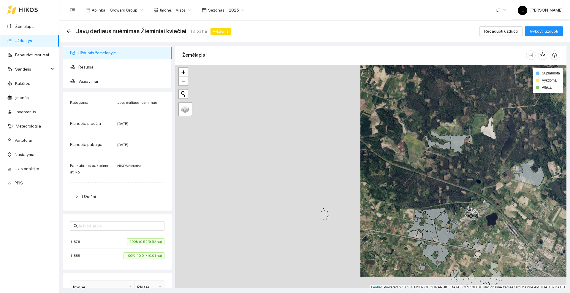
drag, startPoint x: 399, startPoint y: 153, endPoint x: 409, endPoint y: 149, distance: 10.3
click at [409, 151] on div at bounding box center [370, 178] width 391 height 226
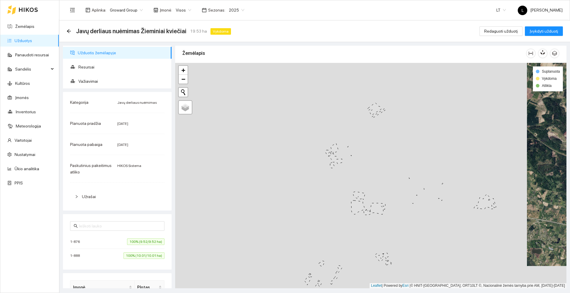
drag, startPoint x: 288, startPoint y: 163, endPoint x: 444, endPoint y: 150, distance: 157.1
click at [449, 154] on div at bounding box center [370, 176] width 391 height 226
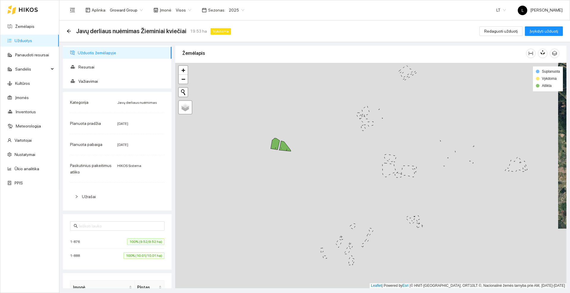
drag, startPoint x: 293, startPoint y: 162, endPoint x: 321, endPoint y: 119, distance: 51.2
click at [325, 118] on div at bounding box center [370, 176] width 391 height 226
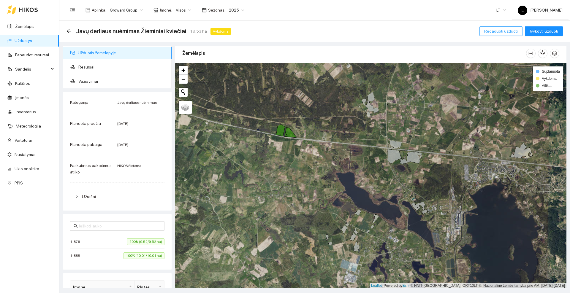
click at [497, 31] on span "Redaguoti užduotį" at bounding box center [501, 31] width 34 height 7
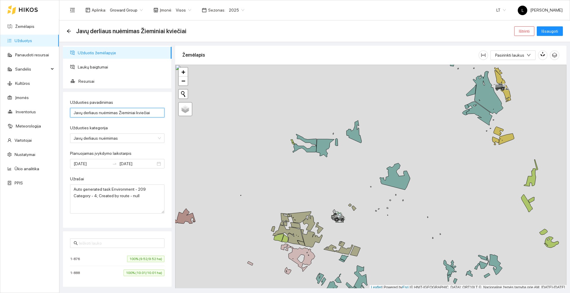
drag, startPoint x: 153, startPoint y: 113, endPoint x: 72, endPoint y: 115, distance: 80.8
click at [72, 115] on input "Javų derliaus nuėmimas Žieminiai kviečiai" at bounding box center [117, 113] width 94 height 10
type input "Žieminių kviečių kūlimas"
drag, startPoint x: 142, startPoint y: 199, endPoint x: 72, endPoint y: 191, distance: 69.6
click at [72, 191] on textarea "Auto generated task Environment - 209 Category - 4; Created by route - null" at bounding box center [117, 199] width 94 height 29
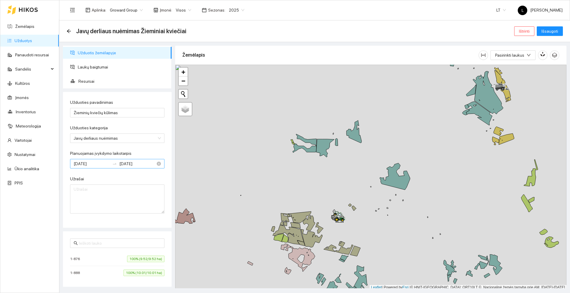
click at [143, 164] on input "[DATE]" at bounding box center [137, 164] width 36 height 7
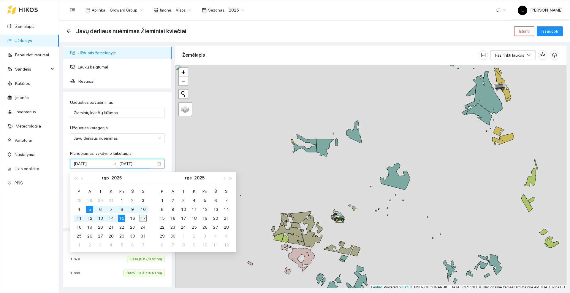
type input "[DATE]"
click at [143, 219] on div "17" at bounding box center [143, 218] width 7 height 7
type input "2025-08-05"
click at [90, 209] on div "5" at bounding box center [89, 209] width 7 height 7
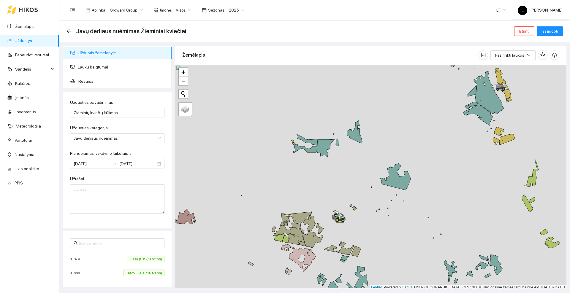
scroll to position [2, 0]
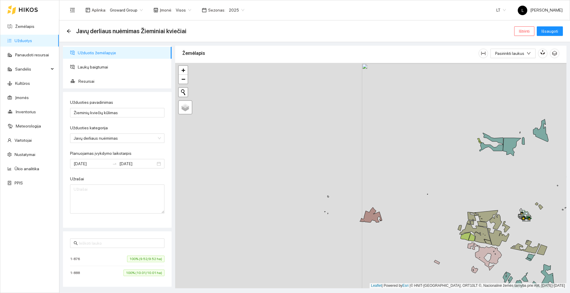
drag, startPoint x: 207, startPoint y: 162, endPoint x: 399, endPoint y: 157, distance: 191.9
click at [399, 160] on div at bounding box center [370, 176] width 391 height 226
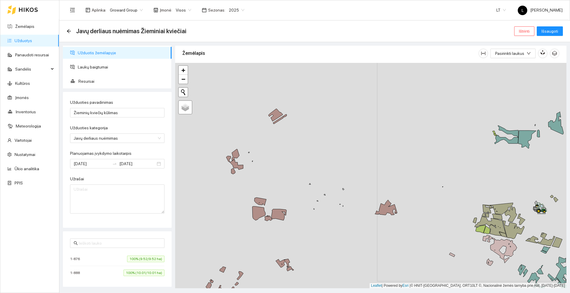
drag, startPoint x: 263, startPoint y: 164, endPoint x: 400, endPoint y: 144, distance: 138.0
click at [400, 144] on div at bounding box center [370, 176] width 391 height 226
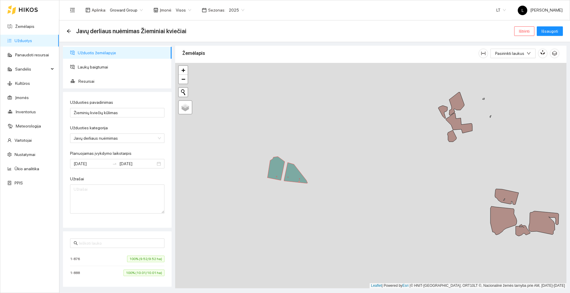
drag, startPoint x: 274, startPoint y: 201, endPoint x: 261, endPoint y: 187, distance: 19.0
click at [261, 187] on div at bounding box center [370, 176] width 391 height 226
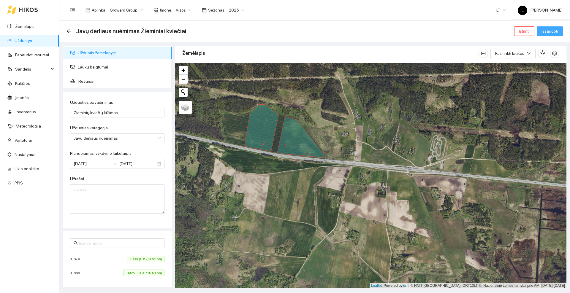
click at [557, 33] on span "Išsaugoti" at bounding box center [550, 31] width 17 height 7
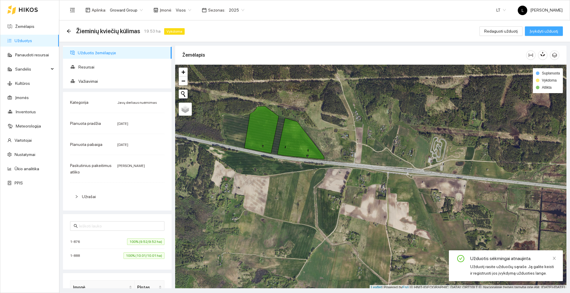
click at [540, 32] on span "Įvykdyti užduotį" at bounding box center [544, 31] width 29 height 7
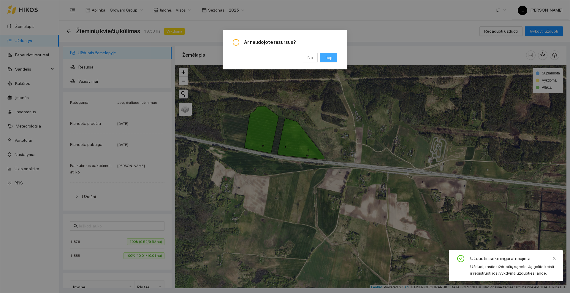
click at [331, 58] on span "Taip" at bounding box center [329, 57] width 8 height 7
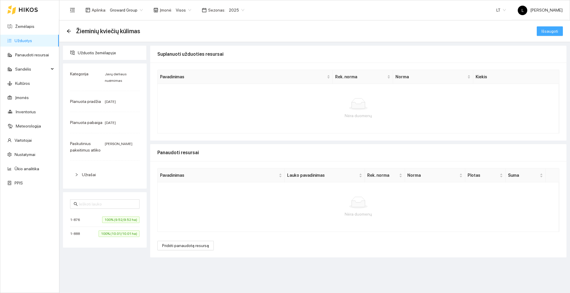
click at [548, 32] on span "Išsaugoti" at bounding box center [550, 31] width 17 height 7
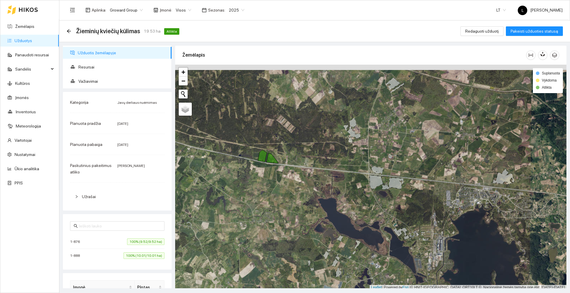
scroll to position [2, 0]
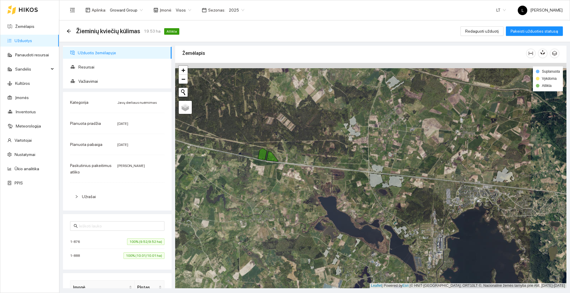
drag, startPoint x: 295, startPoint y: 123, endPoint x: 293, endPoint y: 133, distance: 10.8
click at [293, 133] on div at bounding box center [370, 176] width 391 height 226
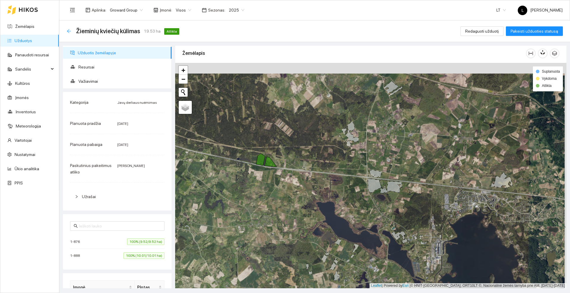
click at [70, 29] on icon "arrow-left" at bounding box center [69, 31] width 5 height 5
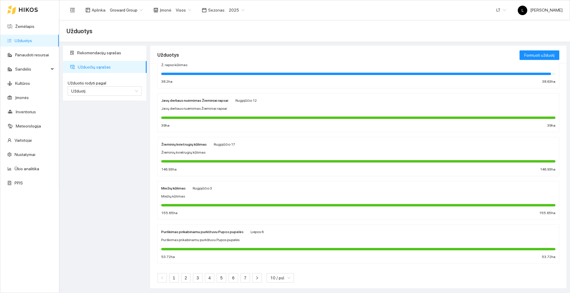
scroll to position [247, 0]
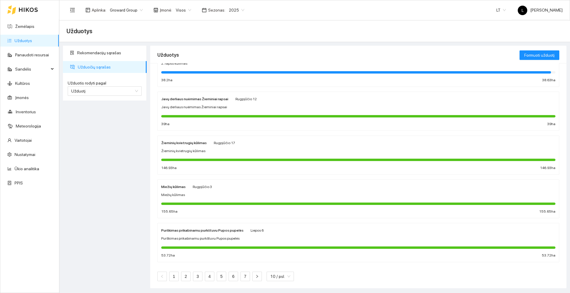
click at [32, 8] on icon at bounding box center [28, 9] width 19 height 5
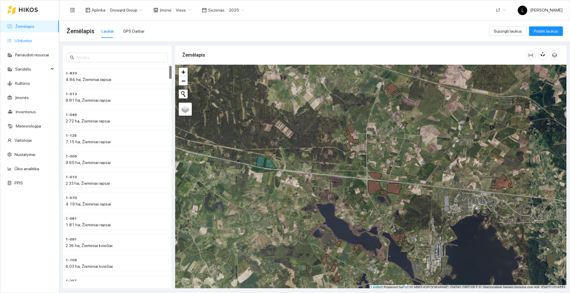
click at [22, 42] on link "Užduotys" at bounding box center [24, 40] width 18 height 5
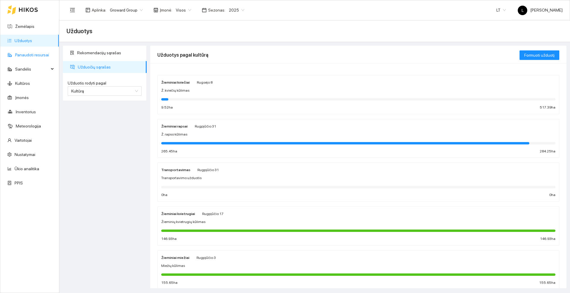
click at [28, 53] on link "Panaudoti resursai" at bounding box center [32, 55] width 34 height 5
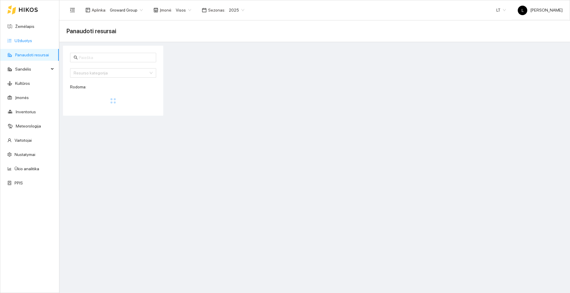
click at [24, 40] on link "Užduotys" at bounding box center [24, 40] width 18 height 5
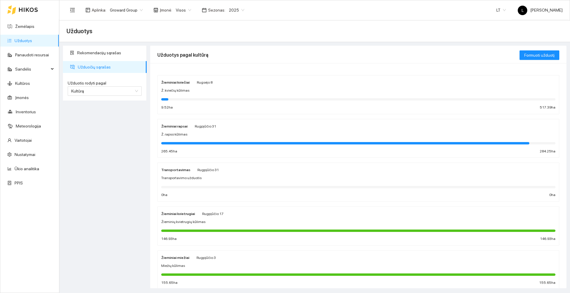
click at [24, 6] on div at bounding box center [22, 9] width 31 height 19
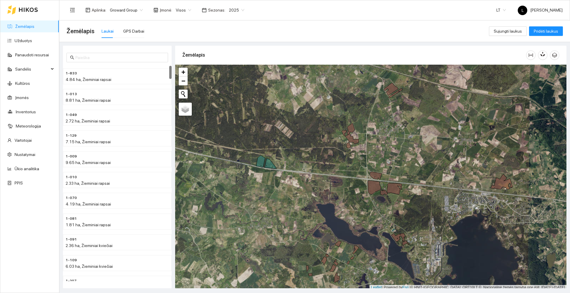
click at [29, 9] on icon at bounding box center [28, 9] width 19 height 5
click at [32, 41] on link "Užduotys" at bounding box center [24, 40] width 18 height 5
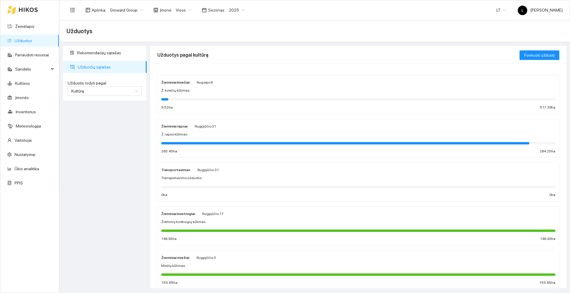
click at [191, 88] on div "Ž. kviečių kūlimas" at bounding box center [358, 91] width 394 height 6
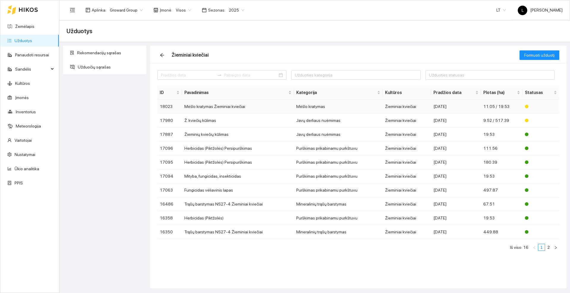
click at [212, 105] on td "Mėšlo kratymas Žieminiai kviečiai" at bounding box center [238, 107] width 112 height 14
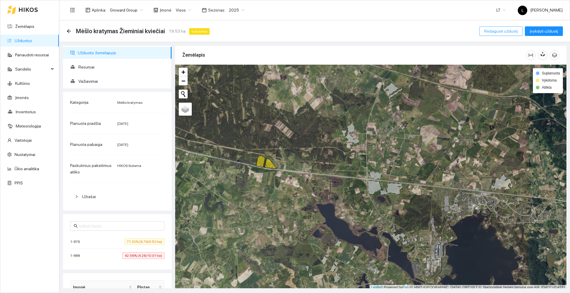
click at [503, 30] on span "Redaguoti užduotį" at bounding box center [501, 31] width 34 height 7
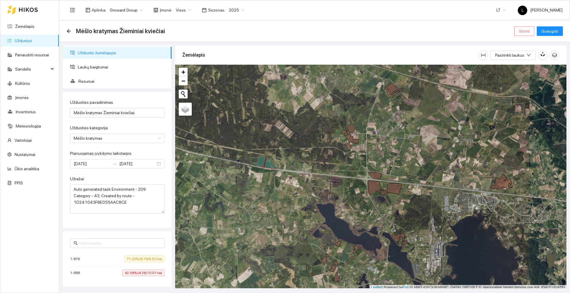
click at [526, 33] on span "Ištrinti" at bounding box center [524, 31] width 11 height 7
click at [527, 58] on span "Taip" at bounding box center [527, 60] width 8 height 7
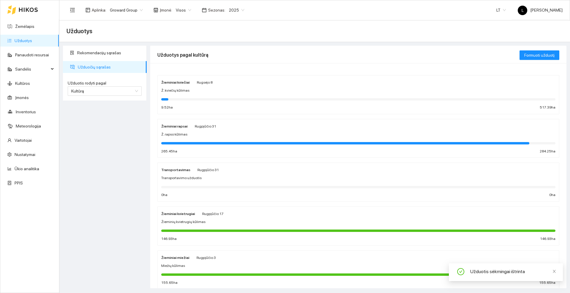
click at [183, 86] on div "Žieminiai kviečiai Rugsėjo 8 Ž. kviečių kūlimas 9.52 ha 517.39 ha" at bounding box center [358, 94] width 394 height 31
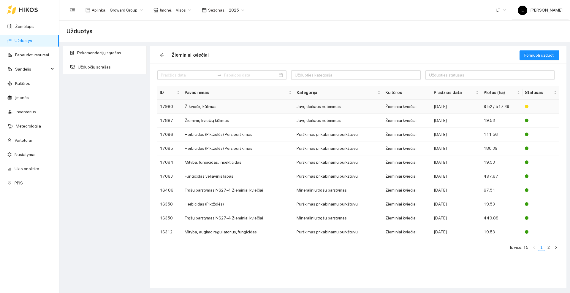
click at [207, 106] on td "Ž. kviečių kūlimas" at bounding box center [238, 107] width 112 height 14
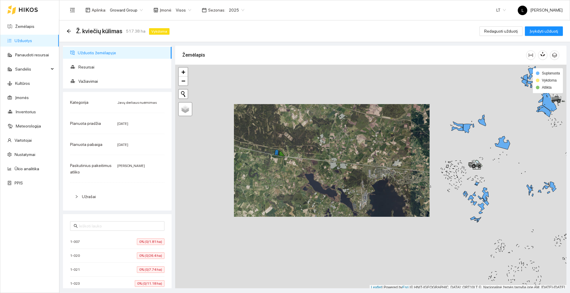
scroll to position [2, 0]
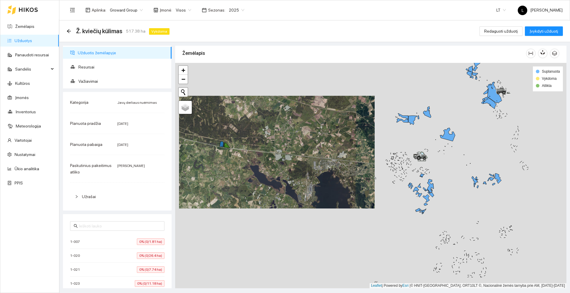
drag, startPoint x: 382, startPoint y: 154, endPoint x: 322, endPoint y: 147, distance: 60.2
click at [322, 147] on div at bounding box center [370, 176] width 391 height 226
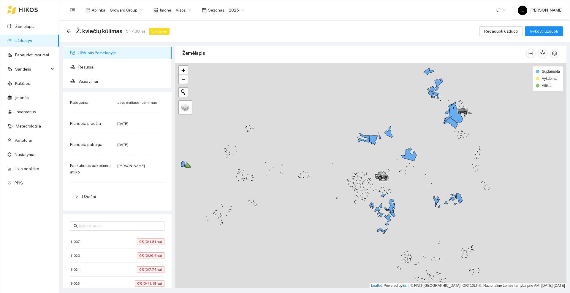
drag, startPoint x: 358, startPoint y: 127, endPoint x: 320, endPoint y: 147, distance: 42.8
click at [320, 147] on div at bounding box center [370, 176] width 391 height 226
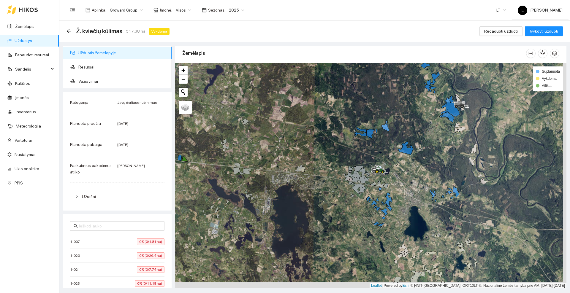
drag, startPoint x: 185, startPoint y: 157, endPoint x: 179, endPoint y: 141, distance: 16.4
click at [180, 145] on div at bounding box center [370, 176] width 391 height 226
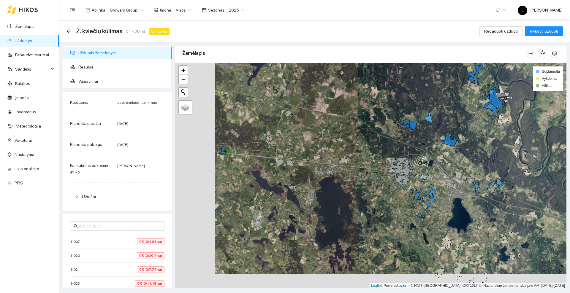
drag, startPoint x: 188, startPoint y: 142, endPoint x: 234, endPoint y: 140, distance: 45.5
click at [234, 140] on div at bounding box center [370, 176] width 391 height 226
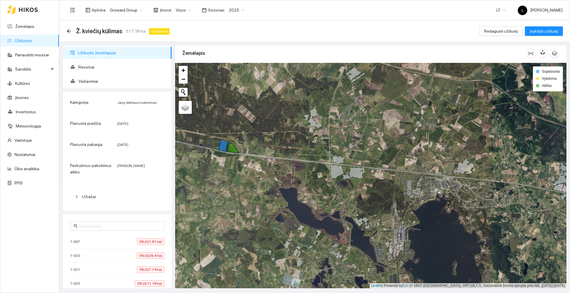
click at [66, 31] on div "Ž. kviečių kūlimas 517.38 ha Vykdoma Redaguoti užduotį Įvykdyti užduotį" at bounding box center [314, 31] width 511 height 22
click at [69, 31] on icon "arrow-left" at bounding box center [69, 31] width 5 height 5
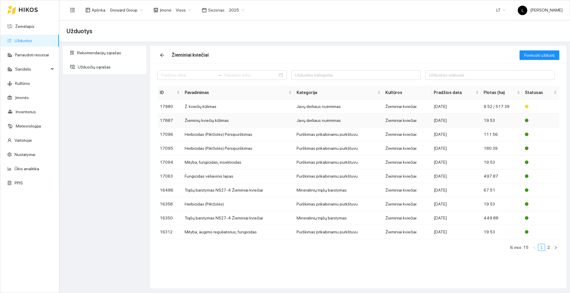
click at [223, 121] on td "Žieminių kviečių kūlimas" at bounding box center [238, 121] width 112 height 14
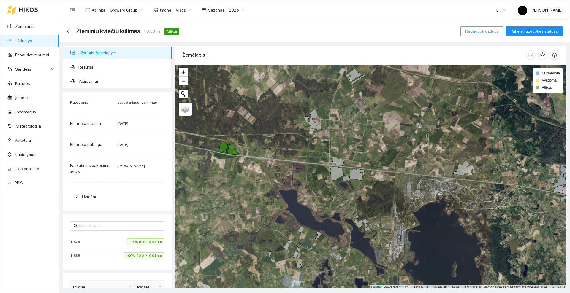
click at [487, 32] on span "Redaguoti užduotį" at bounding box center [482, 31] width 34 height 7
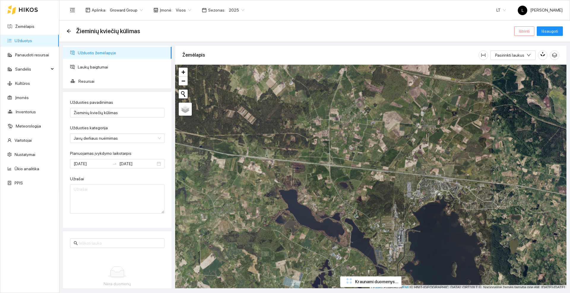
click at [524, 31] on span "Ištrinti" at bounding box center [524, 31] width 11 height 7
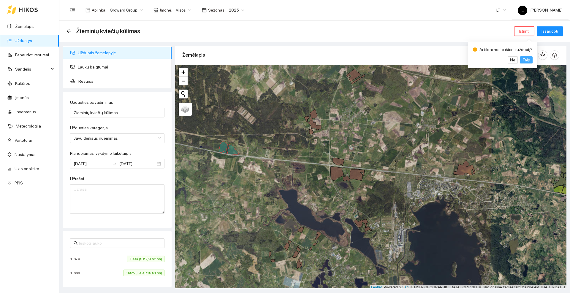
click at [525, 59] on span "Taip" at bounding box center [527, 60] width 8 height 7
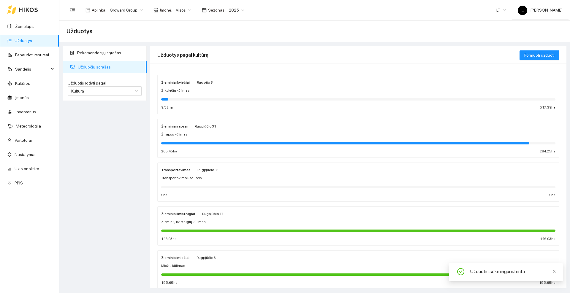
click at [183, 86] on div "Žieminiai kviečiai Rugsėjo 8 Ž. kviečių kūlimas 9.52 ha 517.39 ha" at bounding box center [358, 94] width 394 height 31
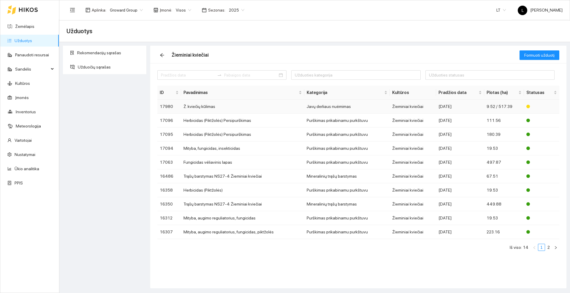
click at [208, 106] on td "Ž. kviečių kūlimas" at bounding box center [242, 107] width 123 height 14
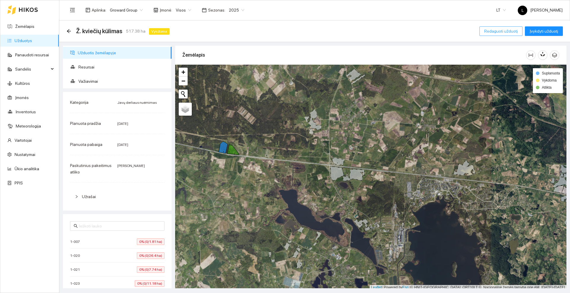
click at [498, 31] on span "Redaguoti užduotį" at bounding box center [501, 31] width 34 height 7
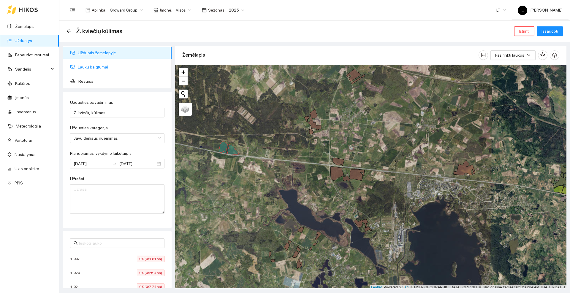
click at [98, 69] on span "Laukų baigtumai" at bounding box center [122, 67] width 89 height 12
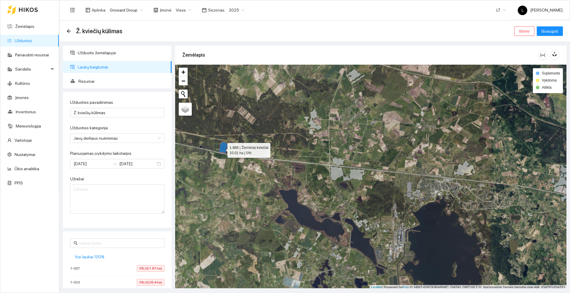
click at [222, 149] on icon at bounding box center [223, 148] width 9 height 12
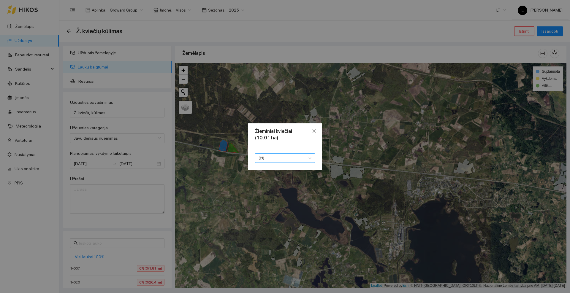
click at [270, 157] on span "0 %" at bounding box center [285, 158] width 53 height 9
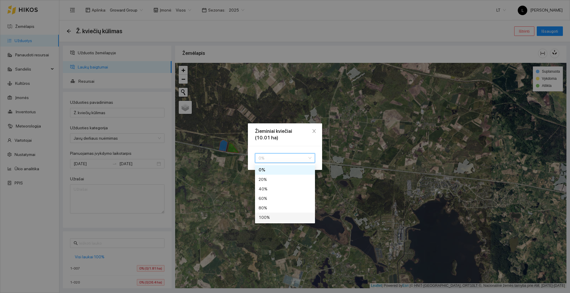
click at [270, 216] on div "100 %" at bounding box center [285, 217] width 53 height 7
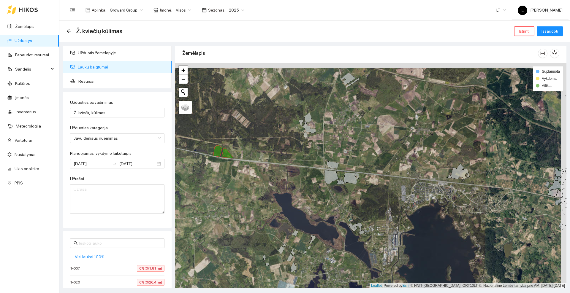
drag, startPoint x: 222, startPoint y: 164, endPoint x: 217, endPoint y: 169, distance: 7.8
click at [217, 169] on div at bounding box center [370, 176] width 391 height 226
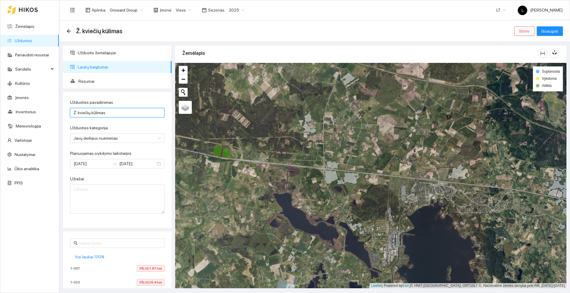
click at [75, 112] on input "Ž. kviečių kūlimas" at bounding box center [117, 113] width 94 height 10
click at [77, 114] on input "Ž. kviečių kūlimas" at bounding box center [117, 113] width 94 height 10
click at [78, 112] on input "Ž. kviečių kūlimas" at bounding box center [117, 113] width 94 height 10
type input "Žieminių kviečių kūlimas"
click at [549, 31] on span "Išsaugoti" at bounding box center [550, 31] width 17 height 7
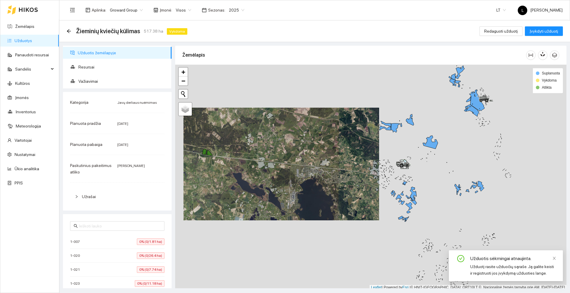
scroll to position [2, 0]
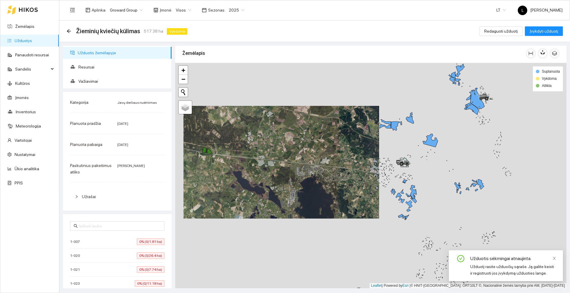
drag, startPoint x: 299, startPoint y: 159, endPoint x: 258, endPoint y: 160, distance: 41.3
click at [258, 160] on div at bounding box center [370, 176] width 391 height 226
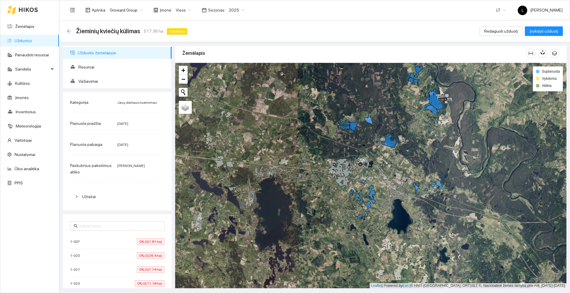
click at [67, 32] on icon "arrow-left" at bounding box center [69, 31] width 5 height 5
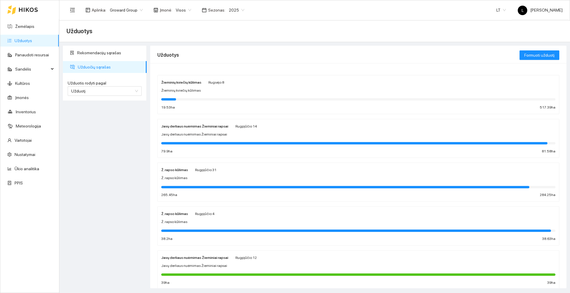
click at [210, 130] on div "Javų derliaus nuėmimas Žieminiai rapsai Rugpjūčio 14 Javų derliaus nuėmimas Žie…" at bounding box center [358, 138] width 394 height 31
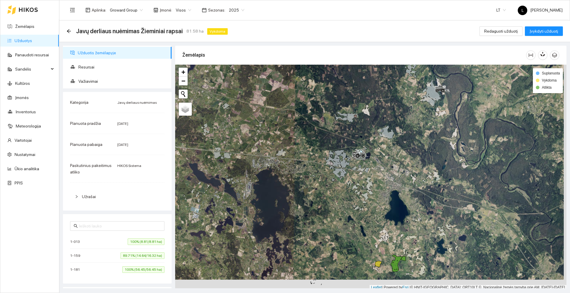
scroll to position [2, 0]
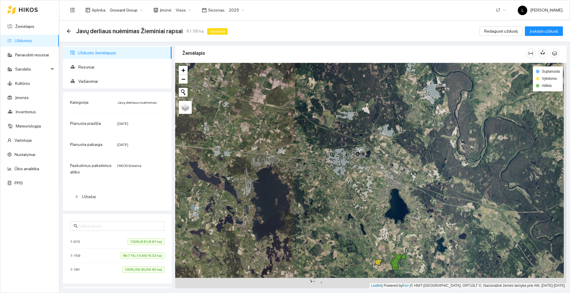
drag, startPoint x: 379, startPoint y: 217, endPoint x: 351, endPoint y: 141, distance: 81.2
click at [351, 141] on div at bounding box center [370, 176] width 391 height 226
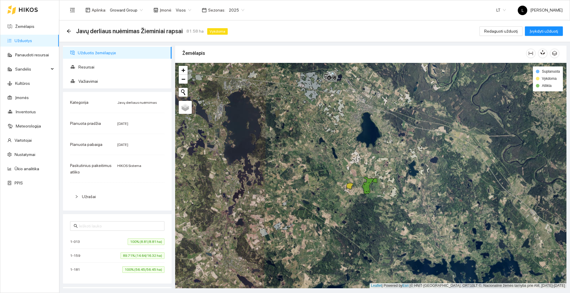
click at [31, 10] on icon at bounding box center [28, 9] width 19 height 5
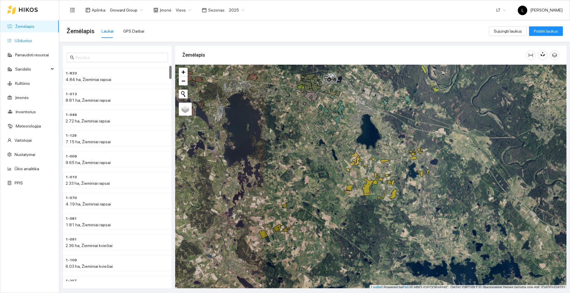
click at [24, 38] on link "Užduotys" at bounding box center [24, 40] width 18 height 5
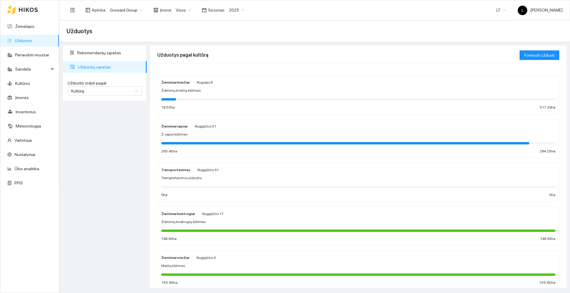
click at [244, 131] on div "Žieminiai rapsai Rugpjūčio 31 Ž. rapso kūlimas 265.45 ha 284.25 ha" at bounding box center [358, 138] width 394 height 31
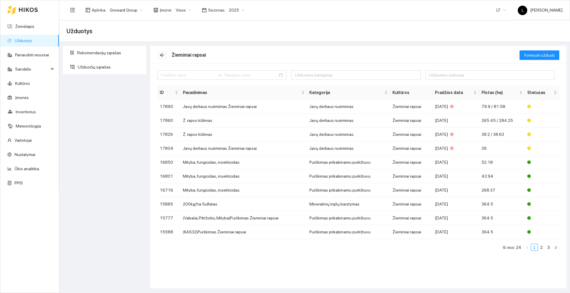
click at [162, 55] on icon "arrow-left" at bounding box center [162, 55] width 4 height 4
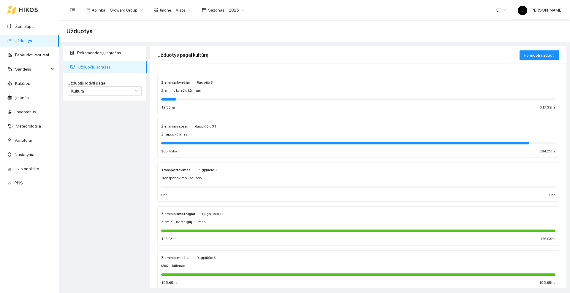
click at [30, 9] on icon at bounding box center [28, 10] width 19 height 4
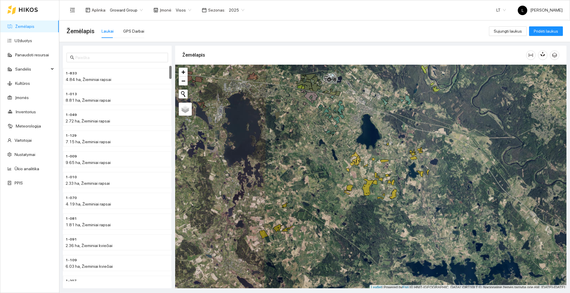
click at [239, 10] on span "2025" at bounding box center [236, 10] width 15 height 9
click at [232, 77] on div "2026" at bounding box center [232, 78] width 15 height 7
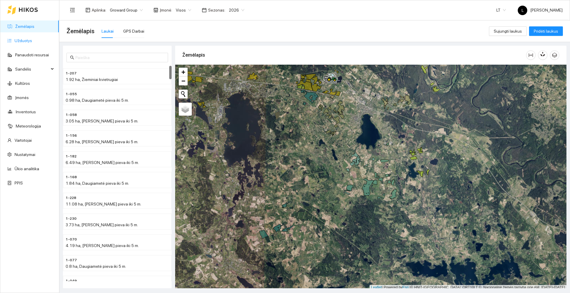
click at [31, 41] on link "Užduotys" at bounding box center [24, 40] width 18 height 5
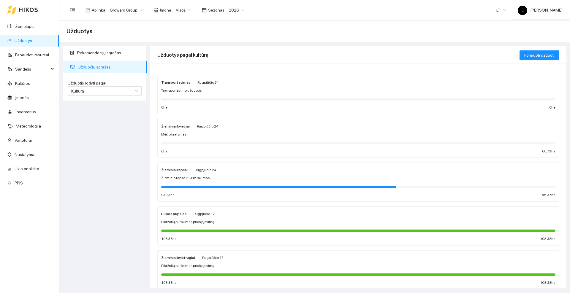
click at [194, 128] on div "Žieminiai kviečiai Rugpjūčio 24" at bounding box center [189, 126] width 57 height 7
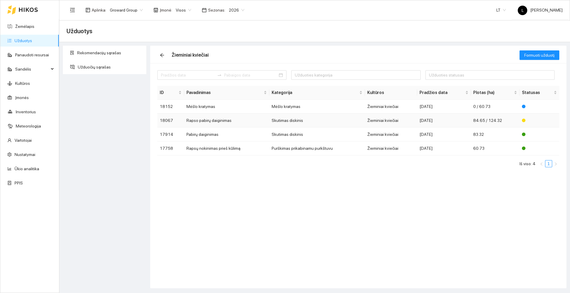
click at [220, 122] on td "Rapso pabirų daiginimas" at bounding box center [226, 121] width 85 height 14
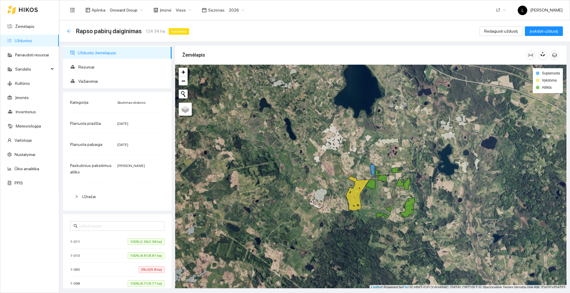
click at [69, 29] on icon "arrow-left" at bounding box center [69, 31] width 4 height 4
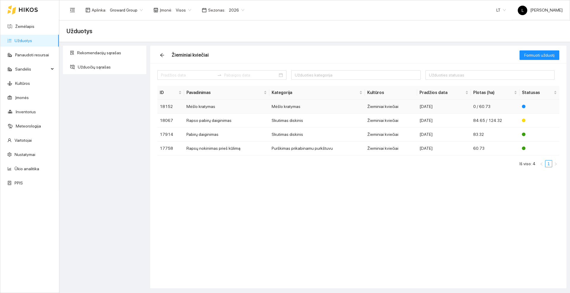
click at [202, 109] on td "Mėšlo kratymas" at bounding box center [226, 107] width 85 height 14
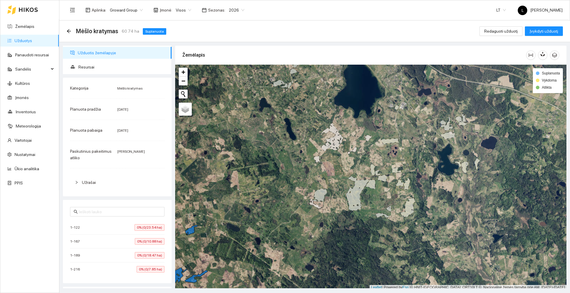
scroll to position [2, 0]
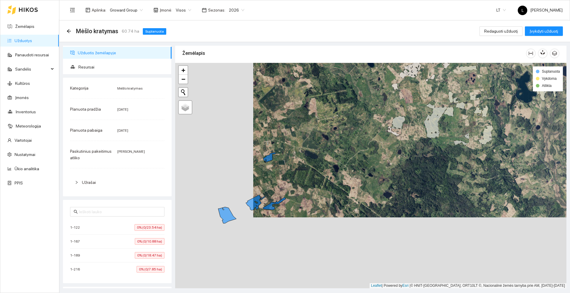
drag, startPoint x: 234, startPoint y: 189, endPoint x: 313, endPoint y: 117, distance: 106.6
click at [313, 117] on div at bounding box center [370, 176] width 391 height 226
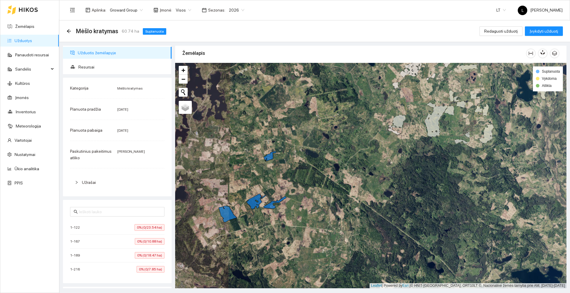
click at [32, 8] on icon at bounding box center [28, 9] width 19 height 5
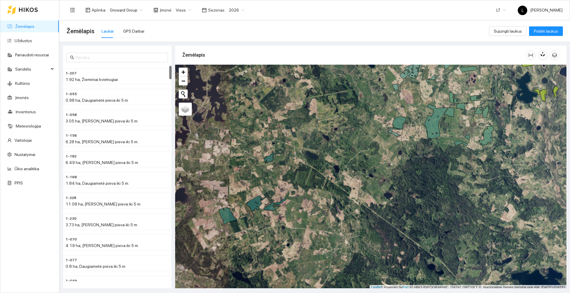
scroll to position [2, 0]
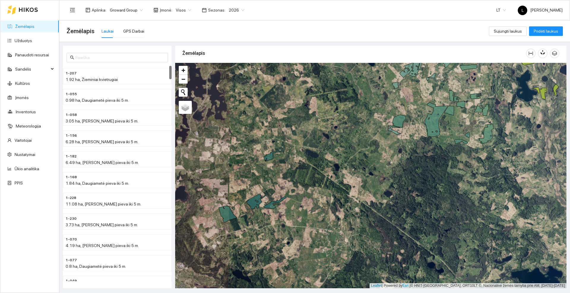
drag, startPoint x: 238, startPoint y: 163, endPoint x: 268, endPoint y: 132, distance: 42.6
click at [265, 135] on div at bounding box center [370, 176] width 391 height 226
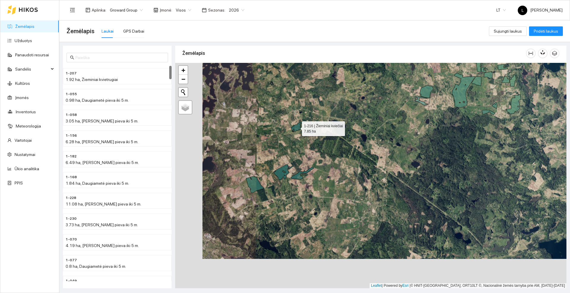
click at [296, 130] on icon at bounding box center [297, 127] width 13 height 10
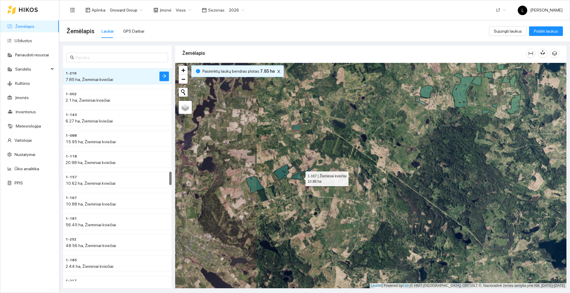
click at [300, 178] on icon at bounding box center [302, 173] width 23 height 12
click at [280, 172] on icon at bounding box center [283, 172] width 19 height 15
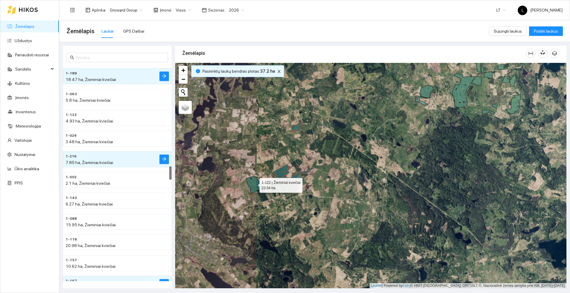
click at [254, 184] on icon at bounding box center [255, 185] width 18 height 16
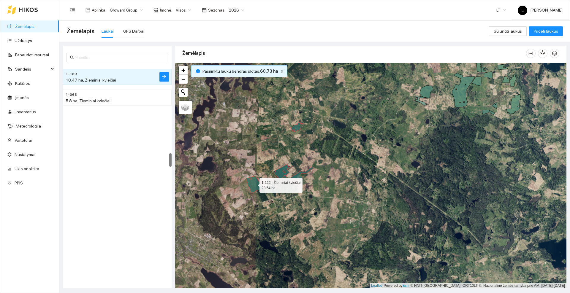
scroll to position [1390, 0]
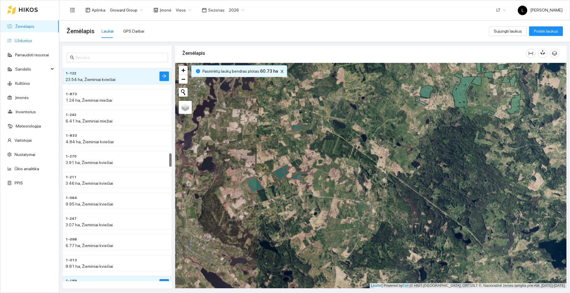
click at [28, 40] on link "Užduotys" at bounding box center [24, 40] width 18 height 5
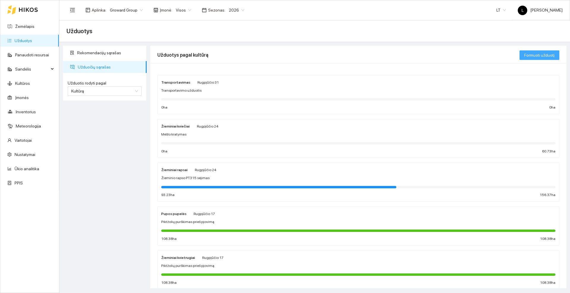
click at [541, 52] on span "Formuoti užduotį" at bounding box center [540, 55] width 30 height 7
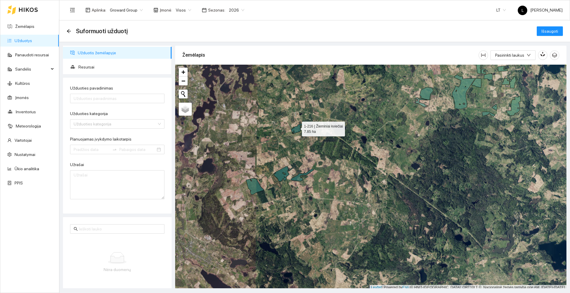
click at [297, 128] on icon at bounding box center [297, 129] width 13 height 10
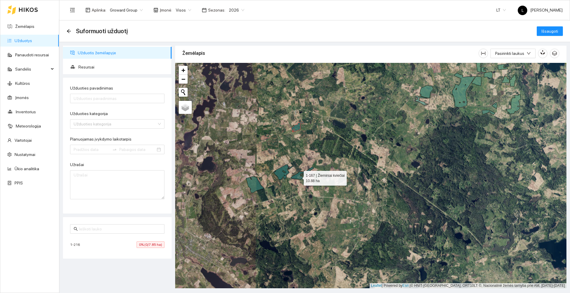
click at [299, 177] on icon at bounding box center [302, 173] width 23 height 12
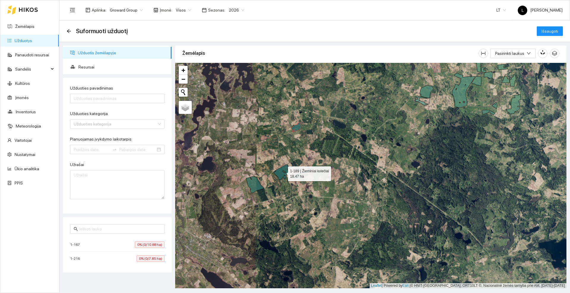
click at [282, 173] on icon at bounding box center [283, 172] width 19 height 15
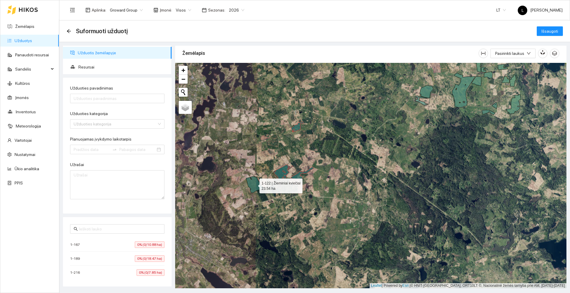
click at [252, 182] on icon at bounding box center [255, 185] width 18 height 16
click at [105, 97] on input "Užduoties pavadinimas" at bounding box center [117, 99] width 94 height 10
type input "Rapso pabirų daiginimas"
click at [127, 121] on input "Užduoties kategorija" at bounding box center [115, 124] width 83 height 9
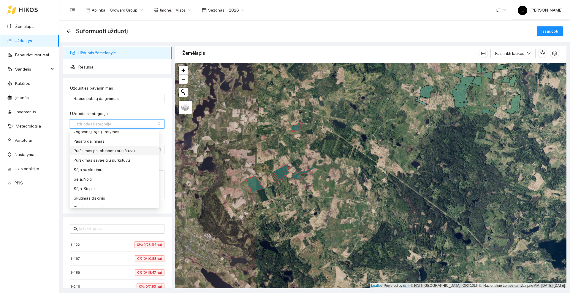
scroll to position [260, 0]
click at [92, 161] on div "Skutimas diskinis" at bounding box center [115, 161] width 82 height 7
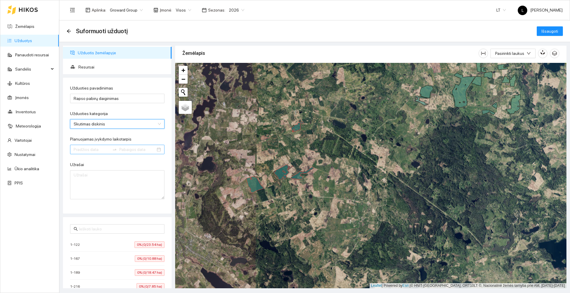
click at [94, 148] on input "Planuojamas įvykdymo laikotarpis" at bounding box center [92, 149] width 36 height 7
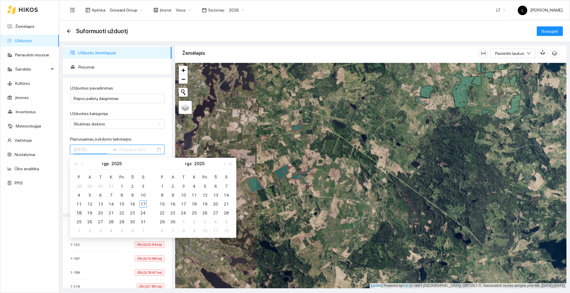
type input "[DATE]"
click at [81, 214] on div "18" at bounding box center [78, 213] width 7 height 7
type input "[DATE]"
click at [146, 213] on div "24" at bounding box center [143, 213] width 7 height 7
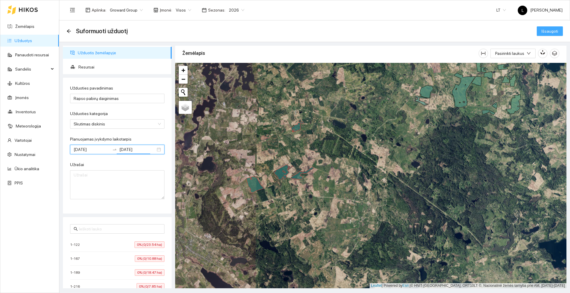
click at [547, 33] on span "Išsaugoti" at bounding box center [550, 31] width 17 height 7
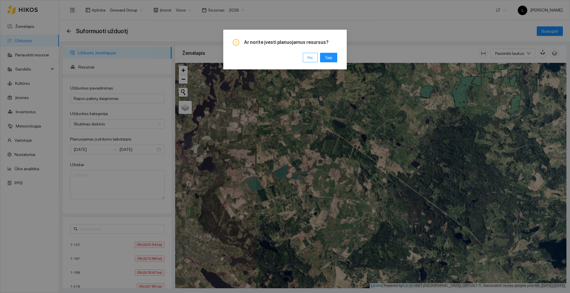
click at [313, 59] on span "Ne" at bounding box center [310, 57] width 5 height 7
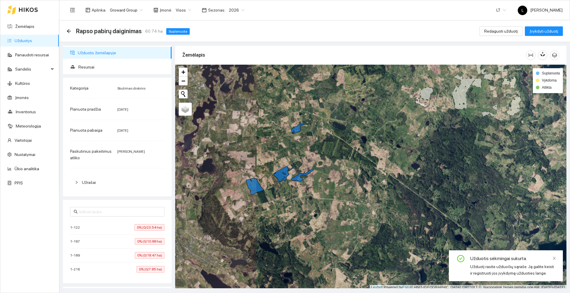
click at [37, 9] on icon at bounding box center [28, 9] width 19 height 5
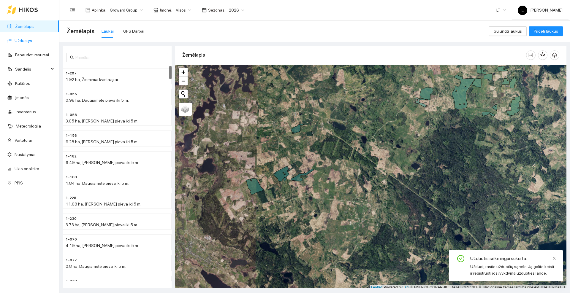
click at [23, 39] on link "Užduotys" at bounding box center [24, 40] width 18 height 5
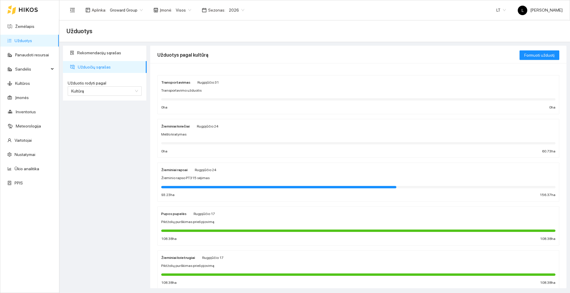
click at [224, 128] on div "Žieminiai kviečiai Rugpjūčio 24" at bounding box center [358, 126] width 394 height 7
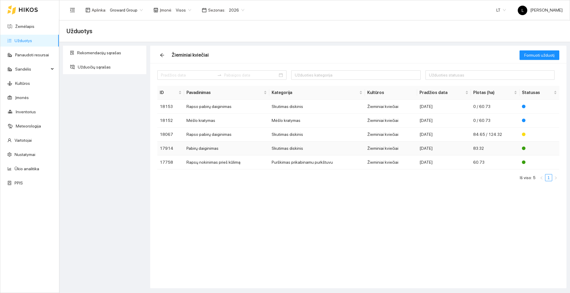
click at [208, 147] on td "Pabirų daiginimas" at bounding box center [226, 149] width 85 height 14
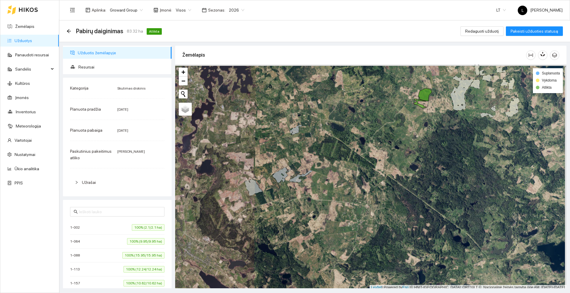
scroll to position [2, 0]
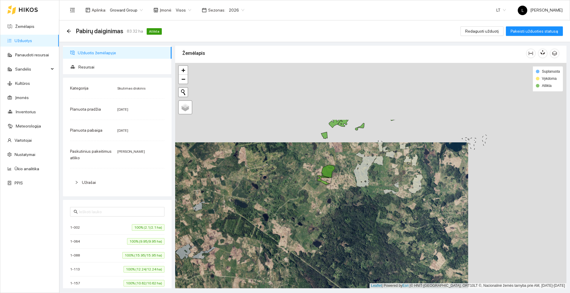
drag, startPoint x: 348, startPoint y: 108, endPoint x: 250, endPoint y: 187, distance: 126.1
click at [250, 187] on div at bounding box center [370, 176] width 391 height 226
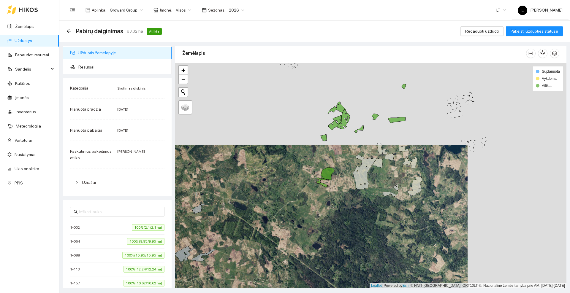
drag, startPoint x: 298, startPoint y: 146, endPoint x: 288, endPoint y: 175, distance: 30.1
click at [289, 179] on div at bounding box center [370, 176] width 391 height 226
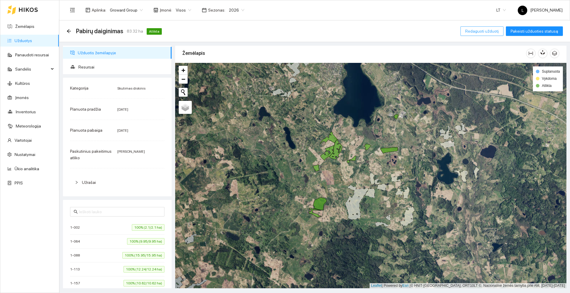
click at [490, 31] on span "Redaguoti užduotį" at bounding box center [482, 31] width 34 height 7
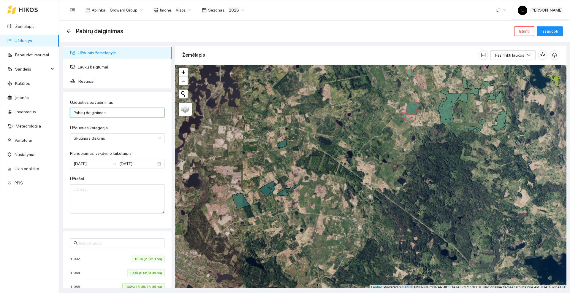
click at [76, 112] on input "Pabirų daiginimas" at bounding box center [117, 113] width 94 height 10
type input "Rapso pabirų daiginimas"
click at [547, 30] on span "Išsaugoti" at bounding box center [550, 31] width 17 height 7
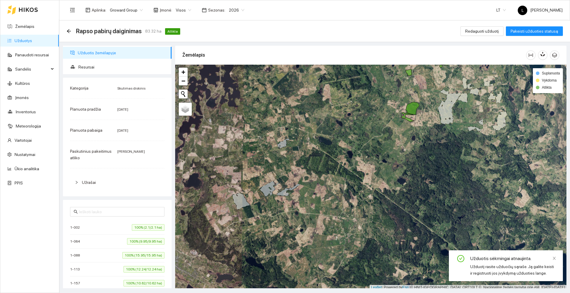
scroll to position [2, 0]
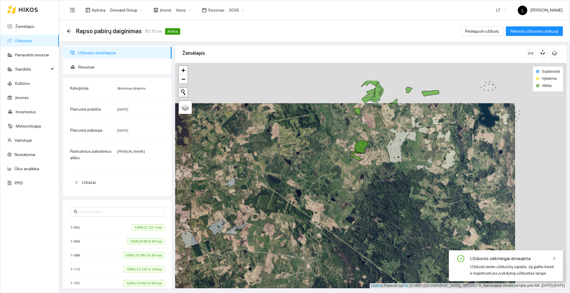
drag, startPoint x: 380, startPoint y: 186, endPoint x: 347, endPoint y: 208, distance: 39.5
click at [347, 208] on div at bounding box center [370, 176] width 391 height 226
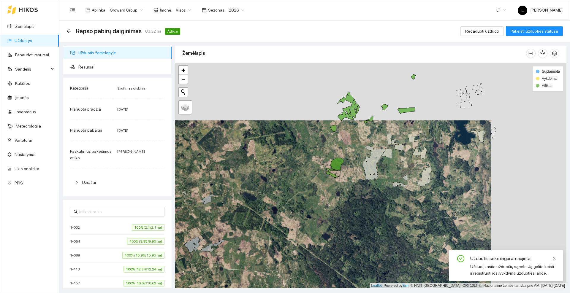
click at [293, 169] on div at bounding box center [370, 176] width 391 height 226
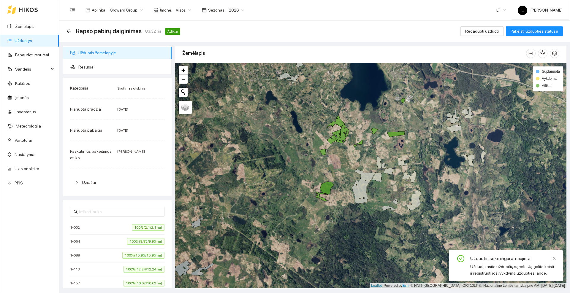
click at [30, 10] on icon at bounding box center [28, 10] width 19 height 4
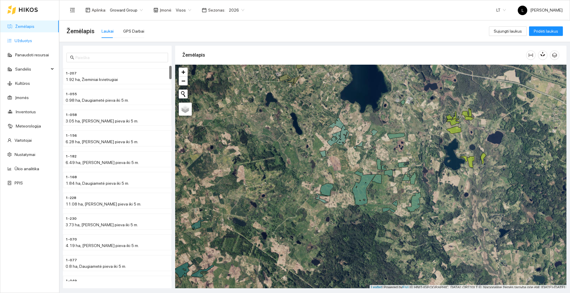
click at [28, 40] on link "Užduotys" at bounding box center [24, 40] width 18 height 5
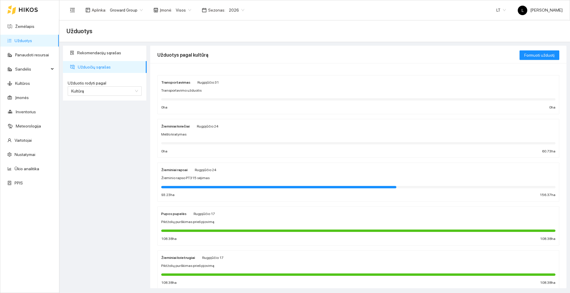
click at [197, 131] on div "Žieminiai kviečiai Rugpjūčio 24 Mėšlo kratymas 0 ha 60.73 ha" at bounding box center [358, 138] width 394 height 31
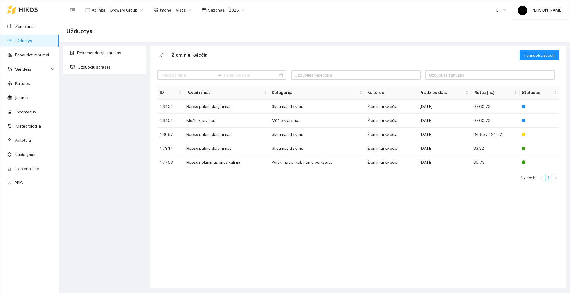
click at [29, 7] on icon at bounding box center [28, 9] width 19 height 5
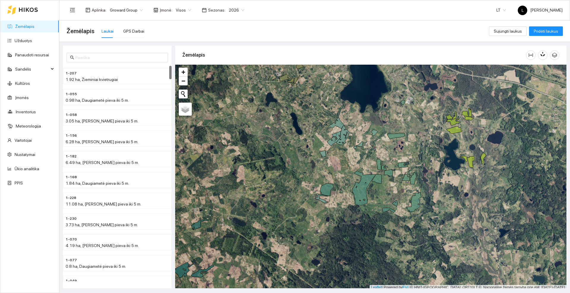
click at [287, 143] on div at bounding box center [370, 178] width 391 height 226
